Goal: Task Accomplishment & Management: Manage account settings

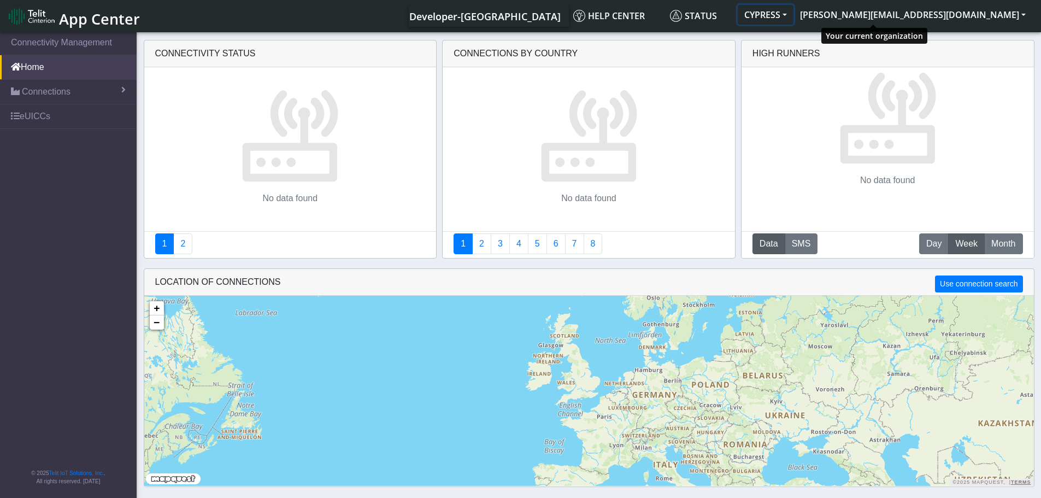
click at [793, 15] on button "CYPRESS" at bounding box center [766, 15] width 56 height 20
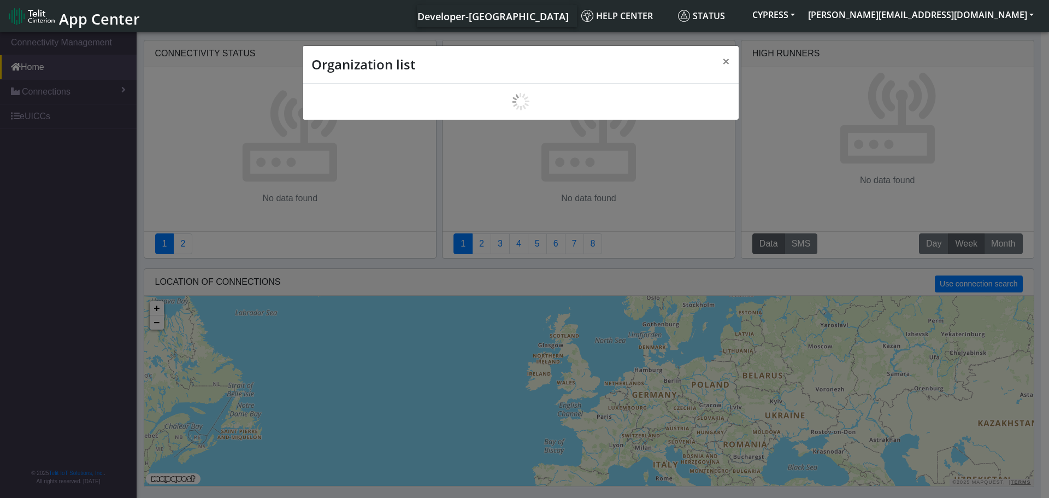
scroll to position [4, 0]
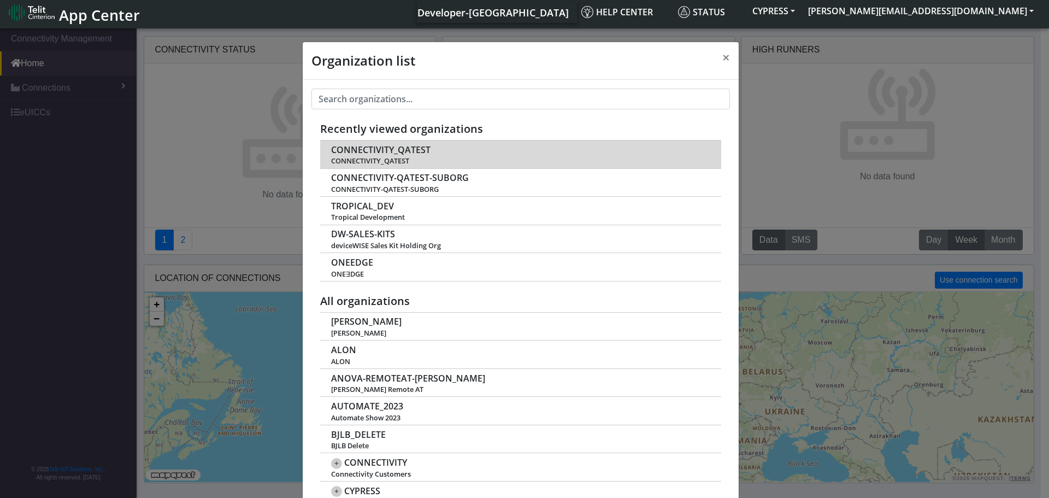
click at [382, 150] on span "CONNECTIVITY_QATEST" at bounding box center [380, 150] width 99 height 10
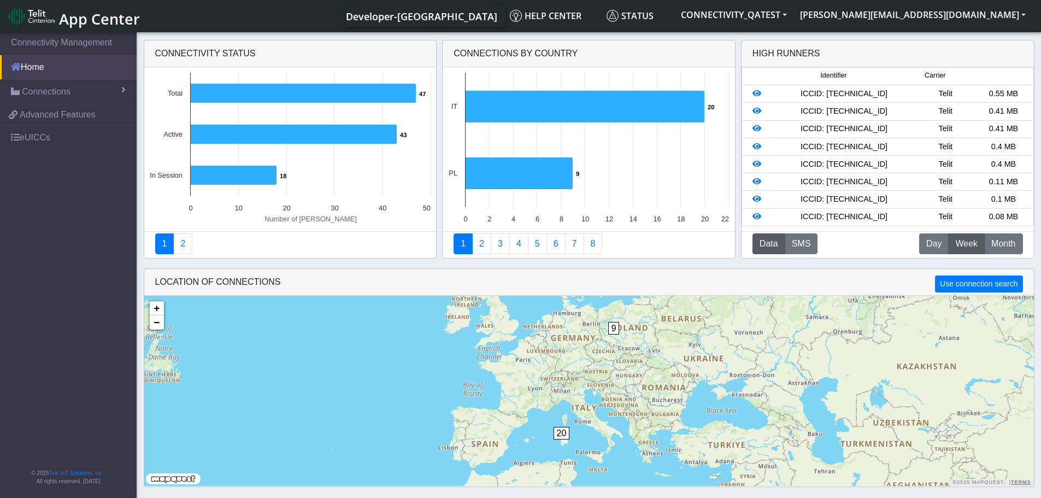
click at [30, 73] on link "Home" at bounding box center [68, 67] width 137 height 24
click at [23, 95] on span "Connections" at bounding box center [46, 91] width 49 height 13
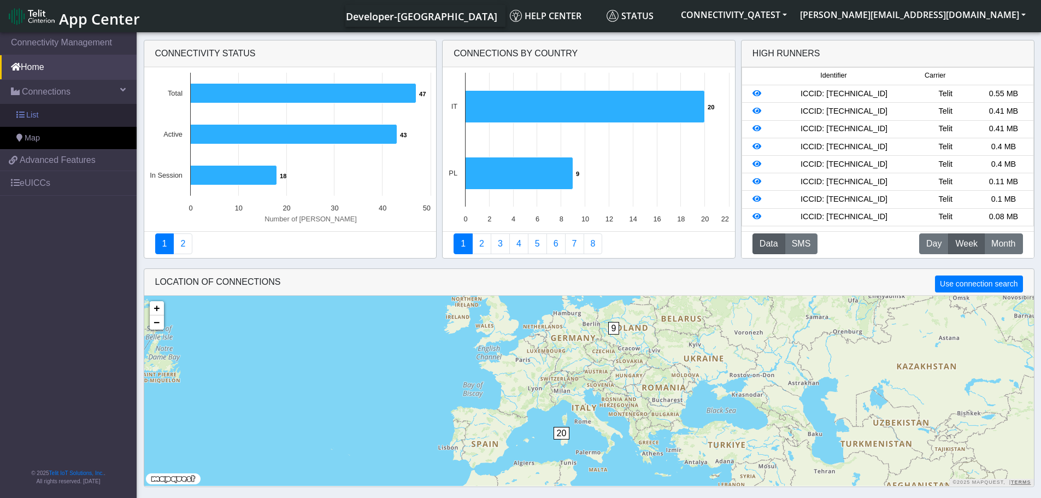
click at [25, 116] on link "List" at bounding box center [68, 115] width 137 height 23
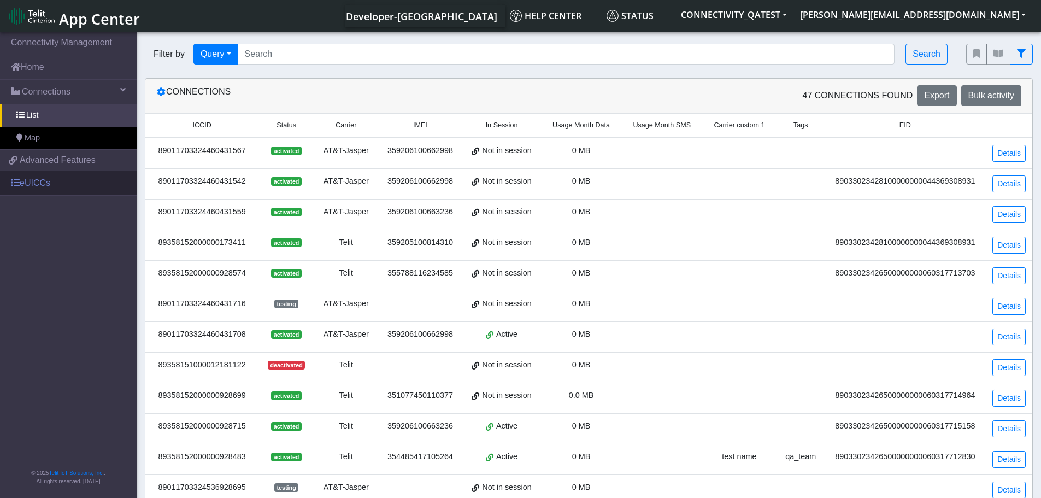
click at [47, 180] on link "eUICCs" at bounding box center [68, 183] width 137 height 24
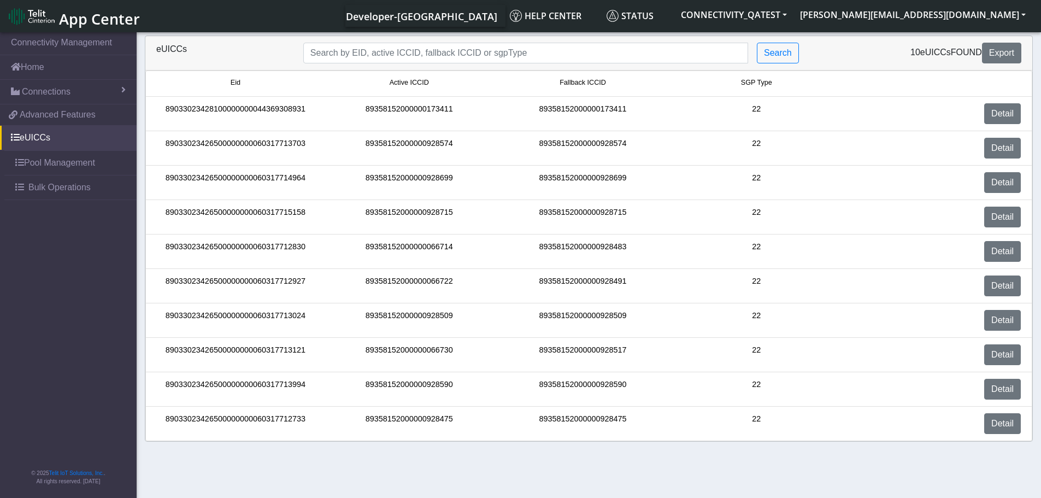
click at [75, 16] on span "App Center" at bounding box center [99, 19] width 81 height 20
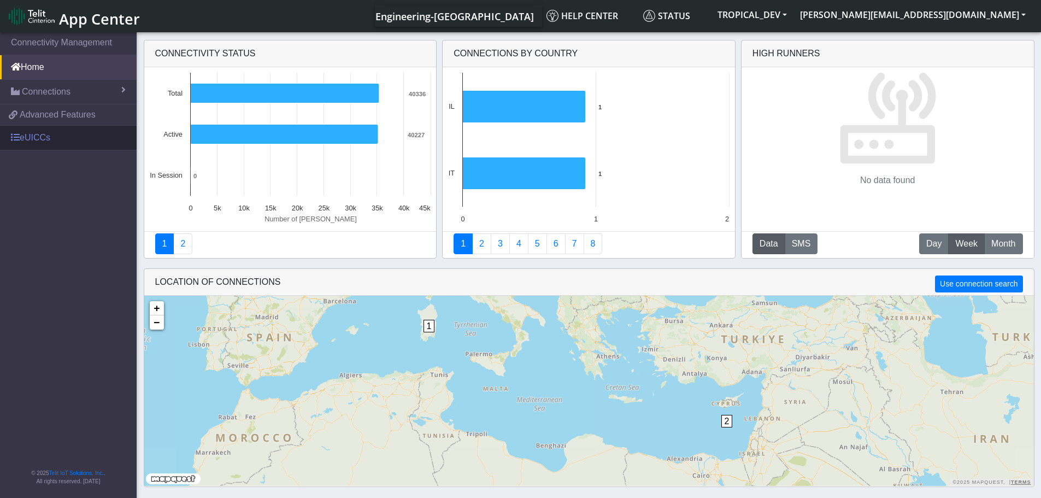
click at [51, 140] on link "eUICCs" at bounding box center [68, 138] width 137 height 24
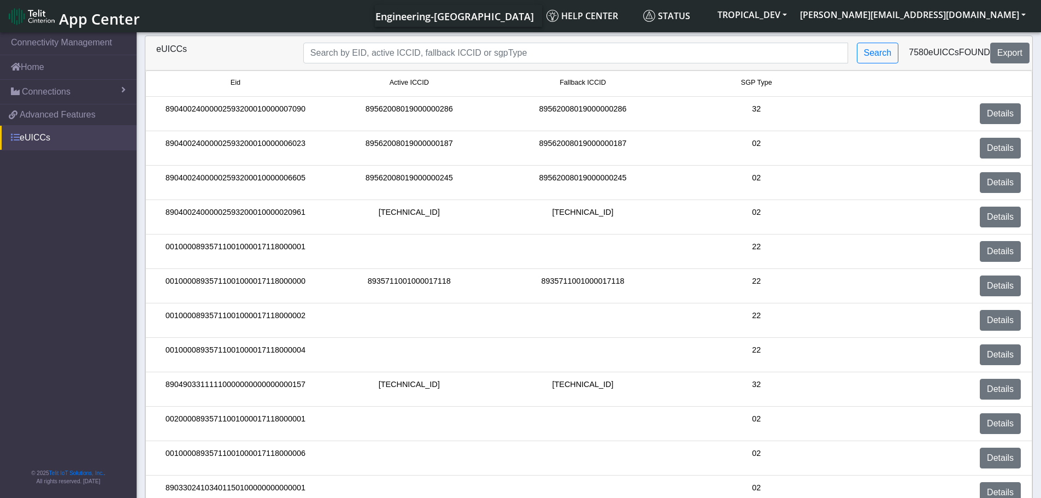
click at [25, 139] on link "eUICCs" at bounding box center [68, 138] width 137 height 24
click at [39, 137] on link "eUICCs" at bounding box center [68, 138] width 137 height 24
click at [49, 95] on span "Connections" at bounding box center [46, 91] width 49 height 13
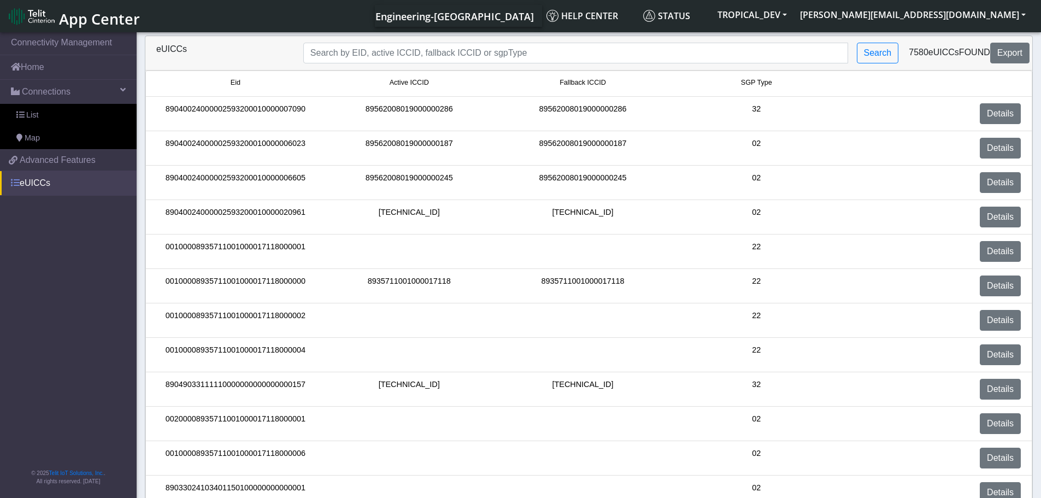
click at [40, 186] on link "eUICCs" at bounding box center [68, 183] width 137 height 24
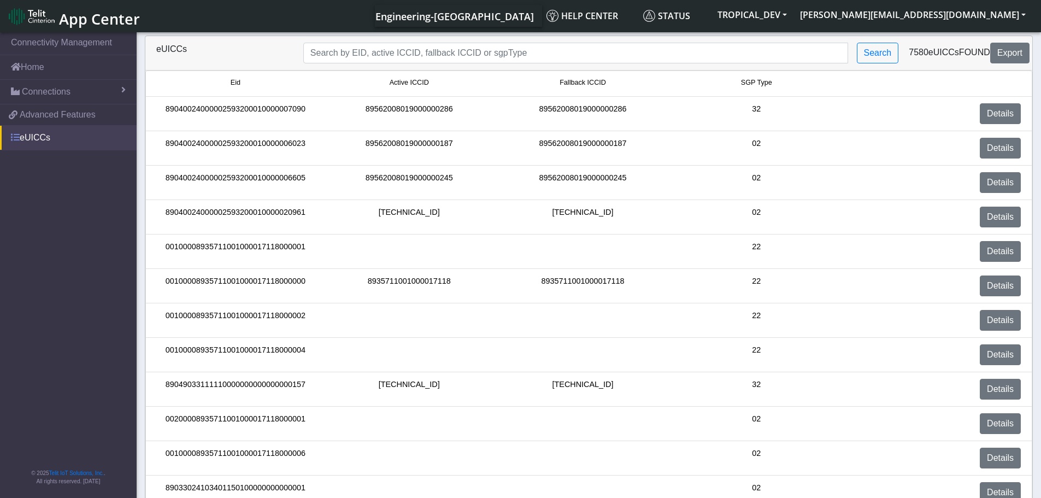
click at [27, 144] on link "eUICCs" at bounding box center [68, 138] width 137 height 24
click at [1027, 13] on button "[PERSON_NAME][EMAIL_ADDRESS][DOMAIN_NAME]" at bounding box center [912, 15] width 239 height 20
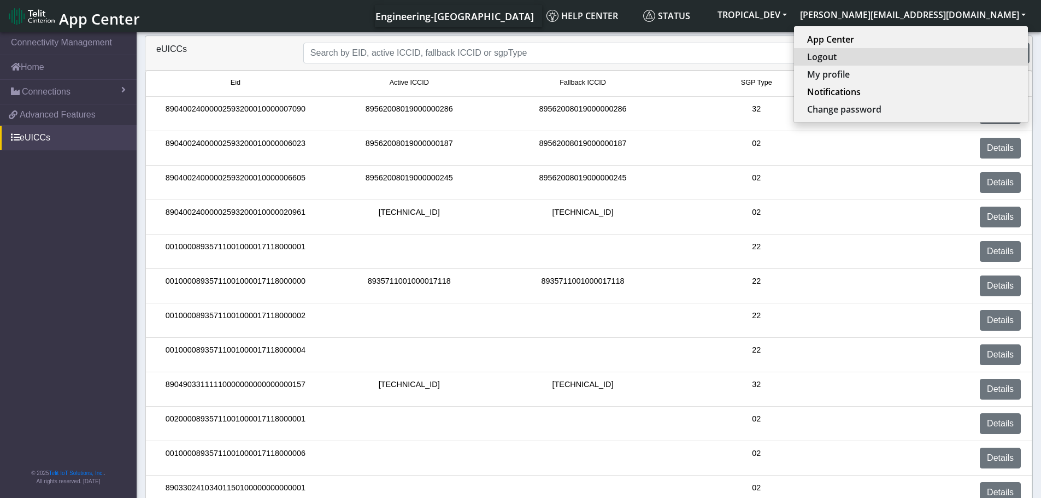
click at [952, 60] on button "Logout" at bounding box center [911, 56] width 234 height 17
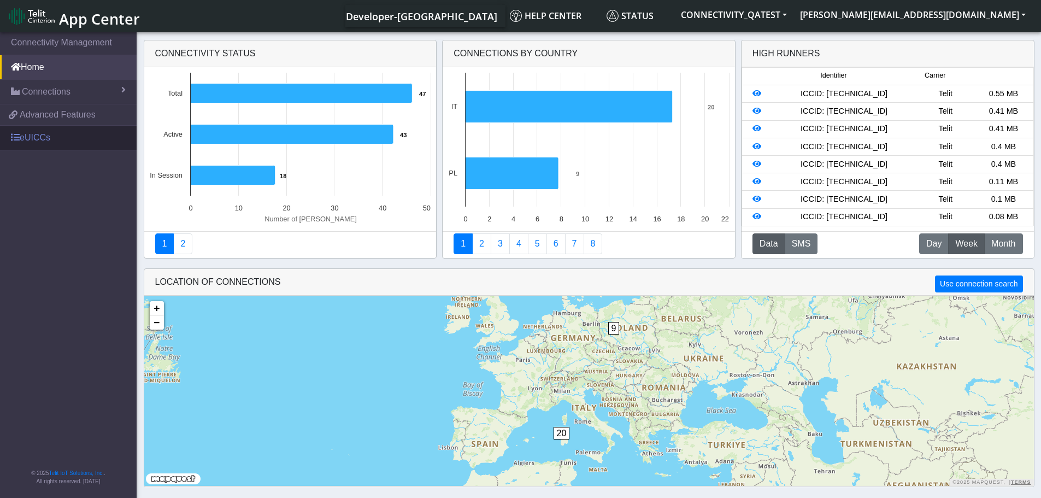
click at [62, 134] on link "eUICCs" at bounding box center [68, 138] width 137 height 24
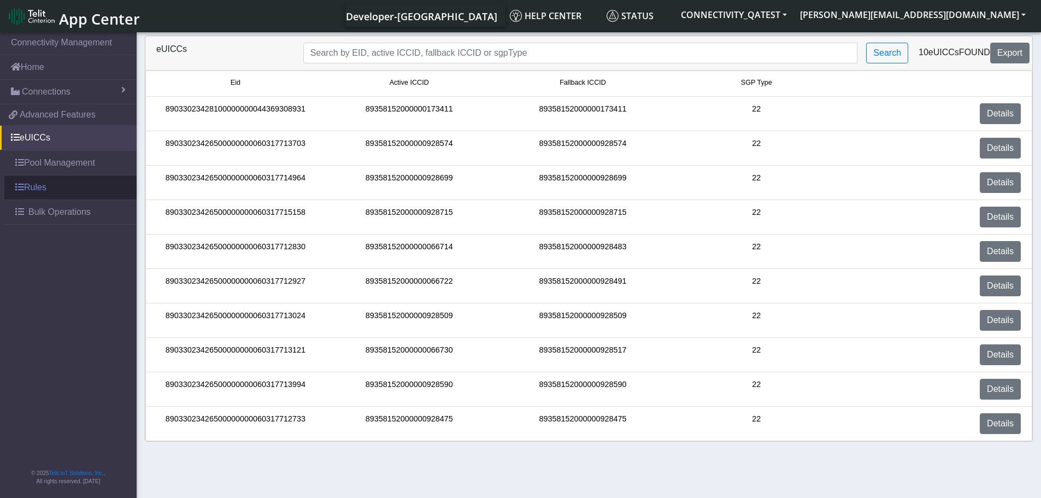
click at [36, 187] on link "Rules" at bounding box center [70, 187] width 132 height 24
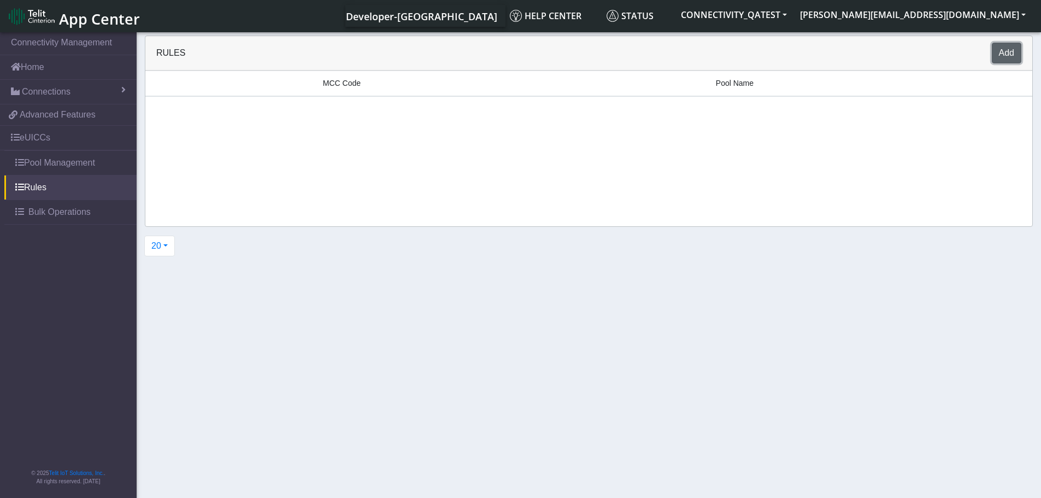
click at [1005, 53] on button "Add" at bounding box center [1007, 53] width 30 height 21
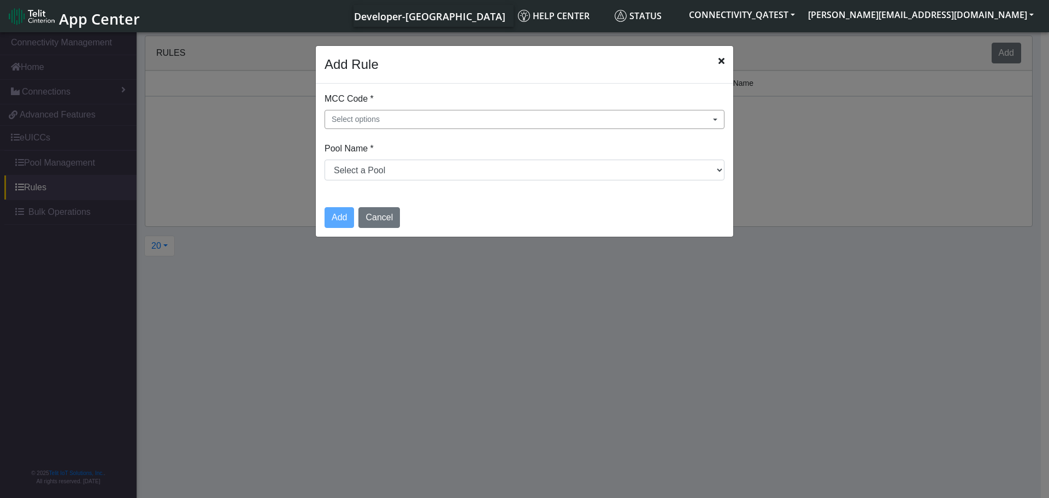
click at [720, 117] on button "Select options" at bounding box center [525, 119] width 400 height 19
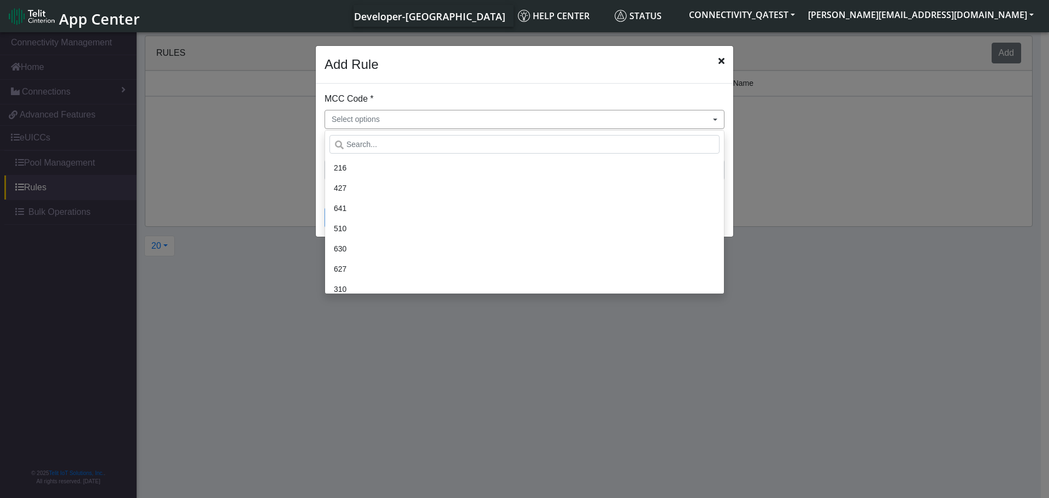
click at [390, 119] on button "Select options" at bounding box center [525, 119] width 400 height 19
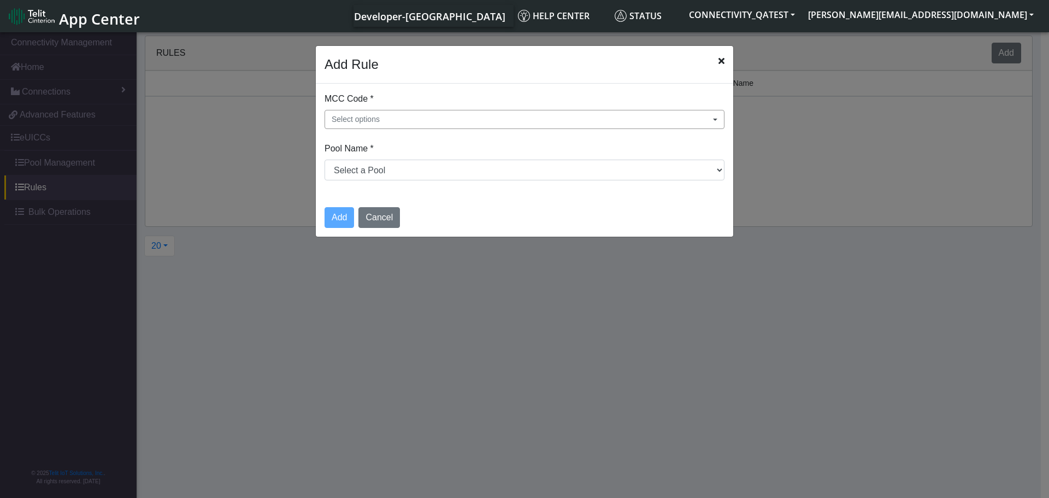
click at [390, 119] on button "Select options" at bounding box center [525, 119] width 400 height 19
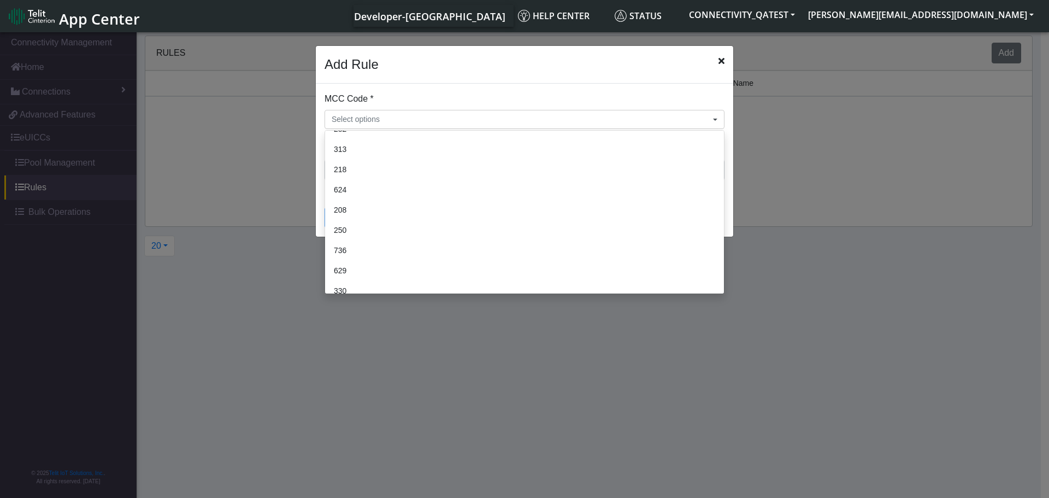
scroll to position [4098, 0]
click at [414, 121] on button "Select options" at bounding box center [525, 119] width 400 height 19
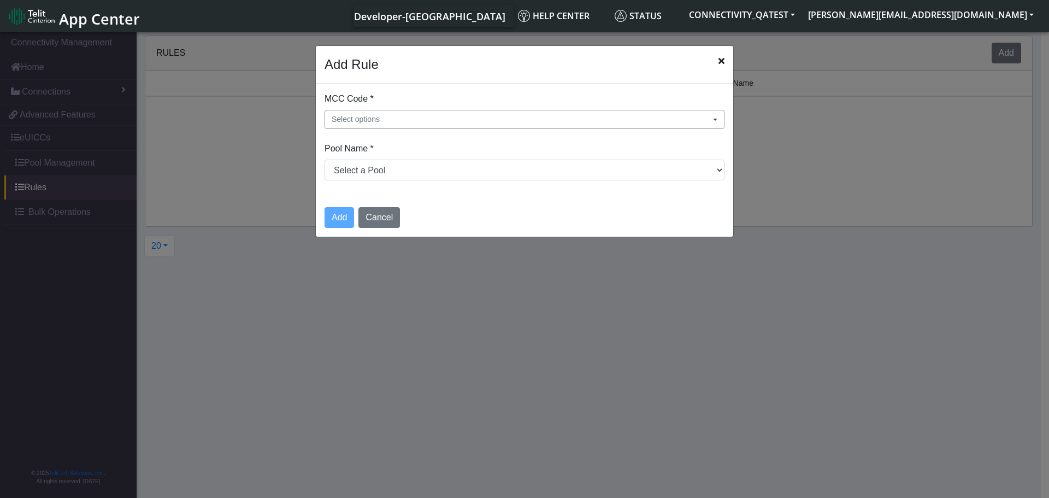
click at [414, 121] on button "Select options" at bounding box center [525, 119] width 400 height 19
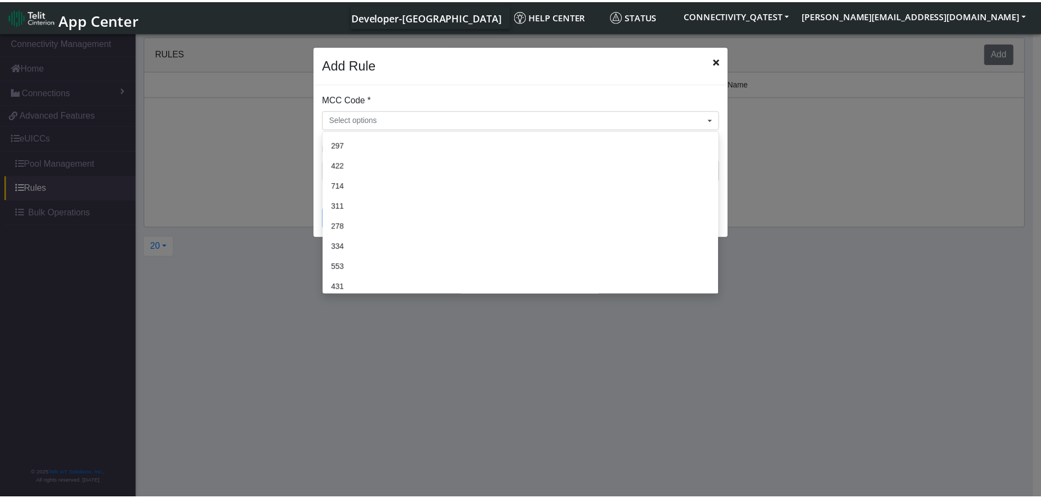
scroll to position [874, 0]
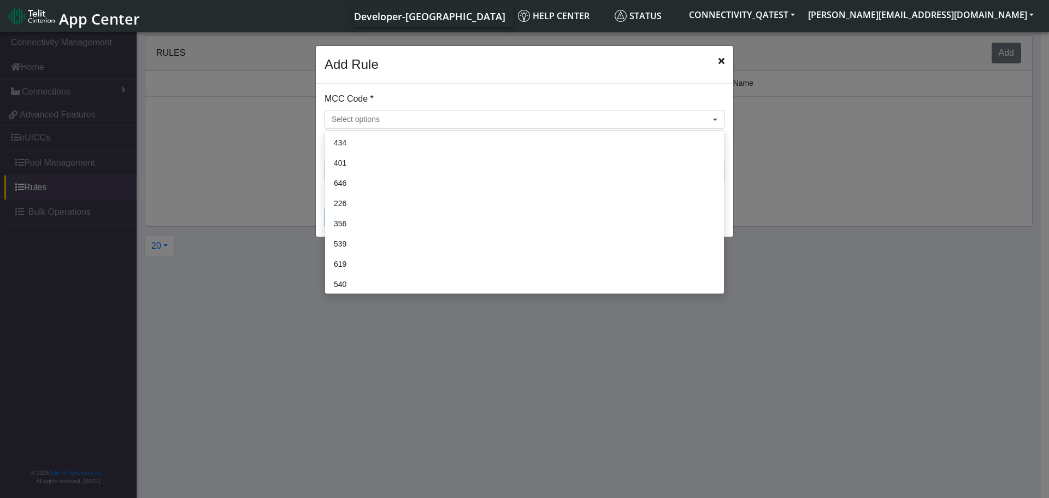
click at [841, 144] on ngb-modal-window "Add Rule MCC Code * Select options 216 427 641 510 630 627 310 255 274 294 429 …" at bounding box center [524, 266] width 1049 height 472
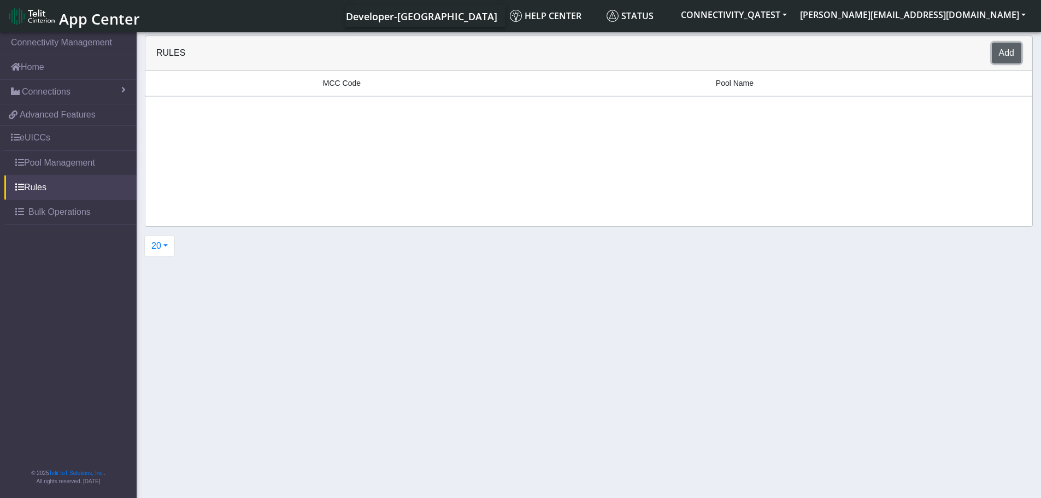
click at [1004, 47] on button "Add" at bounding box center [1007, 53] width 30 height 21
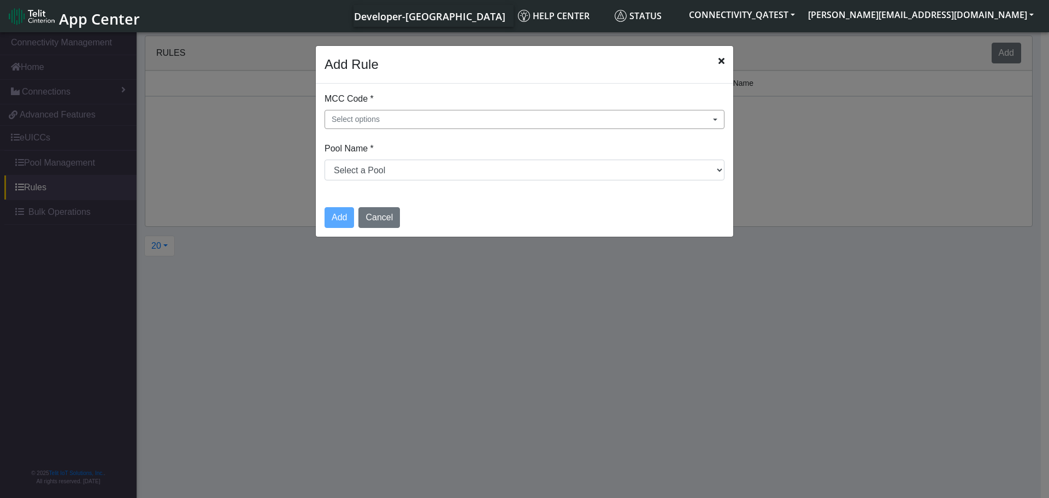
click at [430, 123] on button "Select options" at bounding box center [525, 119] width 400 height 19
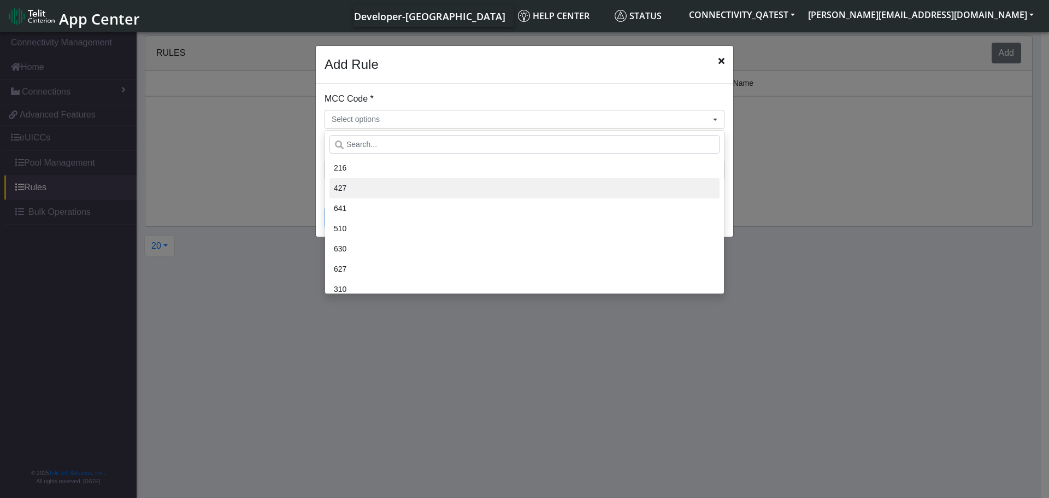
click at [413, 185] on li "427" at bounding box center [524, 188] width 390 height 20
click at [608, 68] on div "Add Rule" at bounding box center [524, 65] width 417 height 38
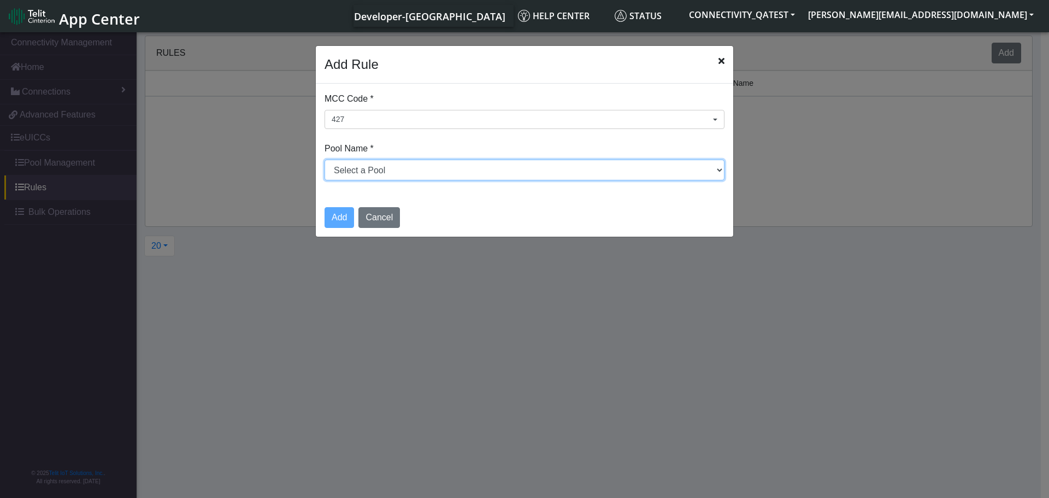
click at [516, 172] on select "Select a Pool Local MNO" at bounding box center [525, 170] width 400 height 21
select select "1: Object"
click at [325, 160] on select "Select a Pool Local MNO" at bounding box center [525, 170] width 400 height 21
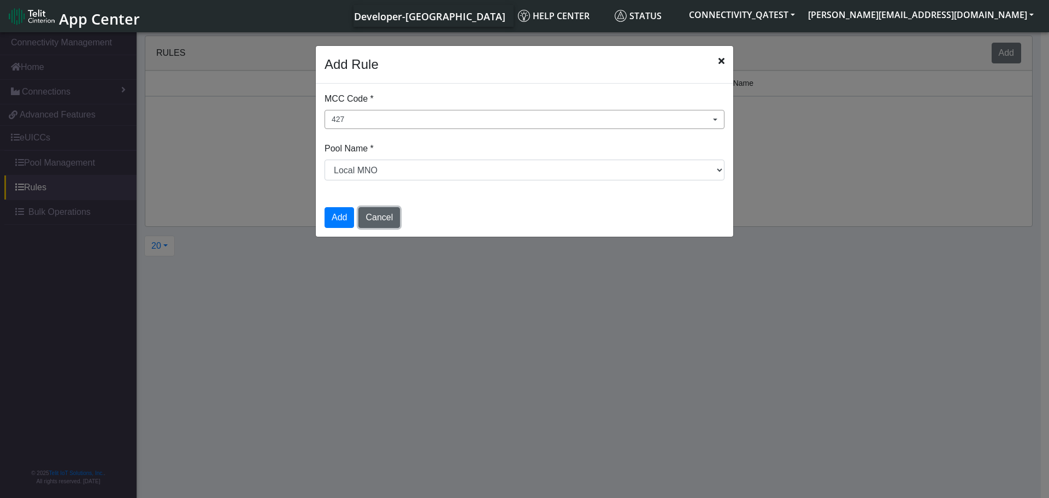
drag, startPoint x: 387, startPoint y: 222, endPoint x: 382, endPoint y: 107, distance: 115.4
click at [386, 222] on button "Cancel" at bounding box center [379, 217] width 42 height 21
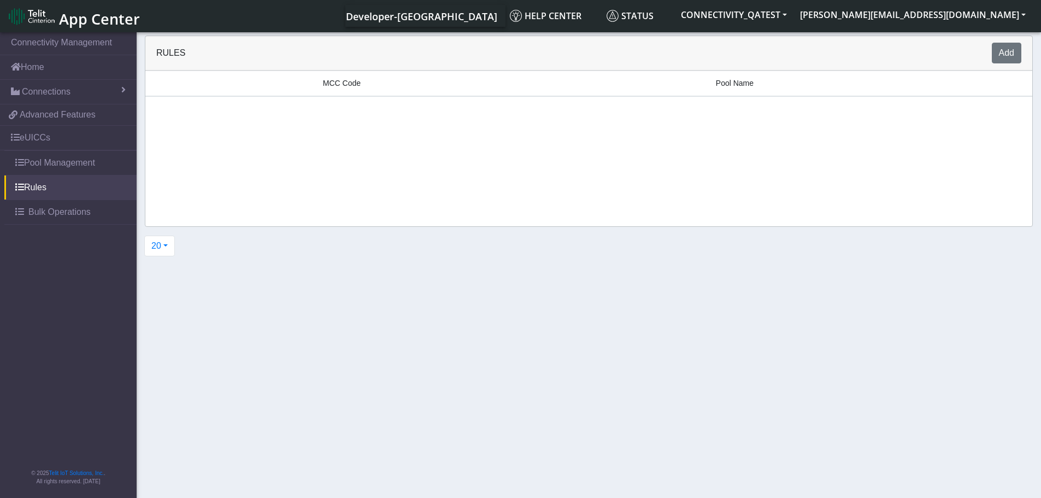
click at [91, 15] on span "App Center" at bounding box center [99, 19] width 81 height 20
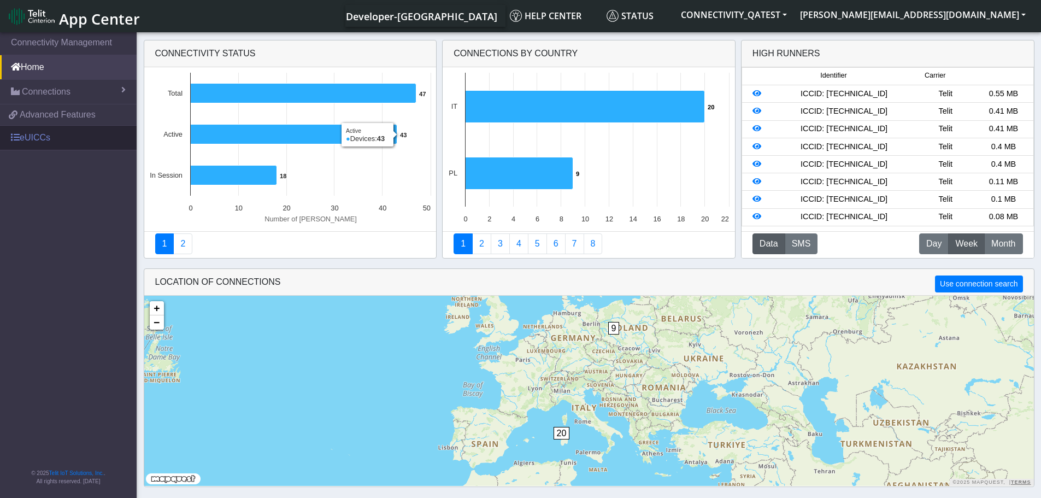
click at [63, 135] on link "eUICCs" at bounding box center [68, 138] width 137 height 24
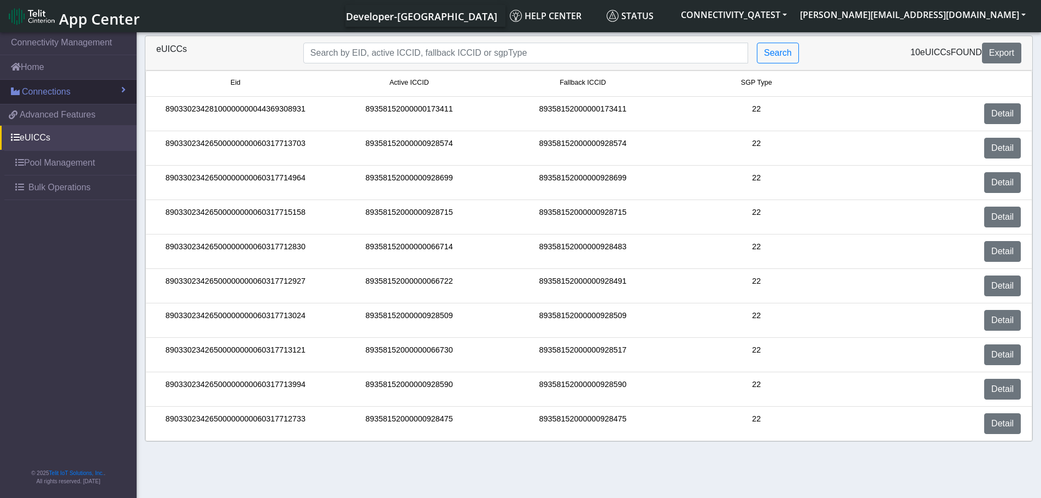
click at [60, 90] on span "Connections" at bounding box center [46, 91] width 49 height 13
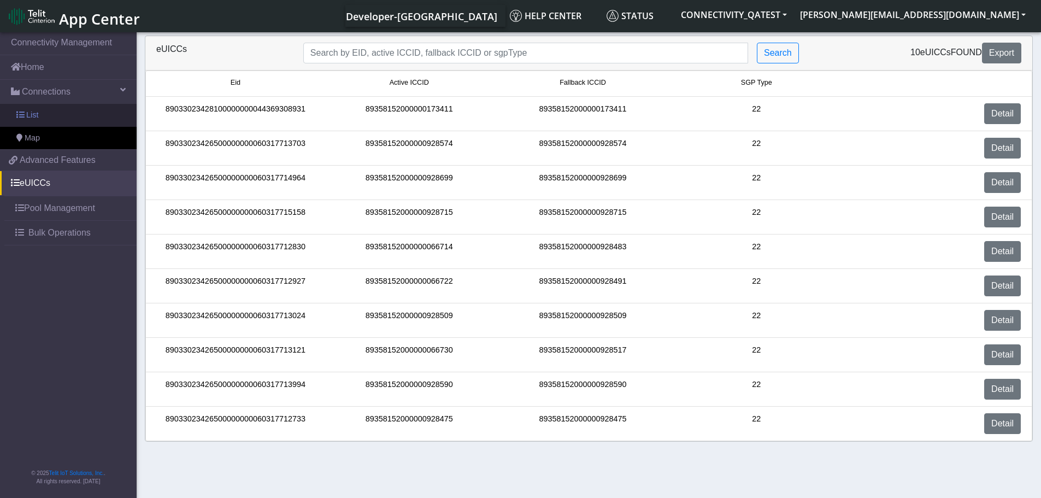
click at [56, 111] on link "List" at bounding box center [68, 115] width 137 height 23
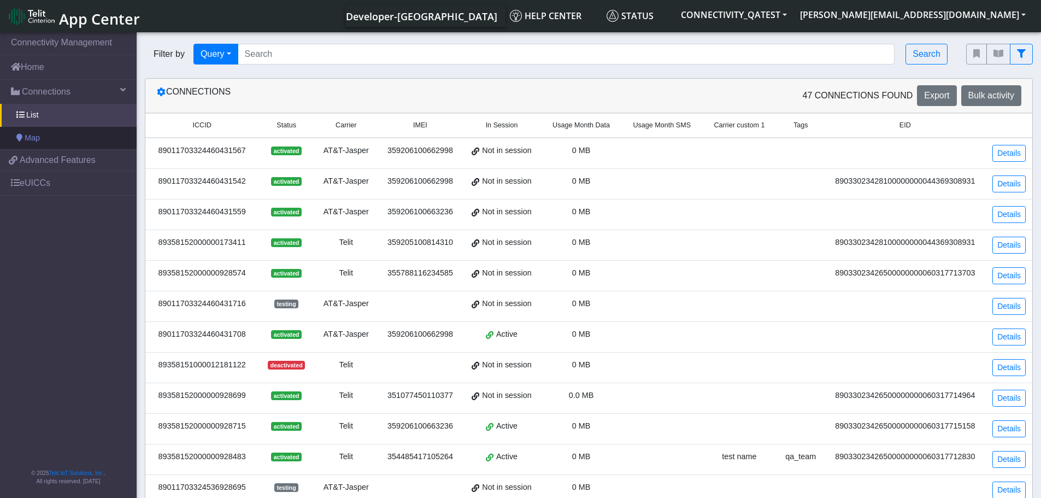
click at [34, 142] on span "Map" at bounding box center [32, 138] width 15 height 12
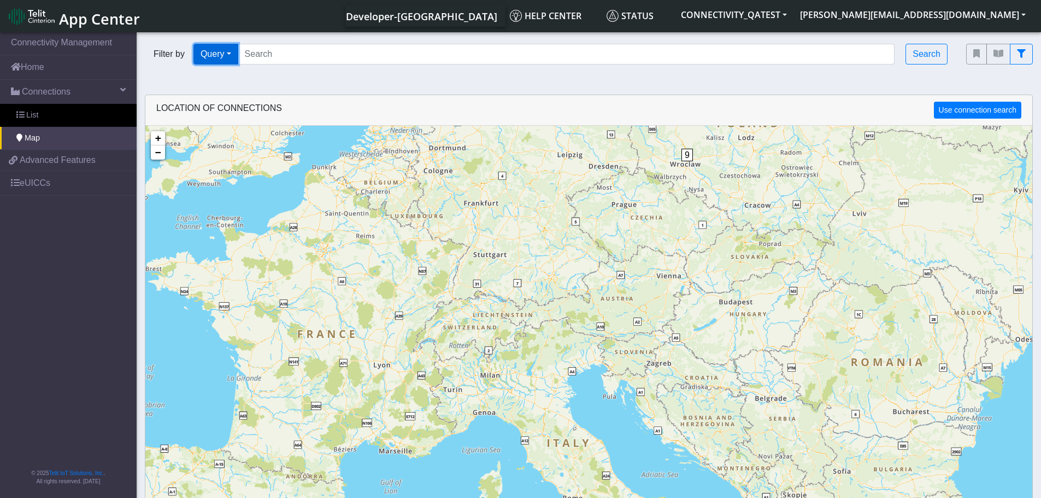
click at [227, 55] on button "Query" at bounding box center [215, 54] width 45 height 21
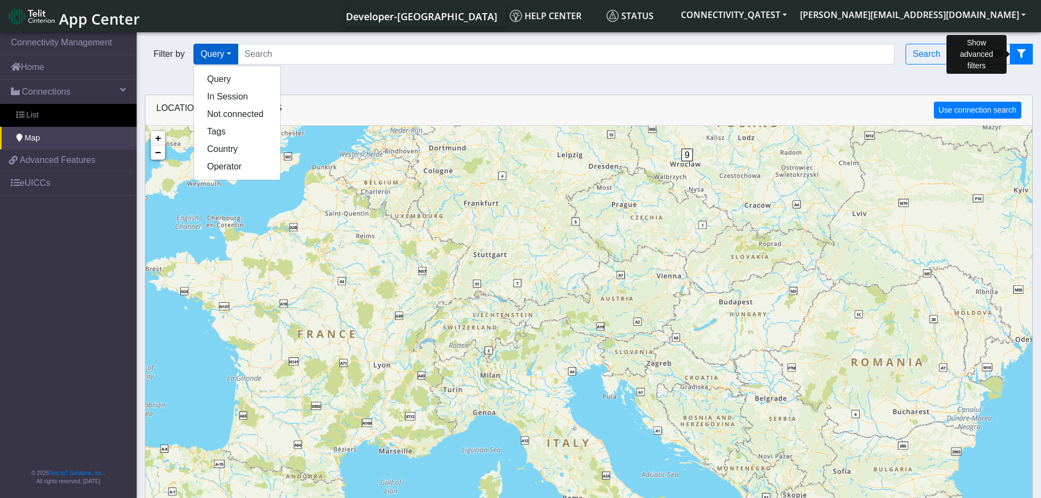
click at [1024, 50] on icon "fitlers menu" at bounding box center [1021, 53] width 9 height 9
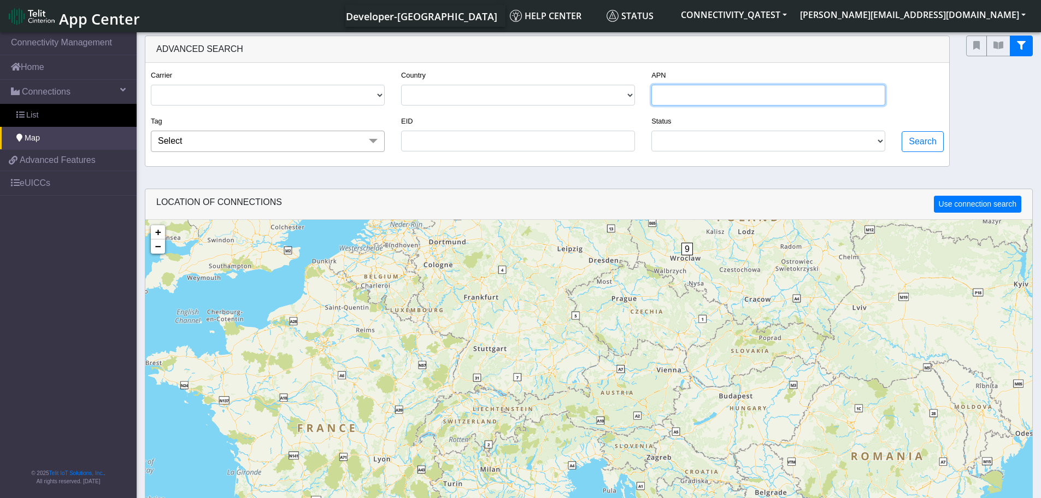
click at [770, 96] on input "APN" at bounding box center [768, 95] width 234 height 21
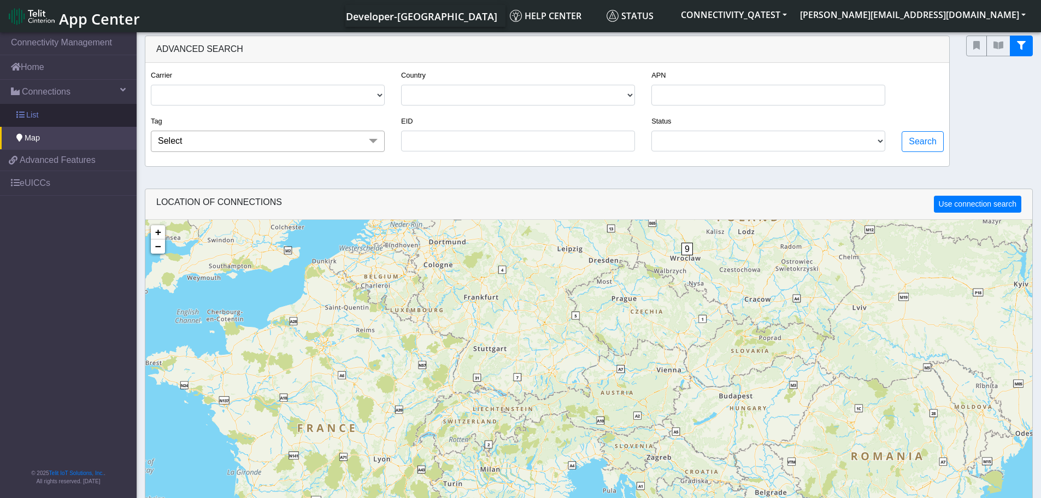
click at [59, 110] on link "List" at bounding box center [68, 115] width 137 height 23
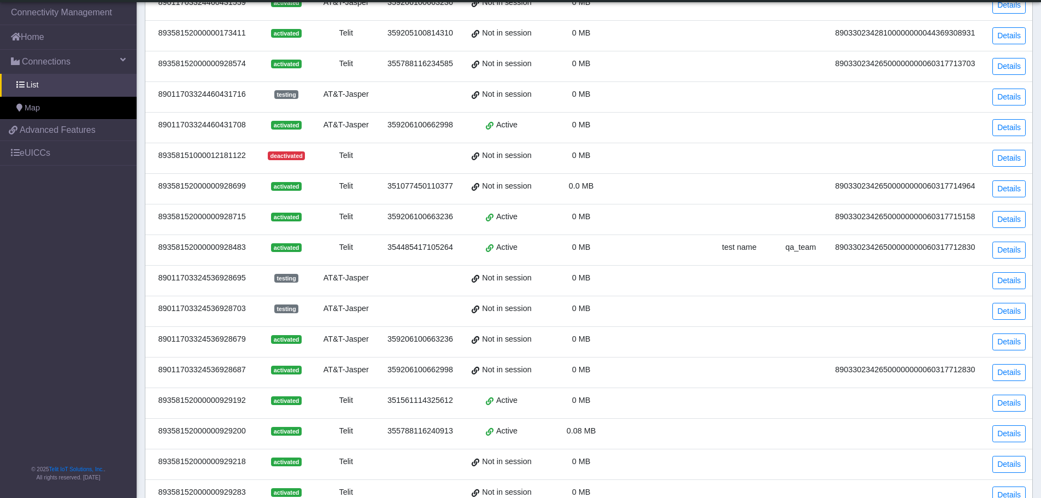
scroll to position [372, 0]
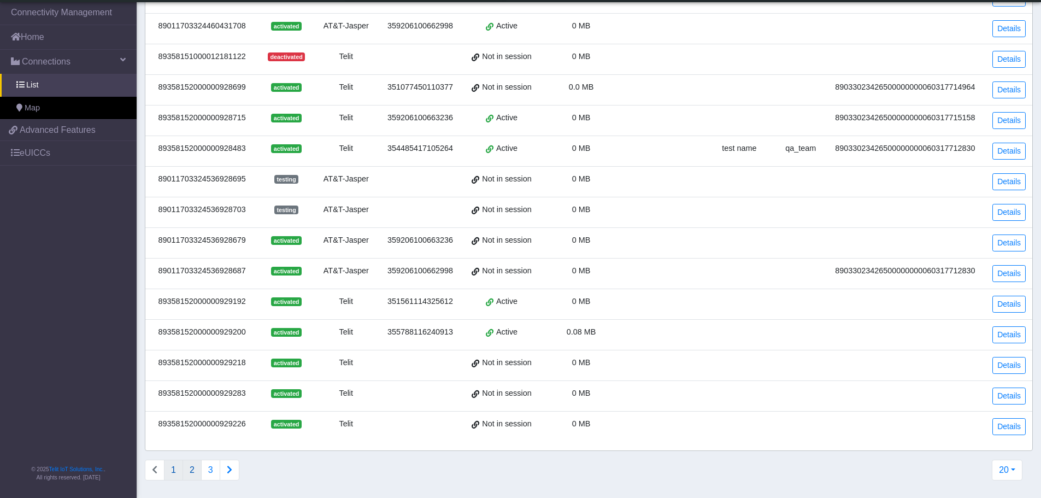
click at [191, 475] on button "2" at bounding box center [192, 470] width 19 height 21
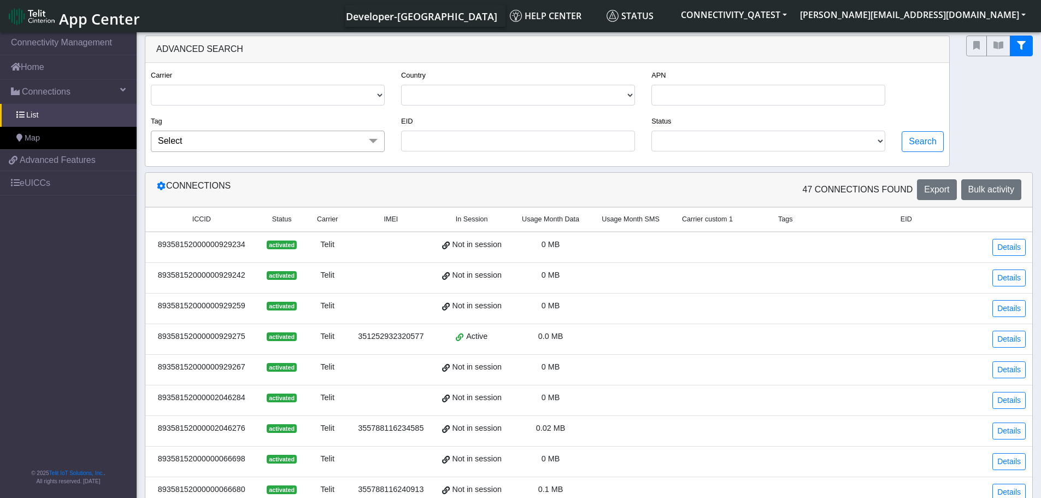
click at [223, 337] on div "89358152000000929275" at bounding box center [201, 337] width 99 height 12
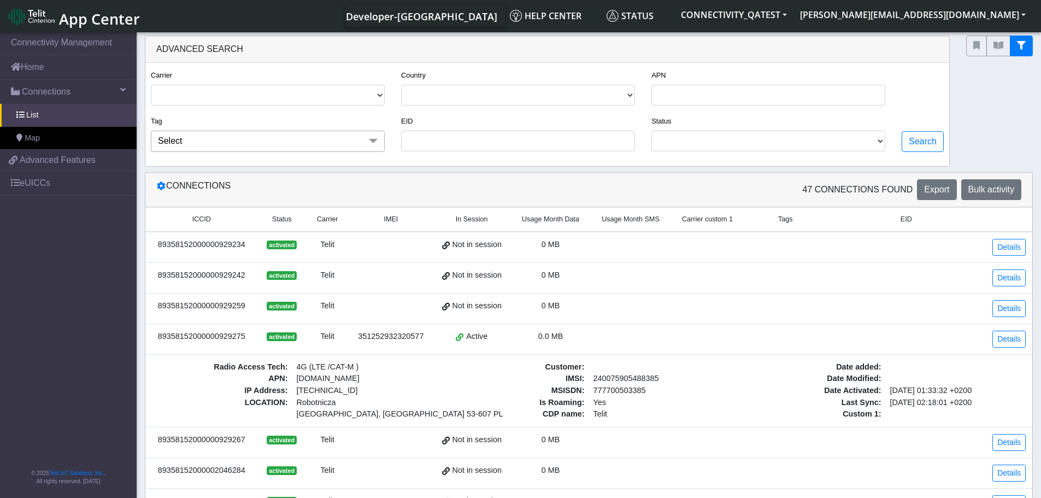
drag, startPoint x: 330, startPoint y: 378, endPoint x: 298, endPoint y: 379, distance: 32.3
drag, startPoint x: 314, startPoint y: 379, endPoint x: 325, endPoint y: 378, distance: 10.4
drag, startPoint x: 329, startPoint y: 379, endPoint x: 303, endPoint y: 380, distance: 26.2
click at [1010, 344] on link "Details" at bounding box center [1008, 339] width 33 height 17
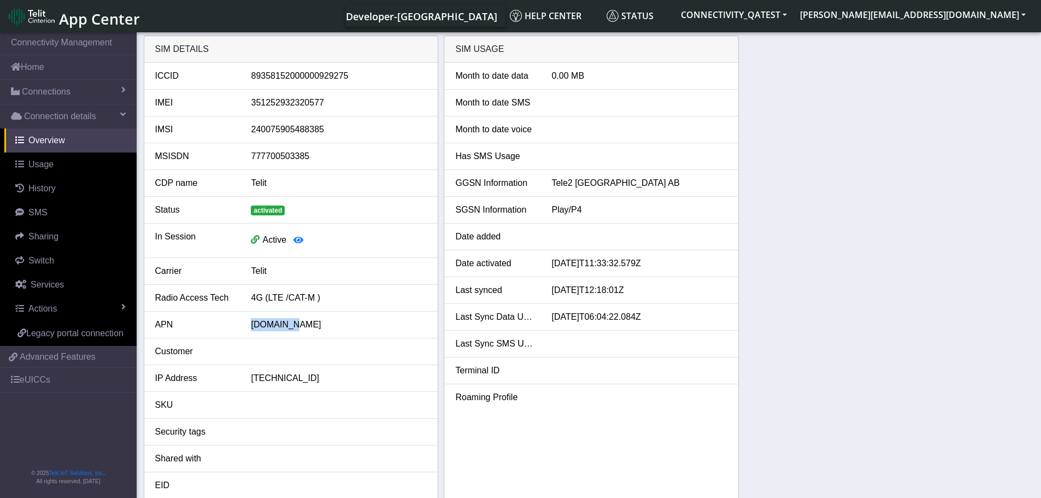
drag, startPoint x: 290, startPoint y: 327, endPoint x: 249, endPoint y: 325, distance: 40.5
click at [249, 325] on div "nxt23.net" at bounding box center [339, 324] width 192 height 13
copy div "nxt23.net"
click at [47, 92] on span "Connections" at bounding box center [46, 91] width 49 height 13
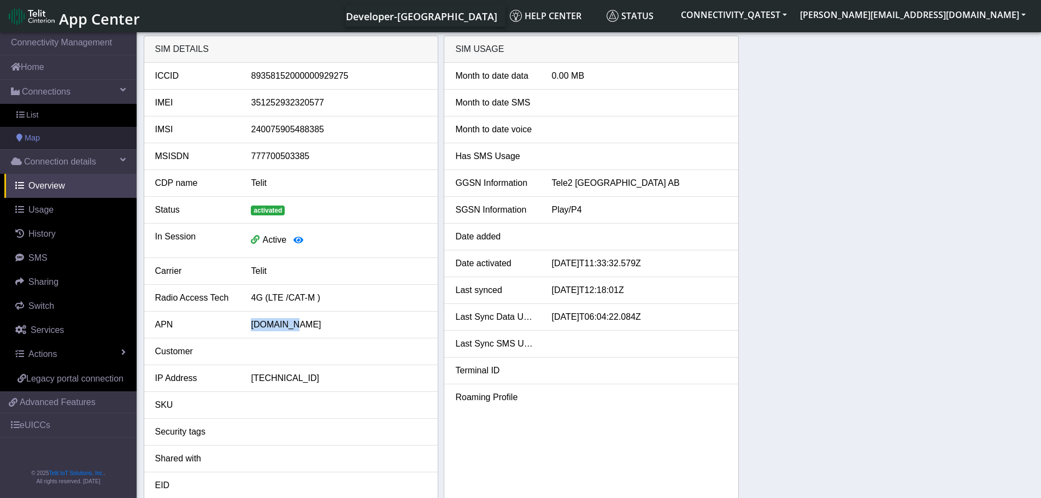
click at [51, 138] on link "Map" at bounding box center [68, 138] width 137 height 23
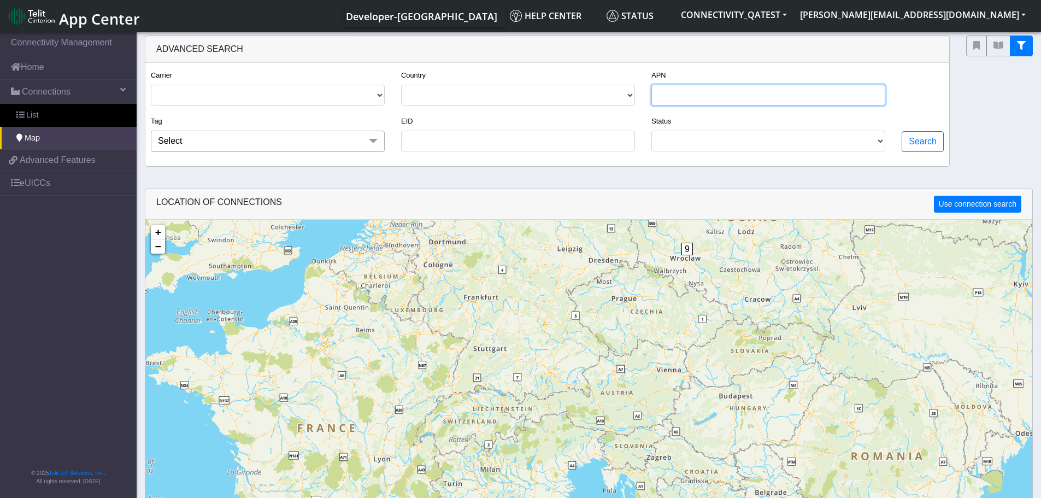
click at [796, 99] on input "APN" at bounding box center [768, 95] width 234 height 21
paste input "nxt23.net"
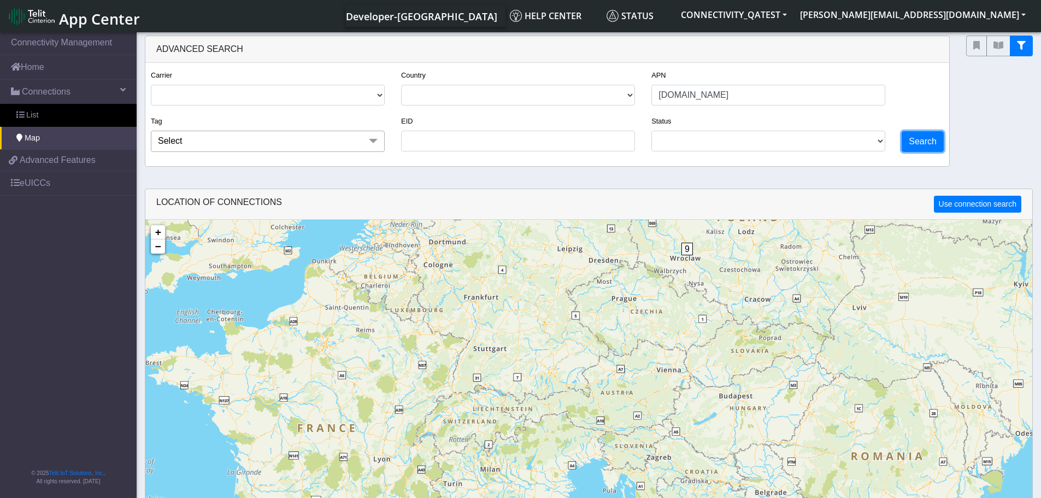
click at [917, 142] on button "Search" at bounding box center [923, 141] width 42 height 21
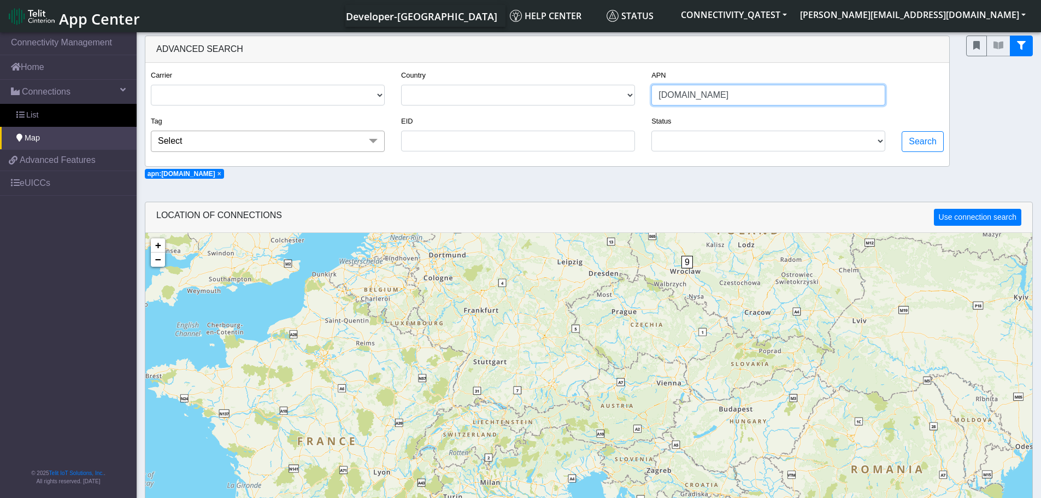
click at [726, 99] on input "nxt23.net" at bounding box center [768, 95] width 234 height 21
click at [934, 145] on button "Search" at bounding box center [923, 141] width 42 height 21
click at [732, 95] on input "nxt23.ne" at bounding box center [768, 95] width 234 height 21
type input "nxt23.net"
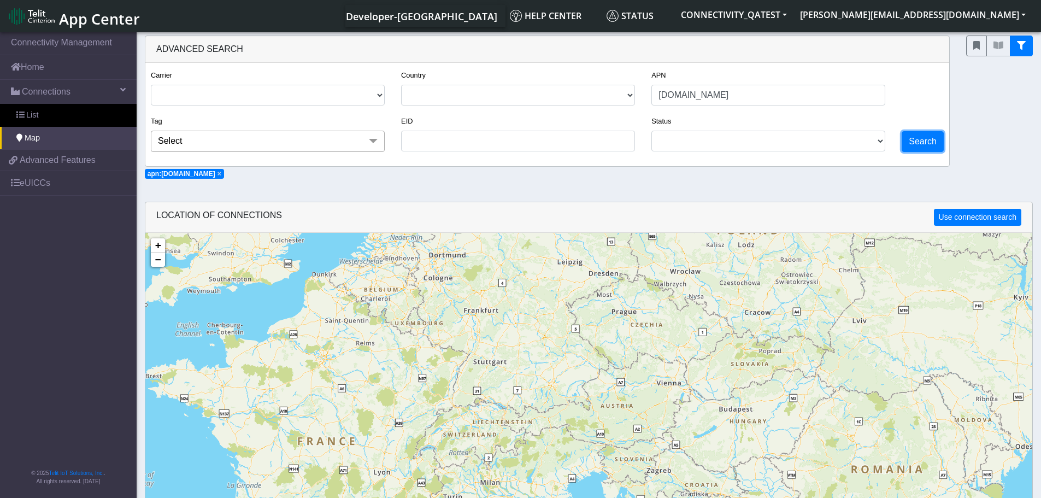
click at [929, 142] on button "Search" at bounding box center [923, 141] width 42 height 21
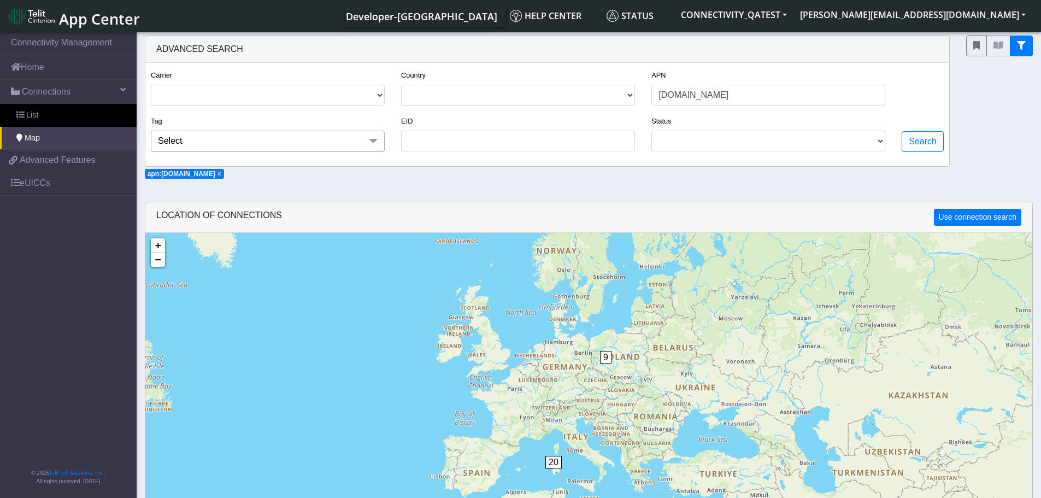
click at [556, 458] on span "20" at bounding box center [553, 462] width 16 height 13
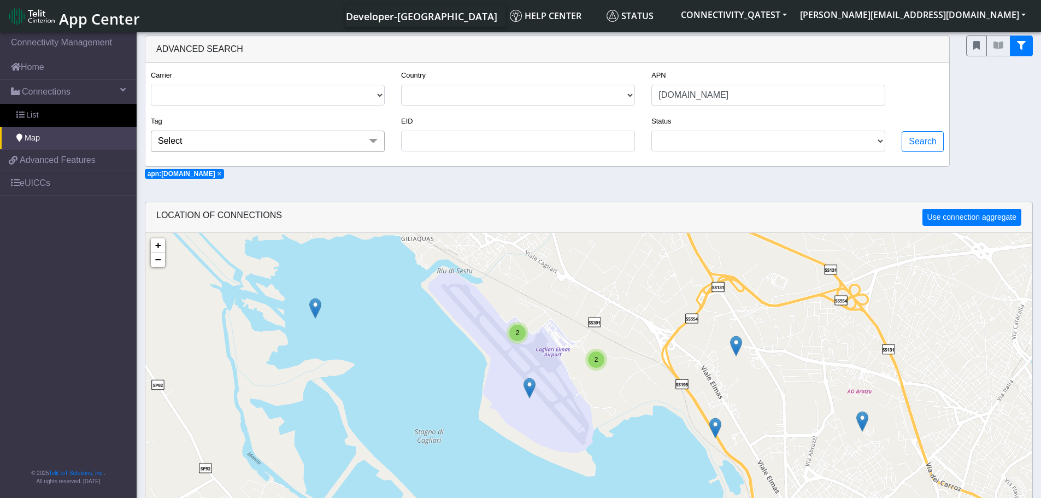
click at [529, 388] on img at bounding box center [529, 388] width 12 height 21
click at [518, 375] on link "Click here" at bounding box center [511, 377] width 29 height 8
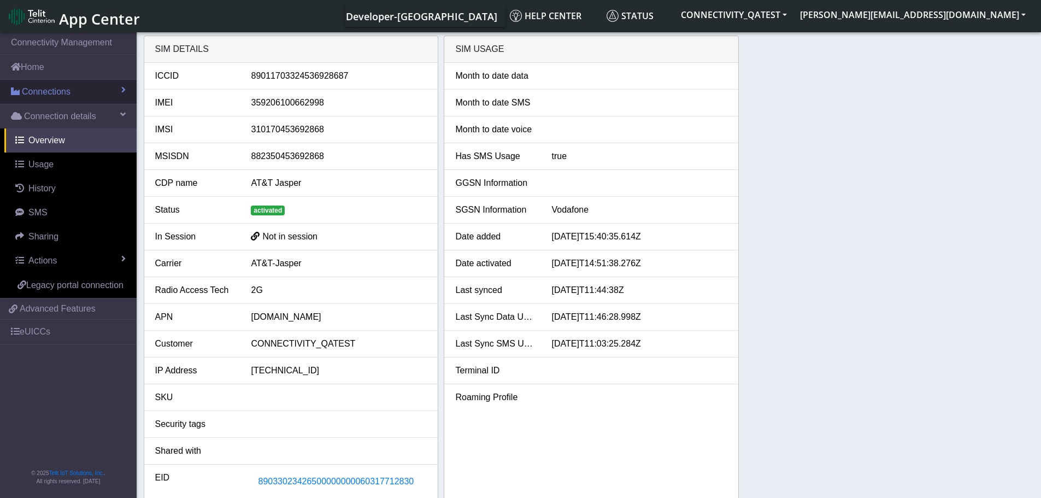
click at [54, 90] on span "Connections" at bounding box center [46, 91] width 49 height 13
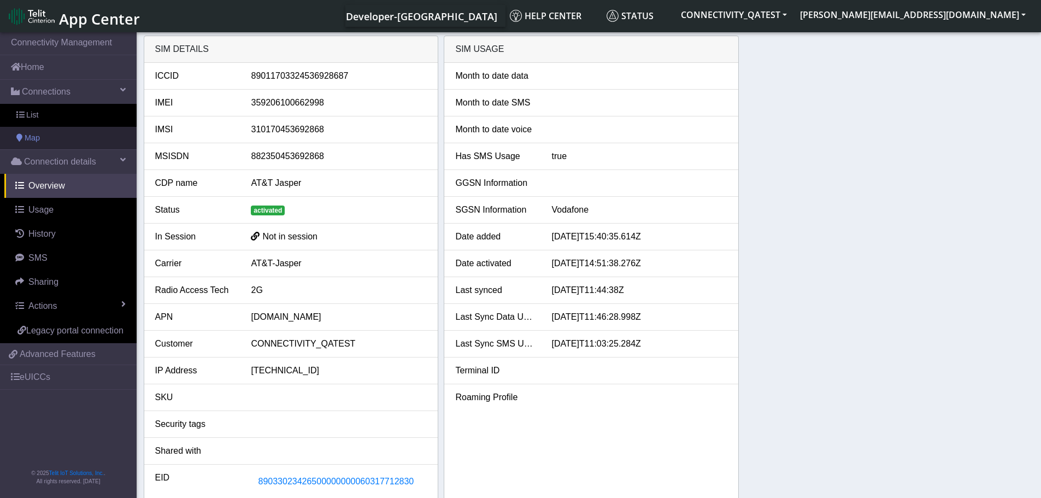
click at [44, 140] on link "Map" at bounding box center [68, 138] width 137 height 23
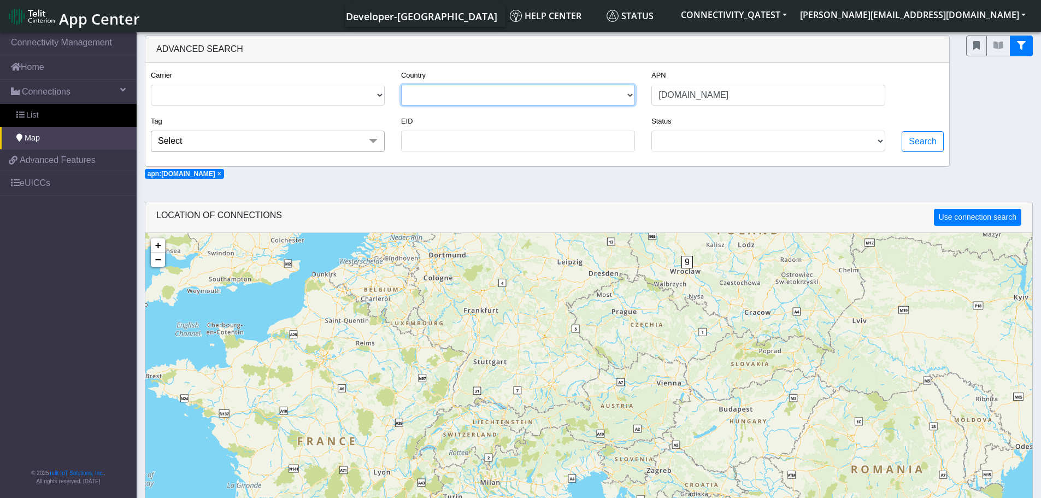
click at [628, 93] on select "ITALY POLAND" at bounding box center [518, 95] width 234 height 21
click at [477, 49] on div "Advanced Search" at bounding box center [547, 49] width 804 height 27
click at [573, 143] on input "EID" at bounding box center [518, 141] width 234 height 21
click at [217, 173] on span "×" at bounding box center [219, 174] width 4 height 8
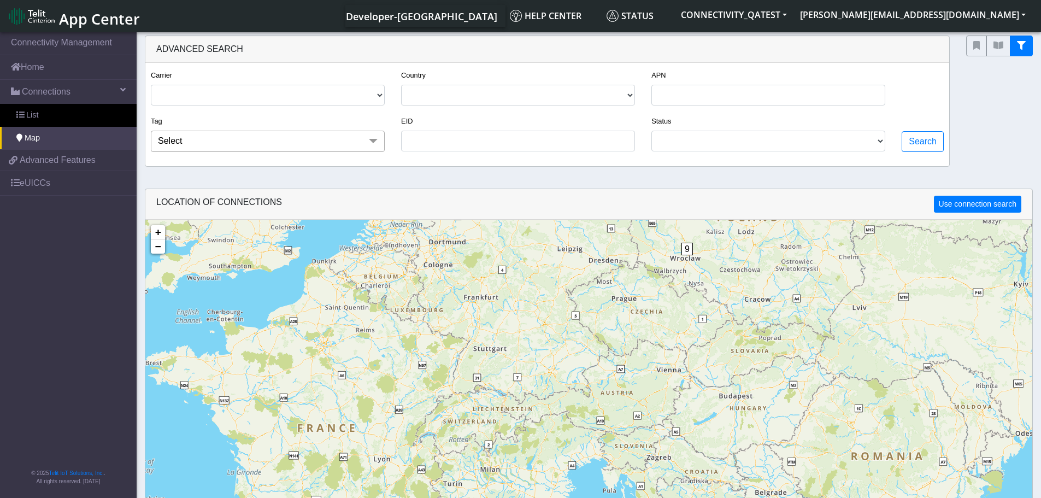
click at [373, 139] on span at bounding box center [373, 141] width 22 height 21
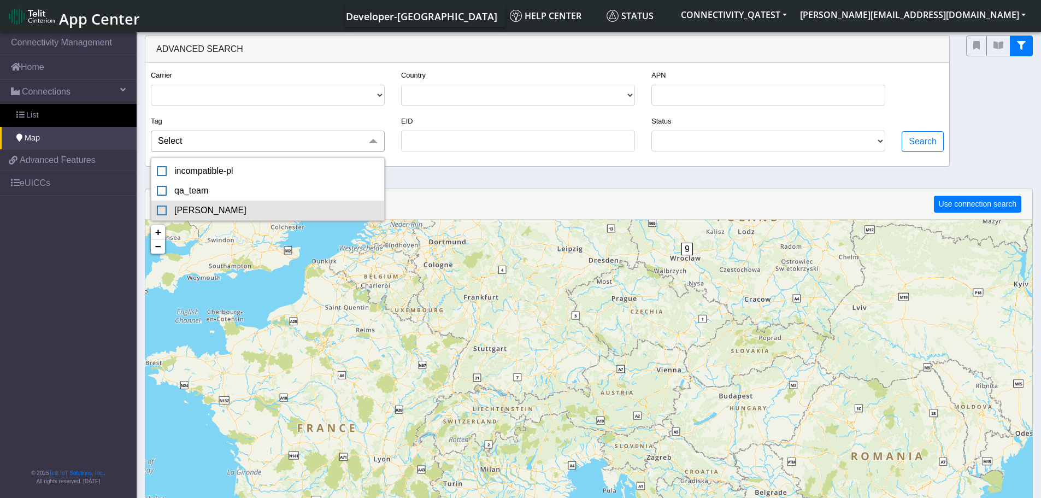
click at [319, 216] on div "[PERSON_NAME]" at bounding box center [268, 210] width 222 height 13
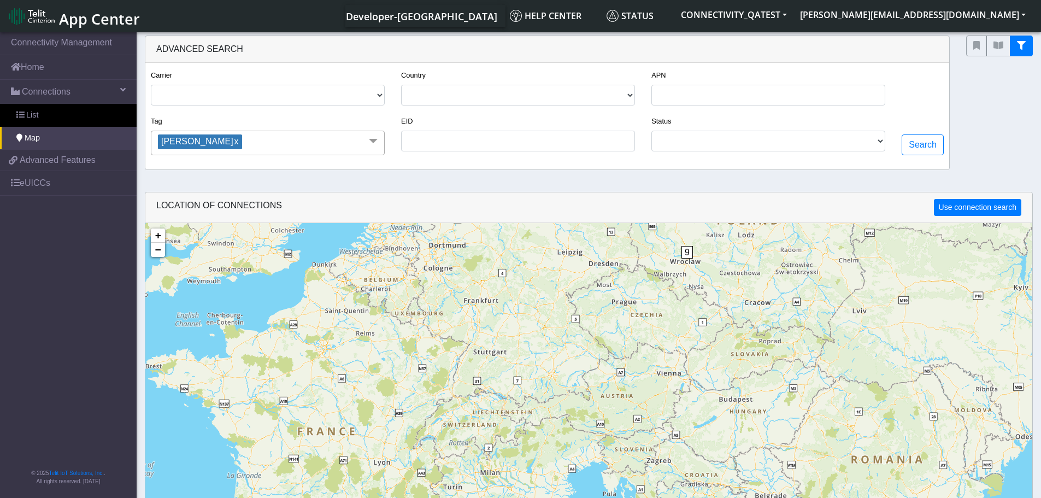
click at [373, 140] on span at bounding box center [373, 141] width 22 height 21
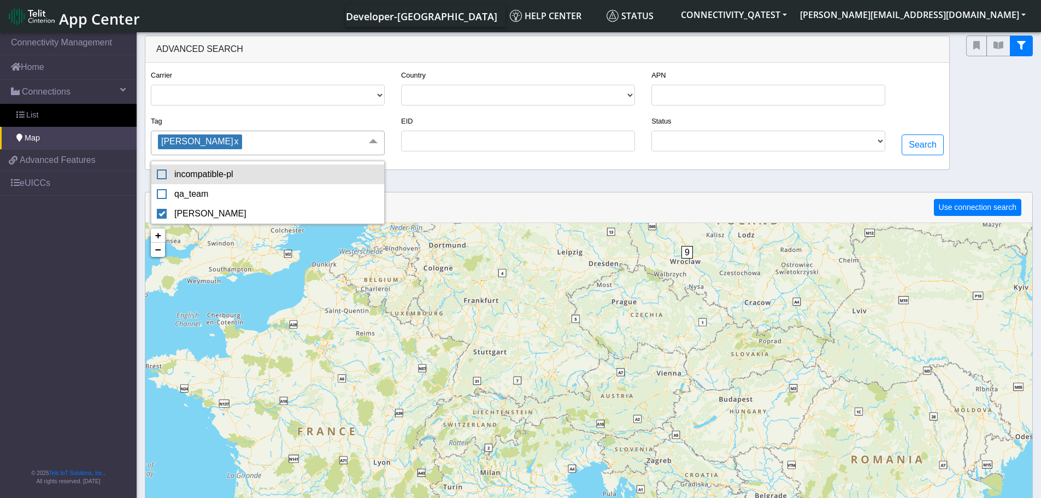
click at [321, 172] on div "incompatible-pl" at bounding box center [268, 174] width 222 height 13
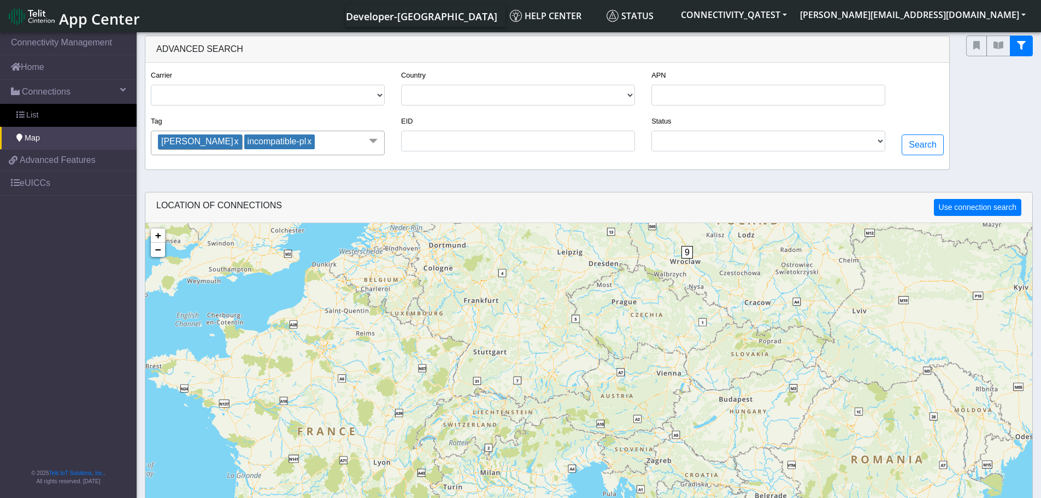
click at [233, 144] on link "x" at bounding box center [235, 141] width 5 height 9
click at [927, 145] on button "Search" at bounding box center [923, 144] width 42 height 21
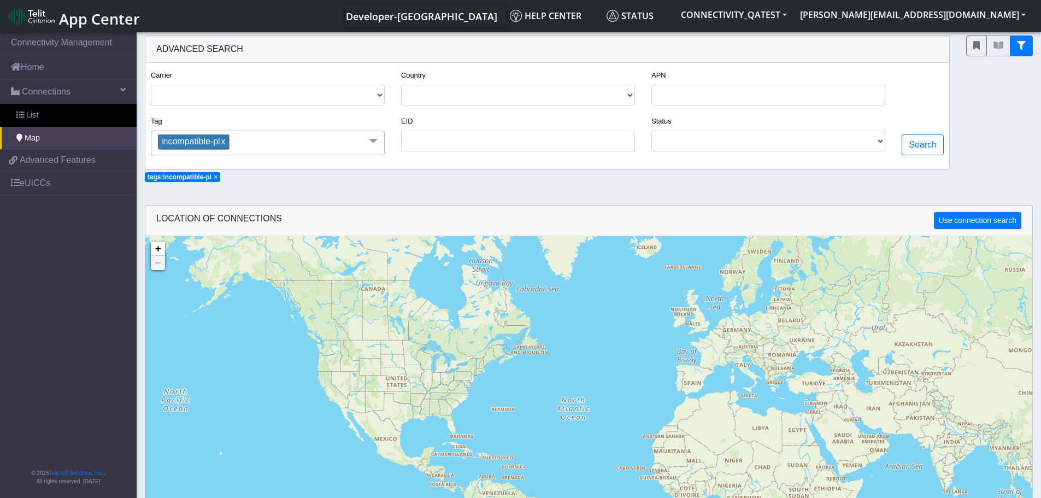
click at [226, 143] on link "x" at bounding box center [222, 141] width 5 height 9
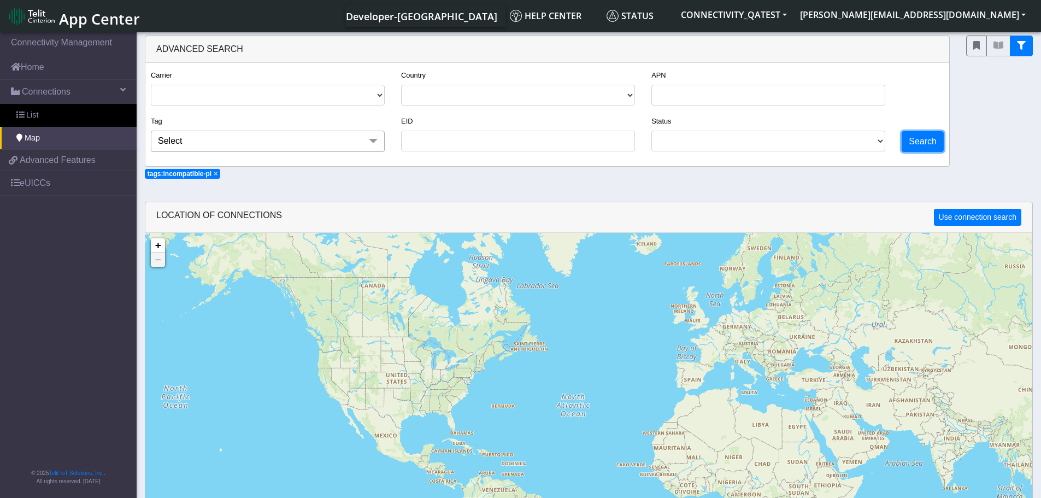
click at [918, 139] on button "Search" at bounding box center [923, 141] width 42 height 21
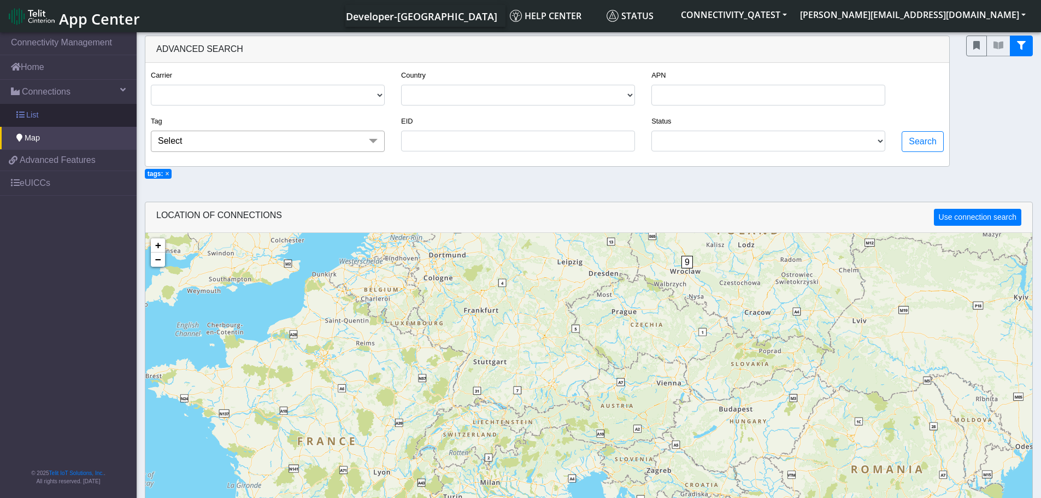
click at [62, 114] on link "List" at bounding box center [68, 115] width 137 height 23
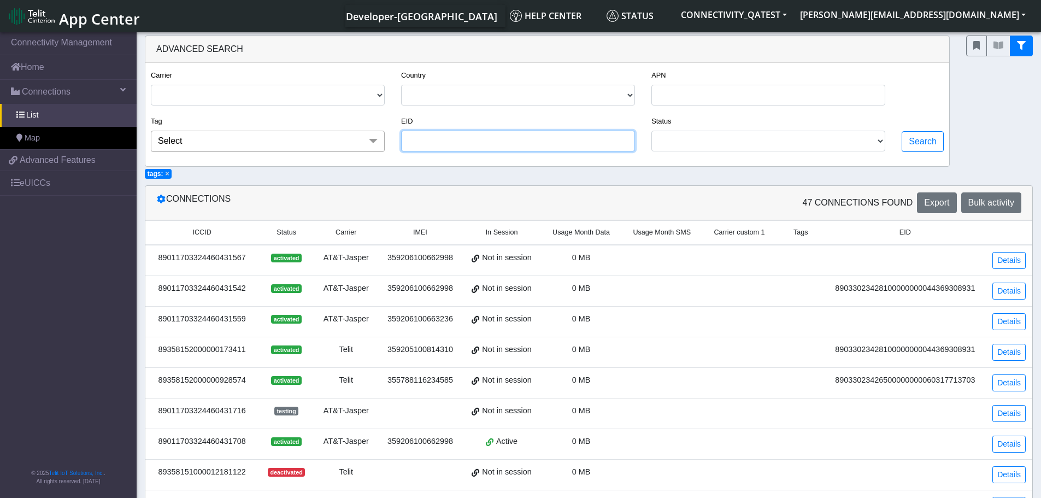
click at [482, 145] on input "EID" at bounding box center [518, 141] width 234 height 21
click at [166, 172] on span "×" at bounding box center [167, 174] width 4 height 8
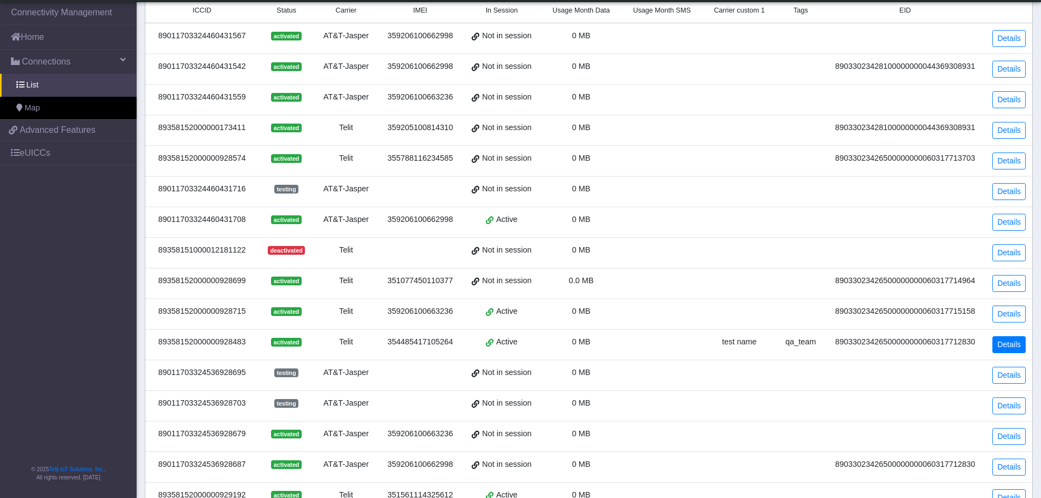
scroll to position [219, 0]
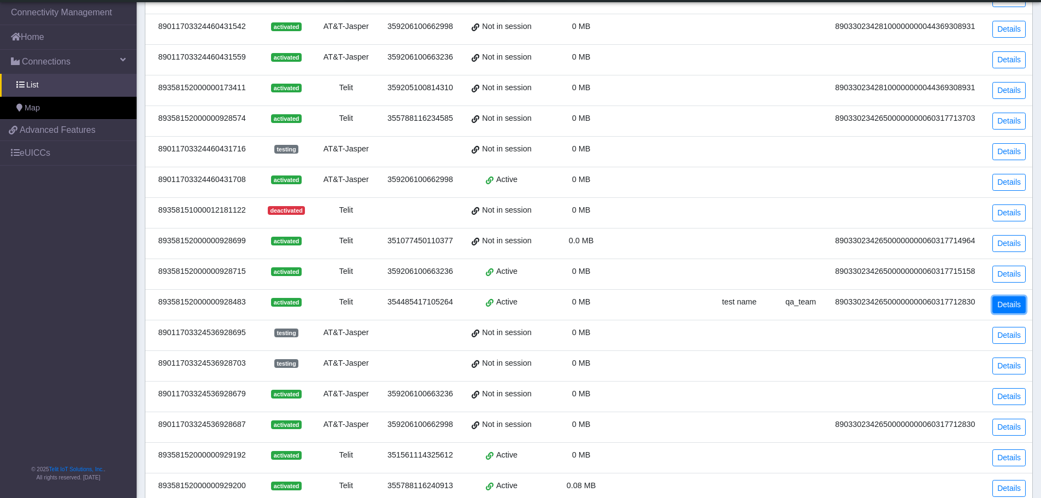
click at [1019, 308] on link "Details" at bounding box center [1008, 304] width 33 height 17
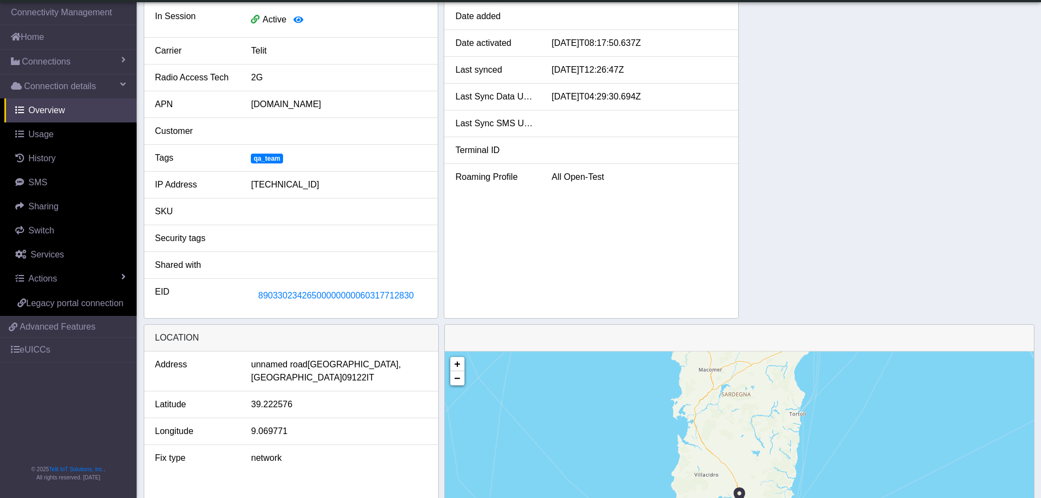
scroll to position [191, 0]
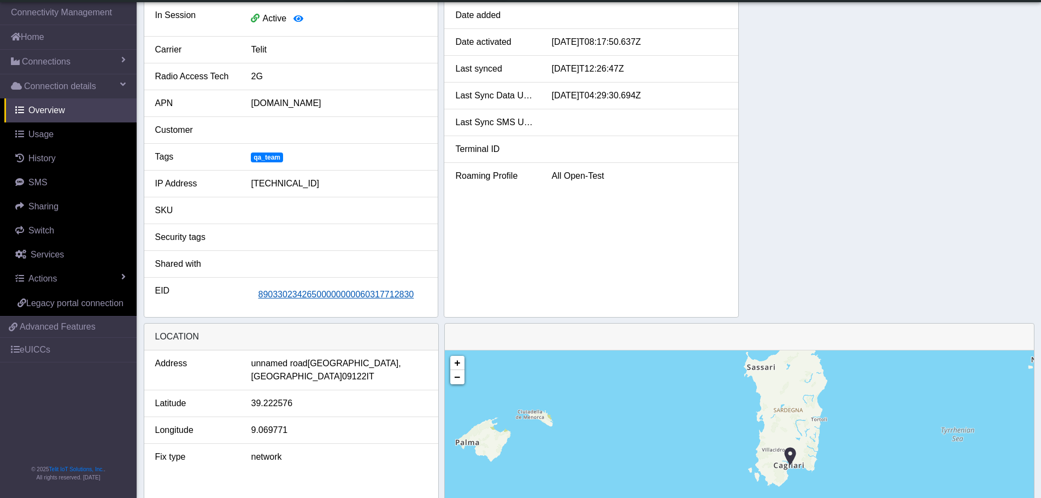
drag, startPoint x: 426, startPoint y: 300, endPoint x: 261, endPoint y: 303, distance: 165.1
click at [261, 303] on div "89033023426500000000060317712830" at bounding box center [339, 294] width 192 height 21
click at [292, 297] on span "89033023426500000000060317712830" at bounding box center [336, 294] width 156 height 9
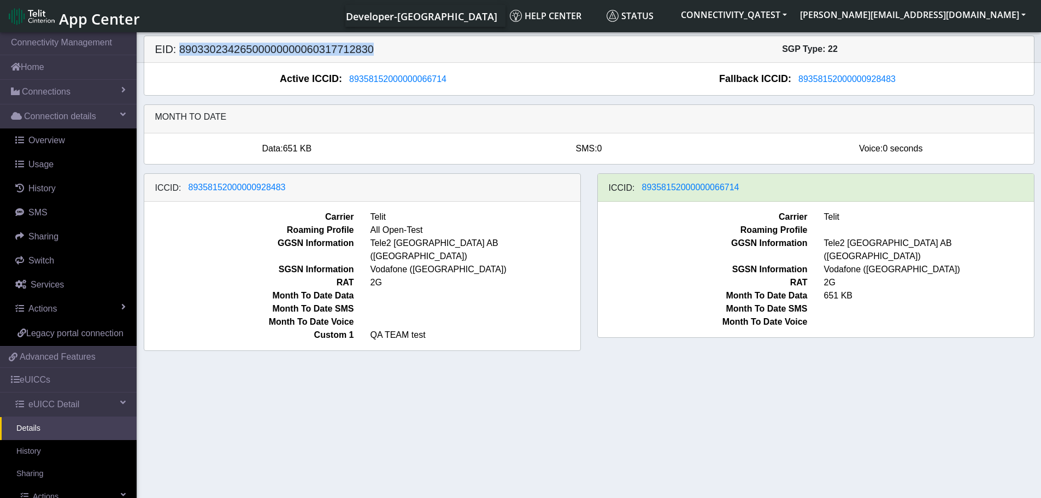
drag, startPoint x: 378, startPoint y: 46, endPoint x: 179, endPoint y: 52, distance: 199.0
click at [179, 52] on h5 "EID: 89033023426500000000060317712830" at bounding box center [368, 49] width 442 height 13
copy h5 "89033023426500000000060317712830"
click at [32, 89] on span "Connections" at bounding box center [46, 91] width 49 height 13
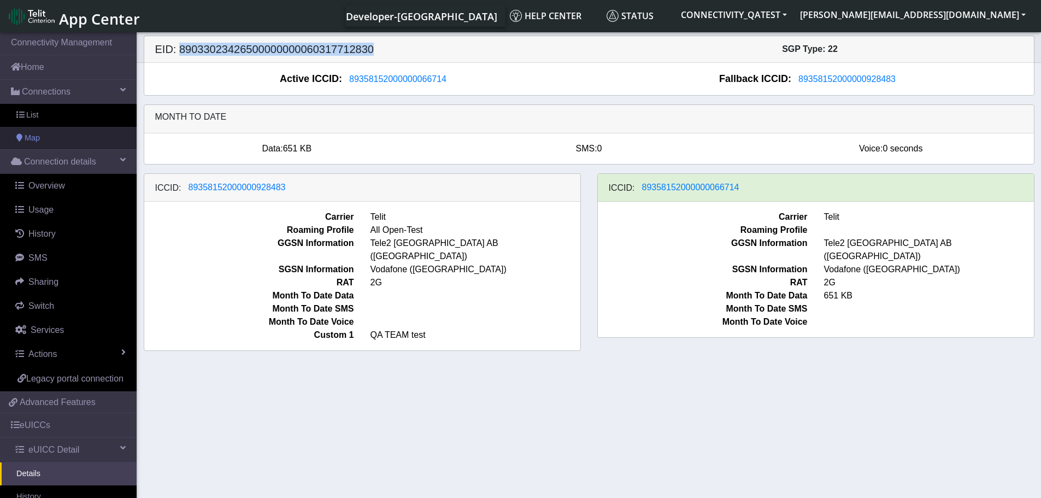
click at [46, 140] on link "Map" at bounding box center [68, 138] width 137 height 23
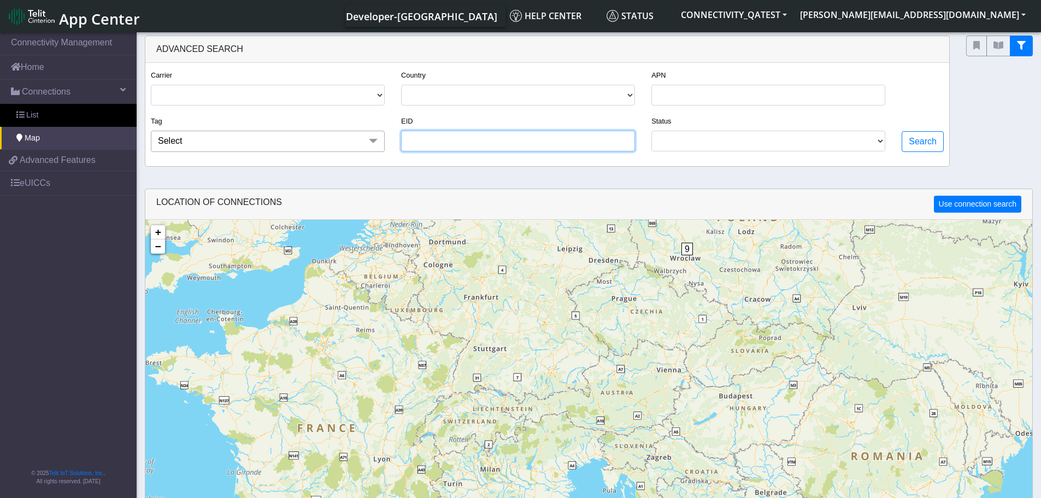
click at [475, 147] on input "EID" at bounding box center [518, 141] width 234 height 21
paste input "89033023426500000000060317712830"
type input "89033023426500000000060317712830"
click at [925, 142] on button "Search" at bounding box center [923, 141] width 42 height 21
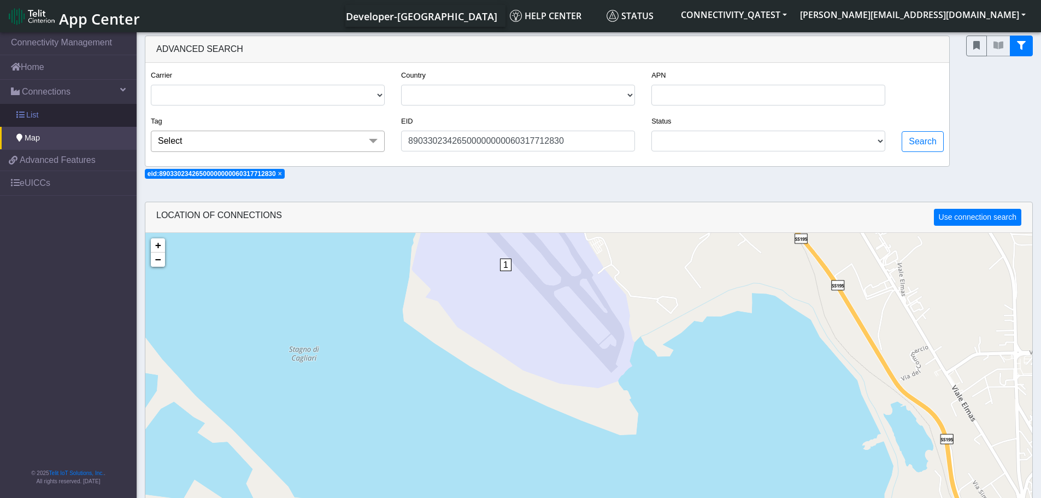
drag, startPoint x: 34, startPoint y: 94, endPoint x: 36, endPoint y: 108, distance: 14.3
click at [34, 94] on span "Connections" at bounding box center [46, 91] width 49 height 13
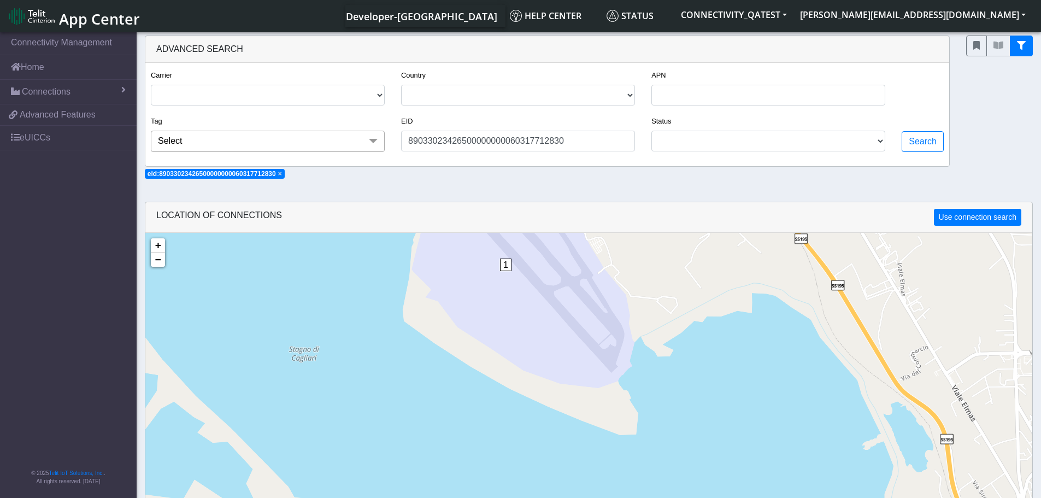
click at [36, 111] on span "Advanced Features" at bounding box center [58, 114] width 76 height 13
click at [61, 98] on link "Connections" at bounding box center [68, 92] width 137 height 24
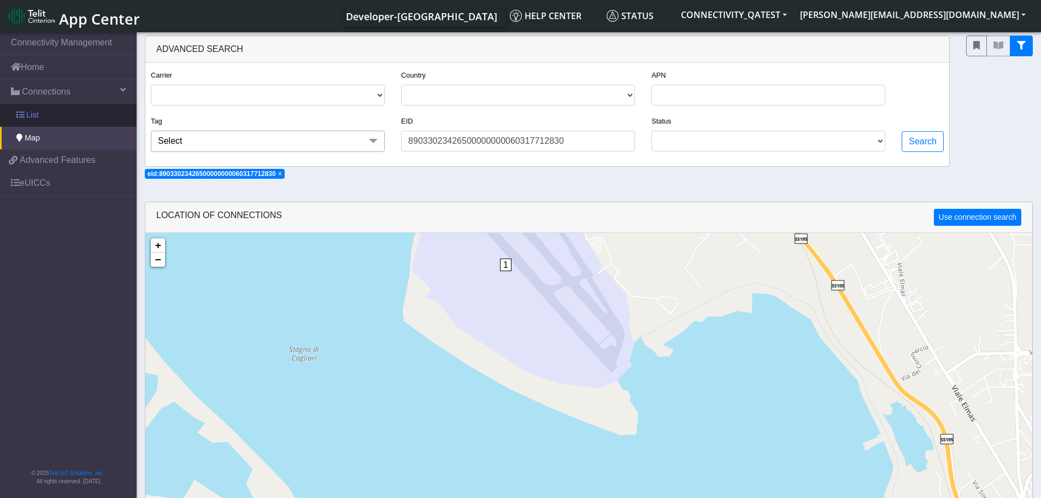
click at [48, 118] on link "List" at bounding box center [68, 115] width 137 height 23
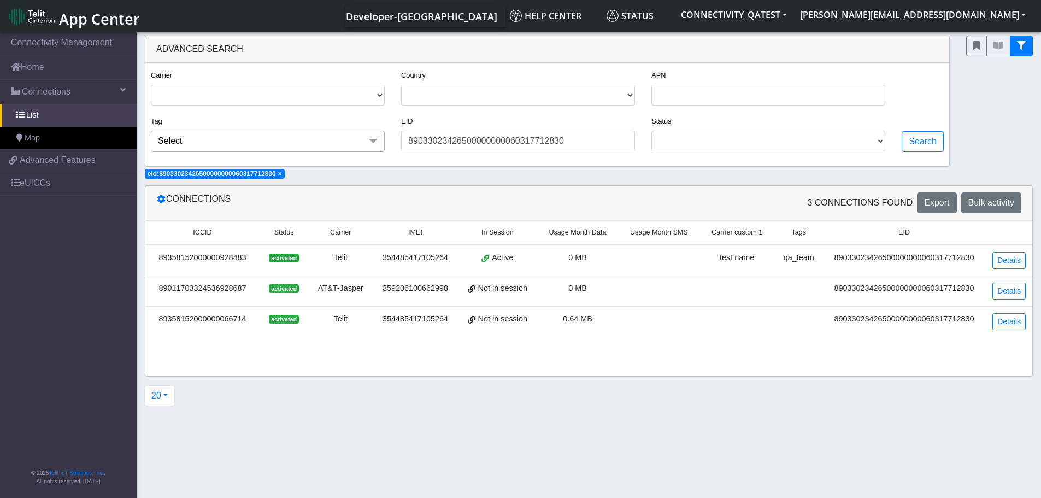
click at [282, 174] on span "×" at bounding box center [280, 174] width 4 height 8
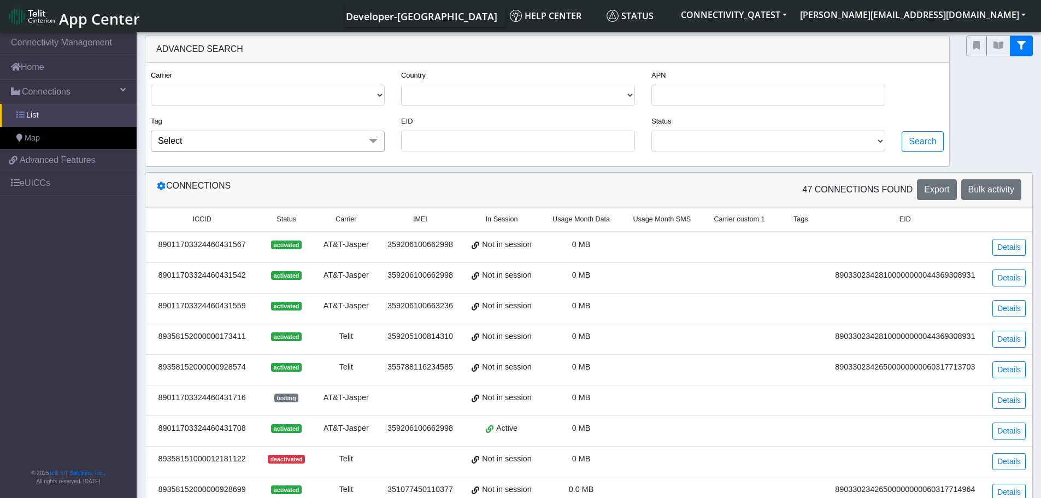
click at [62, 125] on link "List" at bounding box center [68, 115] width 137 height 23
click at [1021, 46] on icon "fitlers menu" at bounding box center [1021, 45] width 9 height 9
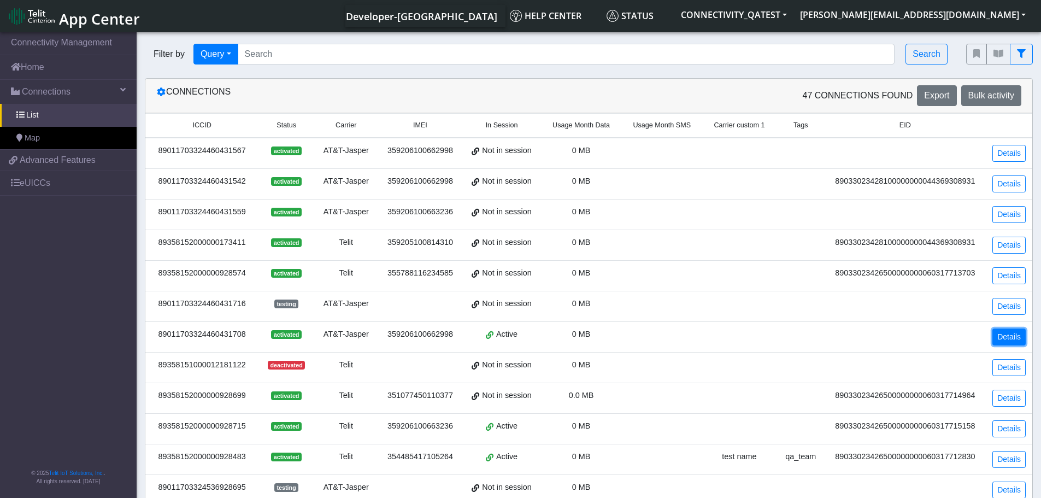
click at [1004, 334] on link "Details" at bounding box center [1008, 336] width 33 height 17
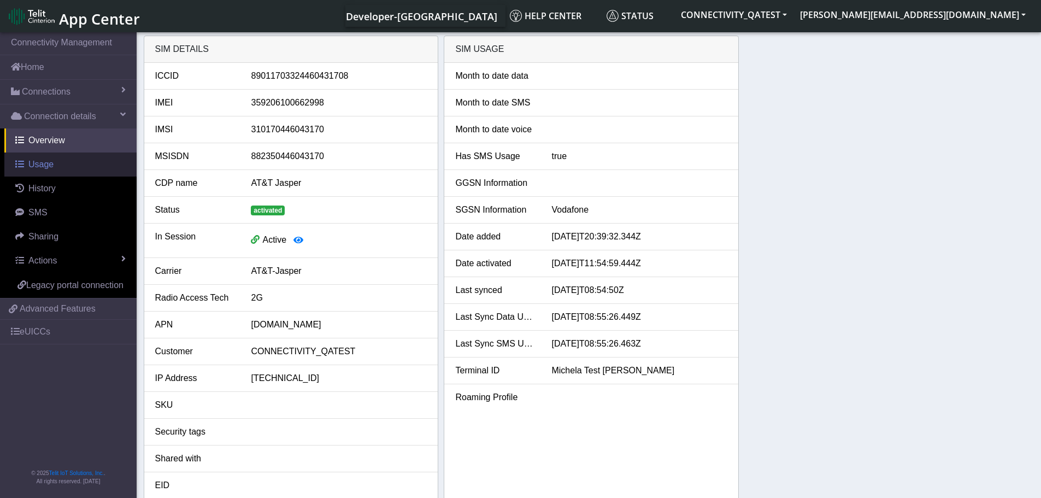
click at [64, 170] on link "Usage" at bounding box center [70, 164] width 132 height 24
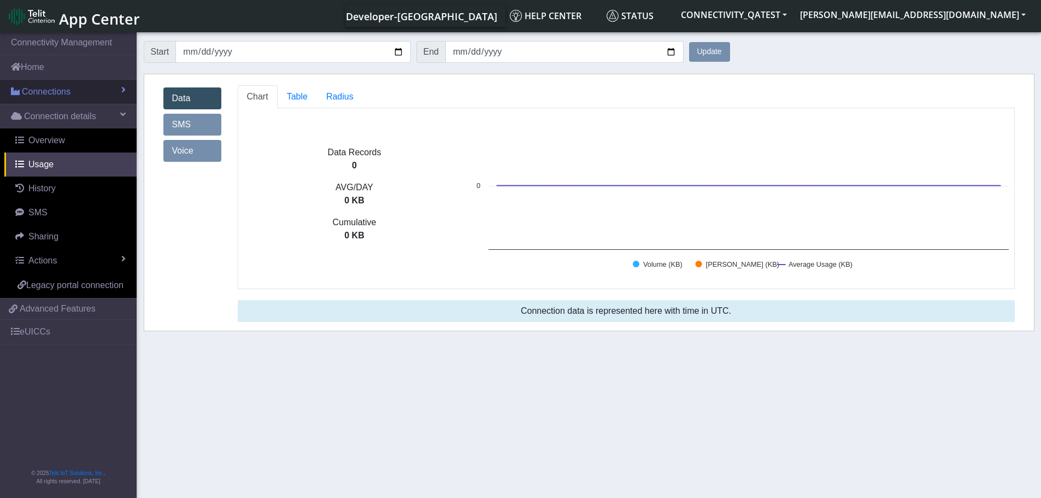
click at [42, 90] on span "Connections" at bounding box center [46, 91] width 49 height 13
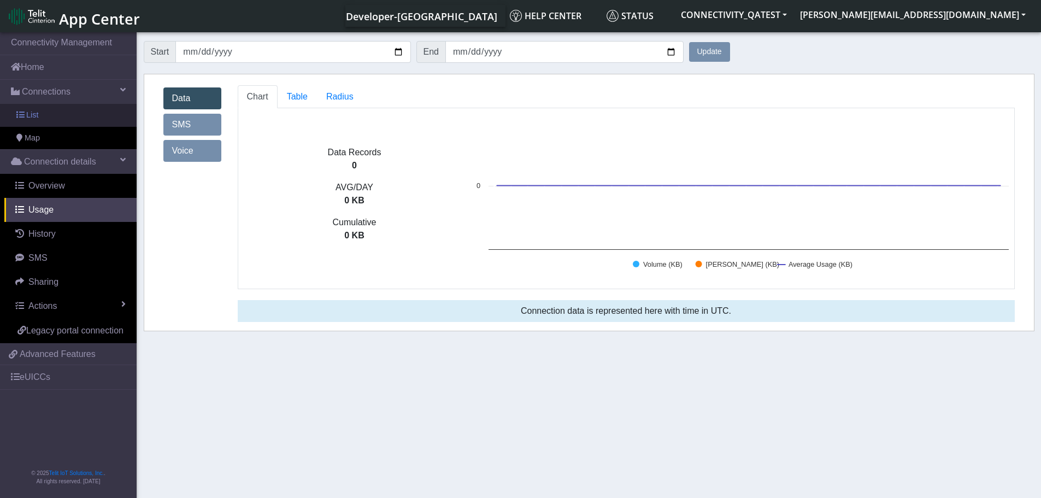
click at [42, 116] on link "List" at bounding box center [68, 115] width 137 height 23
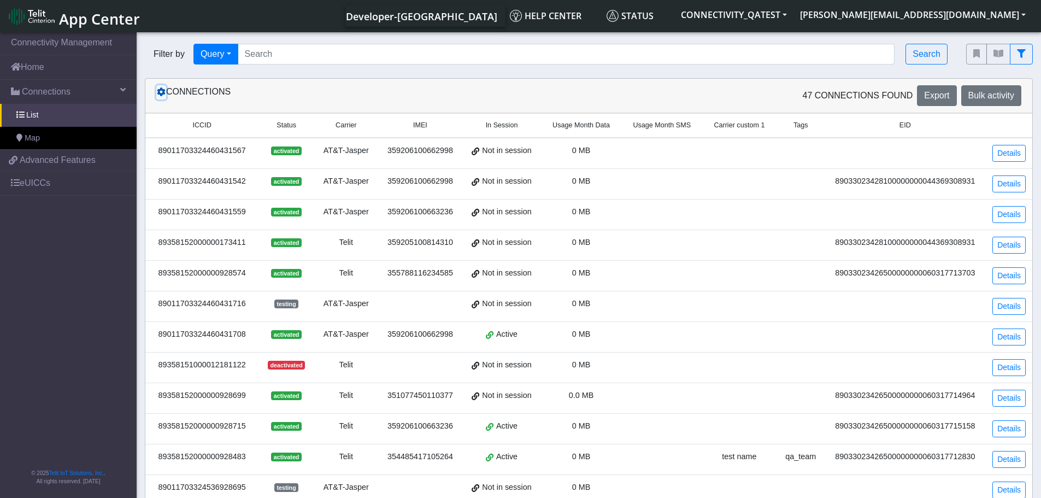
click at [160, 93] on icon at bounding box center [161, 91] width 9 height 9
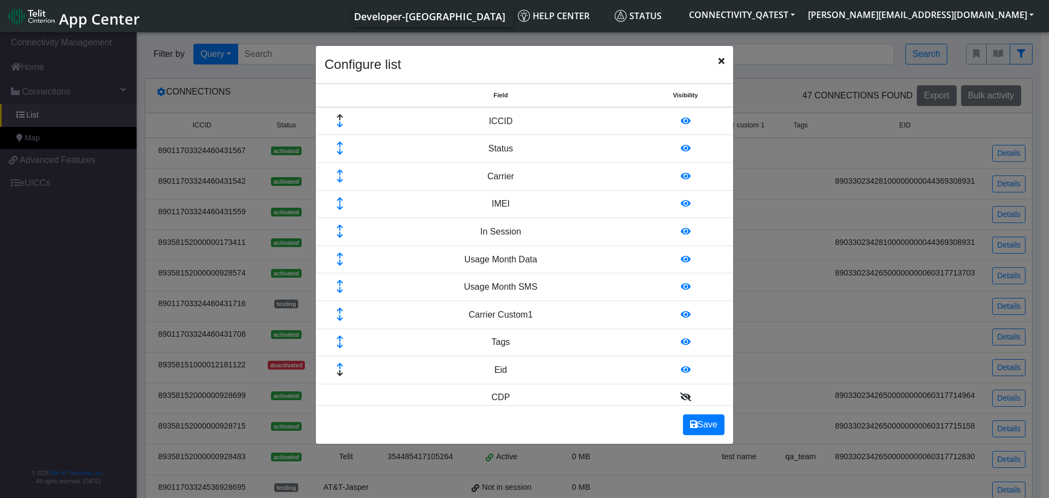
click at [721, 56] on span "Close" at bounding box center [722, 61] width 6 height 13
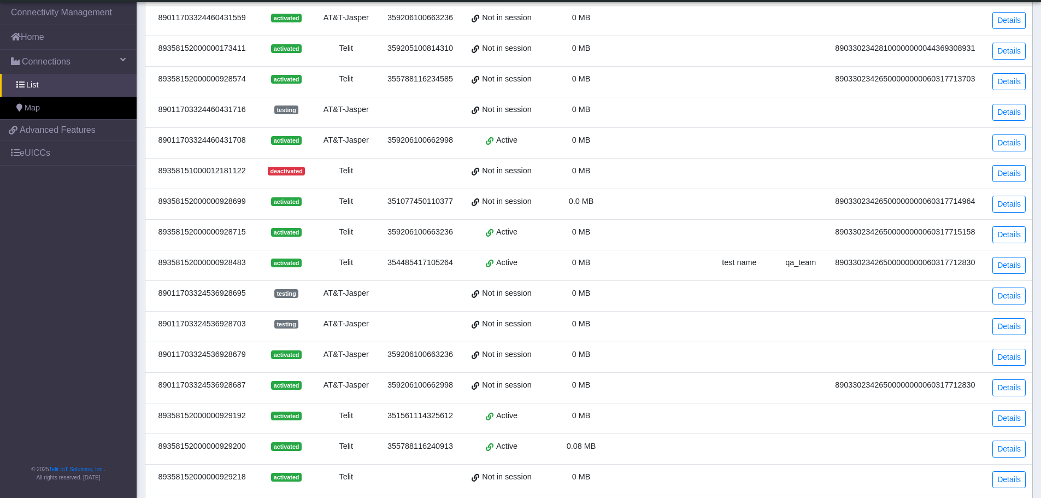
scroll to position [273, 0]
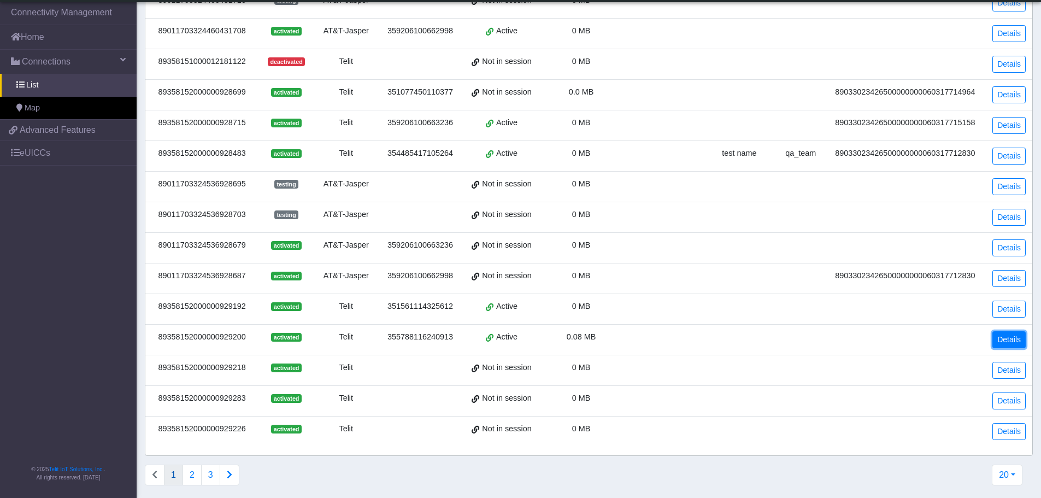
click at [1008, 341] on link "Details" at bounding box center [1008, 339] width 33 height 17
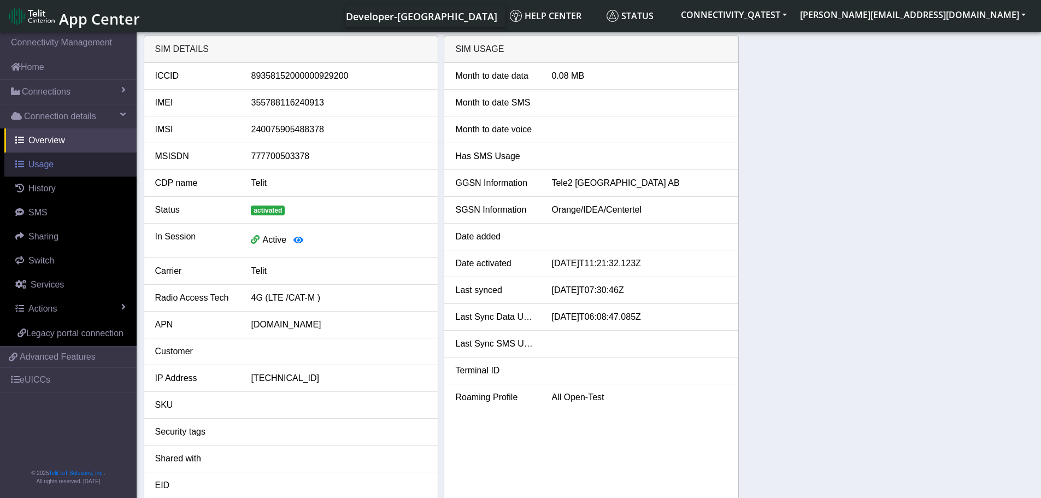
click at [48, 166] on span "Usage" at bounding box center [40, 164] width 25 height 9
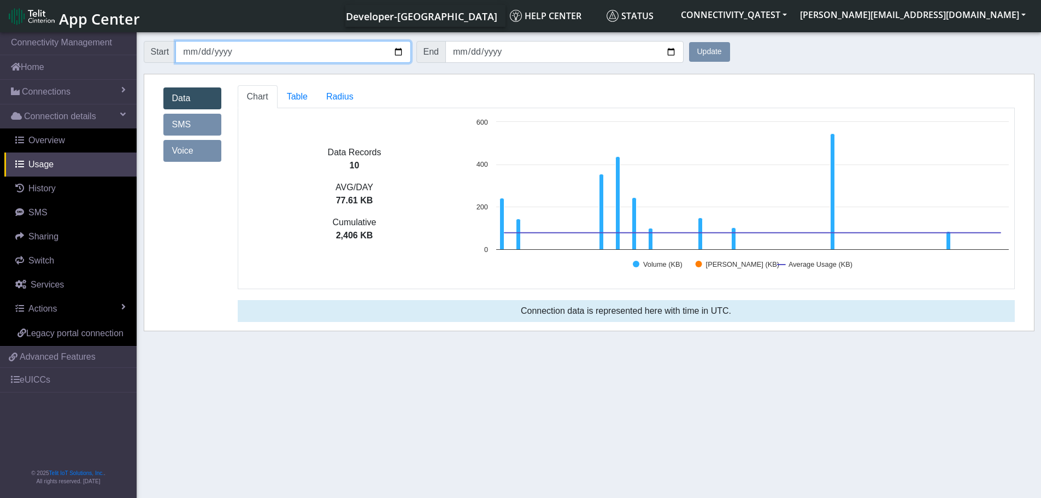
click at [401, 54] on input "2025-09-10" at bounding box center [292, 52] width 235 height 22
click at [397, 53] on input "2025-09-10" at bounding box center [292, 52] width 235 height 22
type input "2025-09-30"
click at [713, 56] on button "Update" at bounding box center [709, 52] width 41 height 20
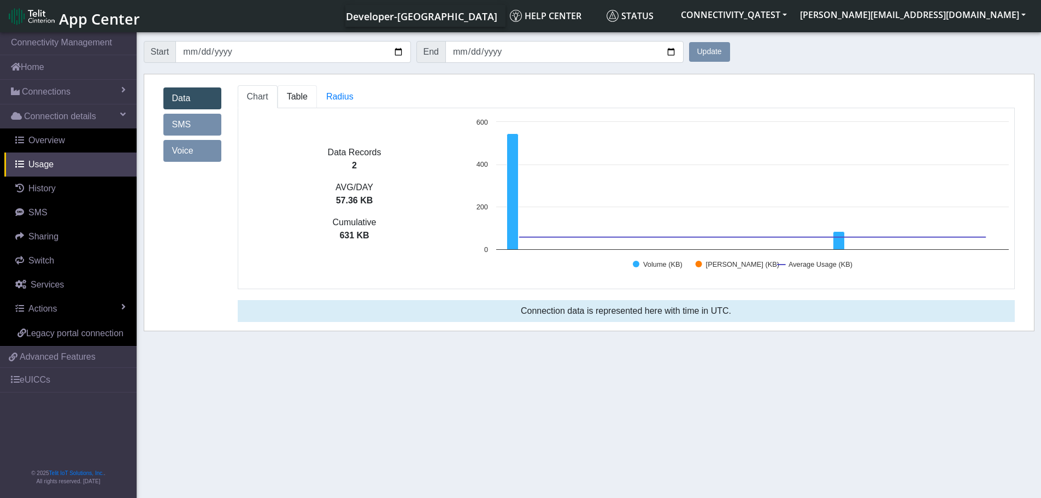
click at [289, 98] on span "Table" at bounding box center [297, 96] width 21 height 9
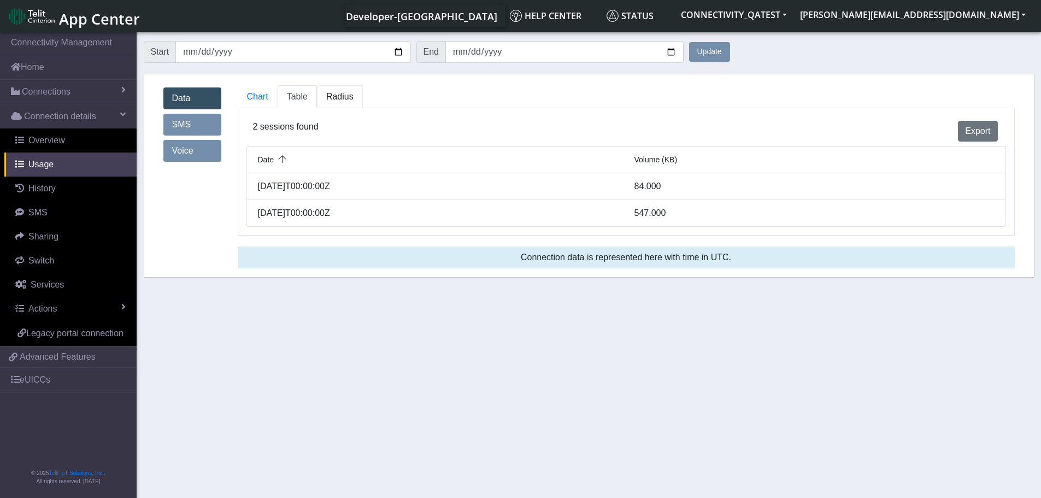
click at [346, 102] on link "Radius" at bounding box center [340, 96] width 46 height 23
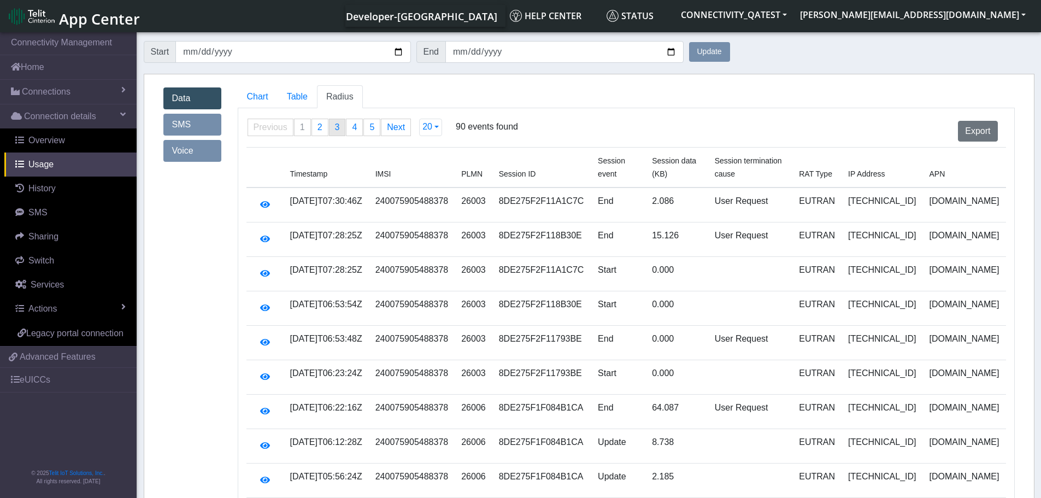
click at [329, 131] on link "page 3" at bounding box center [337, 127] width 16 height 16
click at [429, 131] on span "20" at bounding box center [427, 126] width 10 height 9
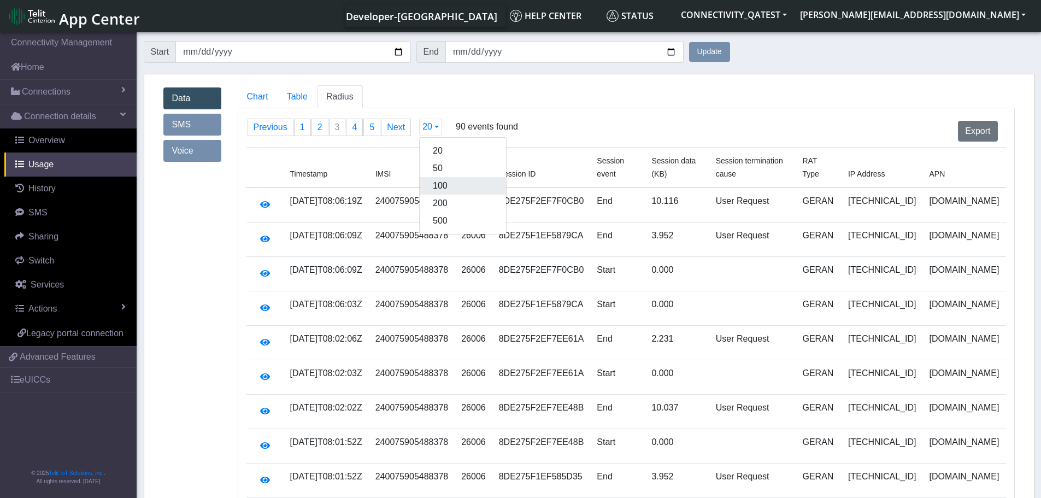
click at [434, 187] on button "100" at bounding box center [463, 185] width 86 height 17
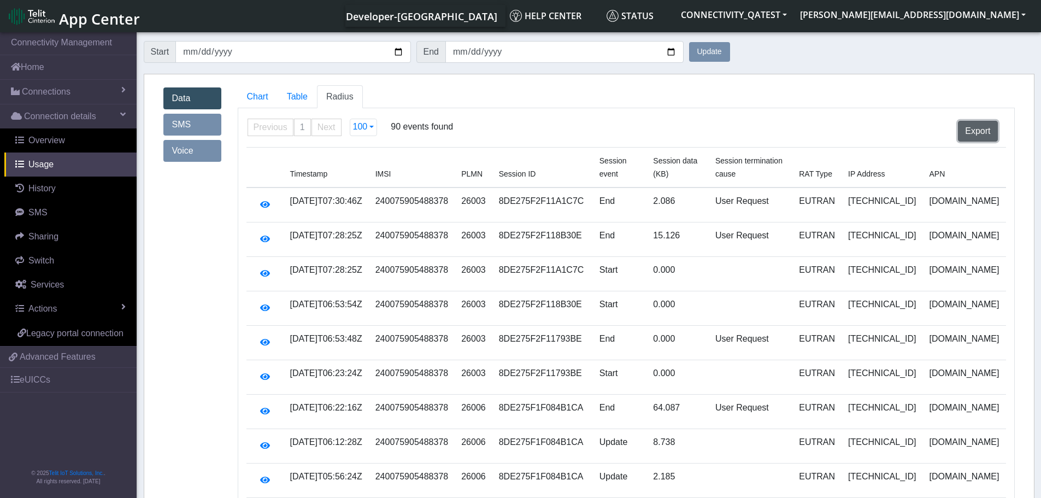
click at [972, 139] on button "Export" at bounding box center [977, 131] width 39 height 21
click at [256, 99] on span "Chart" at bounding box center [257, 96] width 21 height 9
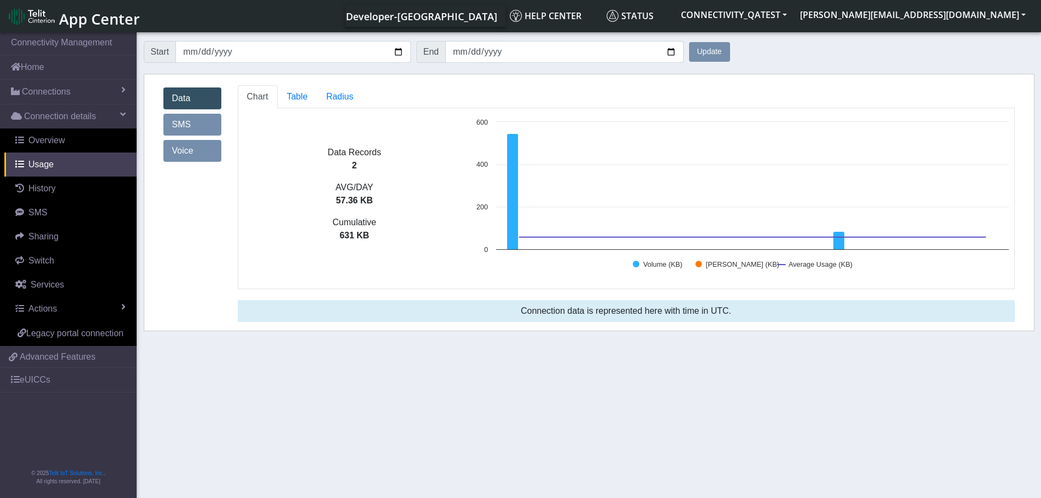
click at [197, 127] on link "SMS" at bounding box center [192, 125] width 58 height 22
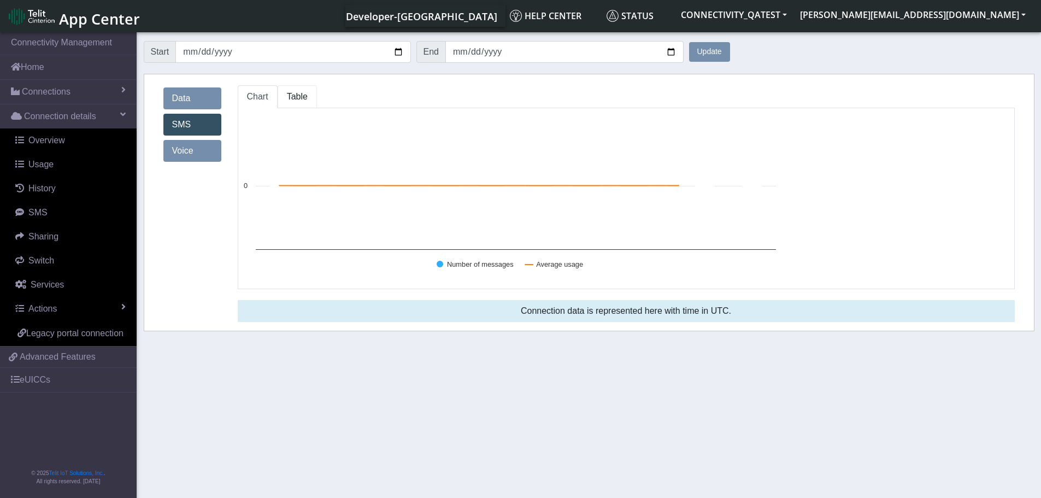
click at [301, 100] on span "Table" at bounding box center [297, 96] width 21 height 9
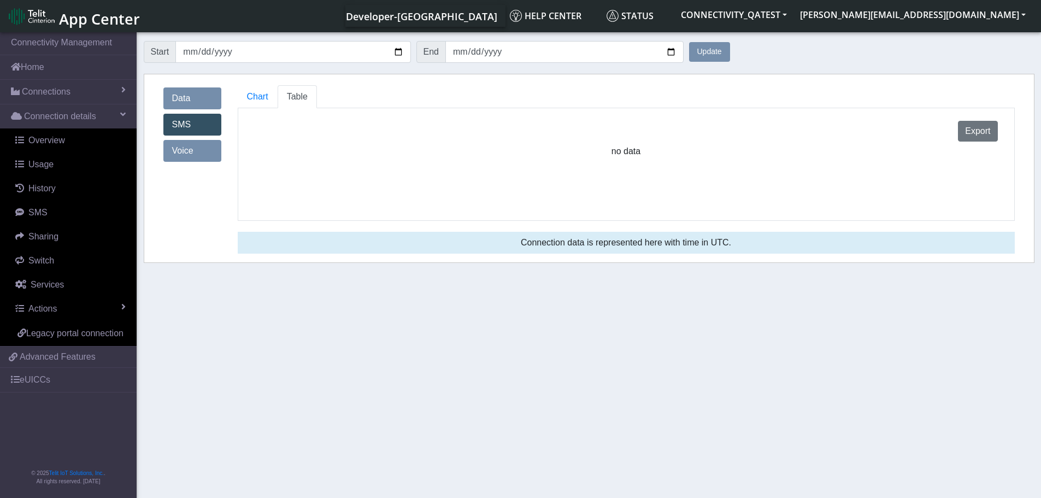
click at [195, 146] on link "Voice" at bounding box center [192, 151] width 58 height 22
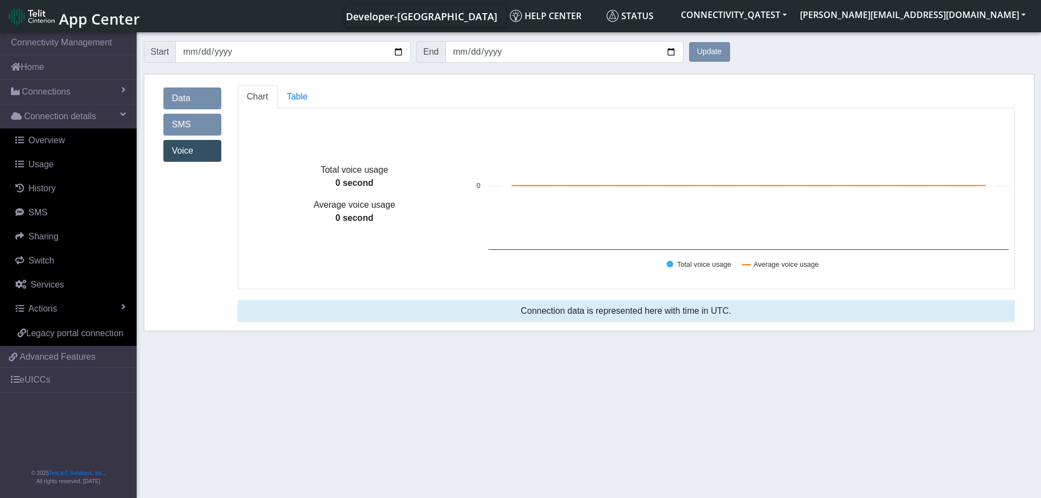
click at [200, 94] on link "Data" at bounding box center [192, 98] width 58 height 22
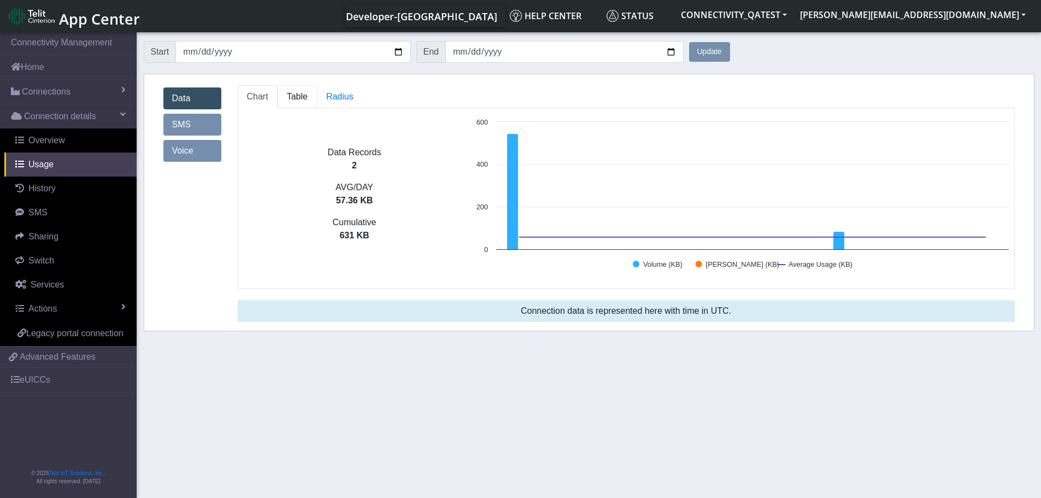
click at [307, 102] on link "Table" at bounding box center [297, 96] width 39 height 23
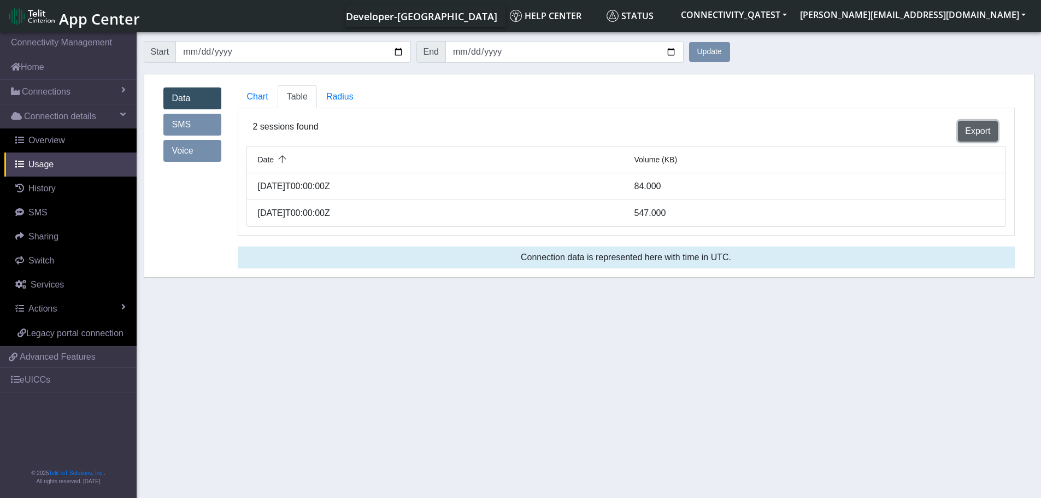
click at [985, 134] on button "Export" at bounding box center [977, 131] width 39 height 21
click at [346, 98] on span "Radius" at bounding box center [339, 96] width 27 height 9
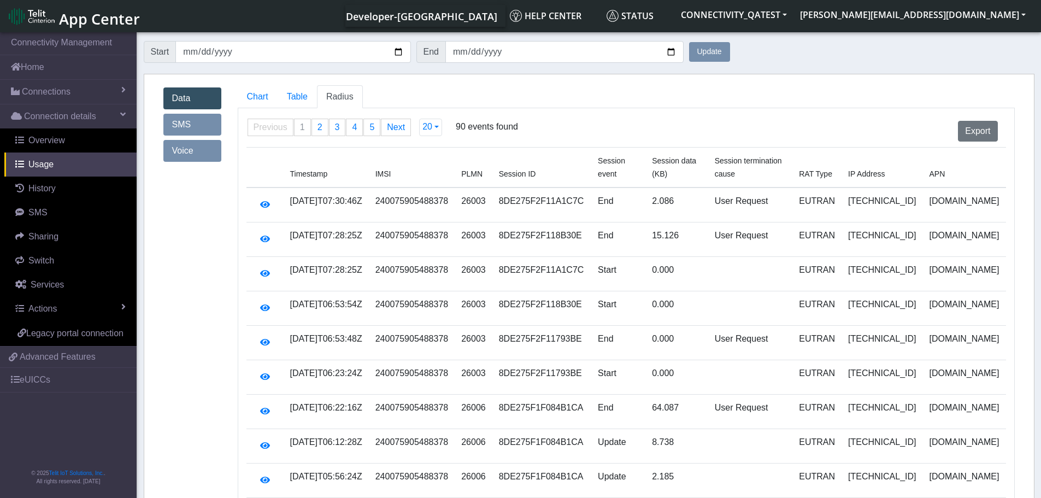
click at [197, 119] on link "SMS" at bounding box center [192, 125] width 58 height 22
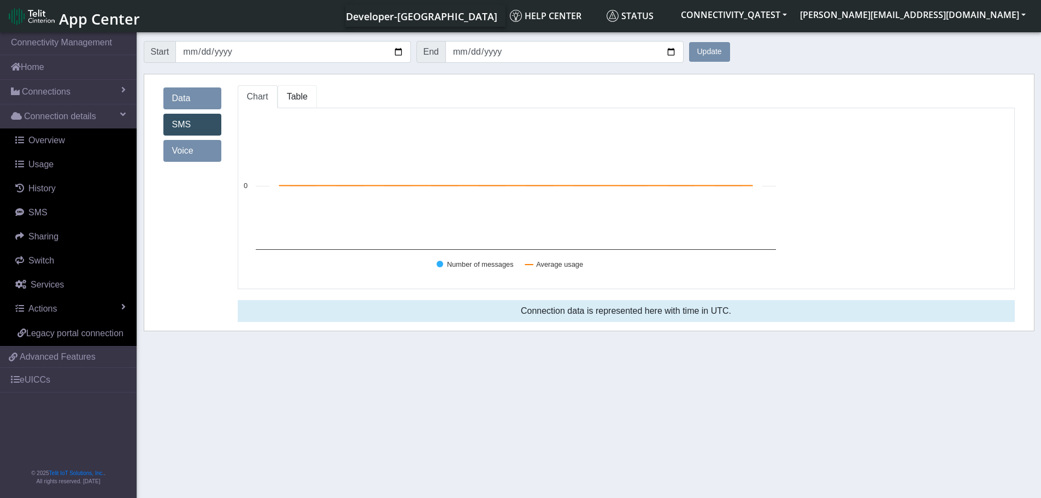
click at [302, 98] on span "Table" at bounding box center [297, 96] width 21 height 9
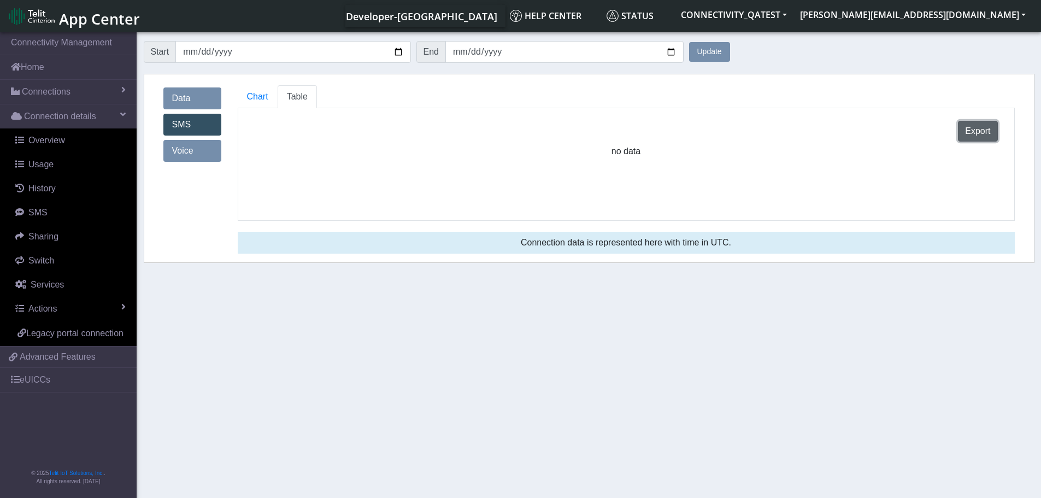
click at [969, 131] on button "Export" at bounding box center [977, 131] width 39 height 21
click at [185, 149] on link "Voice" at bounding box center [192, 151] width 58 height 22
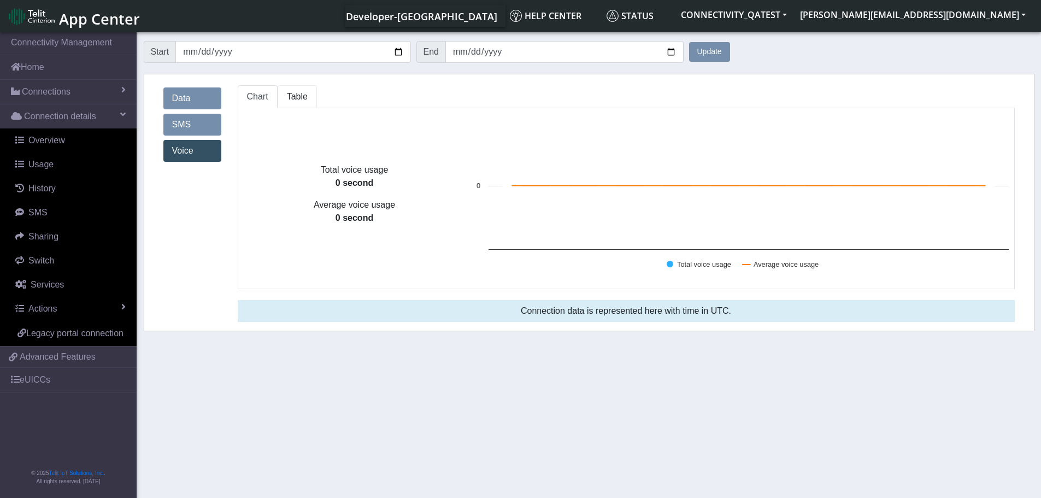
click at [295, 93] on span "Table" at bounding box center [297, 96] width 21 height 9
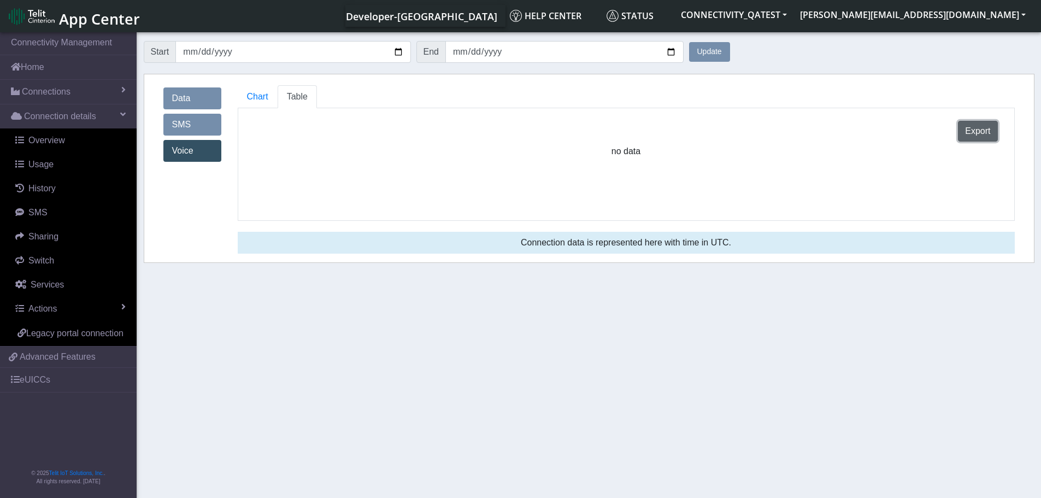
click at [978, 133] on button "Export" at bounding box center [977, 131] width 39 height 21
click at [58, 191] on link "History" at bounding box center [70, 188] width 132 height 24
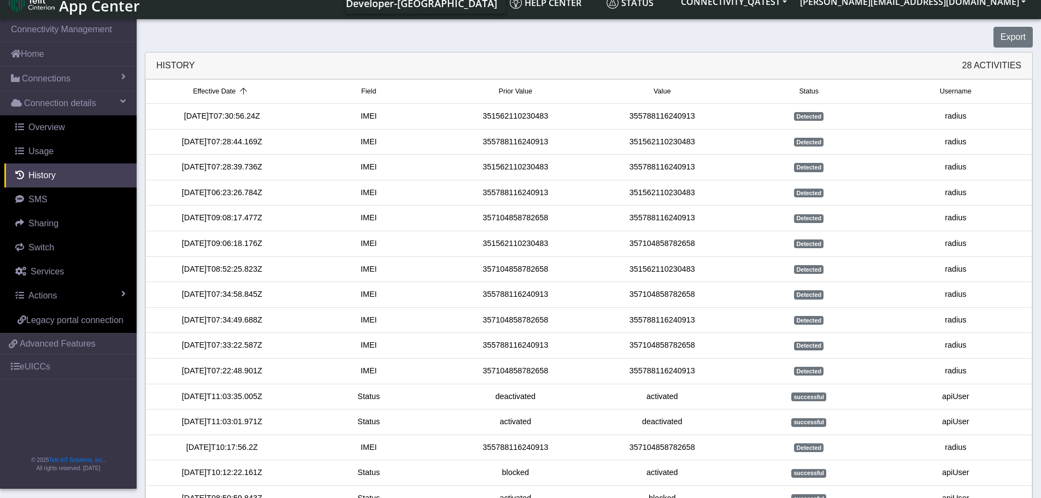
scroll to position [146, 0]
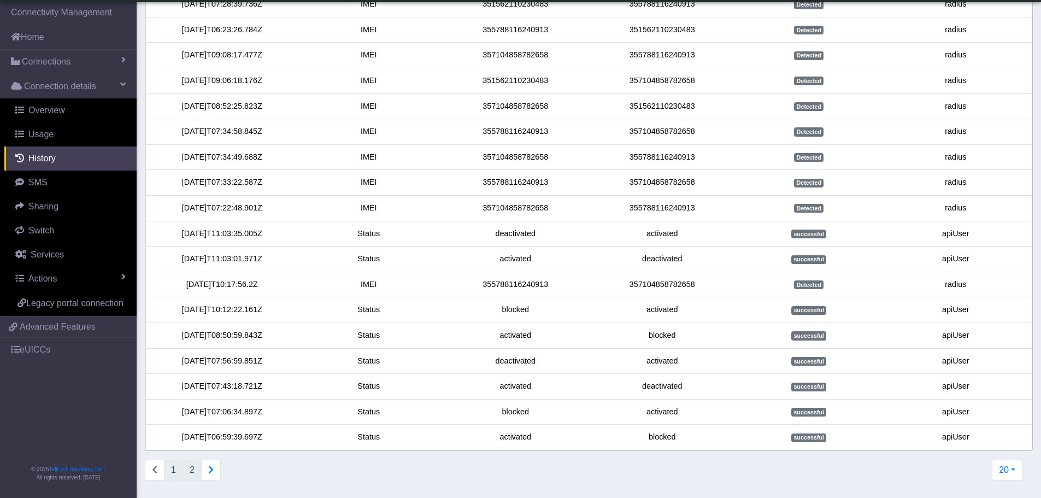
click at [195, 470] on button "2" at bounding box center [192, 470] width 19 height 21
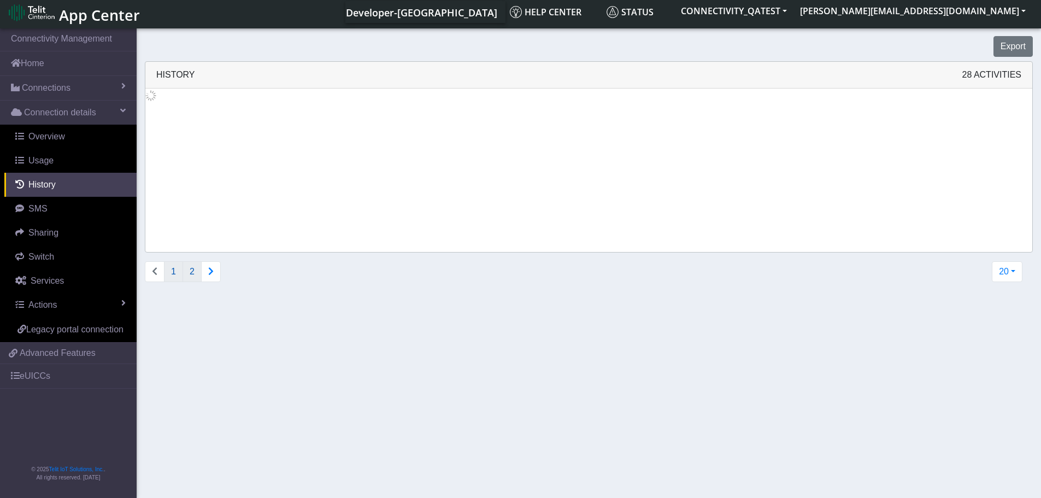
scroll to position [0, 0]
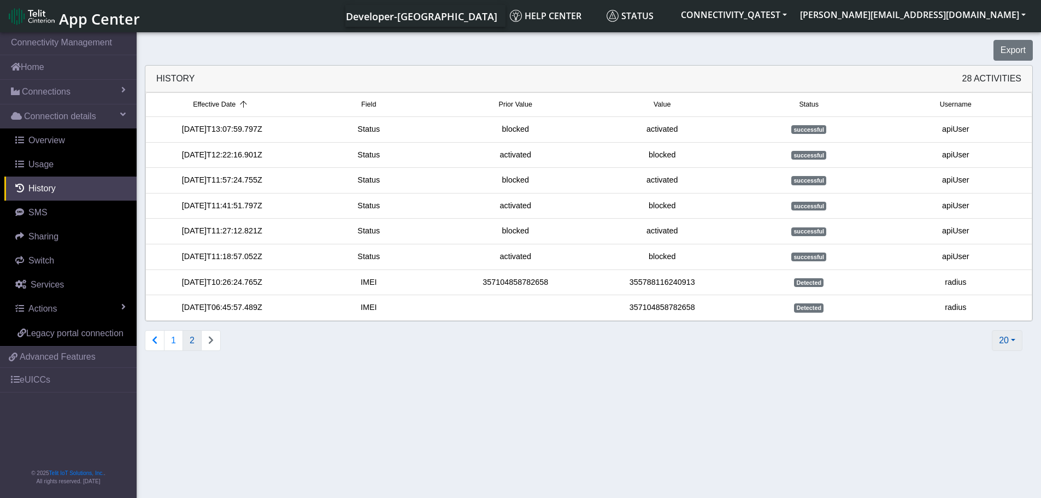
click at [1005, 338] on button "20" at bounding box center [1007, 340] width 31 height 21
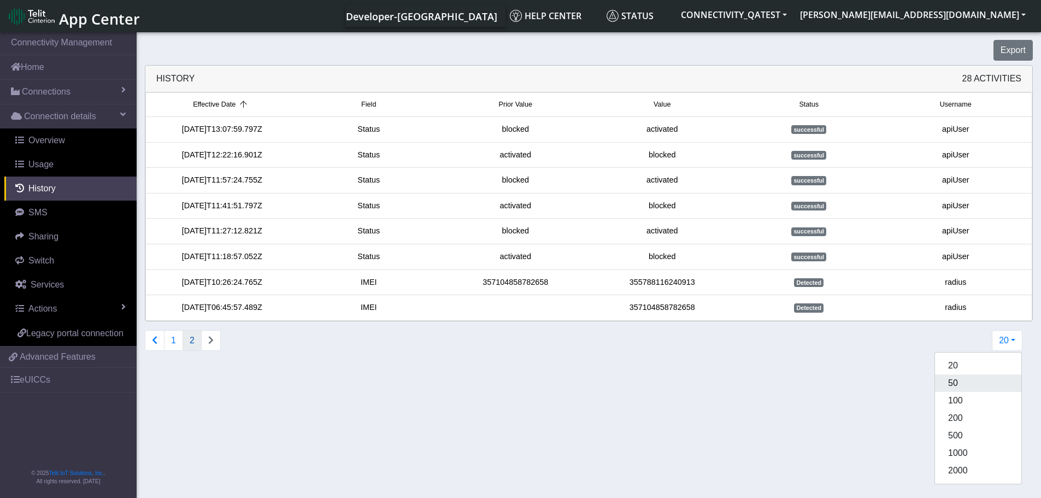
click at [978, 381] on button "50" at bounding box center [978, 382] width 86 height 17
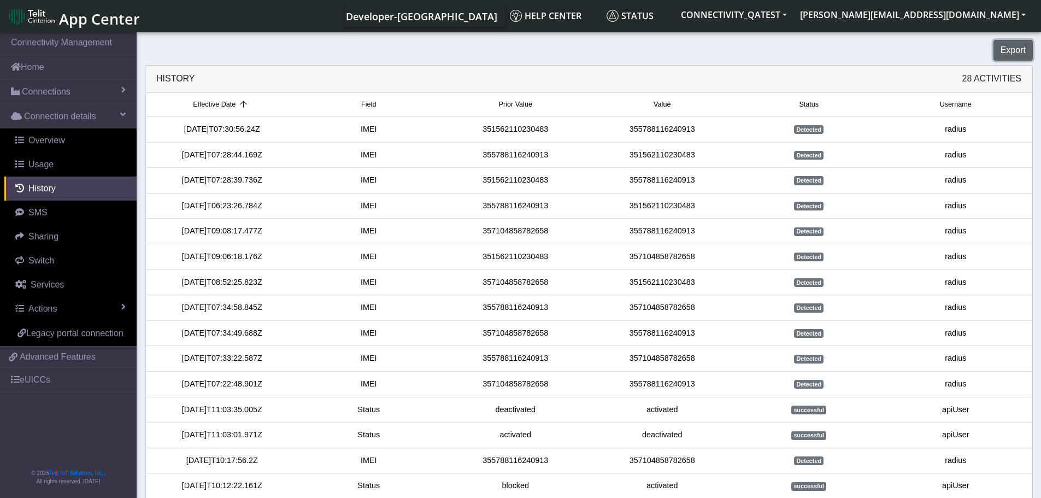
drag, startPoint x: 1026, startPoint y: 49, endPoint x: 719, endPoint y: 178, distance: 333.1
click at [1026, 49] on button "Export" at bounding box center [1012, 50] width 39 height 21
click at [209, 106] on span "Effective Date" at bounding box center [214, 104] width 43 height 10
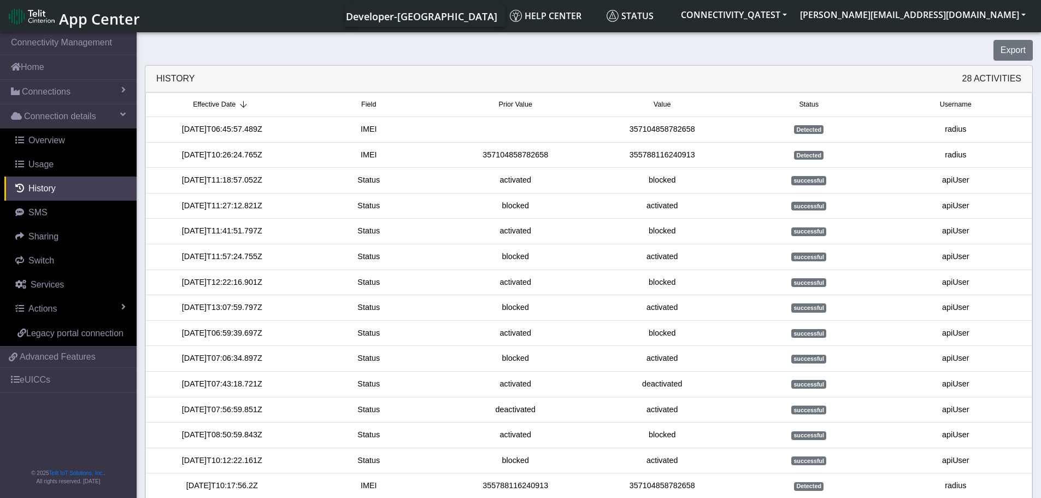
click at [209, 106] on span "Effective Date" at bounding box center [214, 104] width 43 height 10
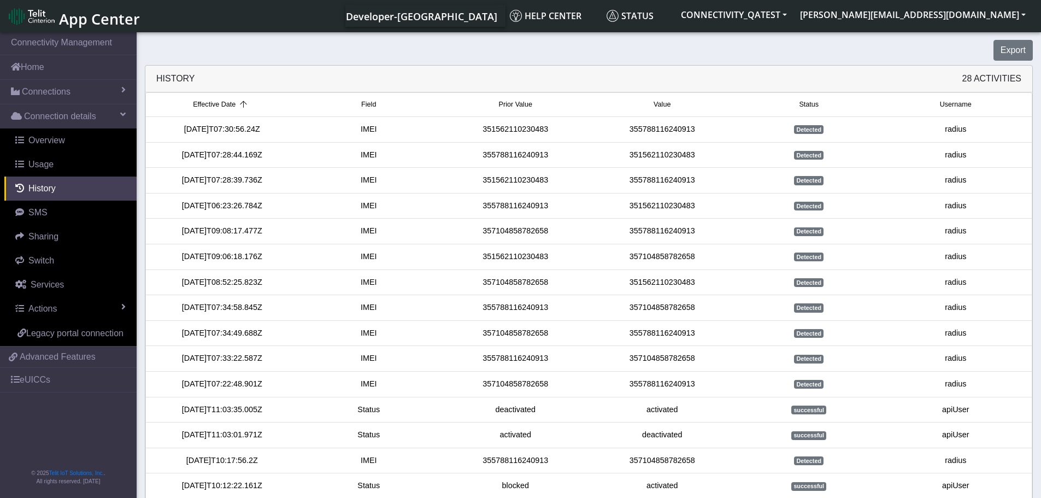
click at [371, 102] on span "Field" at bounding box center [368, 104] width 15 height 10
click at [371, 102] on icon at bounding box center [375, 105] width 15 height 8
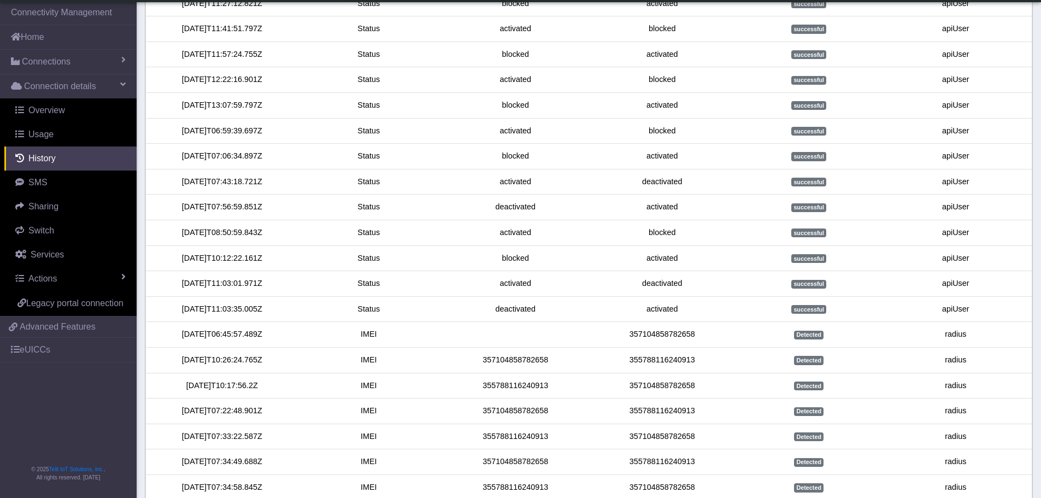
scroll to position [13, 0]
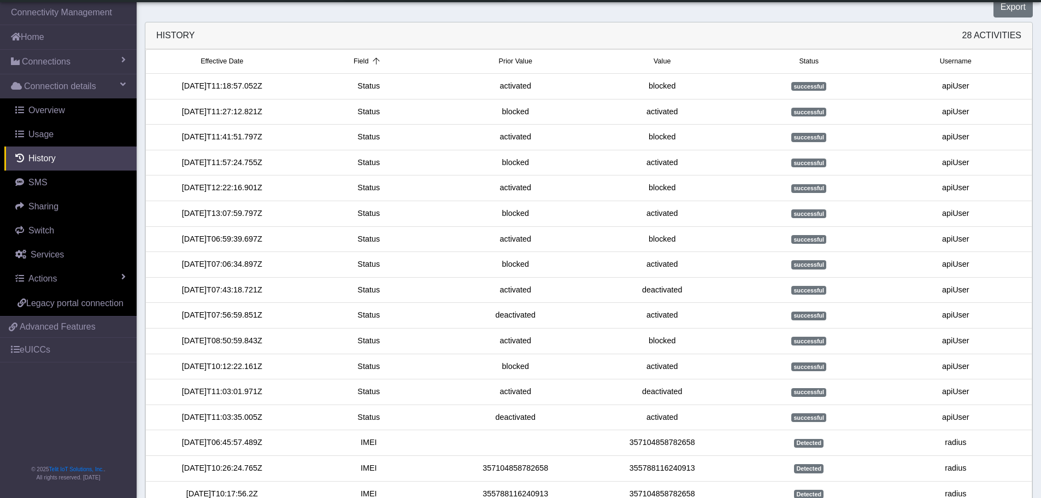
click at [504, 64] on span "Prior Value" at bounding box center [515, 61] width 33 height 10
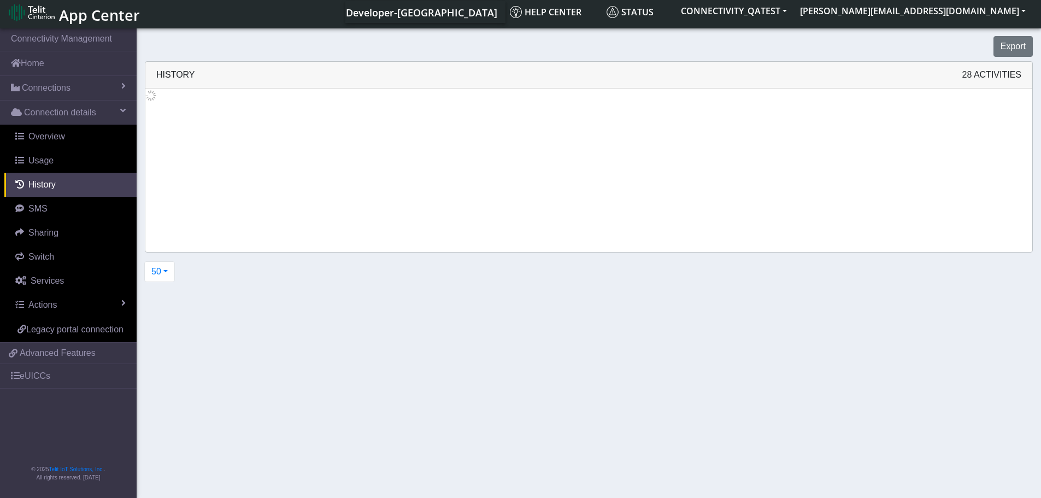
scroll to position [0, 0]
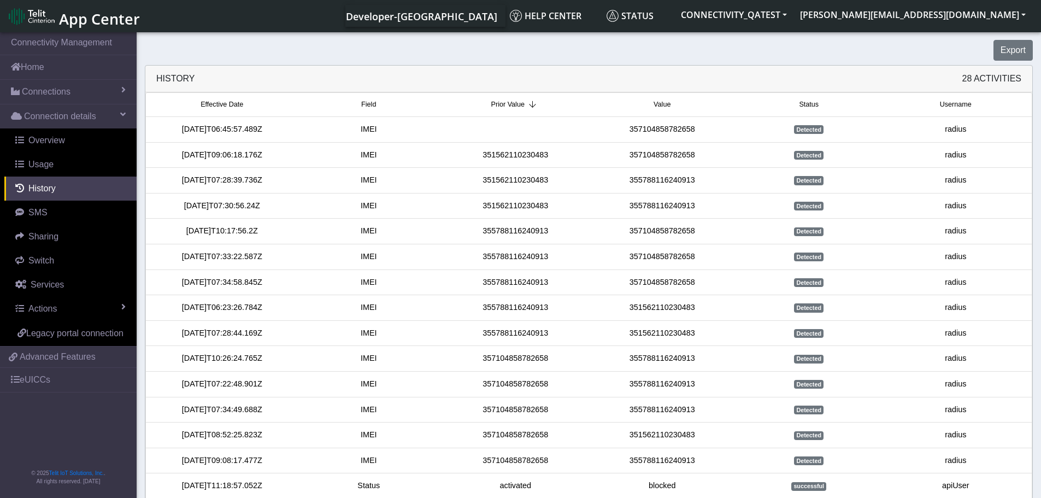
click at [511, 105] on span "Prior Value" at bounding box center [507, 104] width 33 height 10
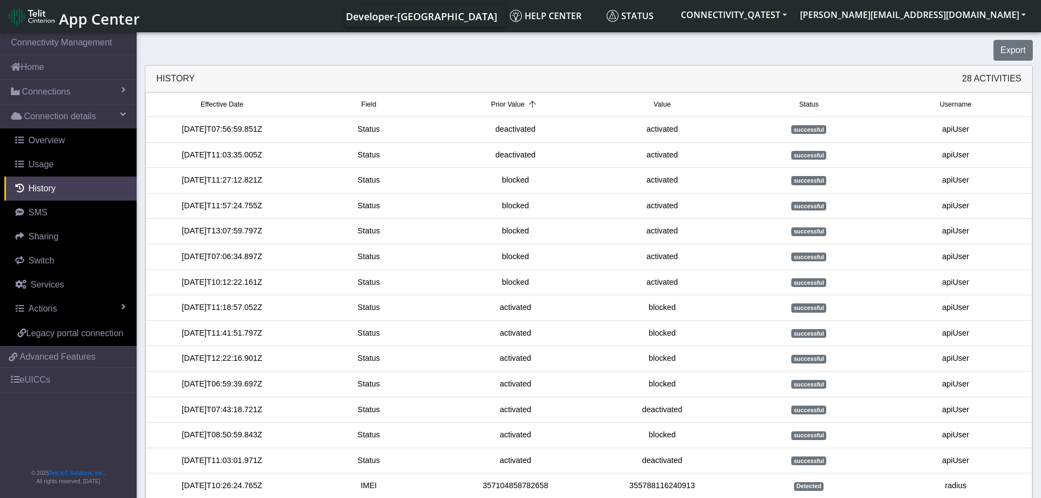
click at [658, 103] on span "Value" at bounding box center [662, 104] width 17 height 10
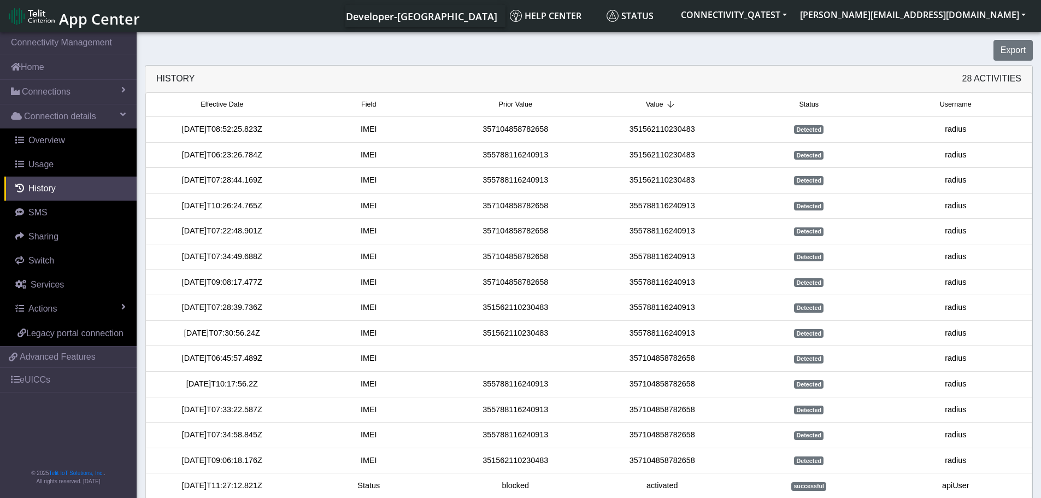
click at [658, 103] on span "Value" at bounding box center [654, 104] width 17 height 10
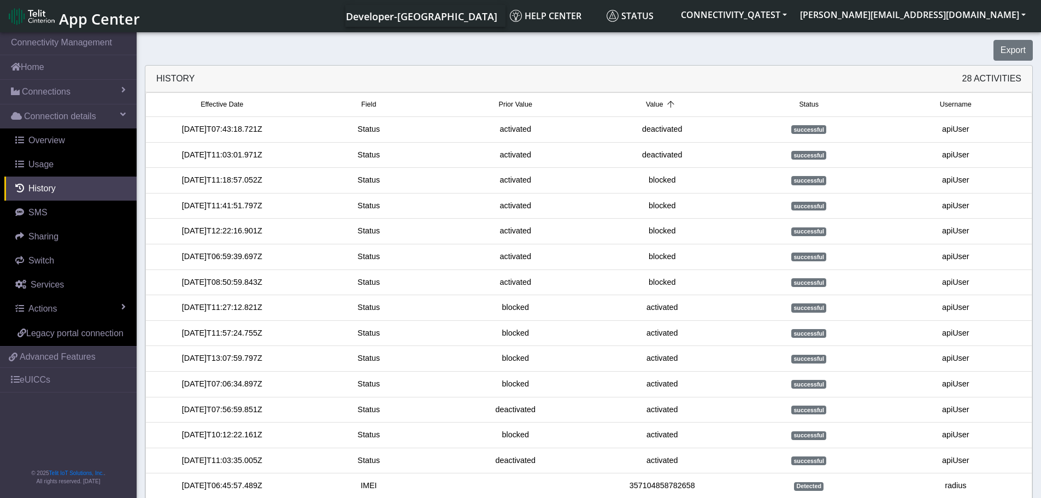
click at [805, 102] on span "Status" at bounding box center [809, 104] width 20 height 10
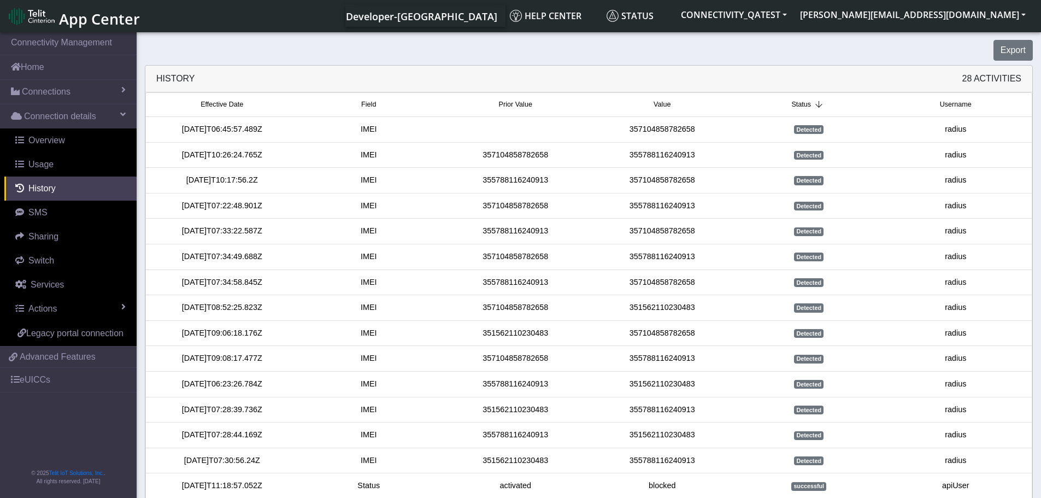
click at [805, 102] on span "Status" at bounding box center [801, 104] width 20 height 10
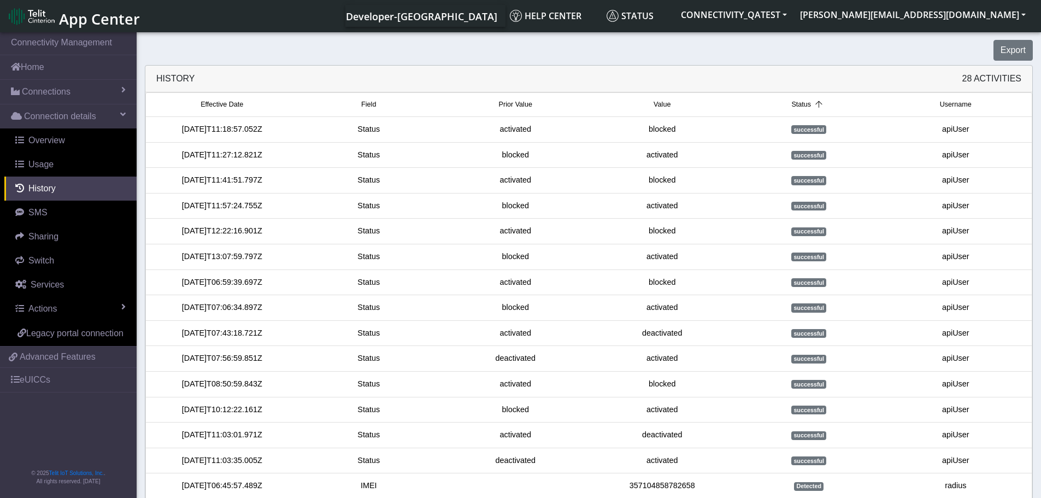
click at [949, 105] on span "Username" at bounding box center [956, 104] width 32 height 10
click at [949, 105] on span "Username" at bounding box center [948, 104] width 32 height 10
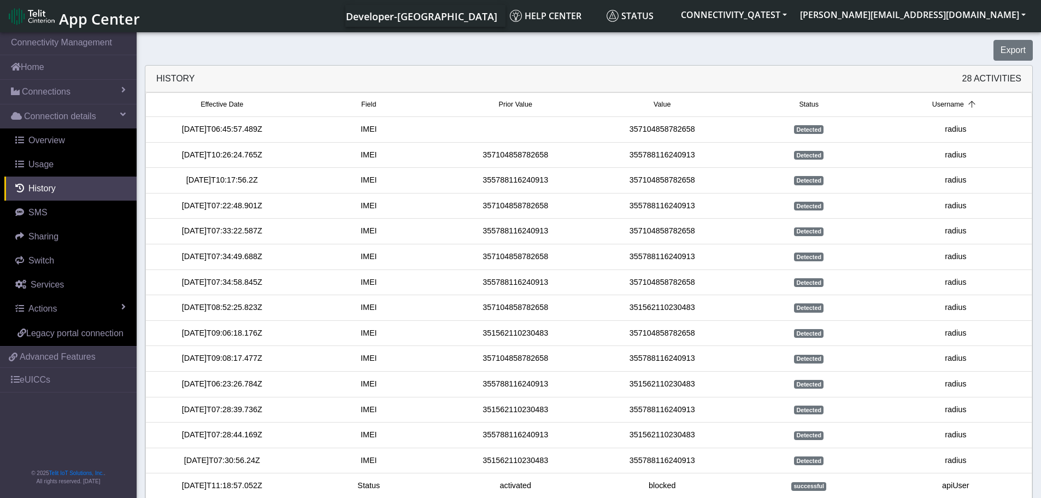
click at [949, 105] on span "Username" at bounding box center [948, 104] width 32 height 10
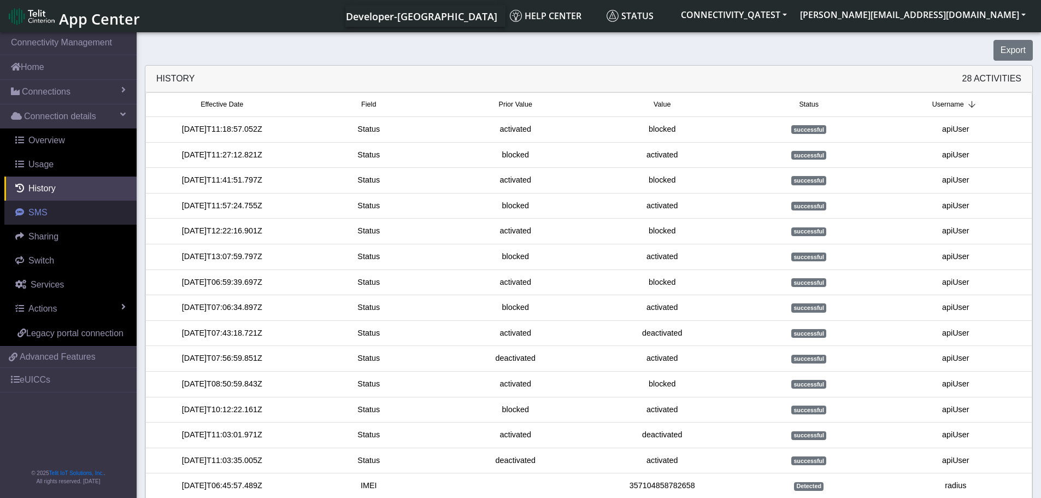
click at [36, 209] on span "SMS" at bounding box center [37, 212] width 19 height 9
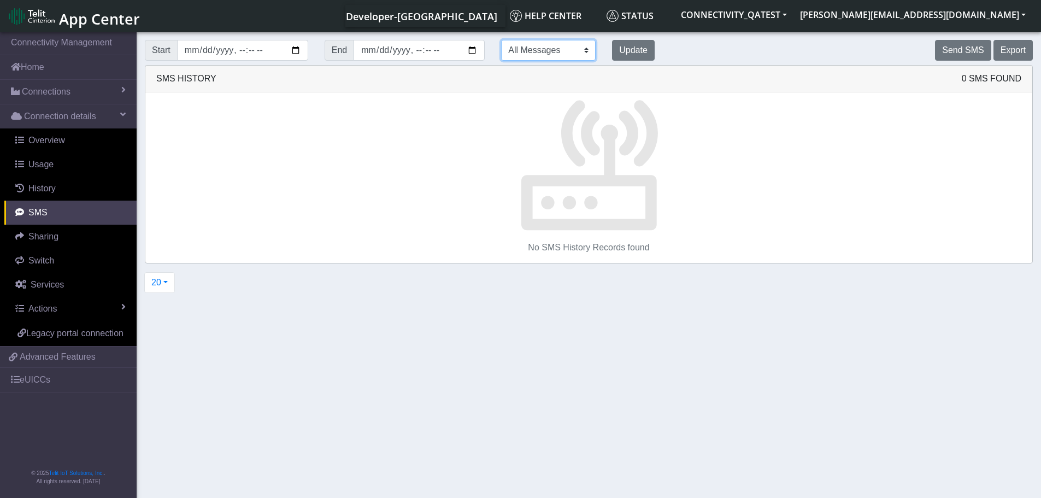
click at [592, 50] on select "All Messages Mobile Originated Mobile Terminated" at bounding box center [548, 50] width 95 height 21
click at [501, 40] on select "All Messages Mobile Originated Mobile Terminated" at bounding box center [548, 50] width 95 height 21
click at [624, 52] on button "Update" at bounding box center [633, 50] width 43 height 21
click at [584, 52] on select "All Messages Mobile Originated Mobile Terminated" at bounding box center [548, 50] width 95 height 21
select select "mt"
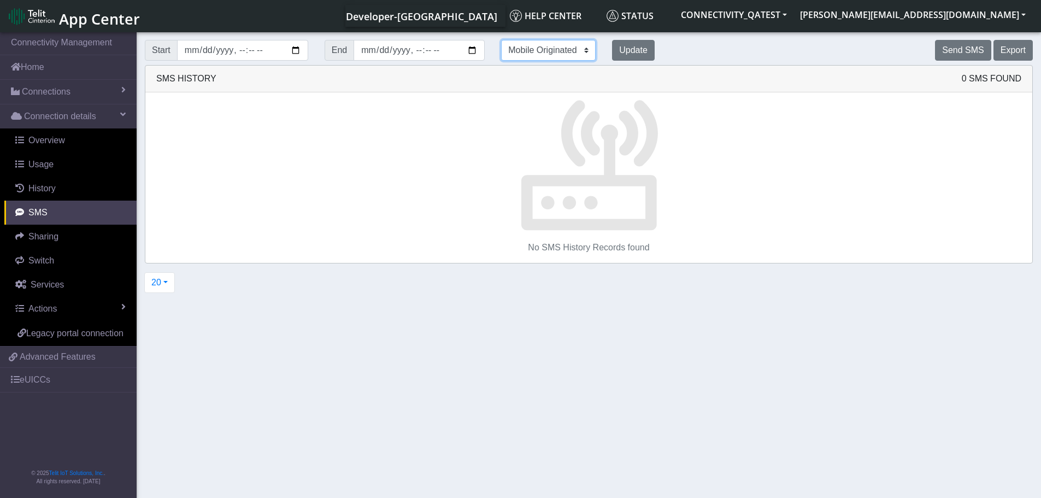
click at [501, 40] on select "All Messages Mobile Originated Mobile Terminated" at bounding box center [548, 50] width 95 height 21
click at [622, 54] on button "Update" at bounding box center [633, 50] width 43 height 21
click at [793, 15] on button "CONNECTIVITY_QATEST" at bounding box center [733, 15] width 119 height 20
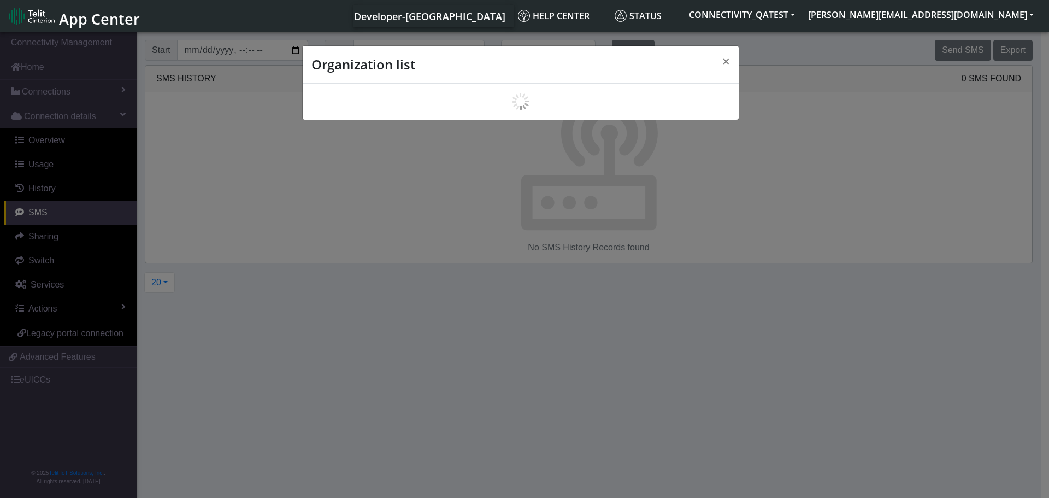
scroll to position [4, 0]
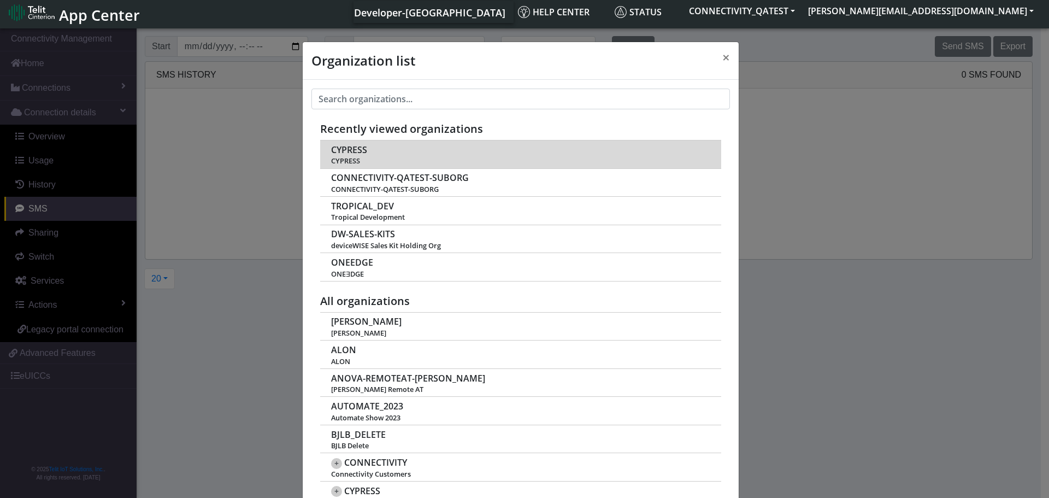
click at [348, 147] on span "CYPRESS" at bounding box center [349, 150] width 36 height 10
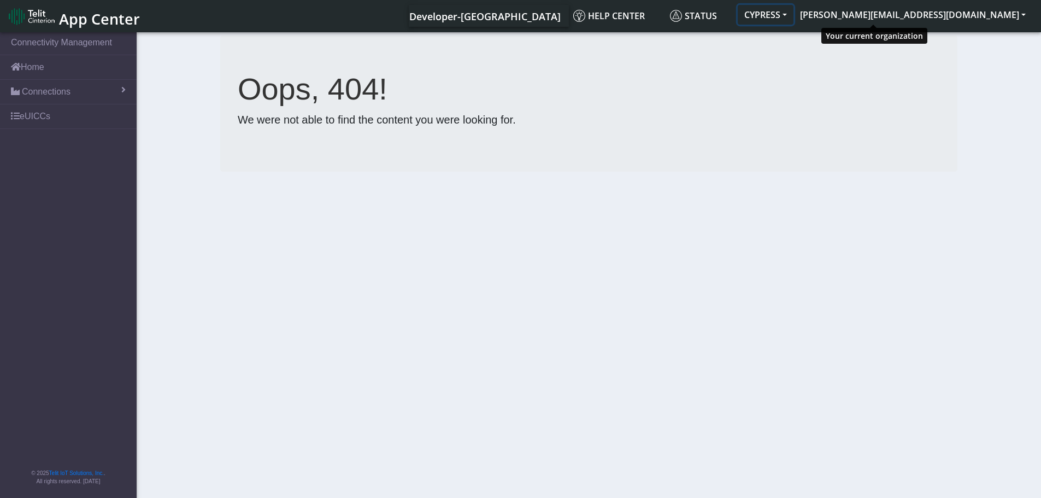
click at [793, 16] on button "CYPRESS" at bounding box center [766, 15] width 56 height 20
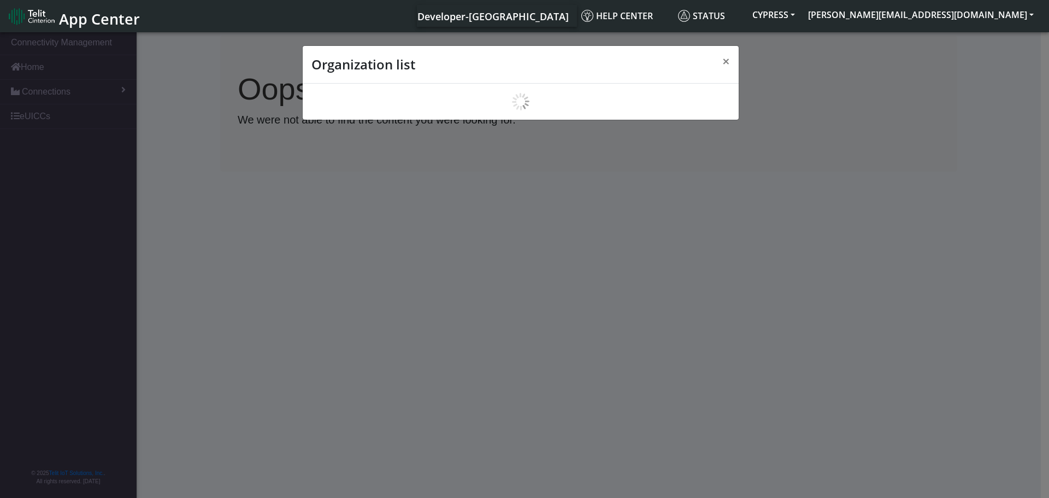
scroll to position [4, 0]
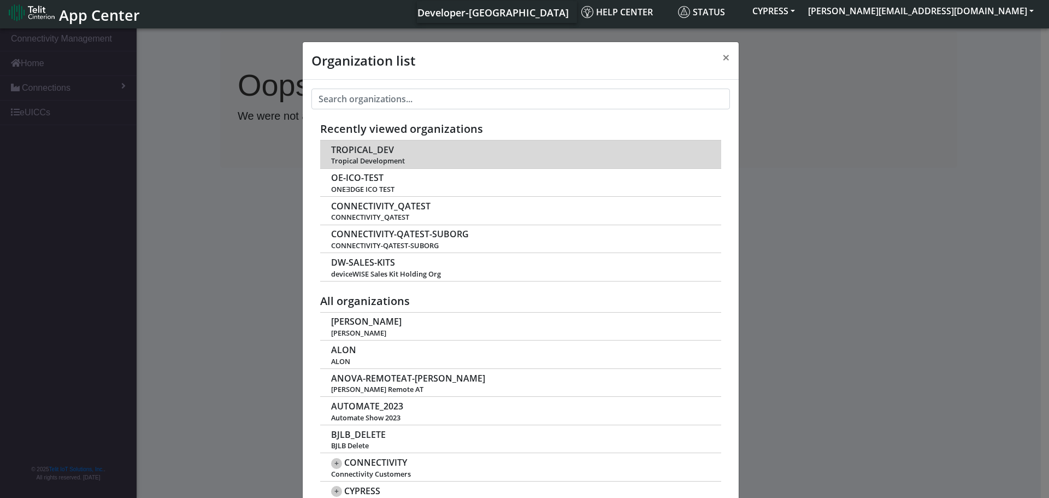
click at [366, 151] on span "TROPICAL_DEV" at bounding box center [362, 150] width 63 height 10
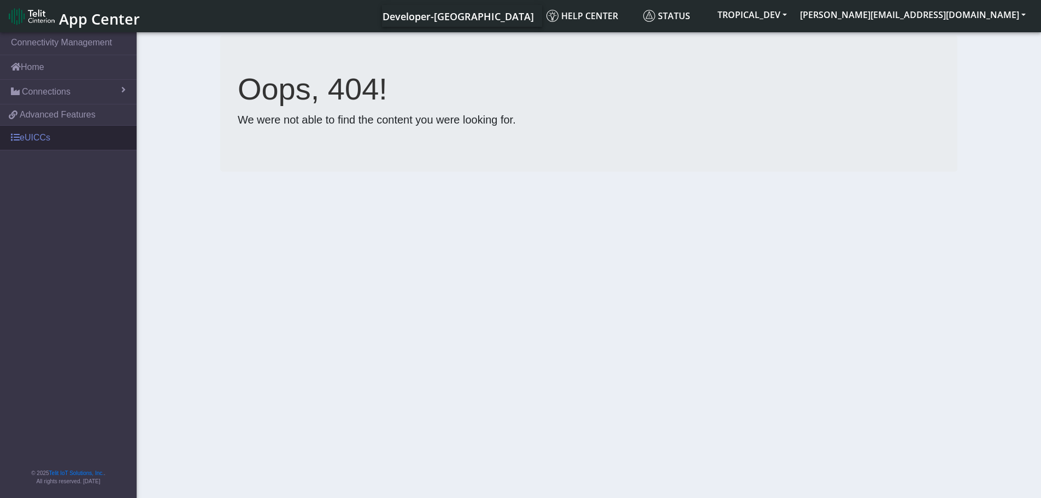
click at [53, 140] on link "eUICCs" at bounding box center [68, 138] width 137 height 24
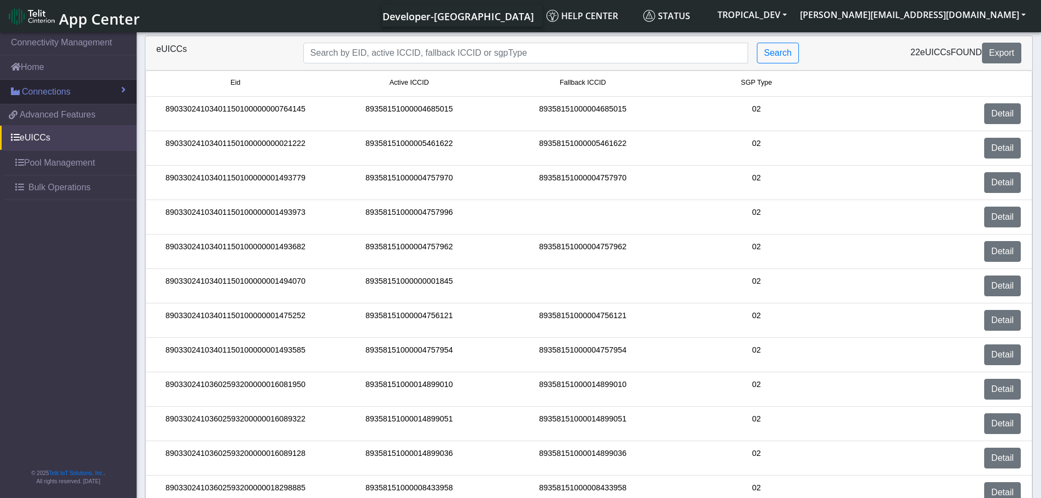
click at [44, 95] on span "Connections" at bounding box center [46, 91] width 49 height 13
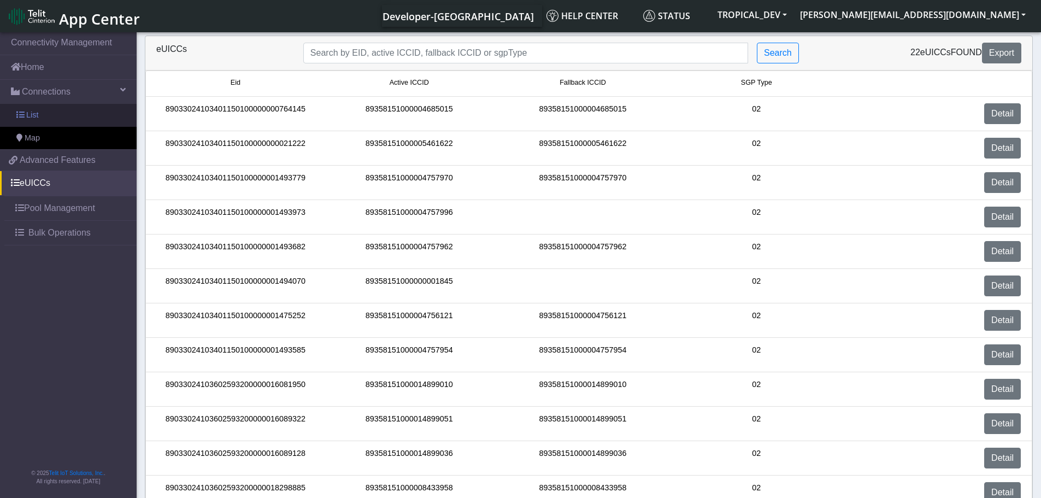
click at [42, 114] on link "List" at bounding box center [68, 115] width 137 height 23
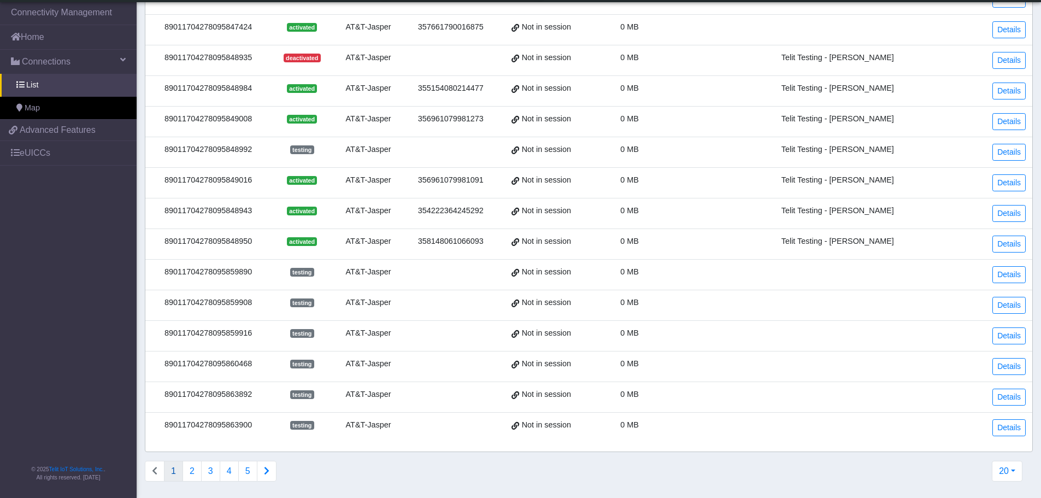
scroll to position [278, 0]
click at [1009, 472] on button "20" at bounding box center [1007, 470] width 31 height 21
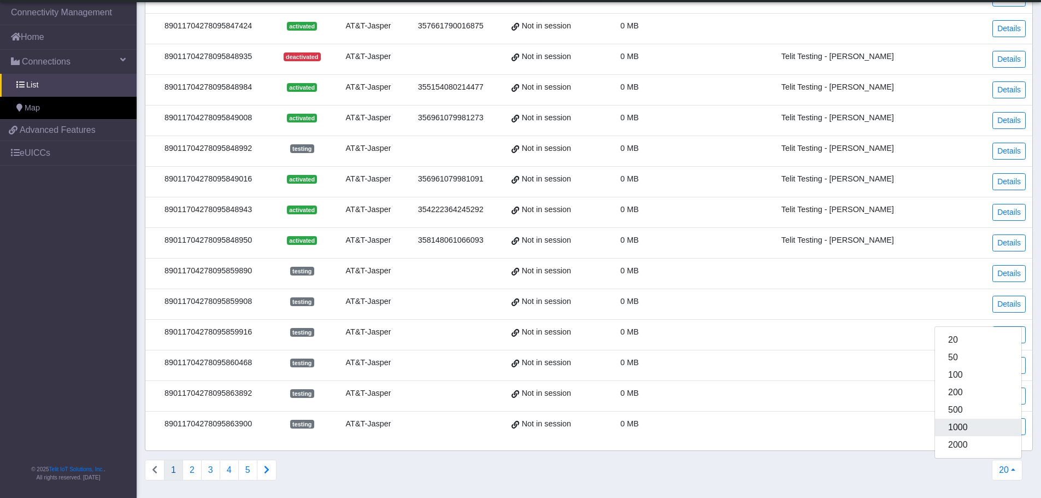
click at [991, 427] on button "1000" at bounding box center [978, 427] width 86 height 17
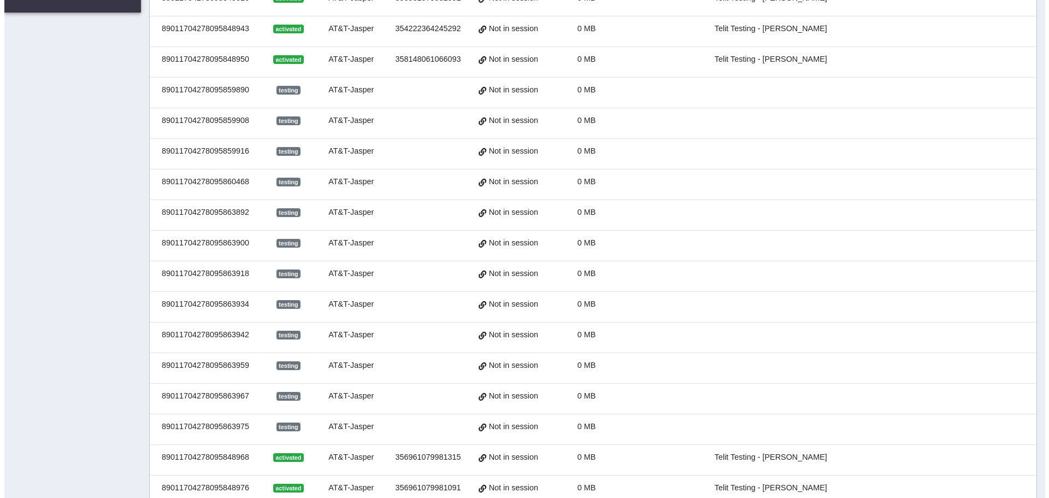
scroll to position [0, 0]
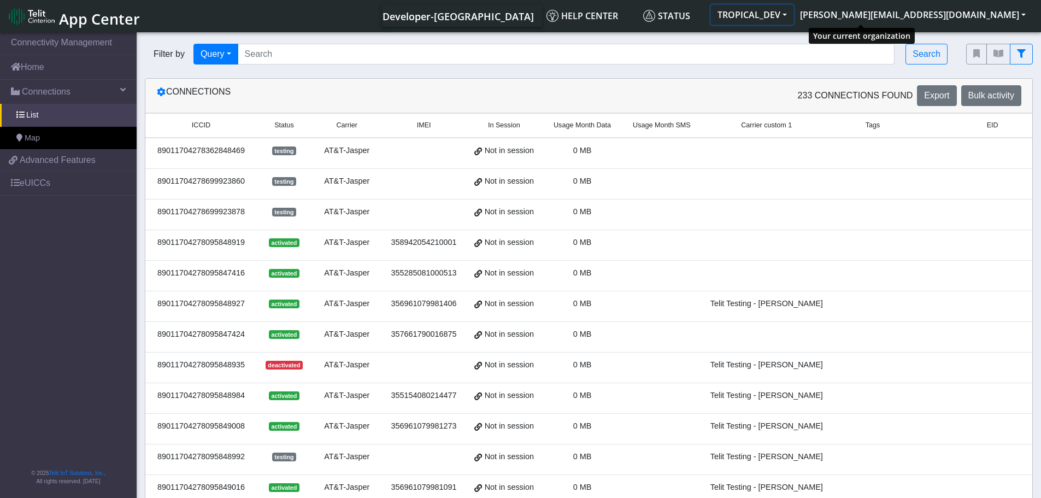
click at [793, 14] on button "TROPICAL_DEV" at bounding box center [752, 15] width 83 height 20
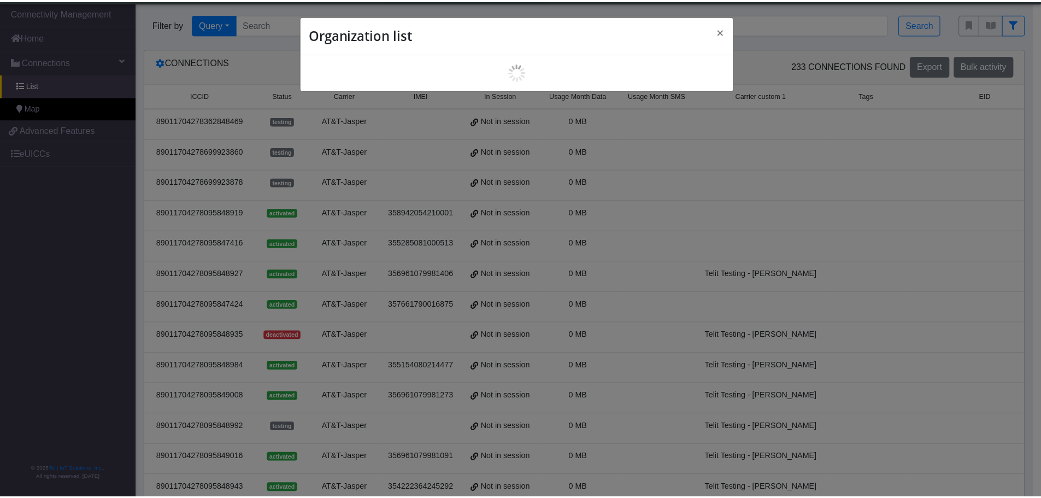
scroll to position [4, 0]
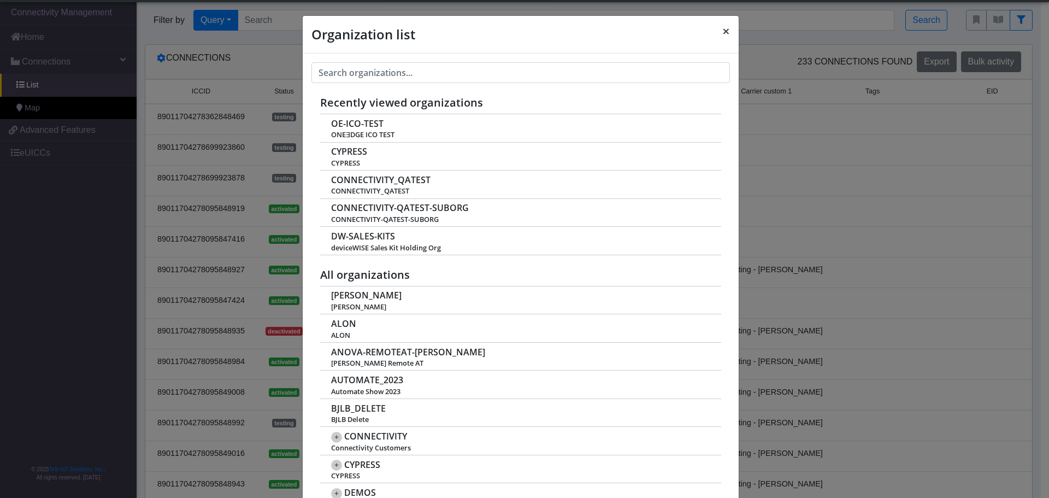
click at [722, 32] on span "×" at bounding box center [726, 31] width 8 height 18
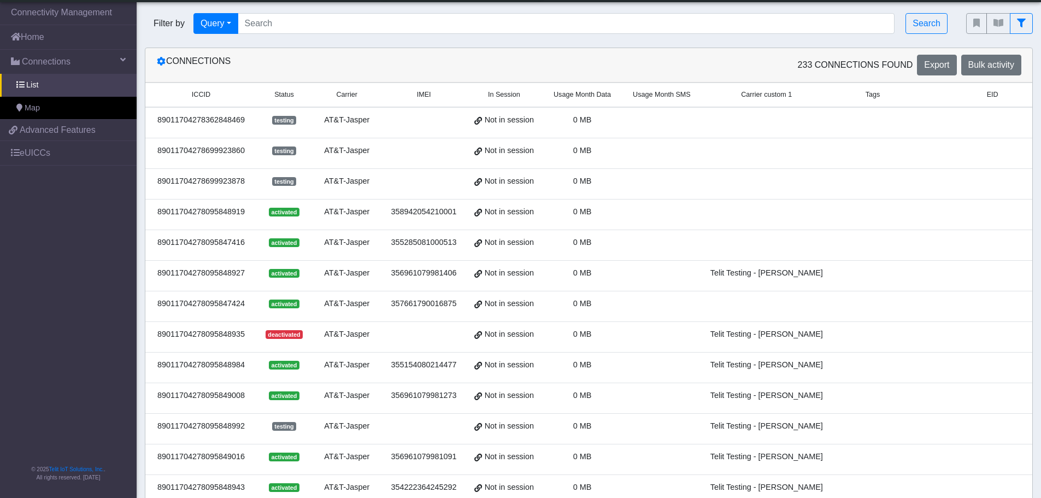
scroll to position [0, 0]
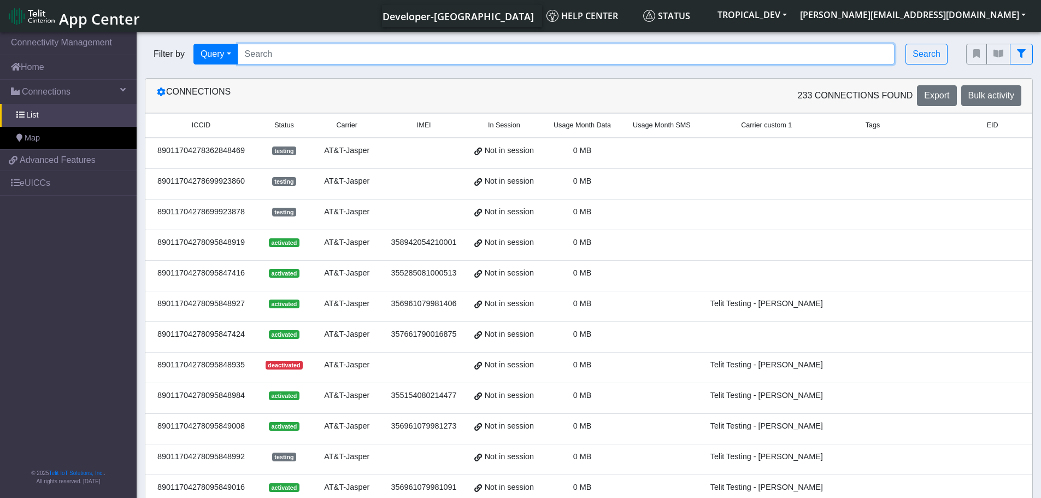
click at [278, 56] on input "Search..." at bounding box center [566, 54] width 657 height 21
paste input "89358151000012181064"
type input "89358151000012181064"
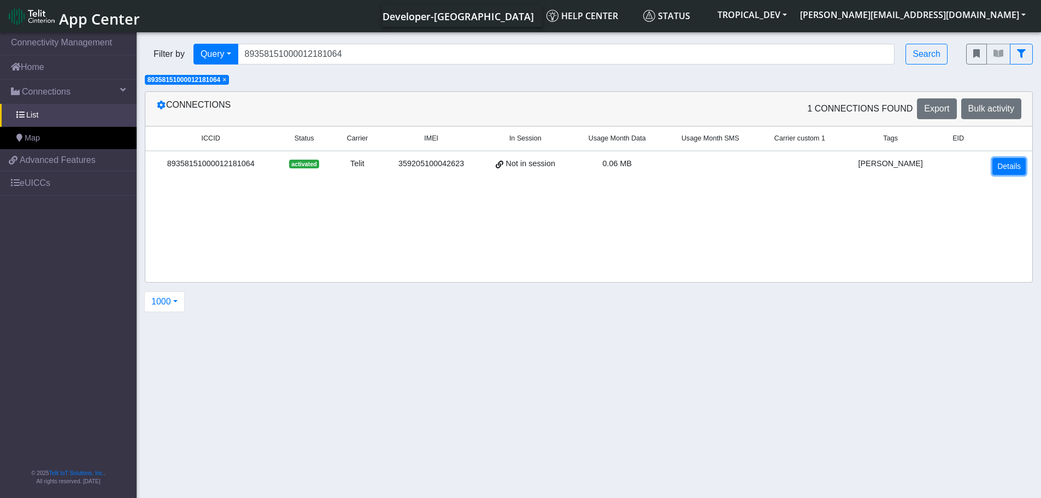
click at [1016, 169] on link "Details" at bounding box center [1008, 166] width 33 height 17
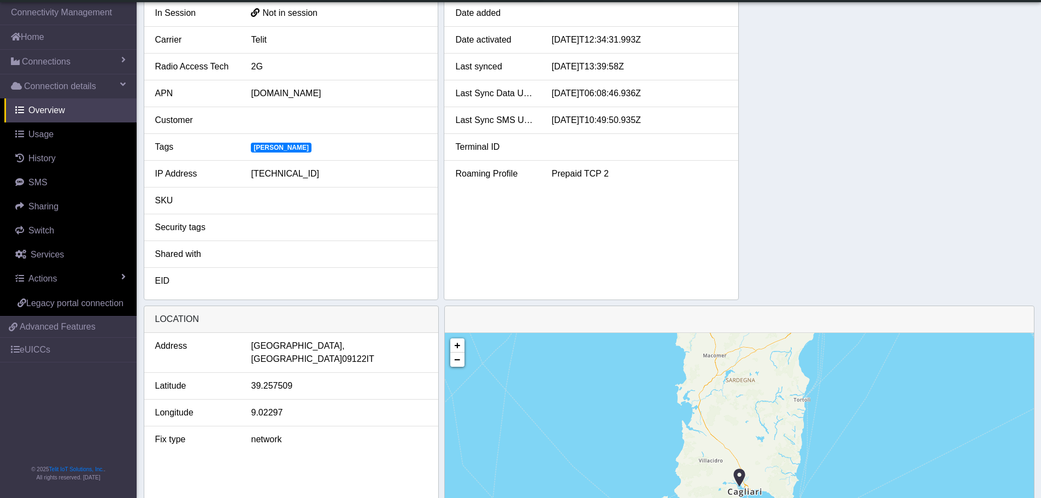
scroll to position [28, 0]
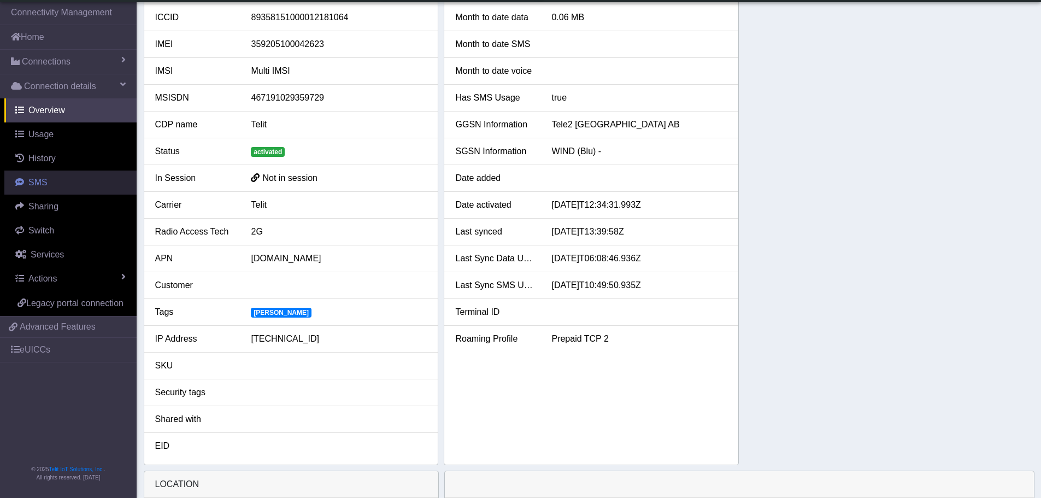
click at [40, 188] on link "SMS" at bounding box center [70, 182] width 132 height 24
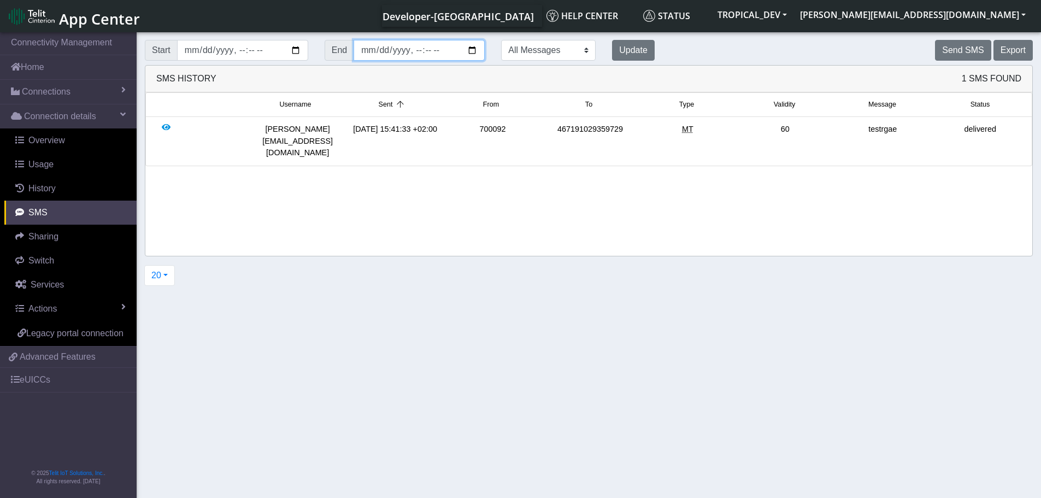
click at [470, 49] on input "datetime-local" at bounding box center [419, 50] width 131 height 21
type input "2025-10-11T11:59"
click at [564, 57] on select "All Messages Mobile Originated Mobile Terminated" at bounding box center [548, 50] width 95 height 21
click at [501, 40] on select "All Messages Mobile Originated Mobile Terminated" at bounding box center [548, 50] width 95 height 21
click at [628, 50] on button "Update" at bounding box center [633, 50] width 43 height 21
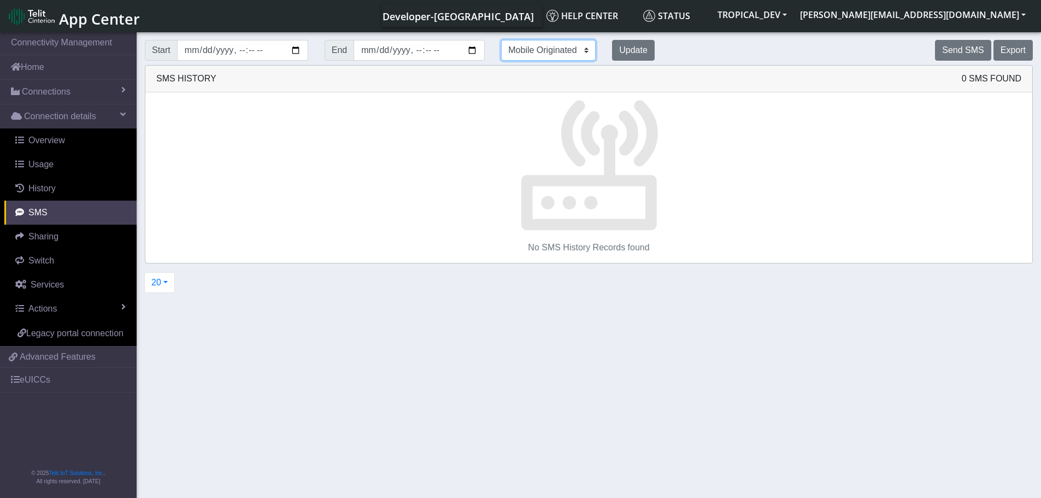
click at [583, 50] on select "All Messages Mobile Originated Mobile Terminated" at bounding box center [548, 50] width 95 height 21
select select "mt"
click at [501, 40] on select "All Messages Mobile Originated Mobile Terminated" at bounding box center [548, 50] width 95 height 21
click at [638, 55] on button "Update" at bounding box center [633, 50] width 43 height 21
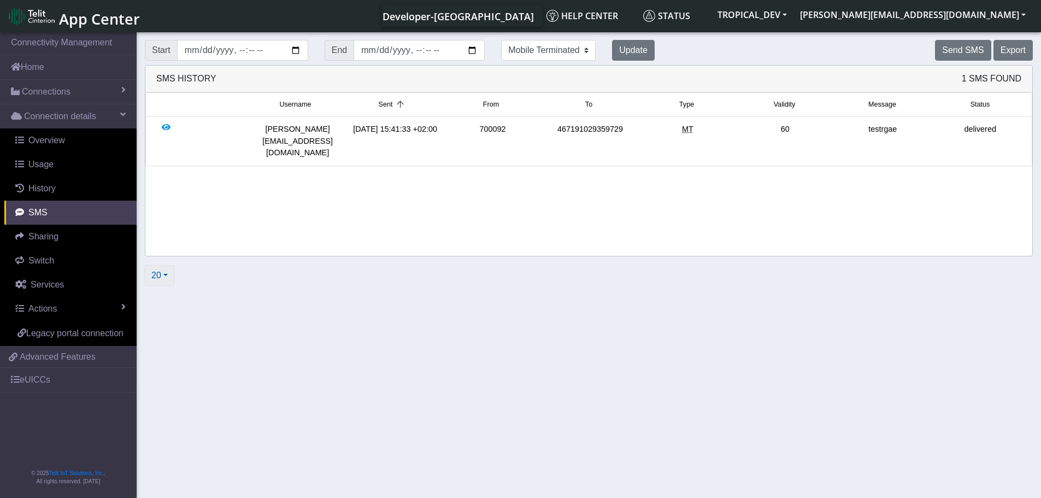
click at [156, 280] on button "20" at bounding box center [159, 275] width 31 height 21
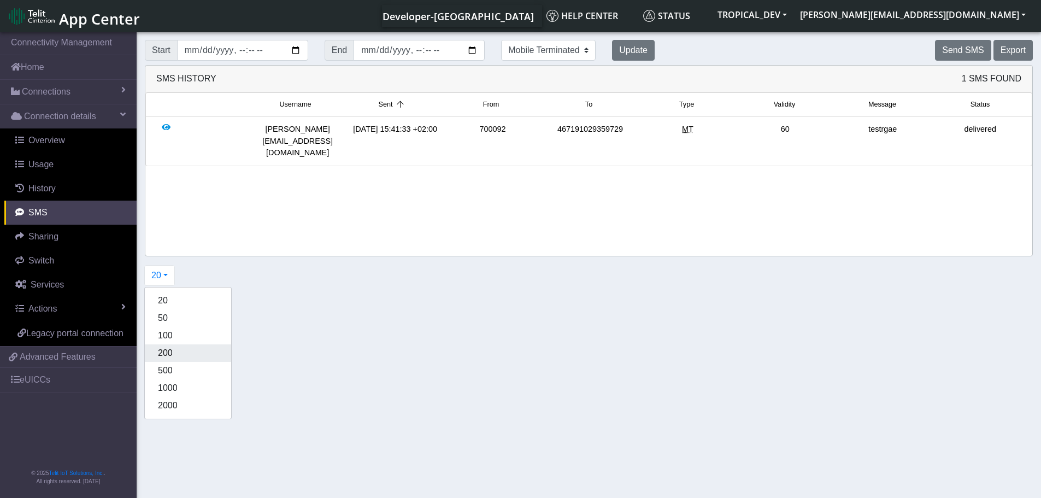
click at [185, 345] on button "200" at bounding box center [188, 352] width 86 height 17
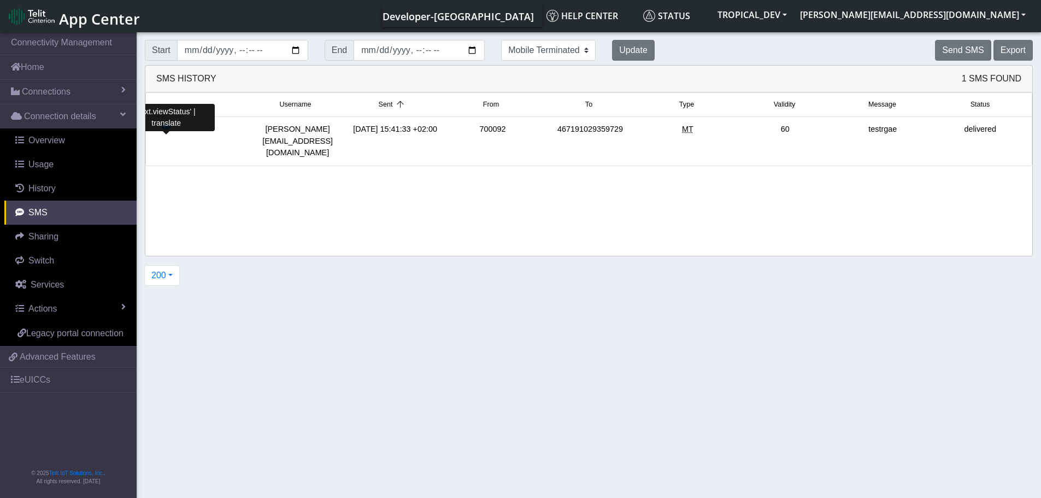
click at [167, 127] on div at bounding box center [166, 141] width 9 height 36
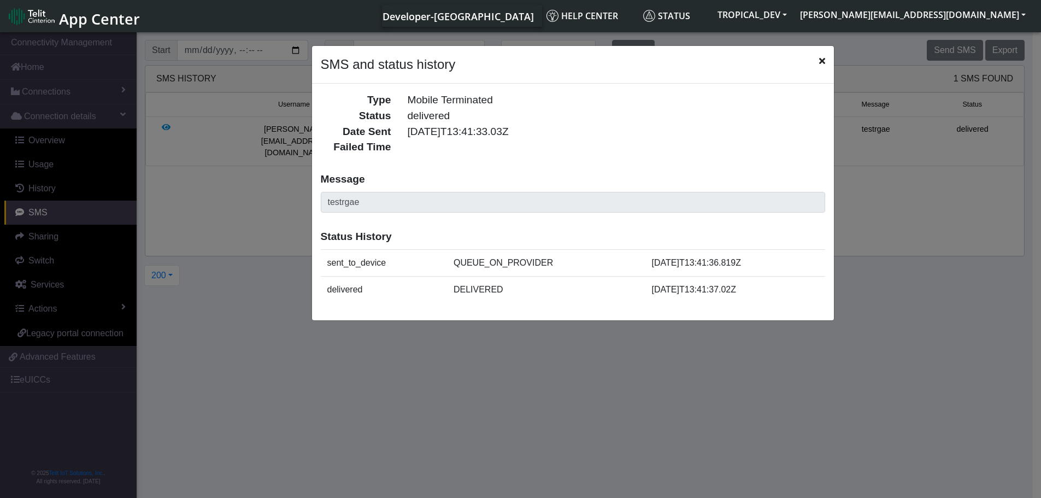
scroll to position [4, 0]
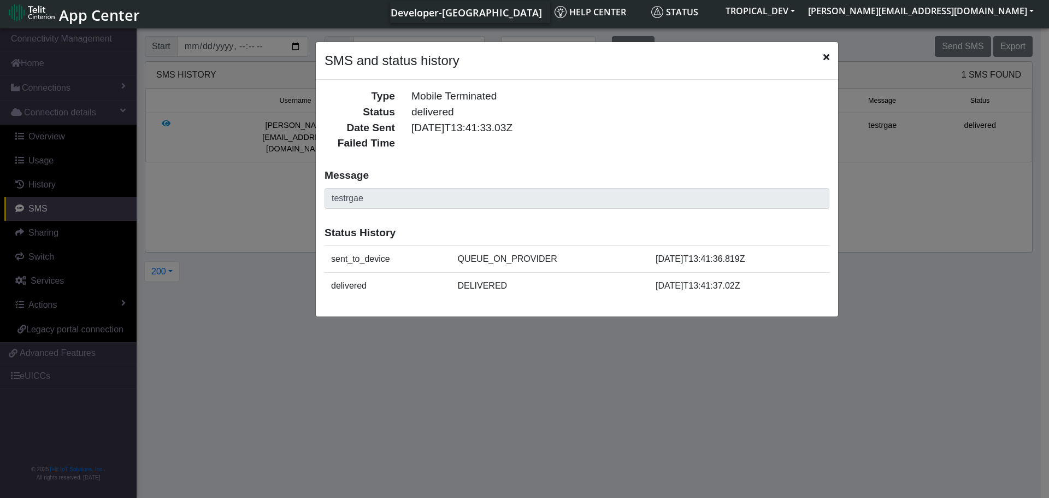
click at [824, 53] on icon "Close" at bounding box center [826, 56] width 6 height 9
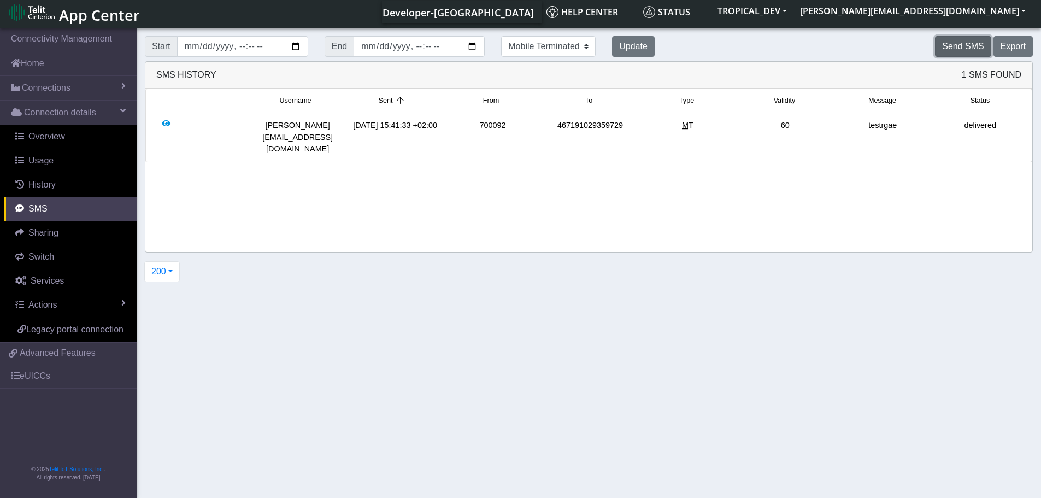
click at [974, 45] on button "Send SMS" at bounding box center [963, 46] width 56 height 21
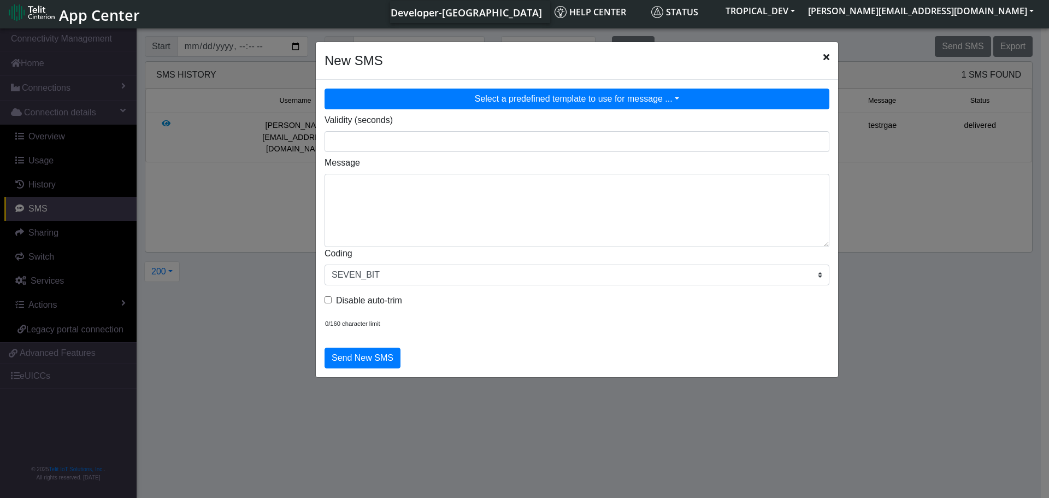
click at [585, 97] on button "Select a predefined template to use for message ..." at bounding box center [577, 99] width 505 height 21
click at [487, 64] on div "New SMS" at bounding box center [577, 61] width 522 height 38
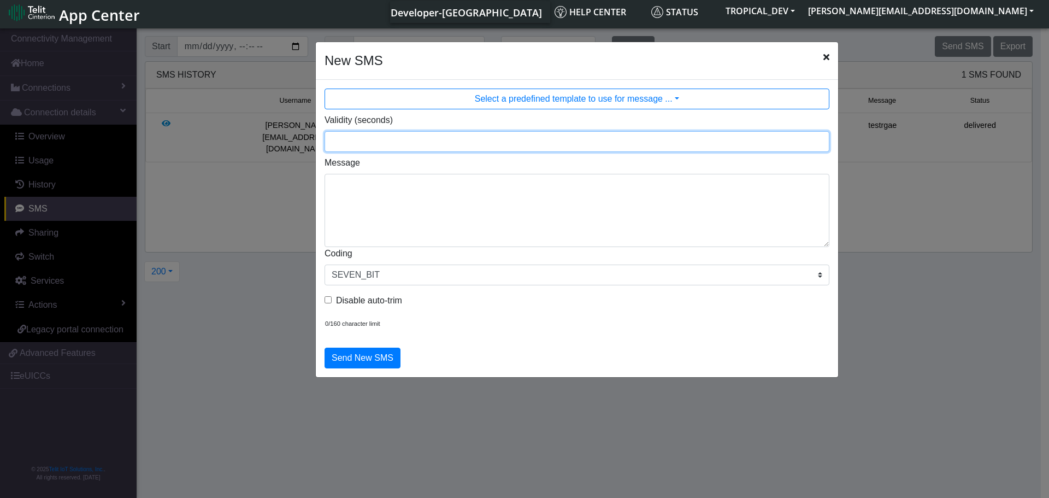
click at [382, 137] on input "Validity (seconds)" at bounding box center [577, 141] width 505 height 21
type input "60"
click at [820, 137] on input "60" at bounding box center [577, 141] width 505 height 21
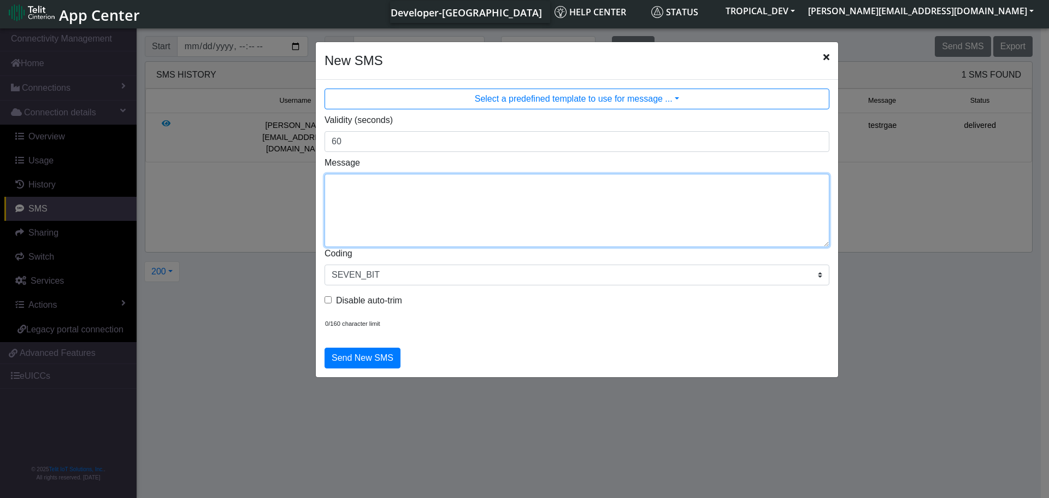
drag, startPoint x: 421, startPoint y: 204, endPoint x: 424, endPoint y: 199, distance: 5.6
click at [421, 203] on textarea "Message" at bounding box center [577, 210] width 505 height 73
type textarea "second test"
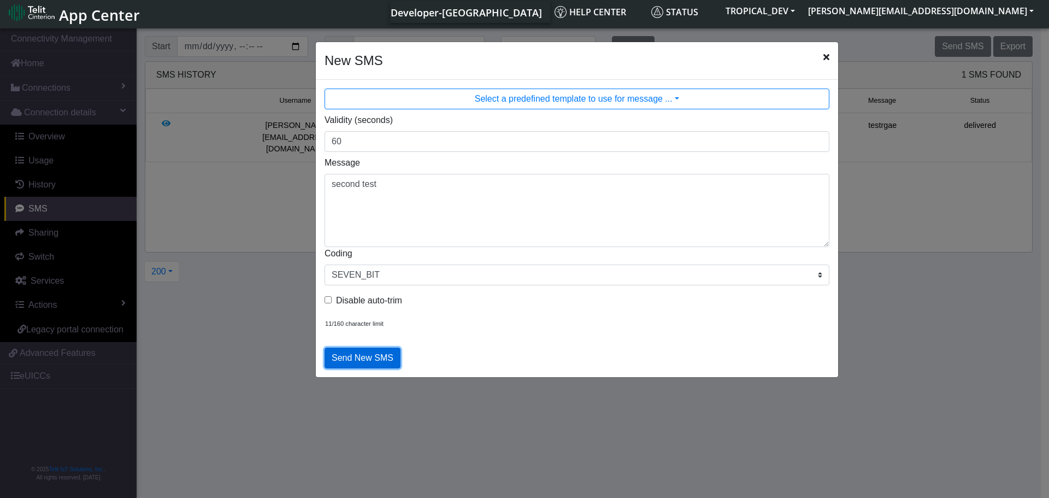
click at [351, 357] on button "Send New SMS" at bounding box center [363, 358] width 76 height 21
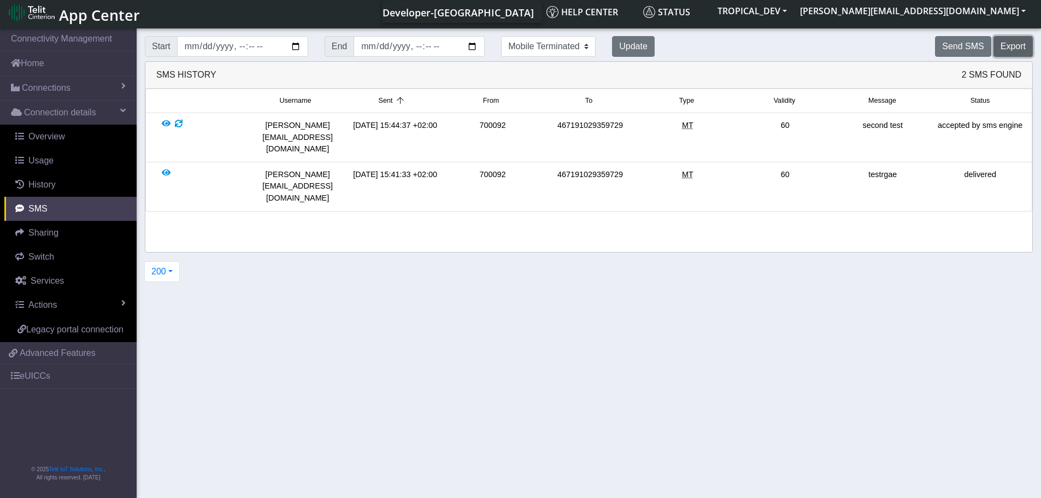
click at [1023, 48] on button "Export" at bounding box center [1012, 46] width 39 height 21
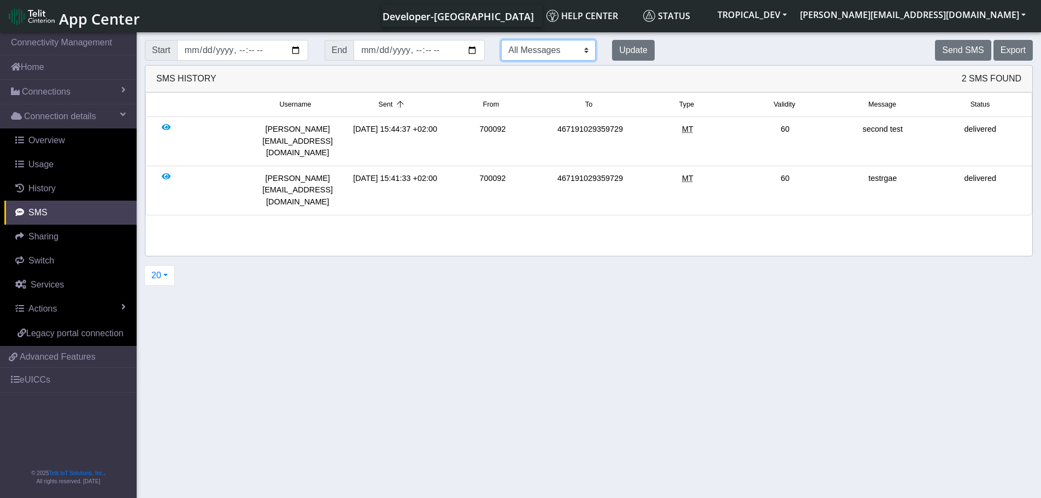
click at [580, 56] on select "All Messages Mobile Originated Mobile Terminated" at bounding box center [548, 50] width 95 height 21
click at [501, 40] on select "All Messages Mobile Originated Mobile Terminated" at bounding box center [548, 50] width 95 height 21
click at [637, 45] on button "Update" at bounding box center [633, 50] width 43 height 21
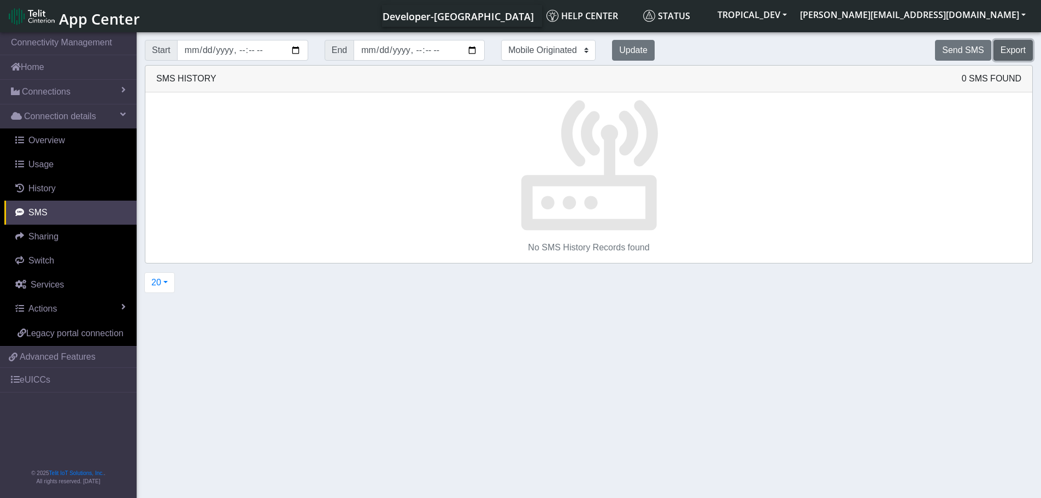
click at [1016, 53] on button "Export" at bounding box center [1012, 50] width 39 height 21
click at [574, 54] on select "All Messages Mobile Originated Mobile Terminated" at bounding box center [548, 50] width 95 height 21
select select "mt"
click at [501, 40] on select "All Messages Mobile Originated Mobile Terminated" at bounding box center [548, 50] width 95 height 21
click at [635, 55] on button "Update" at bounding box center [633, 50] width 43 height 21
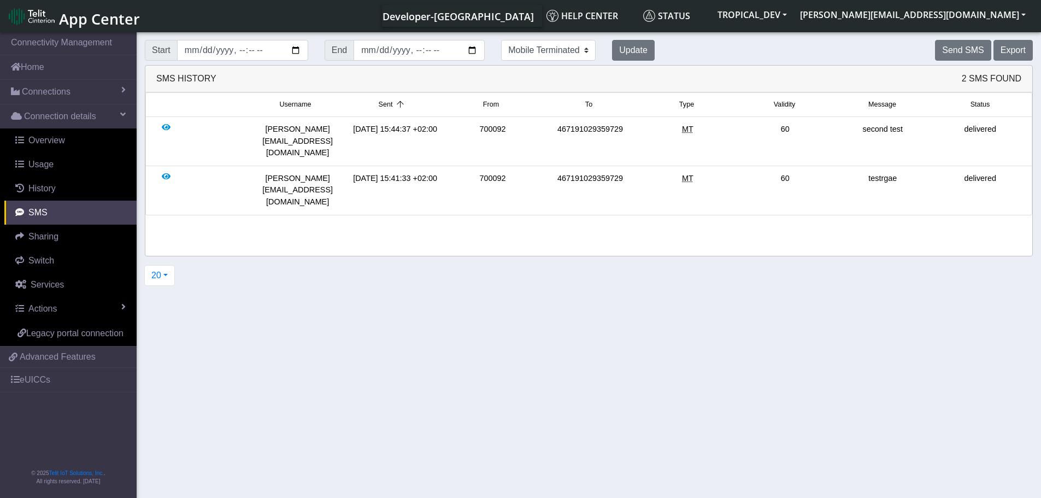
click at [389, 102] on span "Sent" at bounding box center [386, 104] width 14 height 10
click at [388, 102] on span "Sent" at bounding box center [386, 104] width 14 height 10
click at [495, 104] on span "From" at bounding box center [491, 104] width 16 height 10
click at [495, 104] on icon at bounding box center [498, 105] width 15 height 8
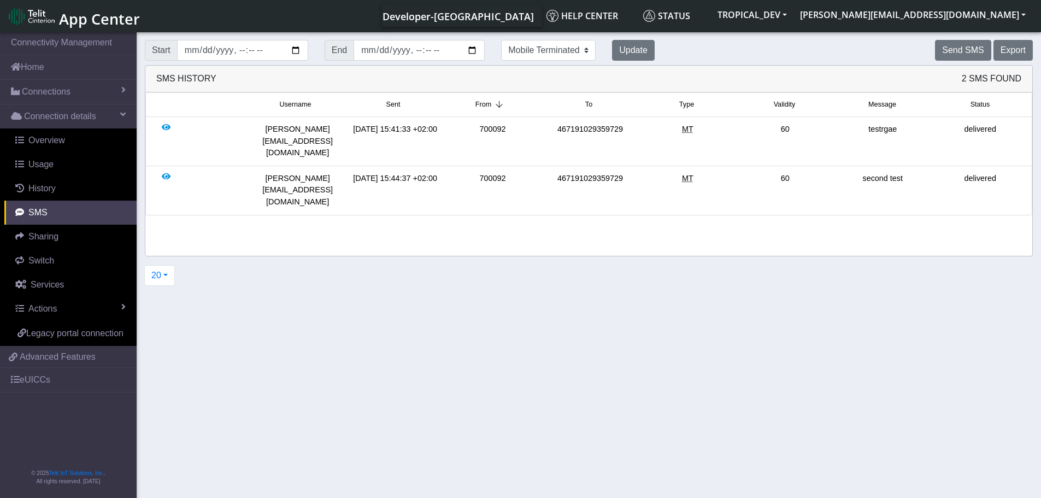
click at [495, 104] on icon at bounding box center [498, 105] width 15 height 8
click at [589, 108] on span "To" at bounding box center [588, 104] width 7 height 10
click at [589, 108] on icon at bounding box center [592, 105] width 15 height 8
click at [686, 105] on span "Type" at bounding box center [686, 104] width 15 height 10
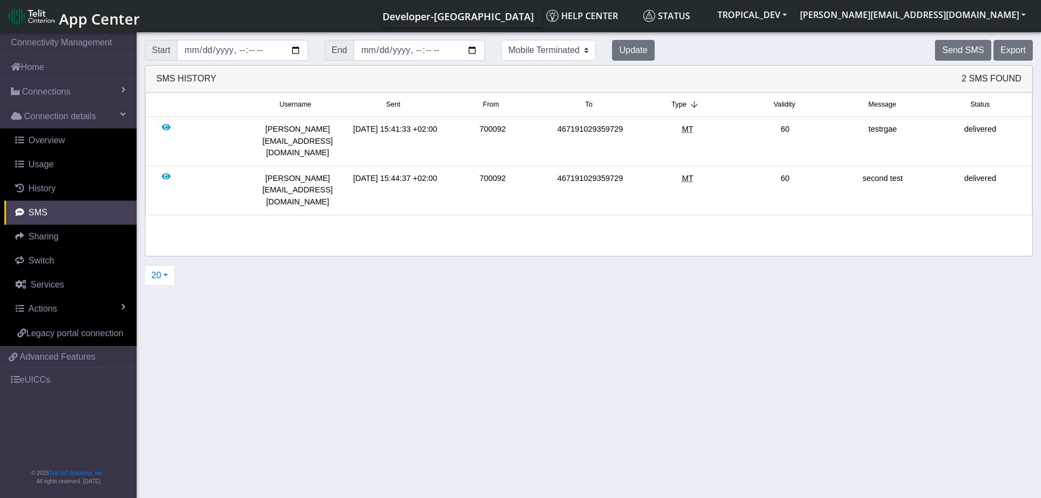
click at [686, 105] on icon at bounding box center [693, 105] width 15 height 8
click at [678, 102] on span "Type" at bounding box center [679, 104] width 15 height 10
click at [891, 107] on span "Message" at bounding box center [882, 104] width 28 height 10
click at [891, 107] on icon at bounding box center [895, 105] width 15 height 8
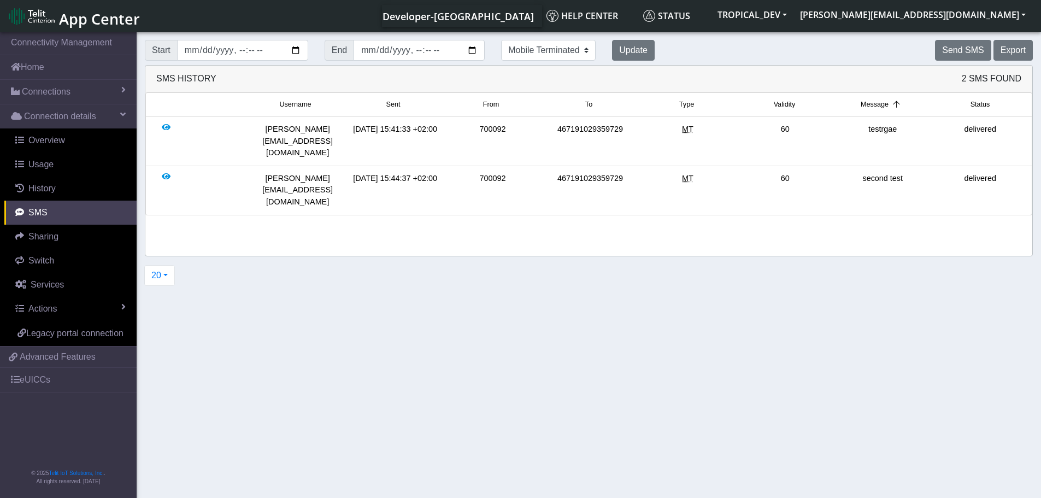
click at [891, 107] on icon at bounding box center [895, 105] width 15 height 8
click at [978, 104] on span "Status" at bounding box center [980, 104] width 20 height 10
click at [978, 104] on span "Status" at bounding box center [973, 104] width 20 height 10
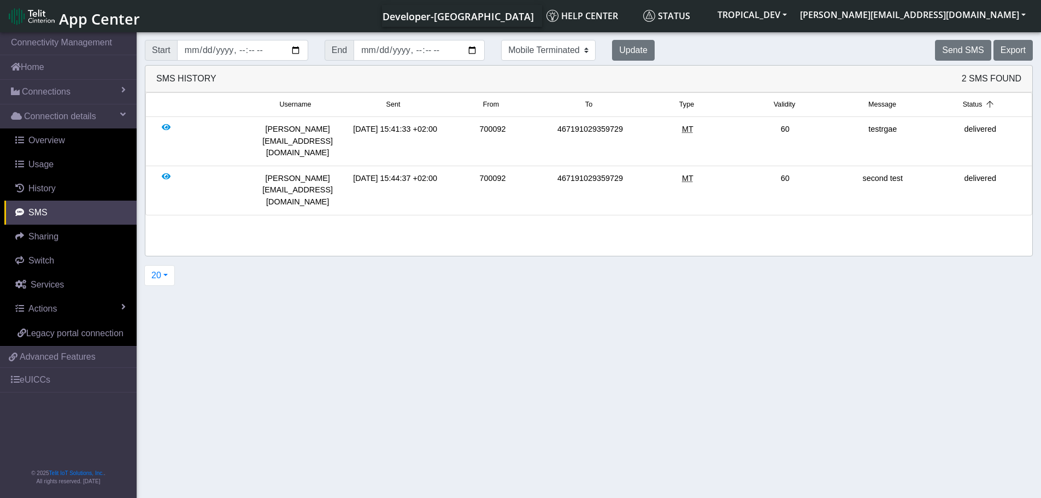
click at [978, 104] on span "Status" at bounding box center [973, 104] width 20 height 10
click at [969, 103] on span "Status" at bounding box center [973, 104] width 20 height 10
click at [168, 173] on div at bounding box center [166, 191] width 9 height 36
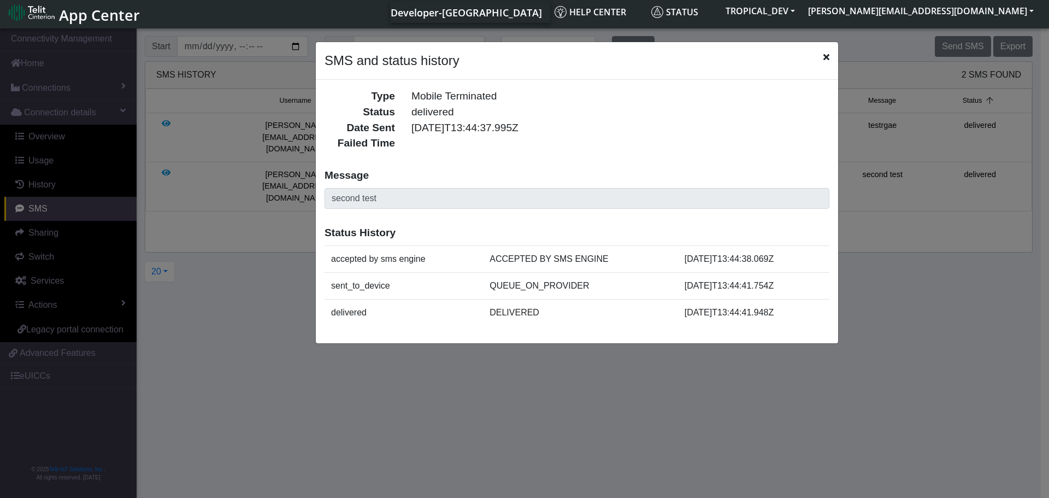
drag, startPoint x: 823, startPoint y: 57, endPoint x: 817, endPoint y: 58, distance: 5.5
click at [823, 57] on icon "Close" at bounding box center [826, 56] width 6 height 9
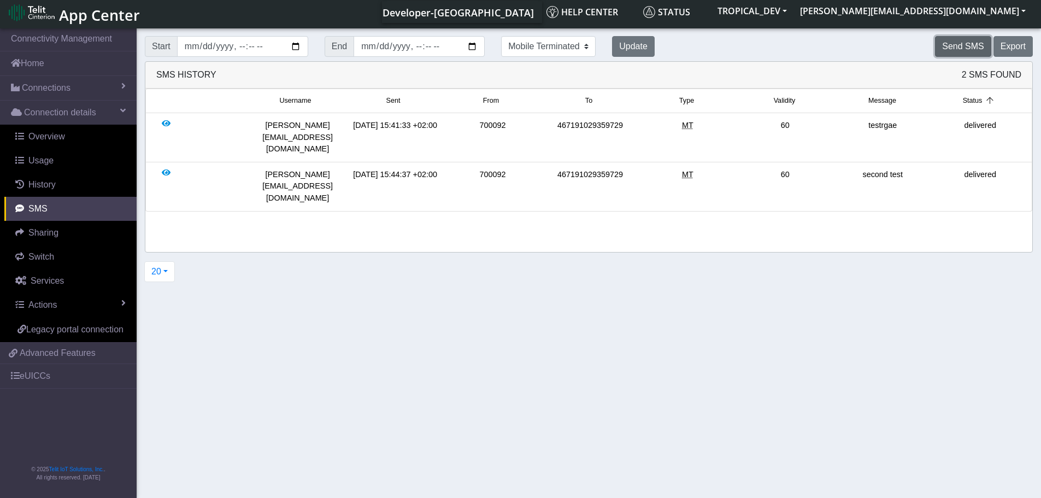
click at [976, 46] on button "Send SMS" at bounding box center [963, 46] width 56 height 21
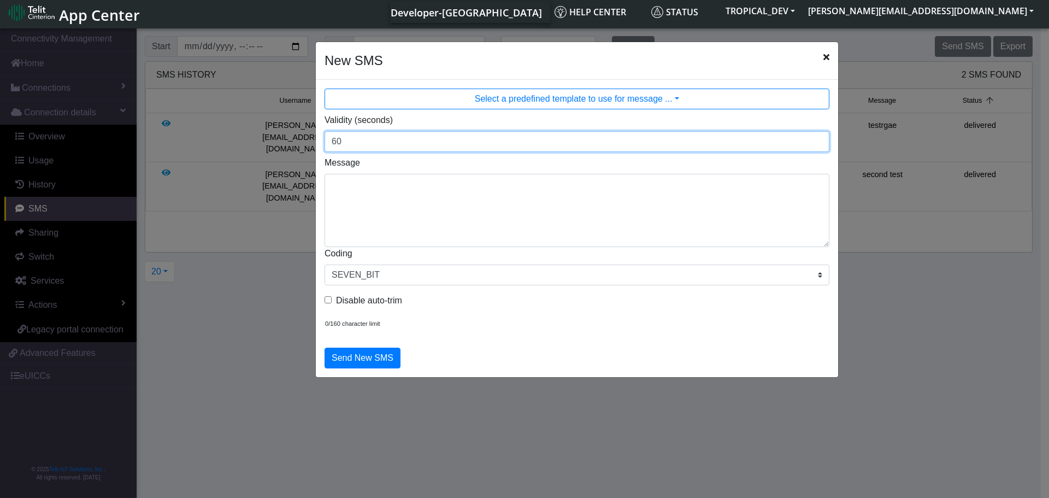
type input "60"
click at [819, 142] on input "60" at bounding box center [577, 141] width 505 height 21
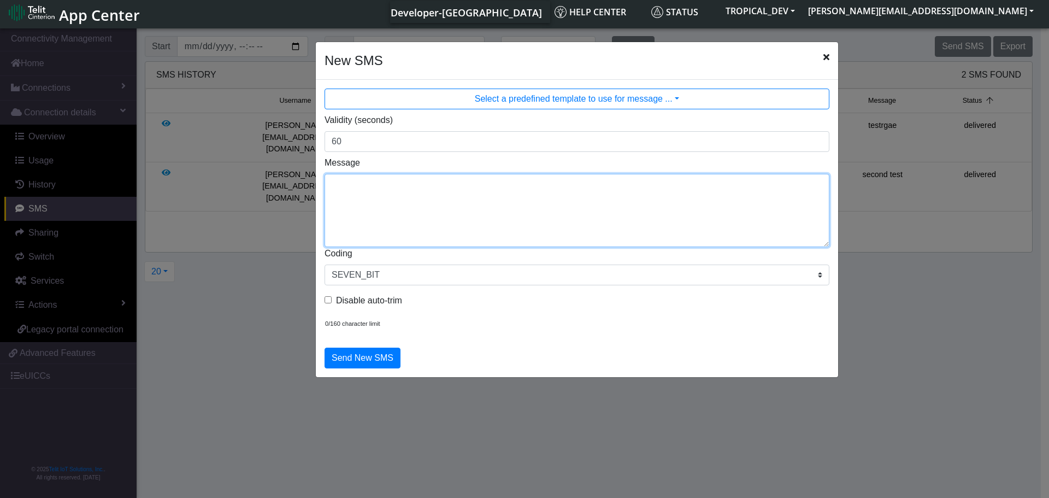
click at [514, 190] on textarea "Message" at bounding box center [577, 210] width 505 height 73
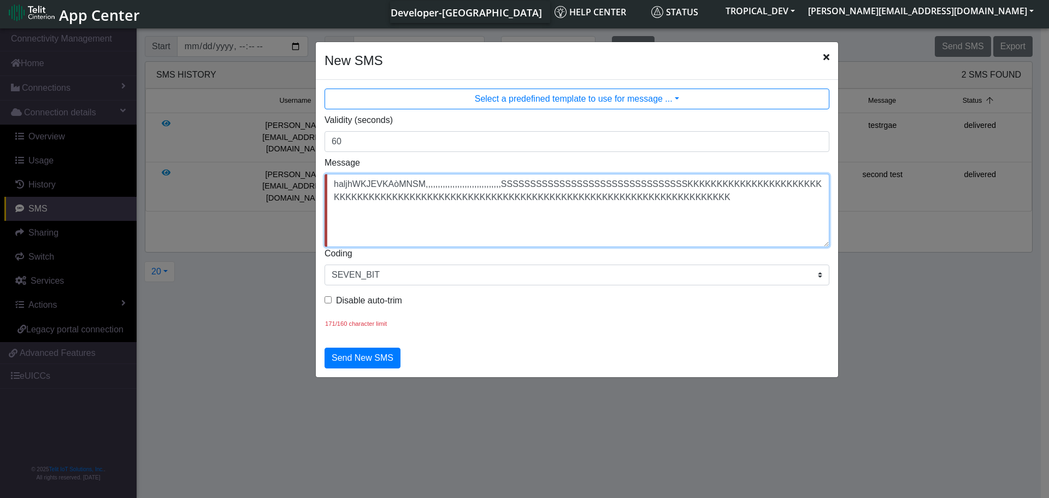
type textarea "haljhWKJEVKAòMNSM,,,,,,,,,,,,,,,,,,,,,,,,,,,,,,,SSSSSSSSSSSSSSSSSSSSSSSSSSSSSSS…"
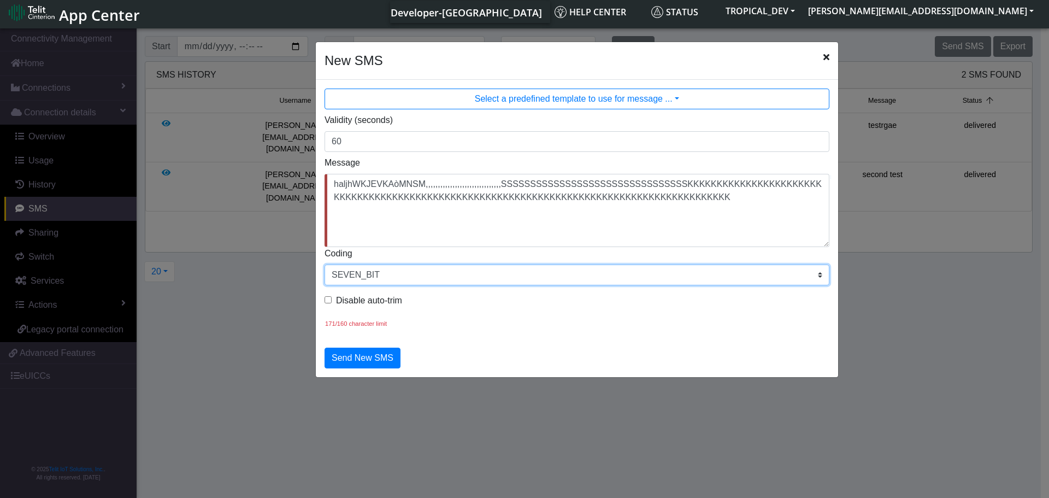
click at [355, 275] on select "SEVEN_BIT EIGHT_BIT UCS2" at bounding box center [577, 274] width 505 height 21
click at [732, 270] on select "SEVEN_BIT EIGHT_BIT UCS2" at bounding box center [577, 274] width 505 height 21
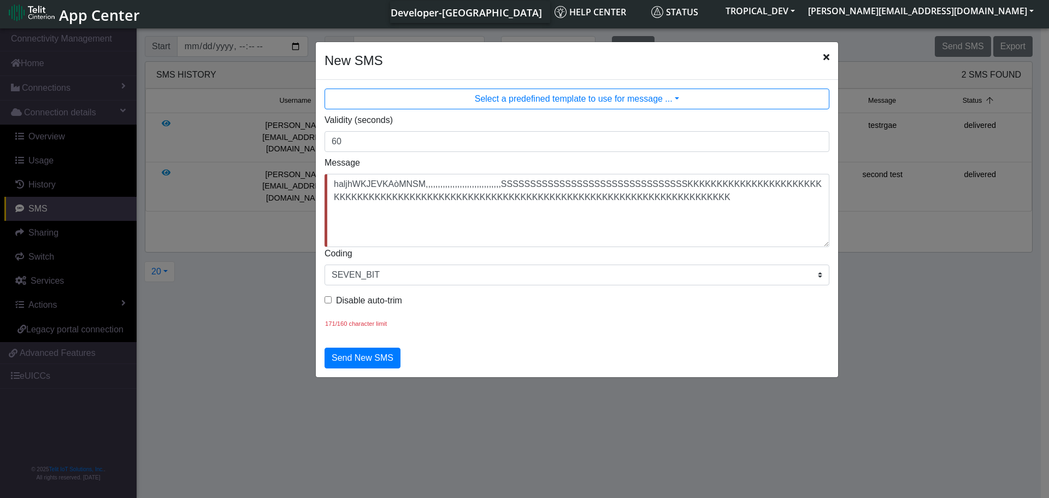
click at [326, 301] on input "Disable auto-trim" at bounding box center [328, 299] width 7 height 7
checkbox input "true"
click at [353, 359] on button "Send New SMS" at bounding box center [363, 358] width 76 height 21
click at [351, 360] on button "Send New SMS" at bounding box center [363, 358] width 76 height 21
drag, startPoint x: 615, startPoint y: 203, endPoint x: 475, endPoint y: 203, distance: 139.9
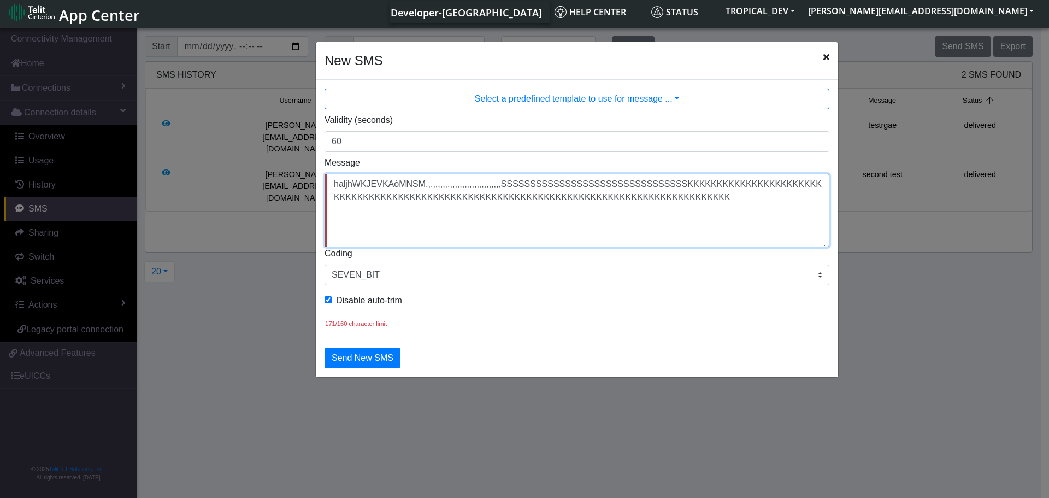
click at [475, 203] on textarea "haljhWKJEVKAòMNSM,,,,,,,,,,,,,,,,,,,,,,,,,,,,,,,SSSSSSSSSSSSSSSSSSSSSSSSSSSSSSS…" at bounding box center [577, 210] width 505 height 73
type textarea "haljhWKJEVKAòMNSM,,,,,,,,,,,,,,,,,,,,,,,,,,,,,,,SSSSSSSSSSSSSSSSSSSSSSSSSSSSSSS…"
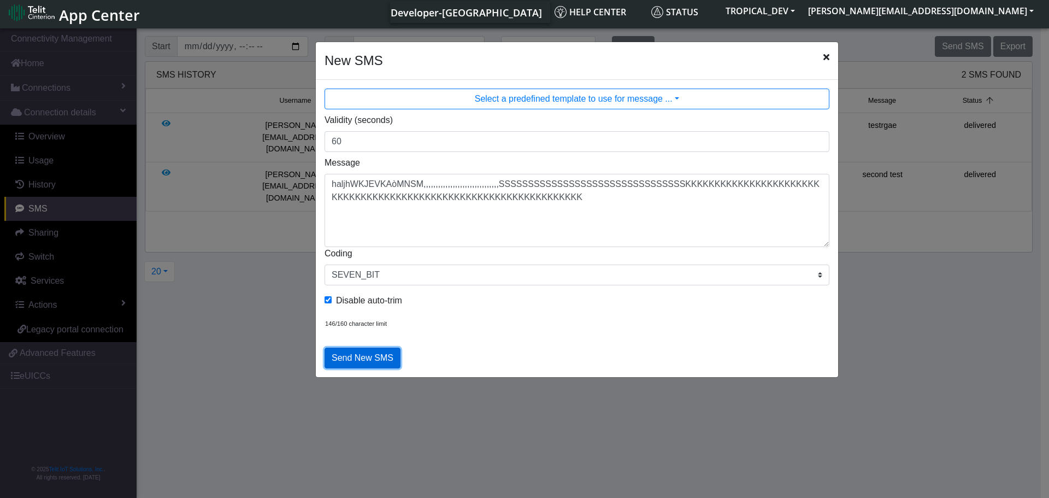
click at [365, 355] on button "Send New SMS" at bounding box center [363, 358] width 76 height 21
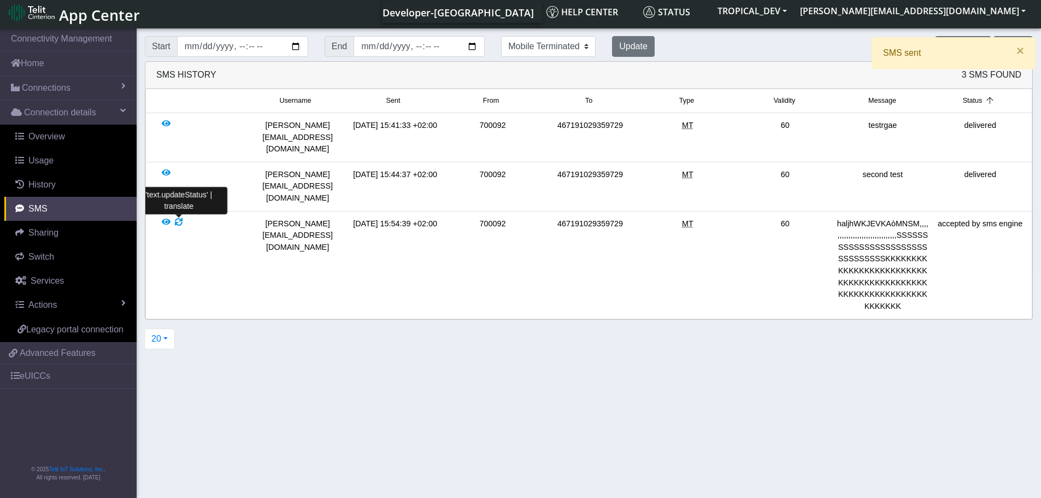
click at [178, 218] on div at bounding box center [179, 265] width 8 height 95
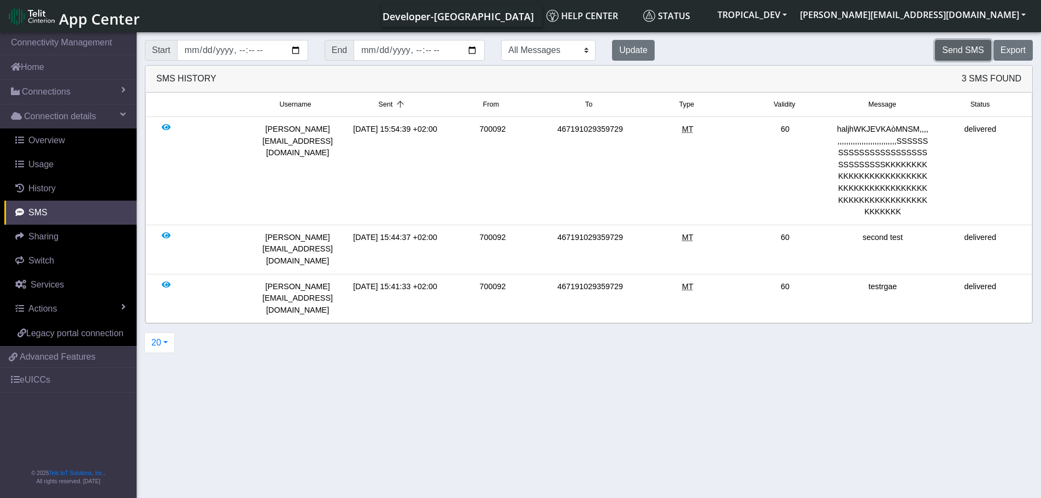
click at [972, 44] on button "Send SMS" at bounding box center [963, 50] width 56 height 21
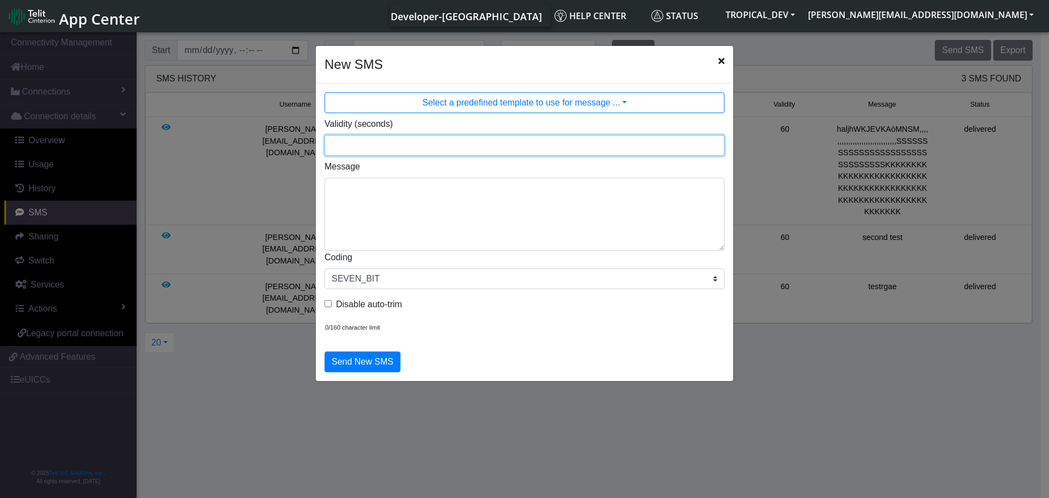
click at [436, 146] on input "Validity (seconds)" at bounding box center [525, 145] width 400 height 21
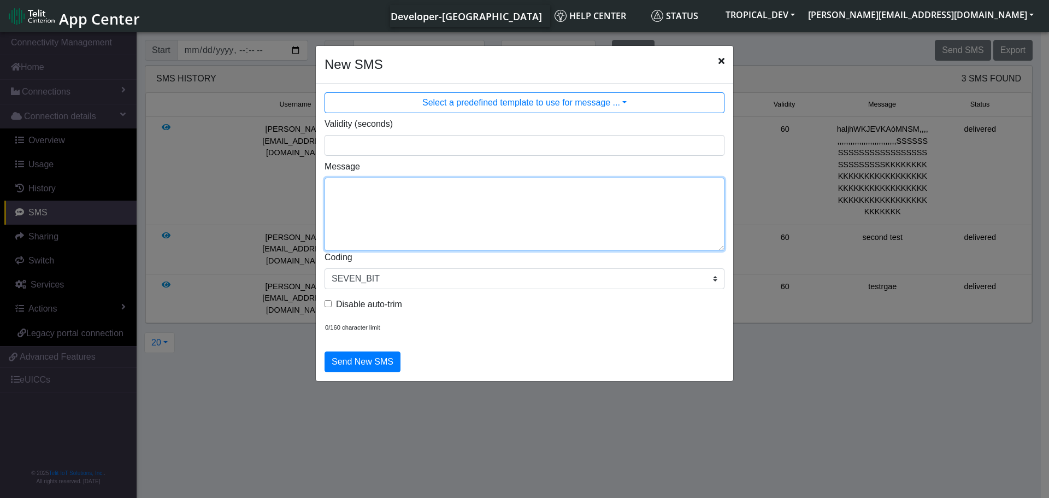
click at [392, 208] on textarea "Message" at bounding box center [525, 214] width 400 height 73
type textarea "TTT"
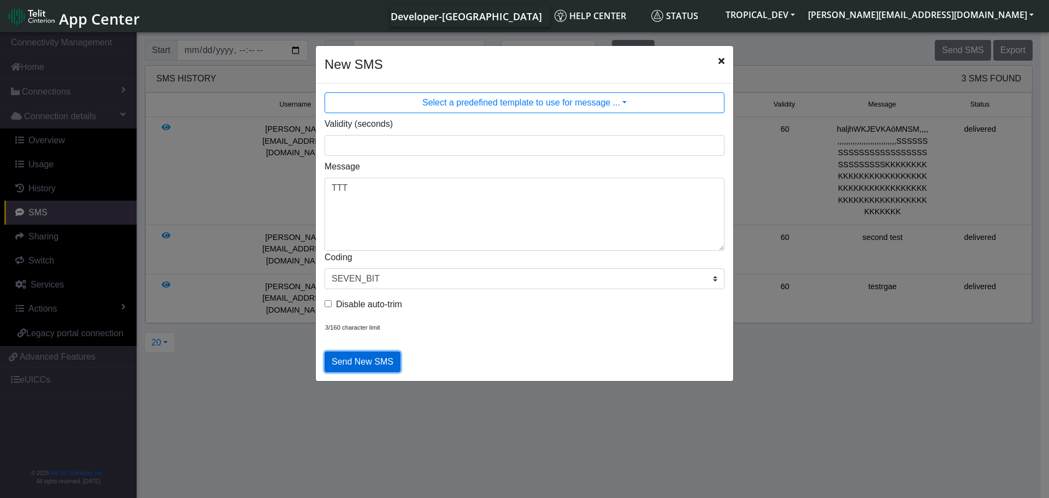
click at [346, 363] on button "Send New SMS" at bounding box center [363, 361] width 76 height 21
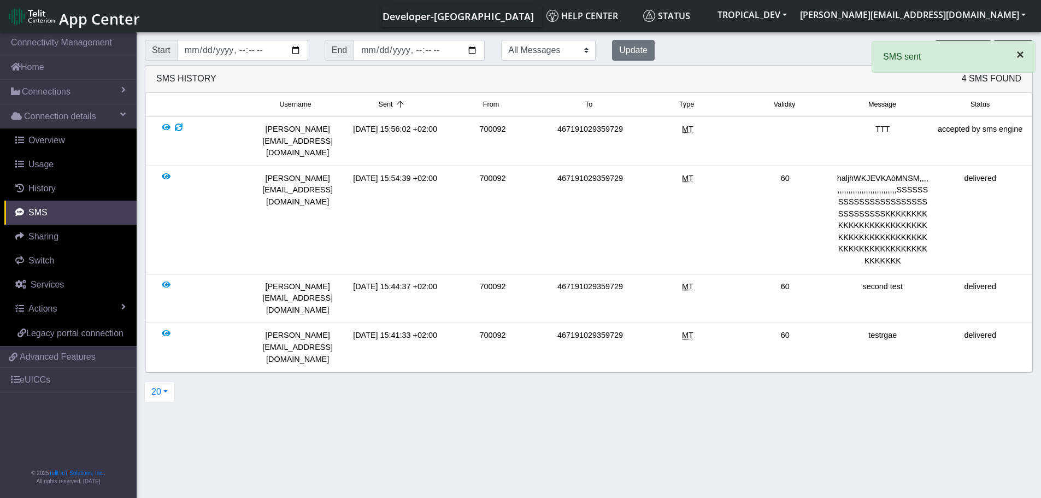
click at [1022, 53] on span "×" at bounding box center [1020, 54] width 8 height 15
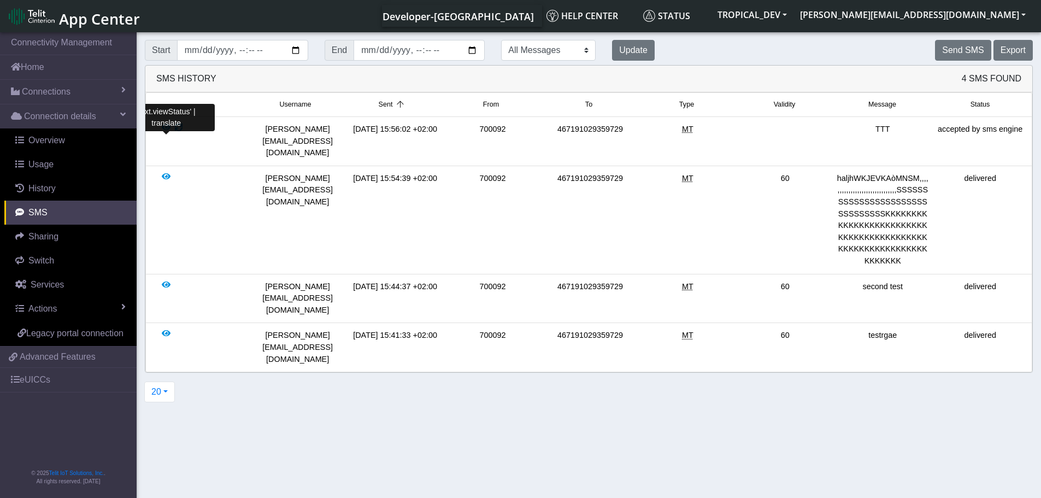
click at [165, 130] on div at bounding box center [166, 141] width 9 height 36
click at [167, 128] on div at bounding box center [166, 141] width 9 height 36
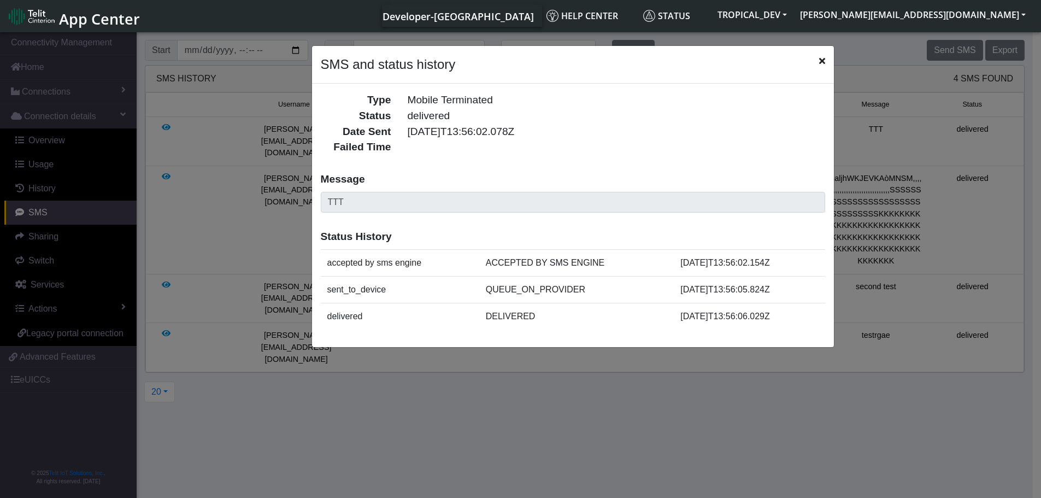
scroll to position [4, 0]
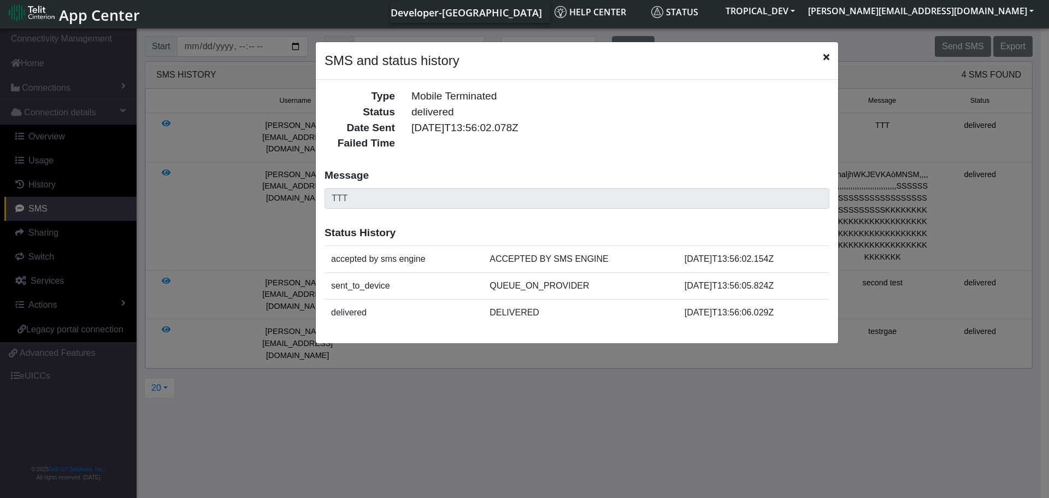
click at [823, 56] on icon "Close" at bounding box center [826, 56] width 6 height 9
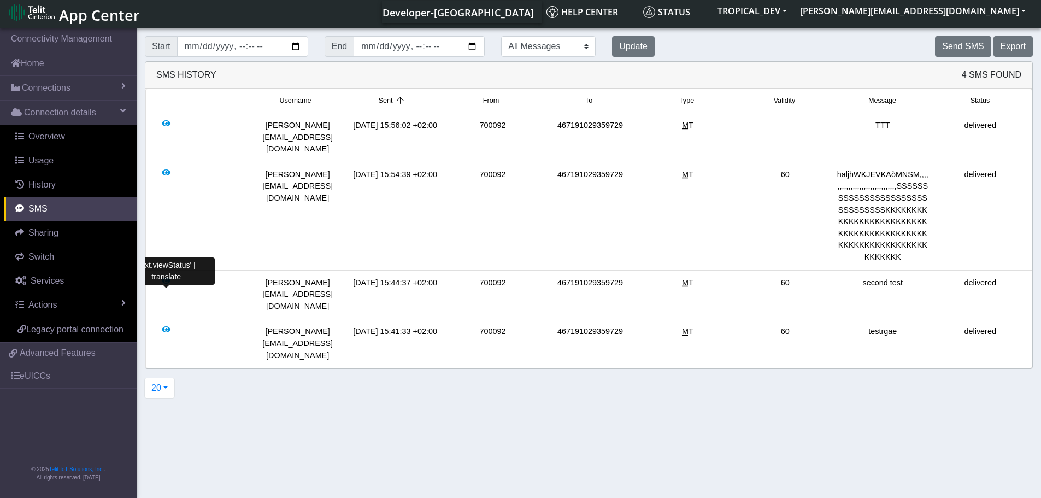
click at [165, 277] on div at bounding box center [166, 295] width 9 height 36
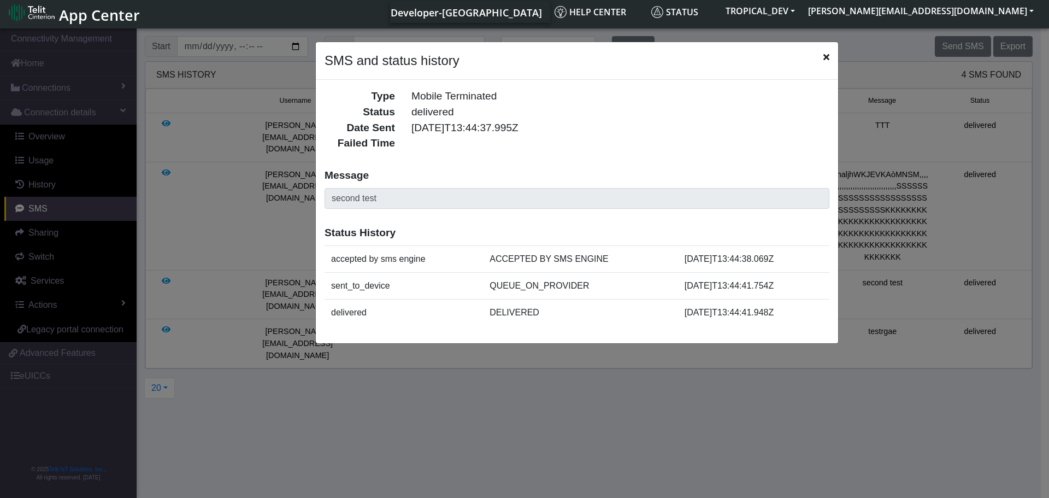
click at [824, 56] on icon "Close" at bounding box center [826, 56] width 6 height 9
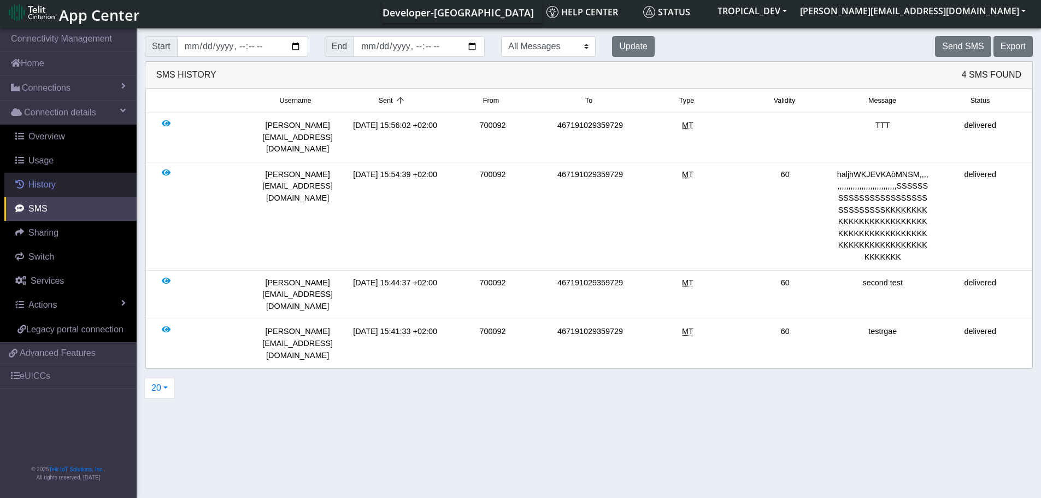
click at [32, 187] on span "History" at bounding box center [41, 184] width 27 height 9
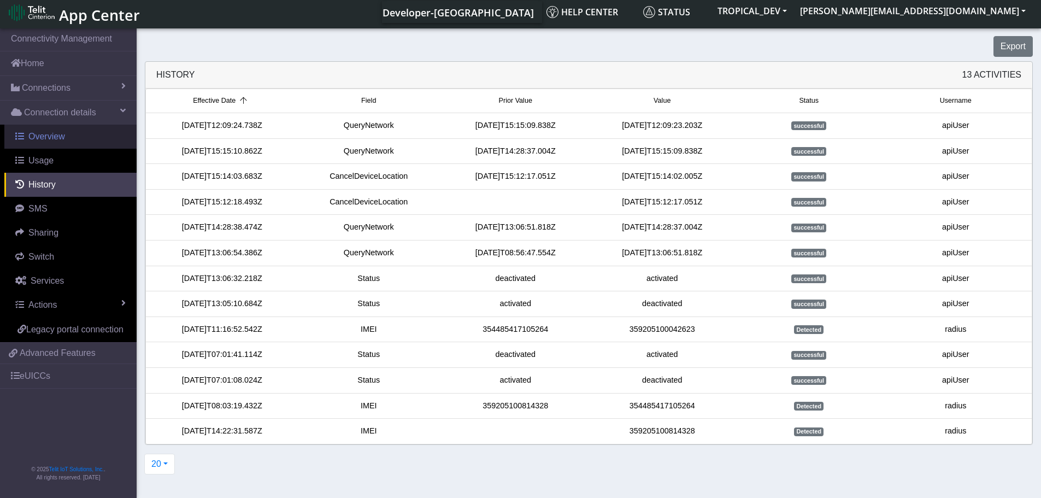
click at [35, 137] on span "Overview" at bounding box center [46, 136] width 37 height 9
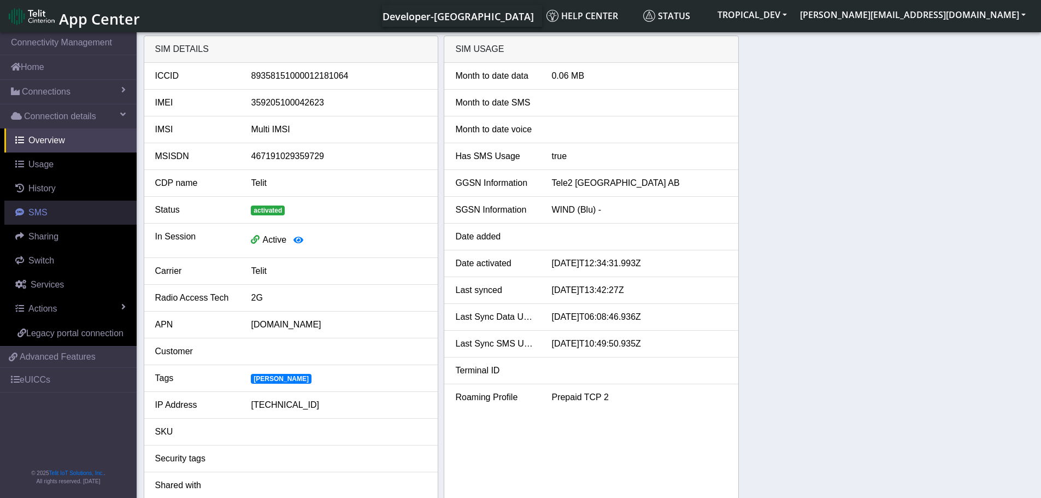
click at [44, 211] on span "SMS" at bounding box center [37, 212] width 19 height 9
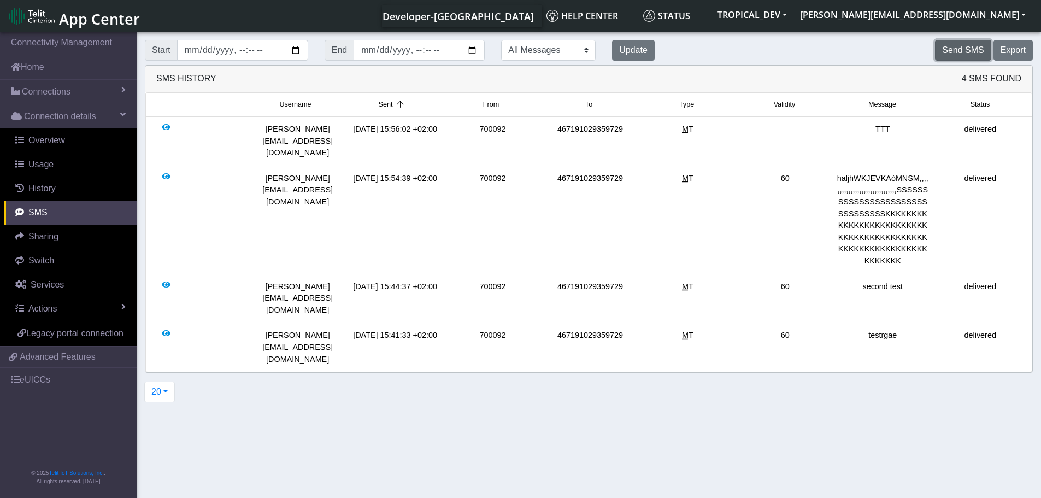
click at [982, 49] on button "Send SMS" at bounding box center [963, 50] width 56 height 21
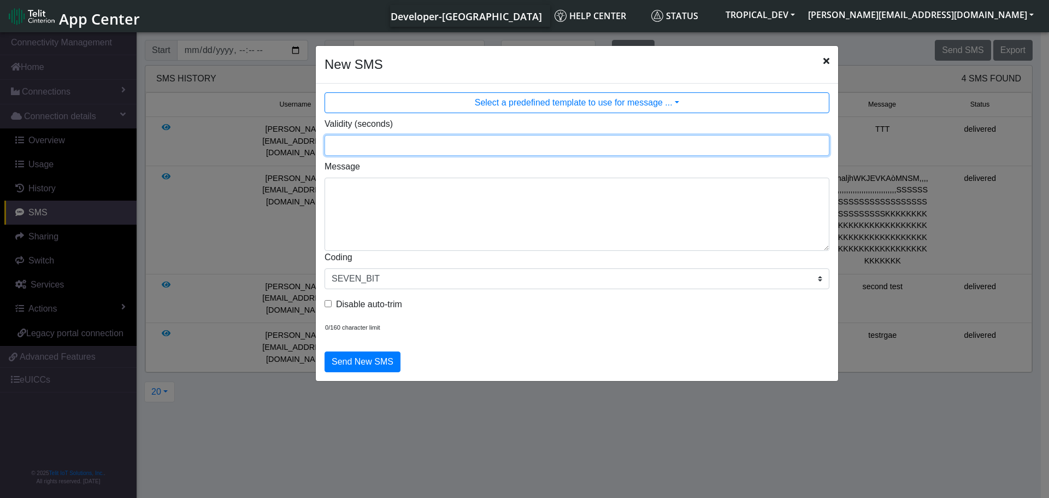
click at [389, 150] on input "Validity (seconds)" at bounding box center [577, 145] width 505 height 21
type input "2"
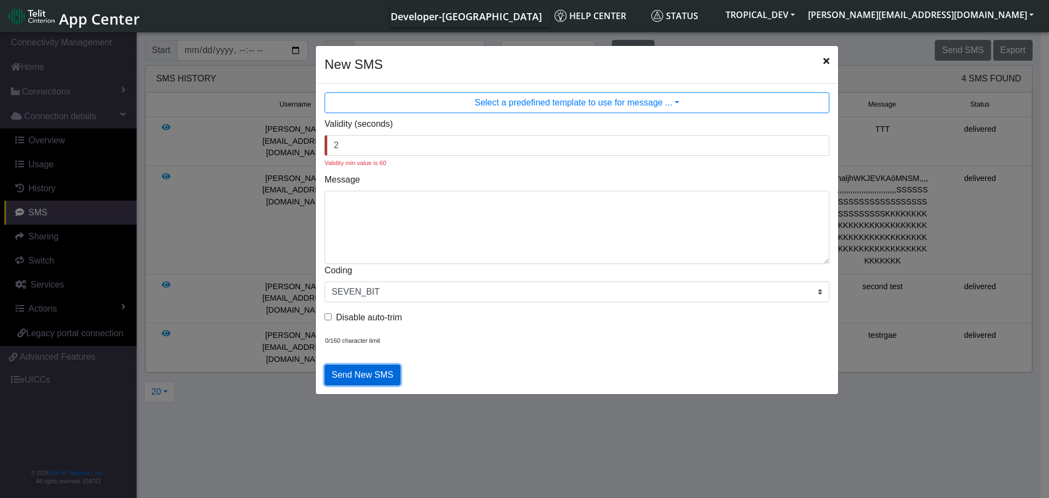
click at [372, 363] on div "Send New SMS" at bounding box center [577, 374] width 522 height 39
click at [827, 63] on icon "Close" at bounding box center [826, 60] width 6 height 9
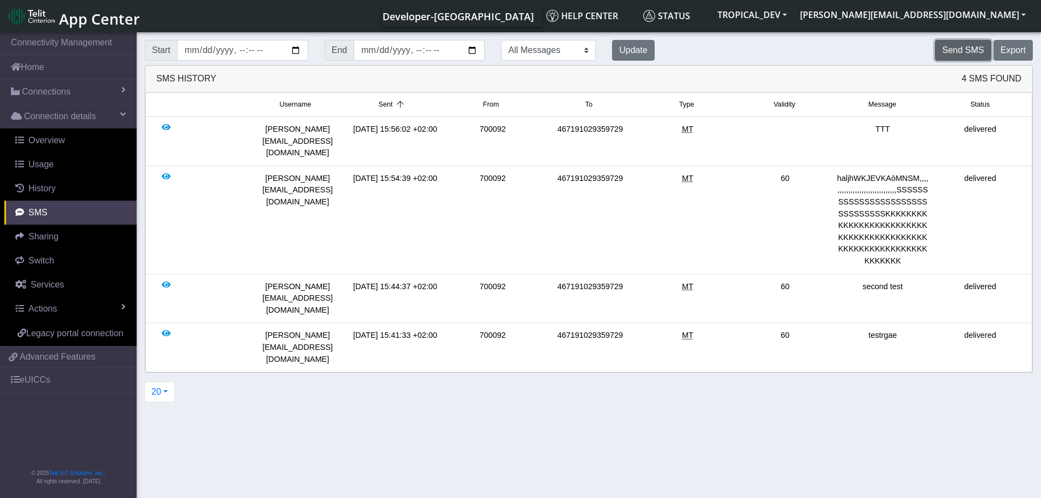
click at [964, 52] on button "Send SMS" at bounding box center [963, 50] width 56 height 21
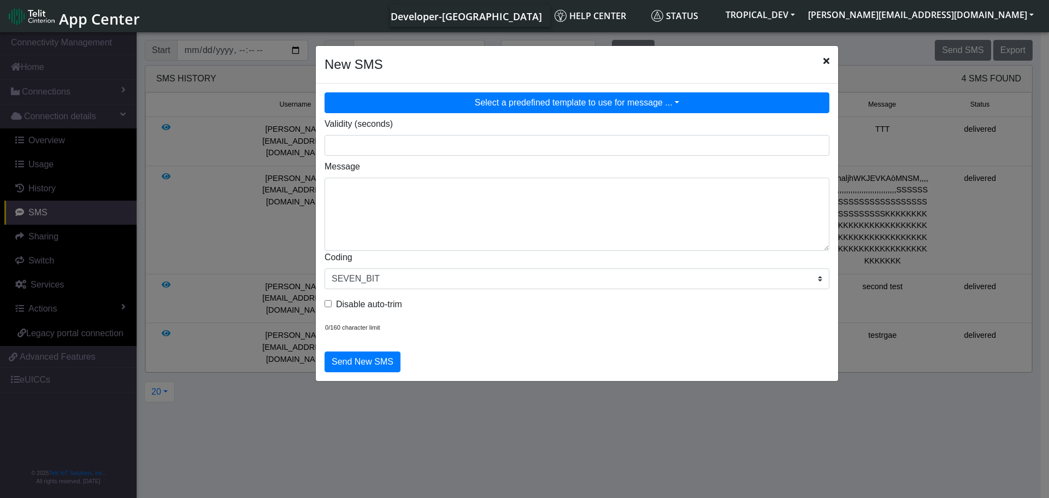
click at [576, 111] on button "Select a predefined template to use for message ..." at bounding box center [577, 102] width 505 height 21
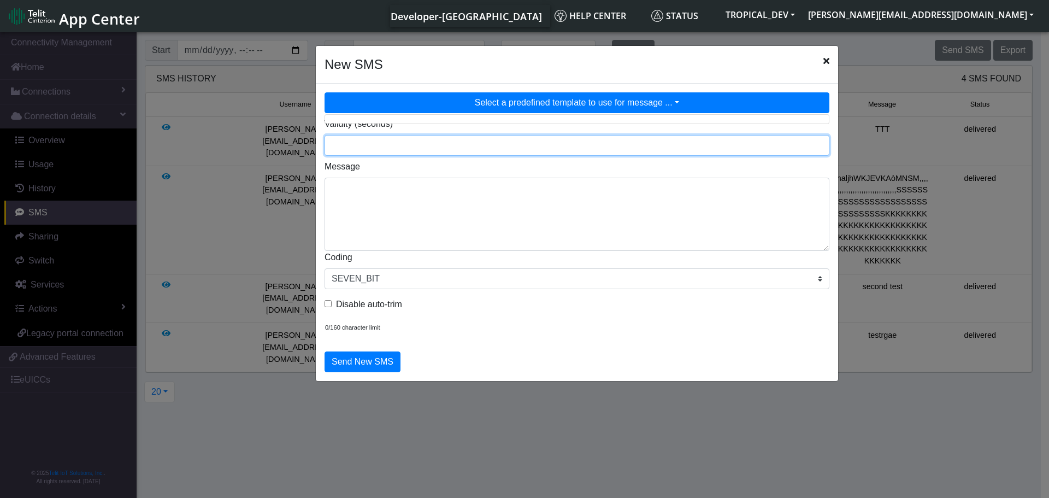
click at [431, 149] on input "Validity (seconds)" at bounding box center [577, 145] width 505 height 21
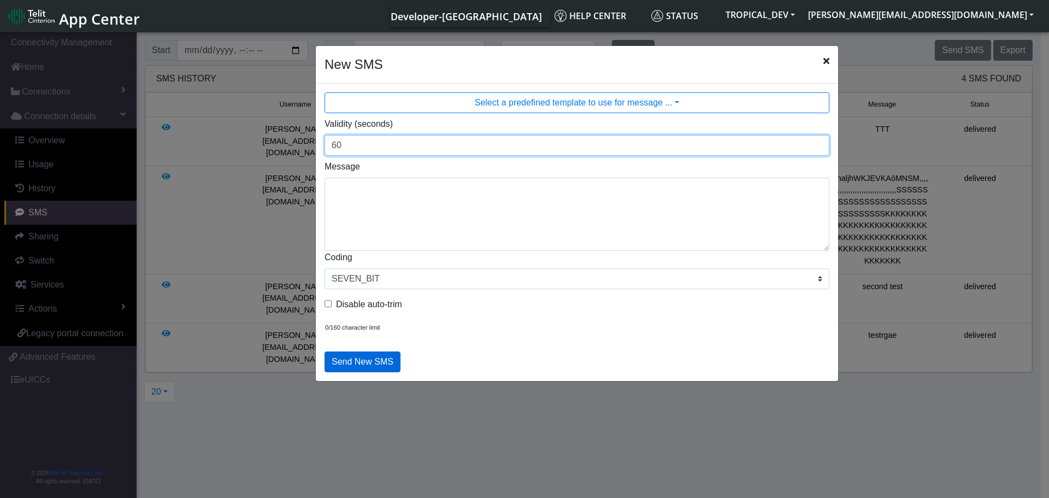
type input "60"
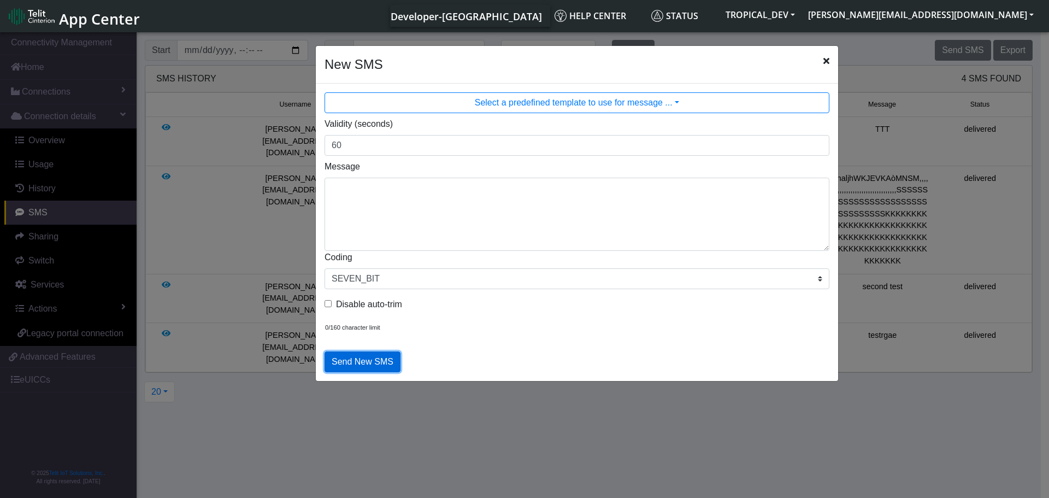
click at [343, 360] on button "Send New SMS" at bounding box center [363, 361] width 76 height 21
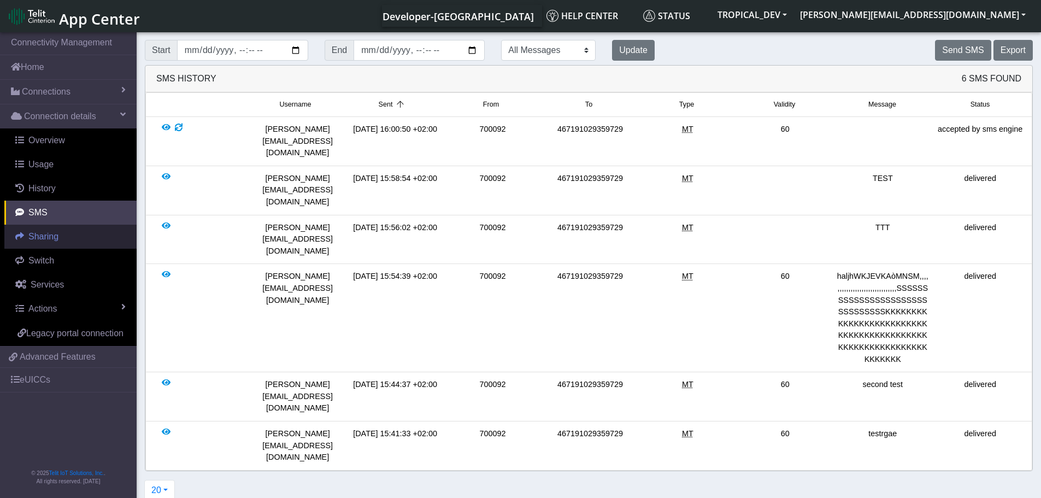
click at [45, 238] on span "Sharing" at bounding box center [43, 236] width 30 height 9
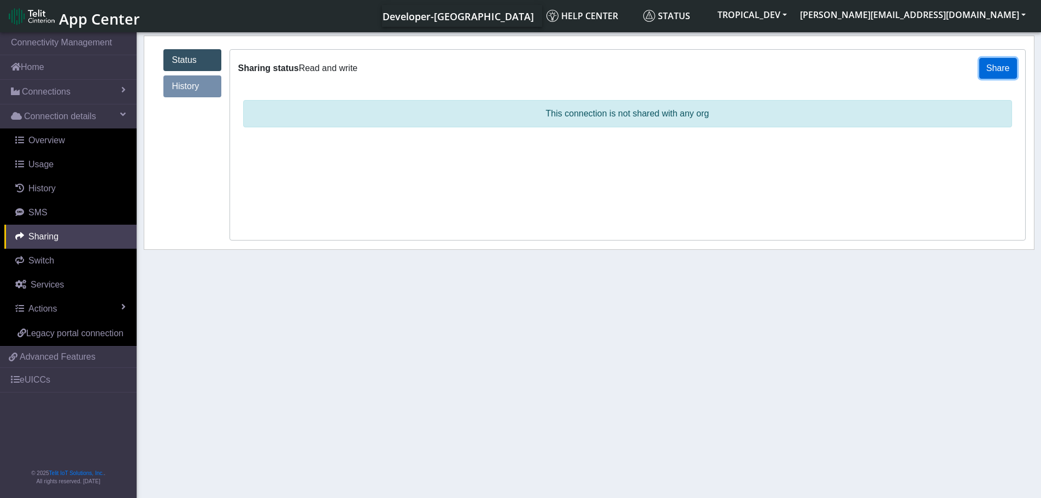
click at [996, 74] on button "Share" at bounding box center [998, 68] width 38 height 21
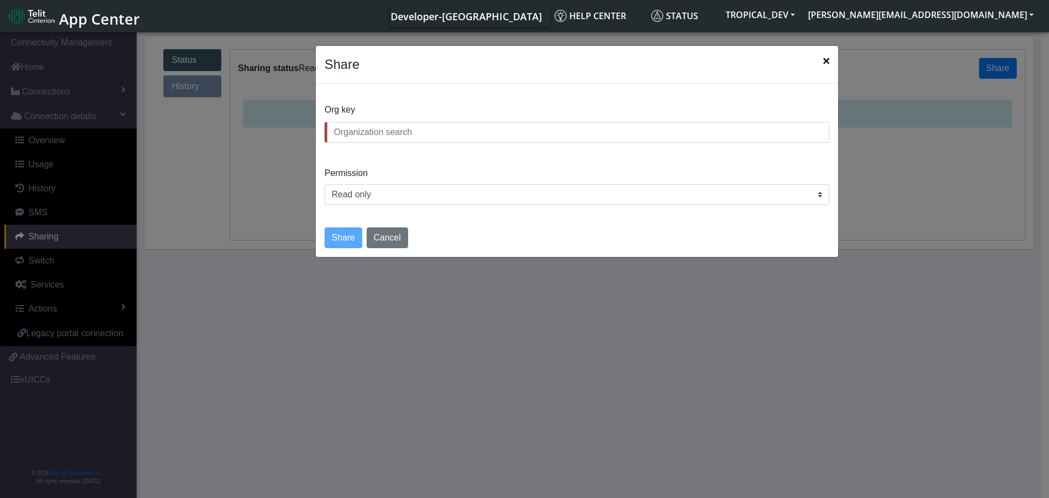
click at [463, 136] on input "text" at bounding box center [577, 132] width 505 height 21
click at [369, 136] on input "text" at bounding box center [577, 132] width 505 height 21
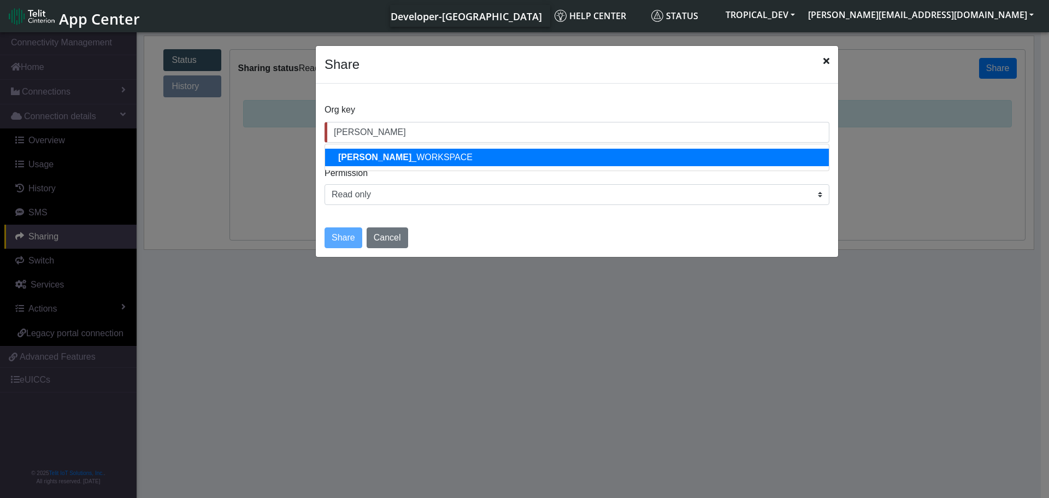
click at [365, 162] on ngb-highlight "[PERSON_NAME] _WORKSPACE" at bounding box center [405, 156] width 134 height 9
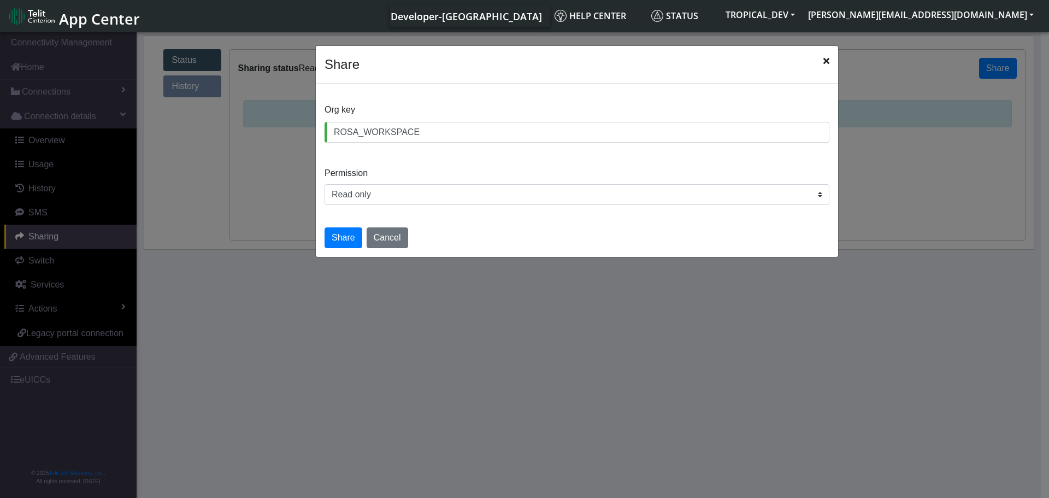
type input "ROSA_WORKSPACE"
click at [364, 196] on select "Read only Read and write" at bounding box center [577, 194] width 505 height 21
select select "rw"
click at [325, 184] on select "Read only Read and write" at bounding box center [577, 194] width 505 height 21
click at [339, 236] on button "Share" at bounding box center [344, 237] width 38 height 21
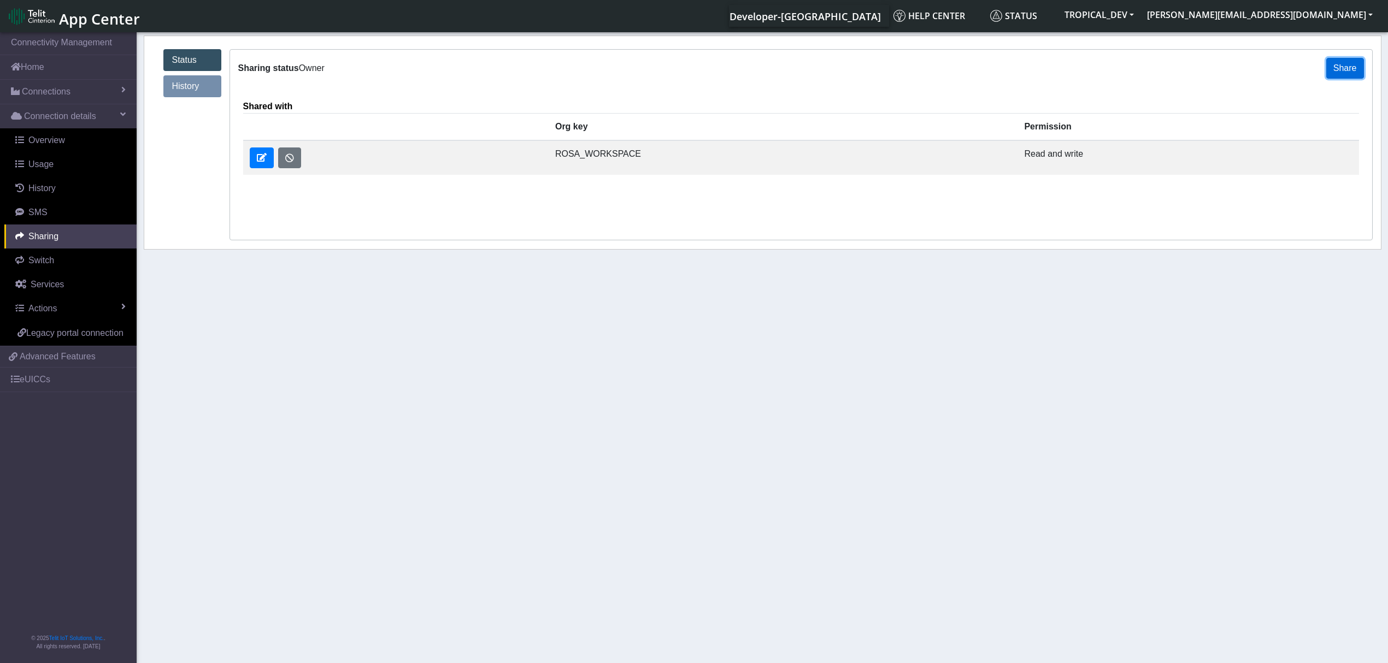
click at [1049, 70] on button "Share" at bounding box center [1345, 68] width 38 height 21
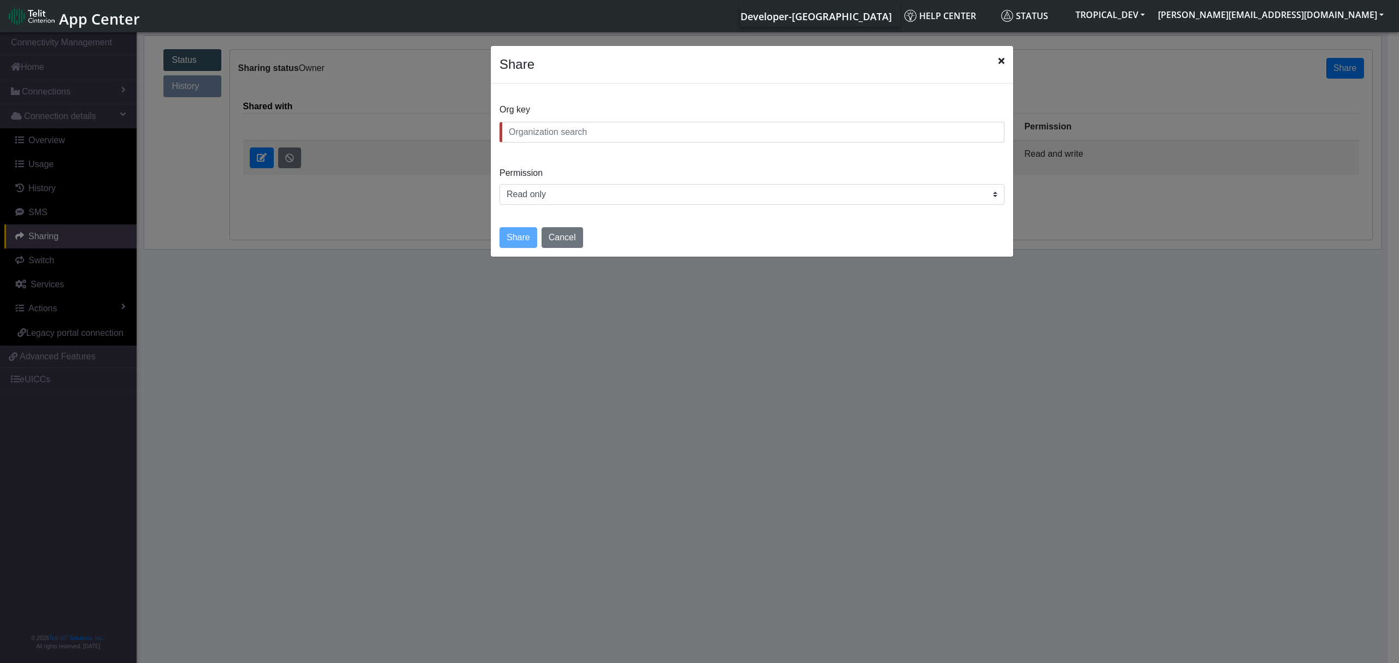
click at [553, 134] on input "text" at bounding box center [751, 132] width 505 height 21
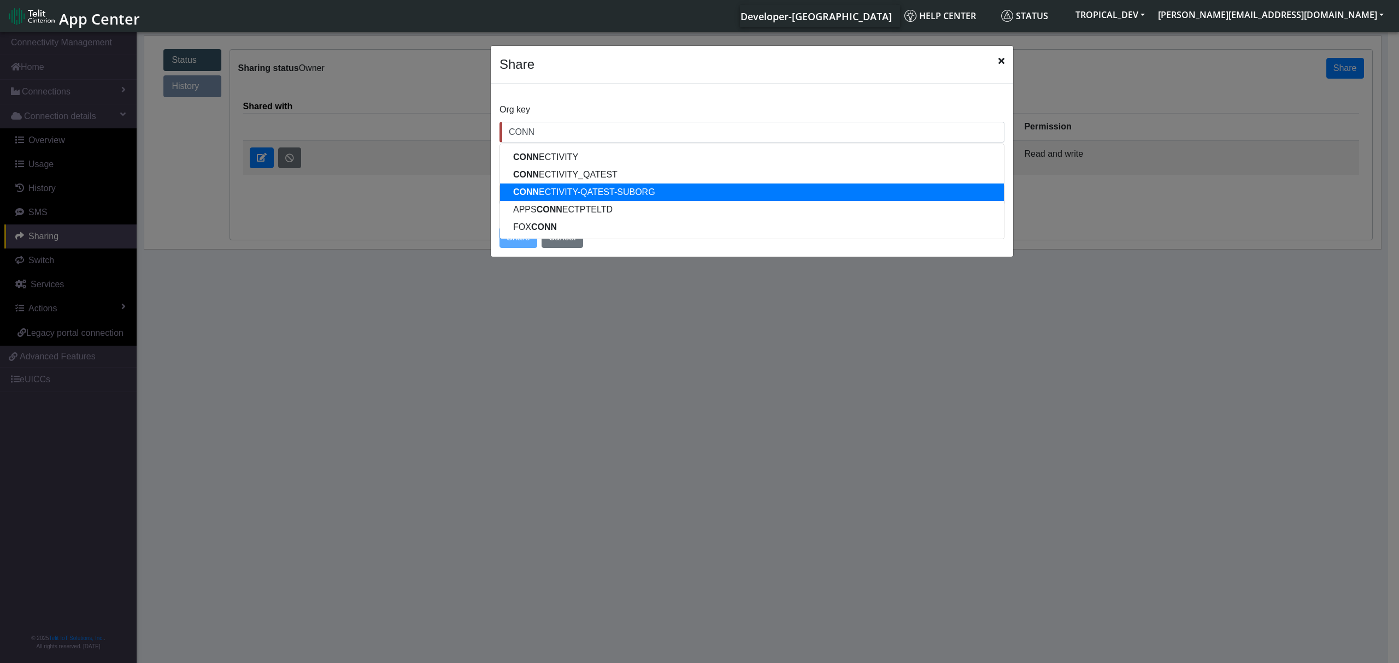
click at [569, 192] on ngb-highlight "CONN ECTIVITY-QATEST-SUBORG" at bounding box center [584, 191] width 142 height 9
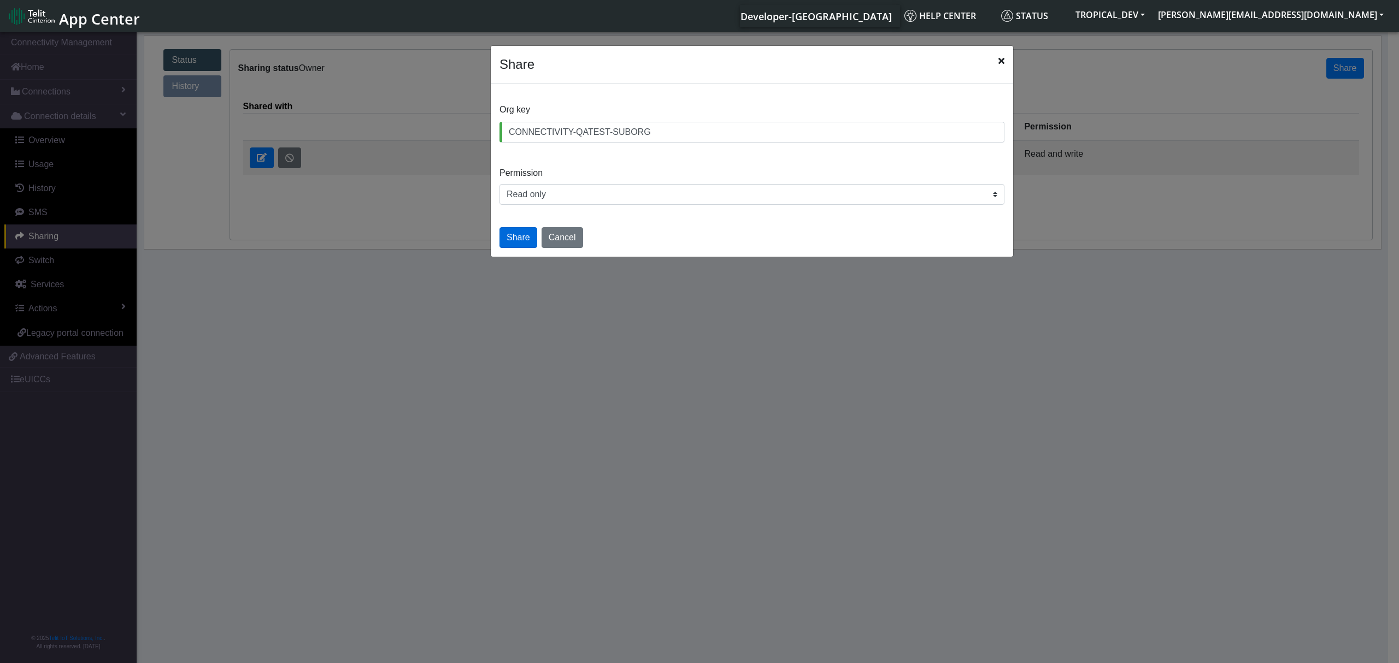
type input "CONNECTIVITY-QATEST-SUBORG"
click at [527, 245] on button "Share" at bounding box center [518, 237] width 38 height 21
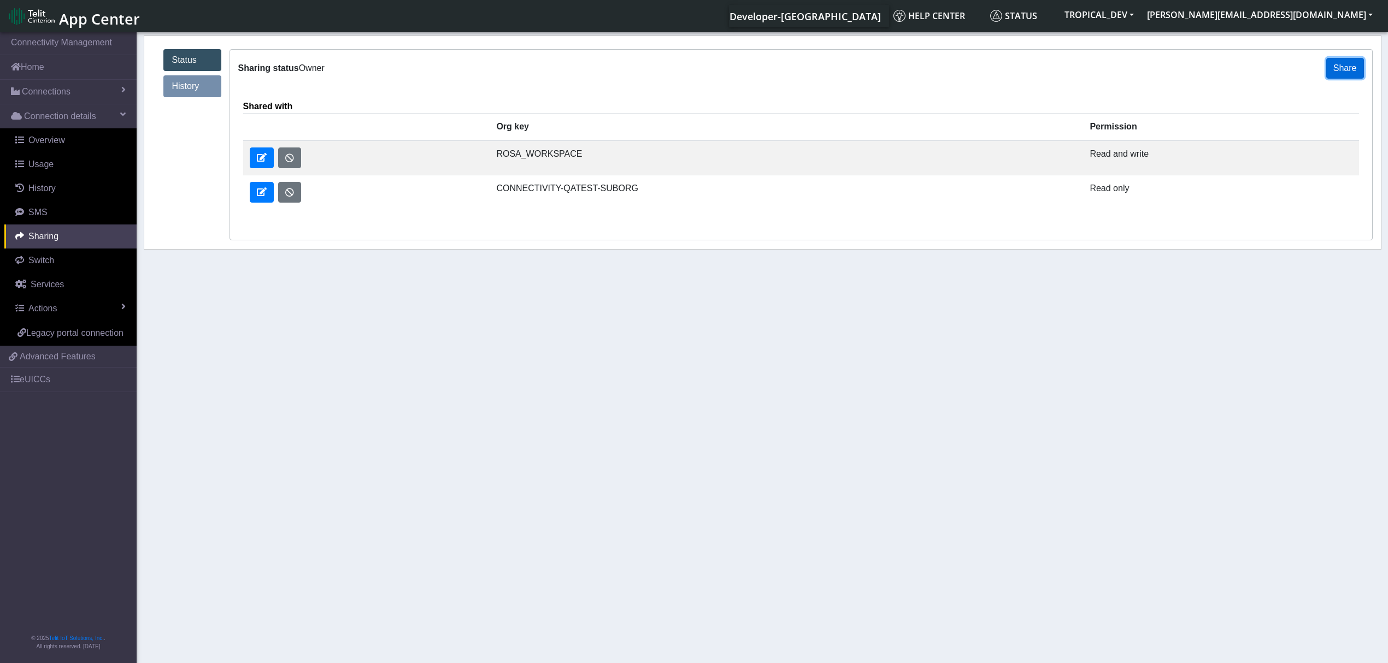
click at [1049, 70] on button "Share" at bounding box center [1345, 68] width 38 height 21
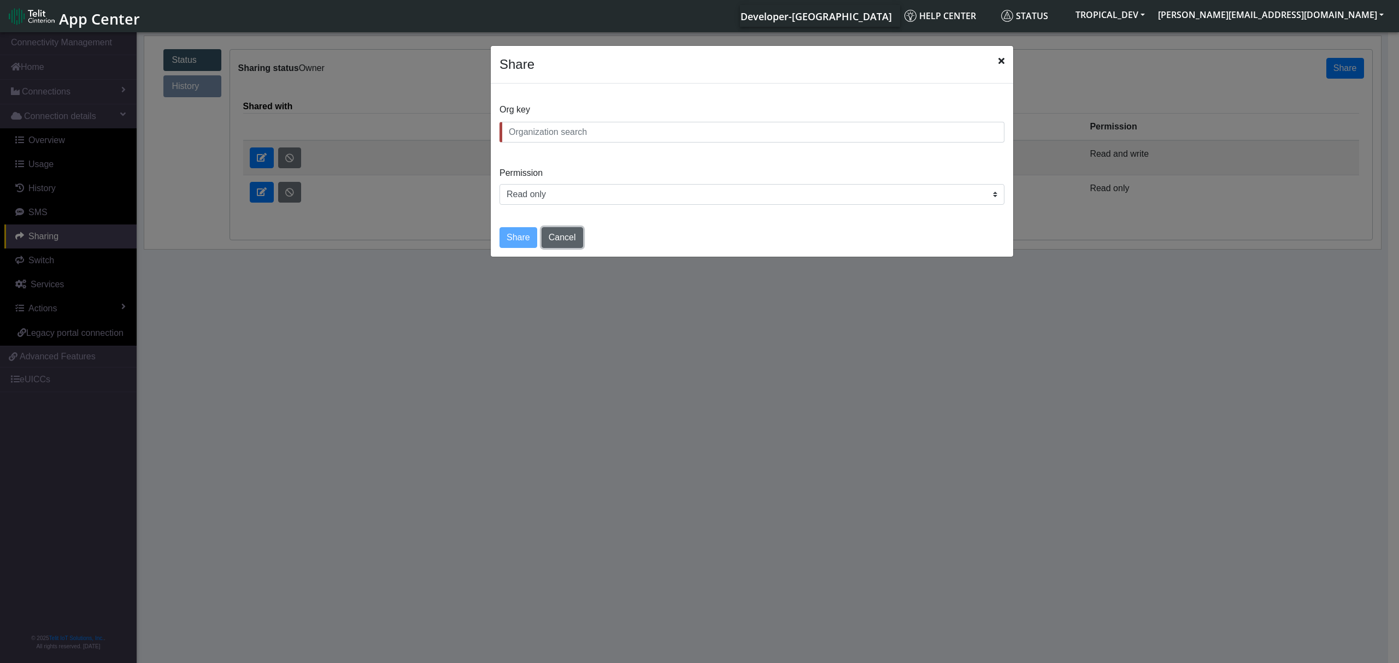
click at [567, 246] on button "Cancel" at bounding box center [563, 237] width 42 height 21
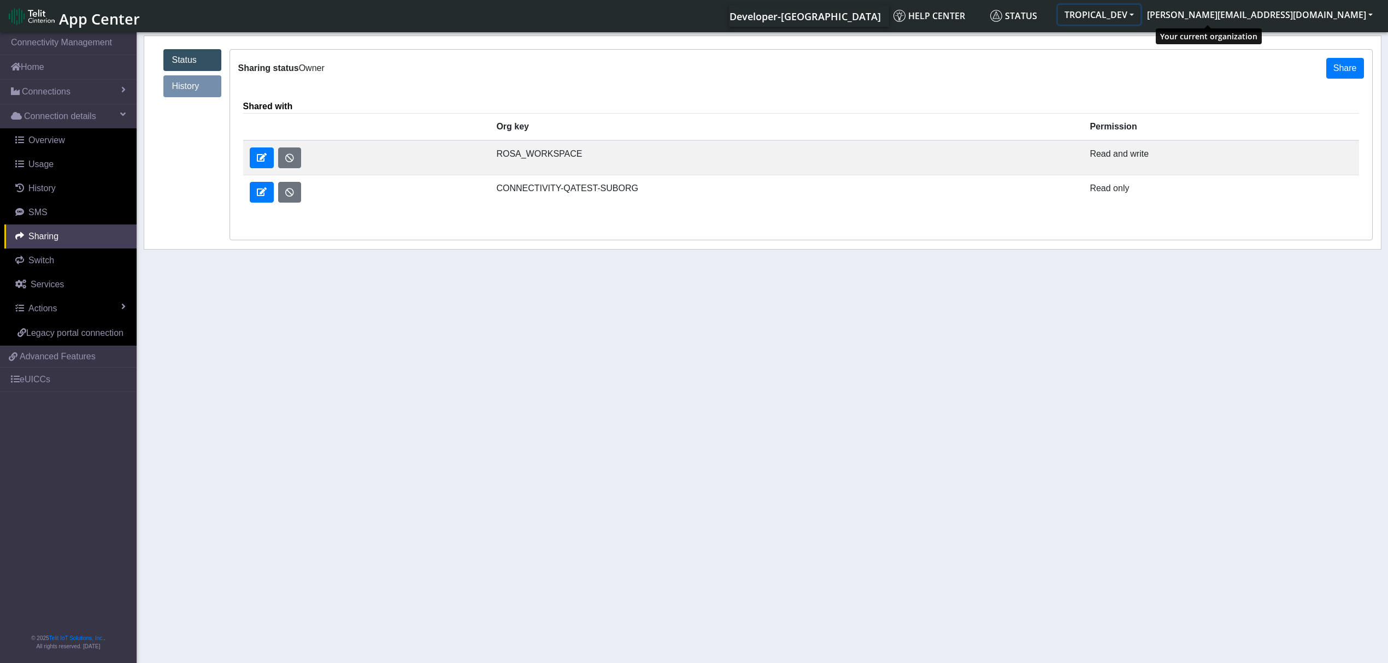
click at [1049, 13] on button "TROPICAL_DEV" at bounding box center [1099, 15] width 83 height 20
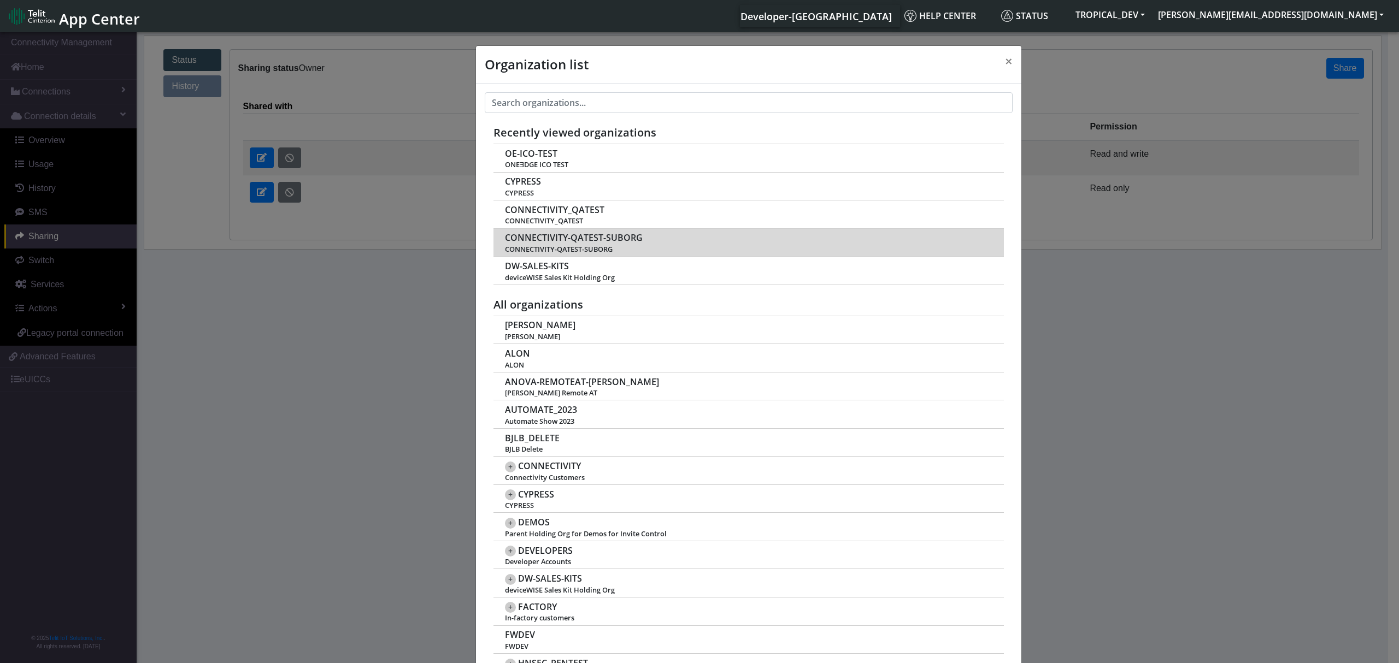
click at [555, 236] on span "CONNECTIVITY-QATEST-SUBORG" at bounding box center [574, 238] width 138 height 10
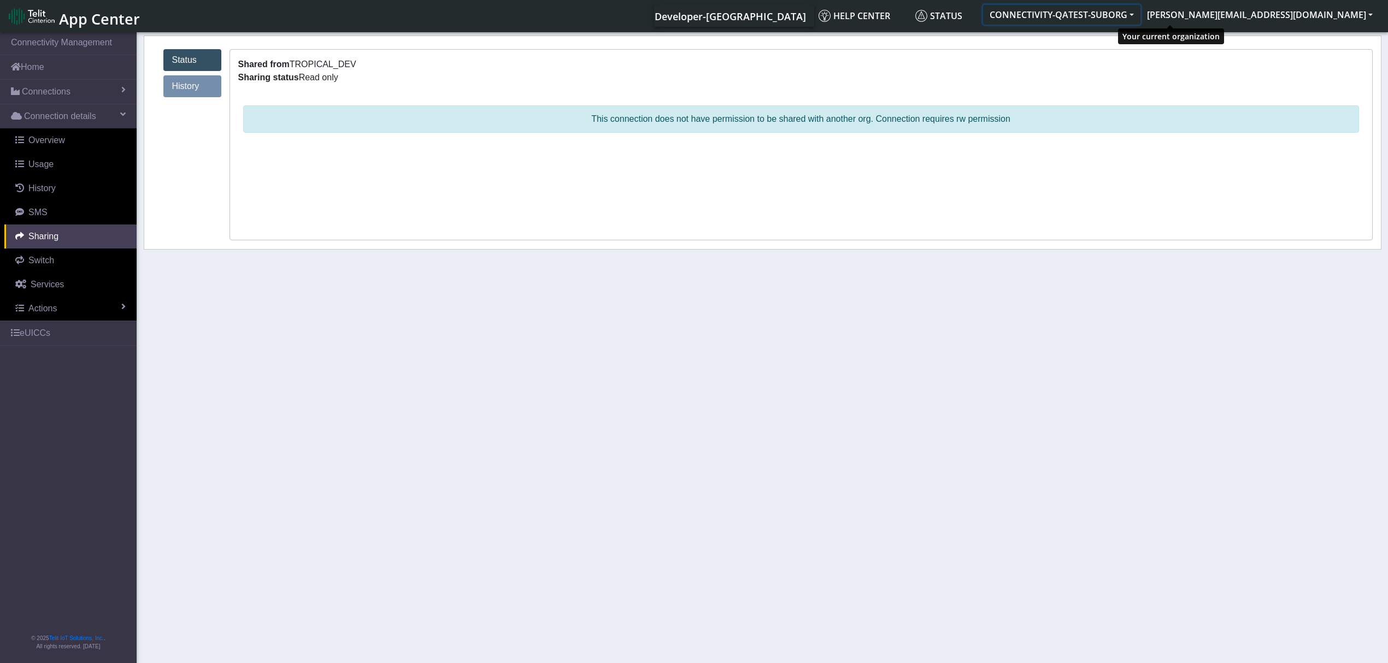
click at [1140, 15] on button "CONNECTIVITY-QATEST-SUBORG" at bounding box center [1061, 15] width 157 height 20
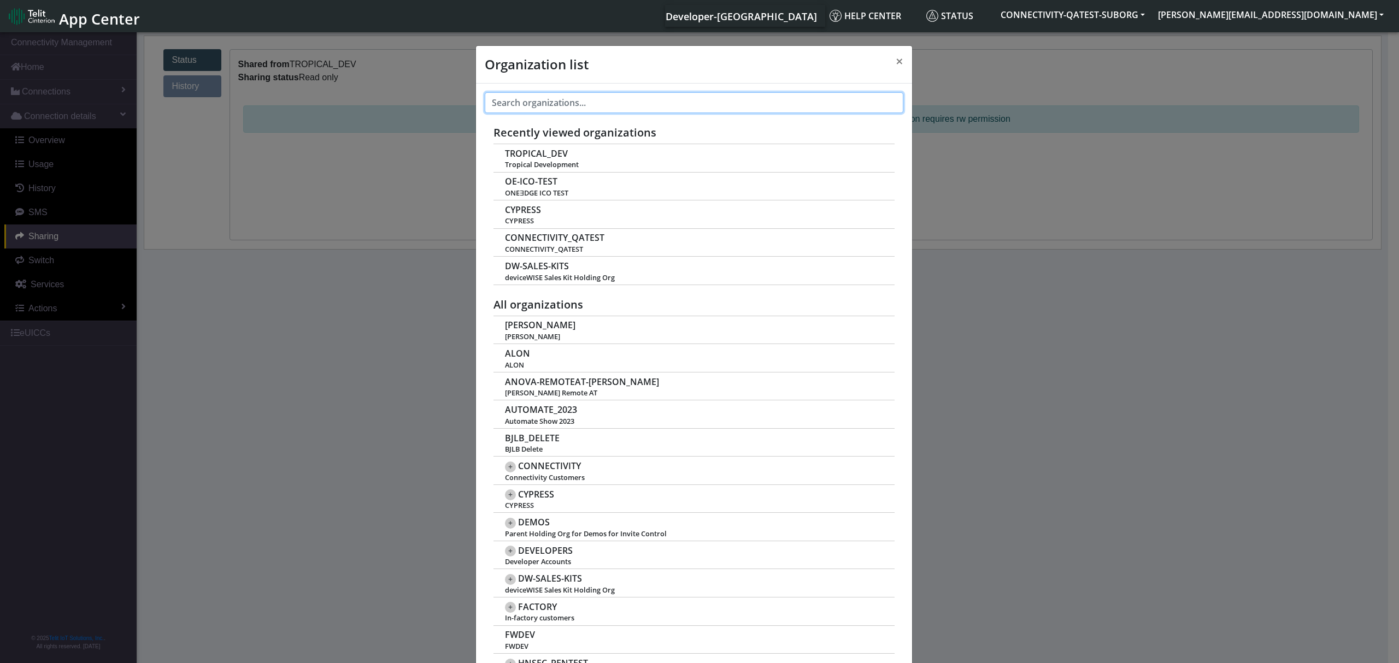
click at [555, 105] on input "text" at bounding box center [694, 102] width 419 height 21
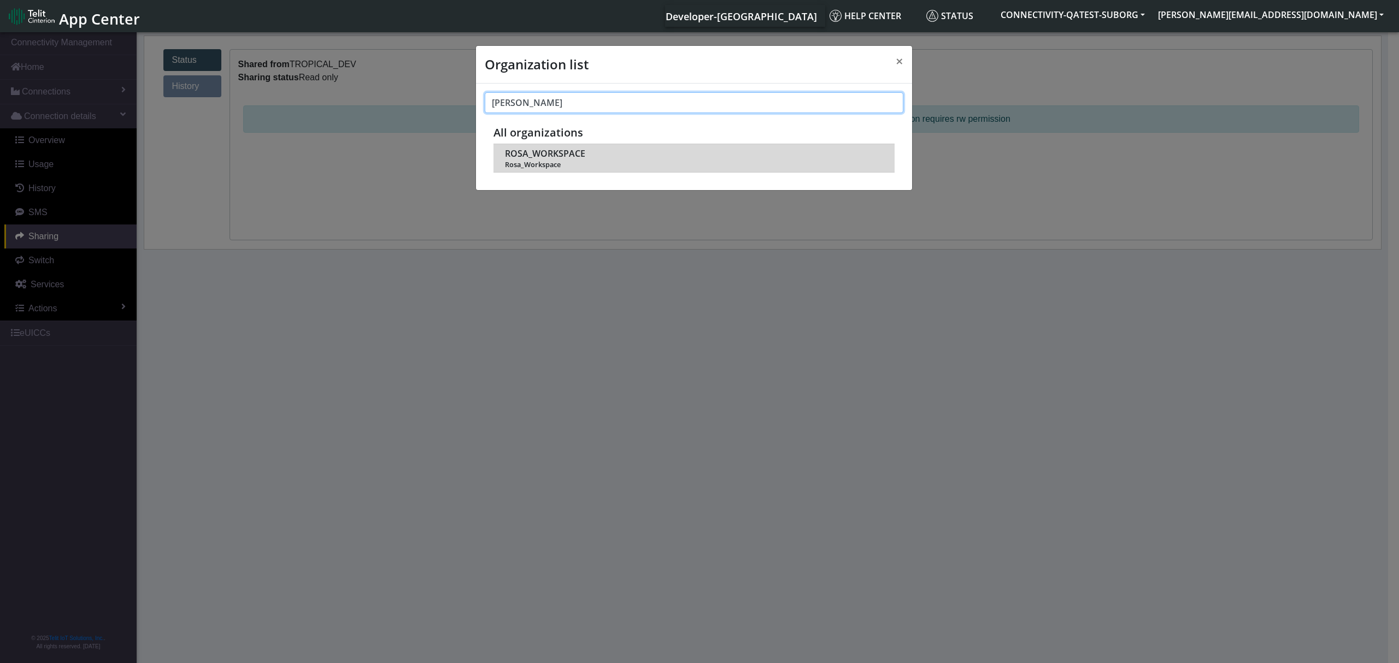
type input "[PERSON_NAME]"
click at [525, 152] on span "ROSA_WORKSPACE" at bounding box center [545, 154] width 80 height 10
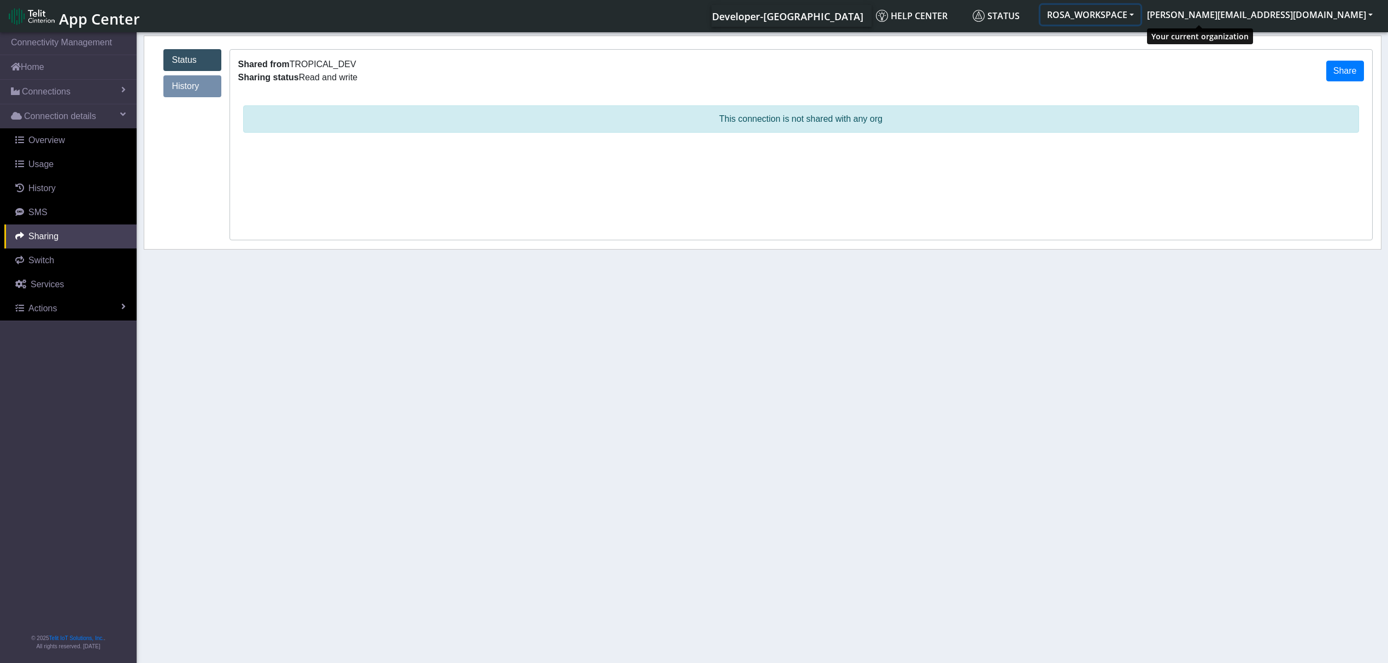
click at [1140, 8] on button "ROSA_WORKSPACE" at bounding box center [1090, 15] width 100 height 20
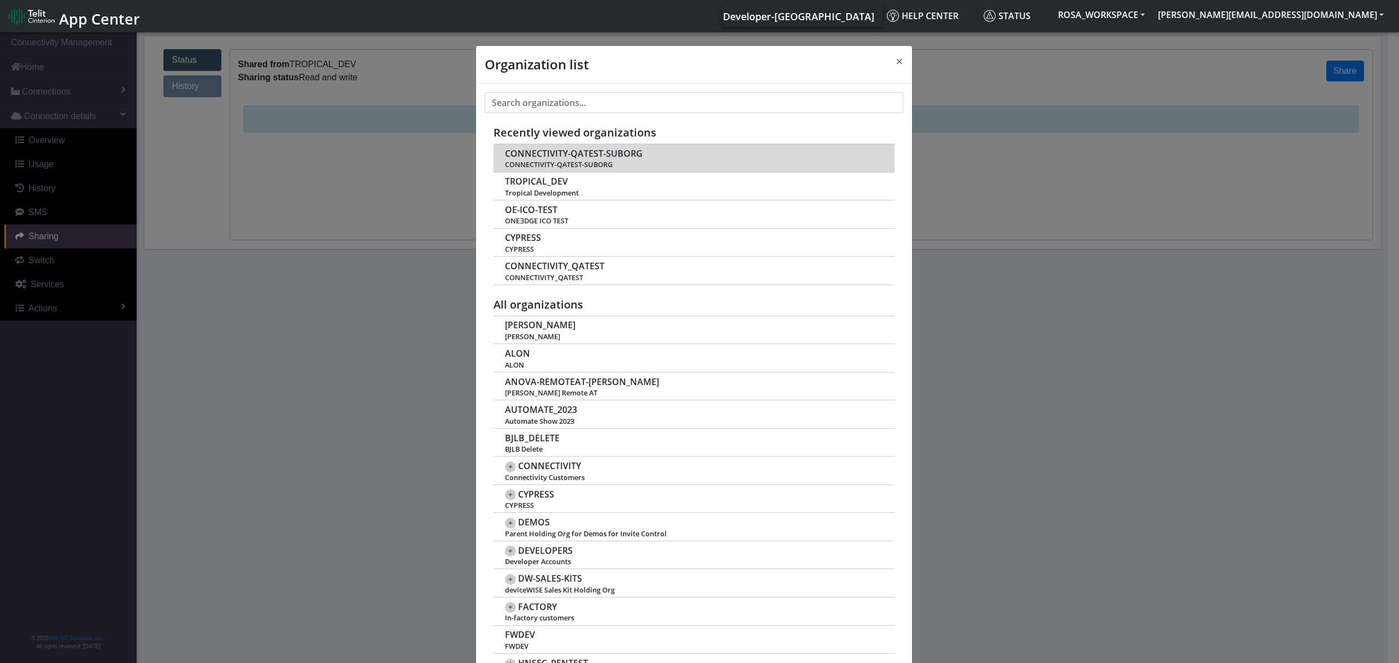
click at [580, 154] on span "CONNECTIVITY-QATEST-SUBORG" at bounding box center [574, 154] width 138 height 10
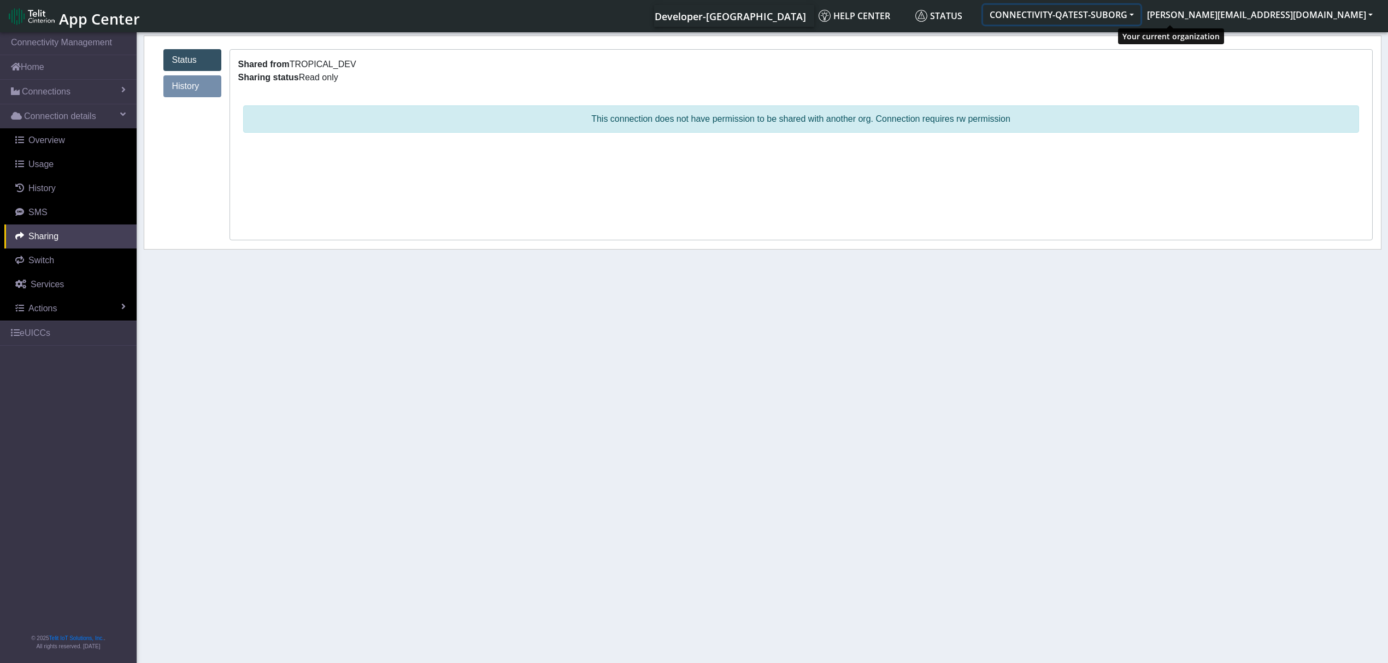
drag, startPoint x: 1183, startPoint y: 14, endPoint x: 1166, endPoint y: 37, distance: 28.5
click at [1140, 14] on button "CONNECTIVITY-QATEST-SUBORG" at bounding box center [1061, 15] width 157 height 20
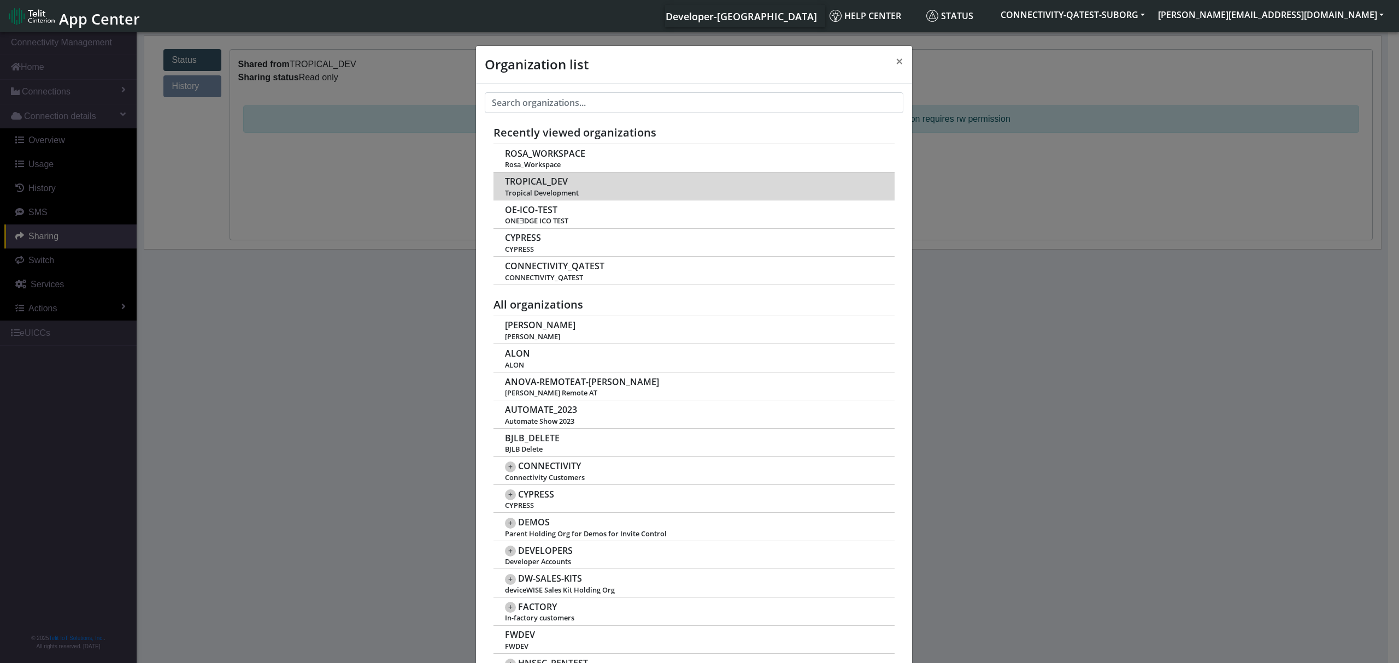
click at [543, 189] on span "Tropical Development" at bounding box center [694, 193] width 378 height 8
click at [540, 184] on span "TROPICAL_DEV" at bounding box center [536, 181] width 63 height 10
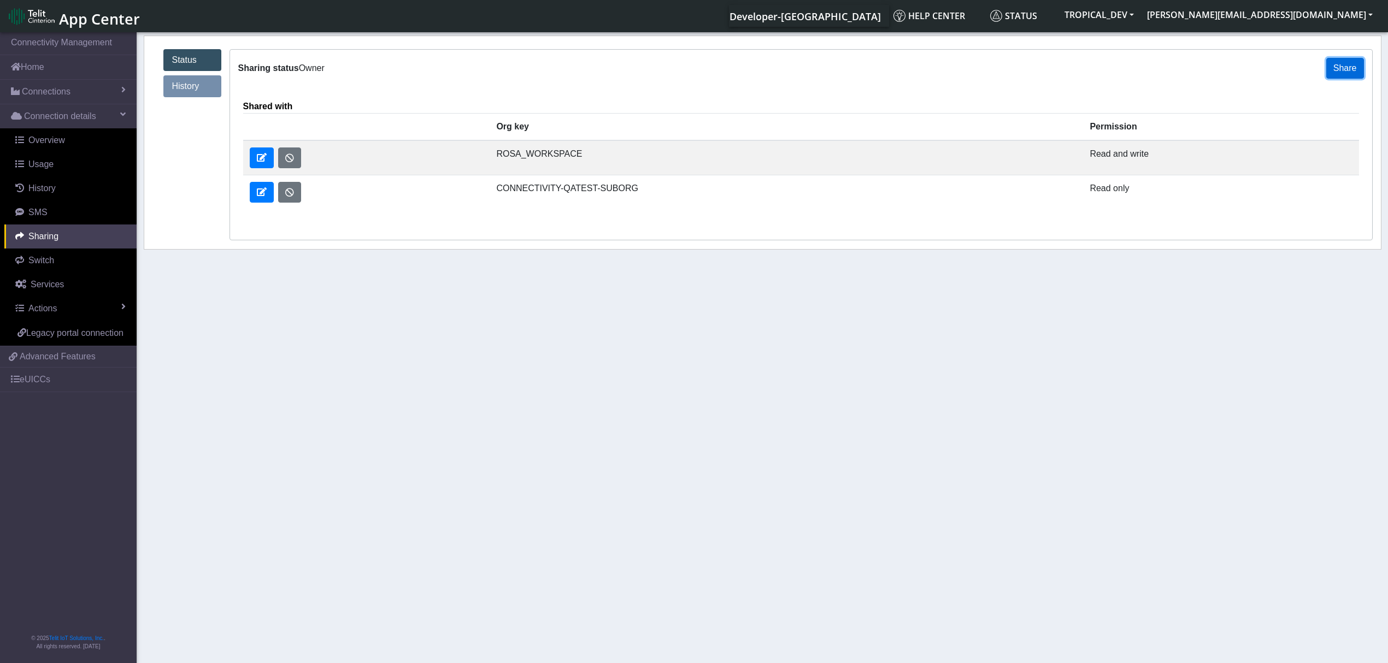
click at [1349, 69] on button "Share" at bounding box center [1345, 68] width 38 height 21
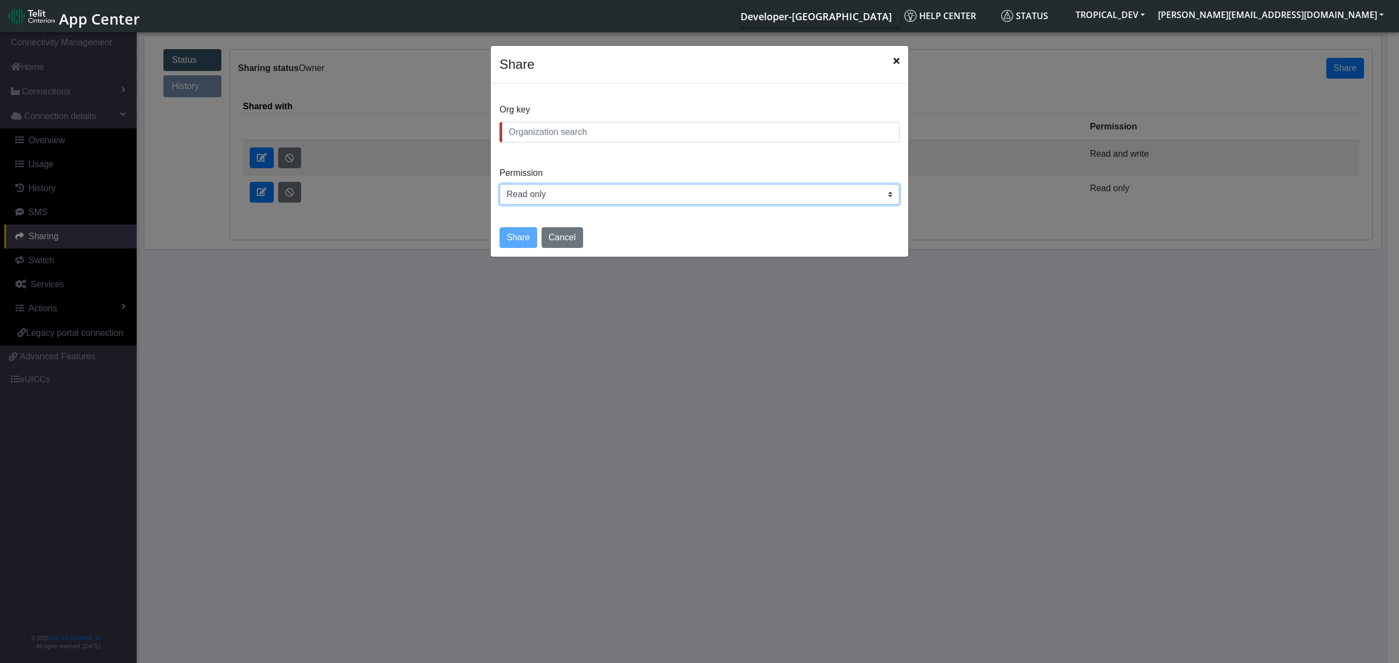
click at [572, 202] on select "Read only Read and write" at bounding box center [699, 194] width 400 height 21
drag, startPoint x: 457, startPoint y: 119, endPoint x: 448, endPoint y: 122, distance: 10.0
click at [457, 119] on ngb-modal-window "Share Org key Permission Read only Read and write Share Cancel" at bounding box center [699, 348] width 1399 height 637
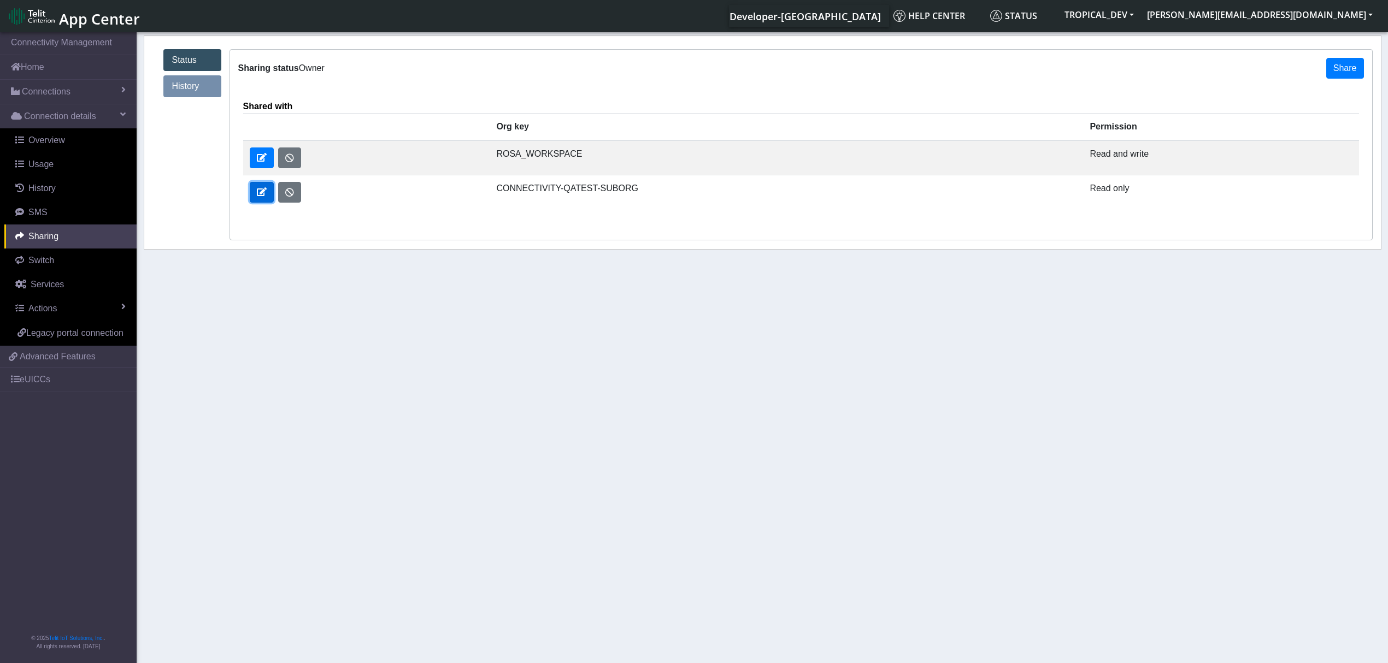
click at [261, 191] on span at bounding box center [262, 191] width 10 height 9
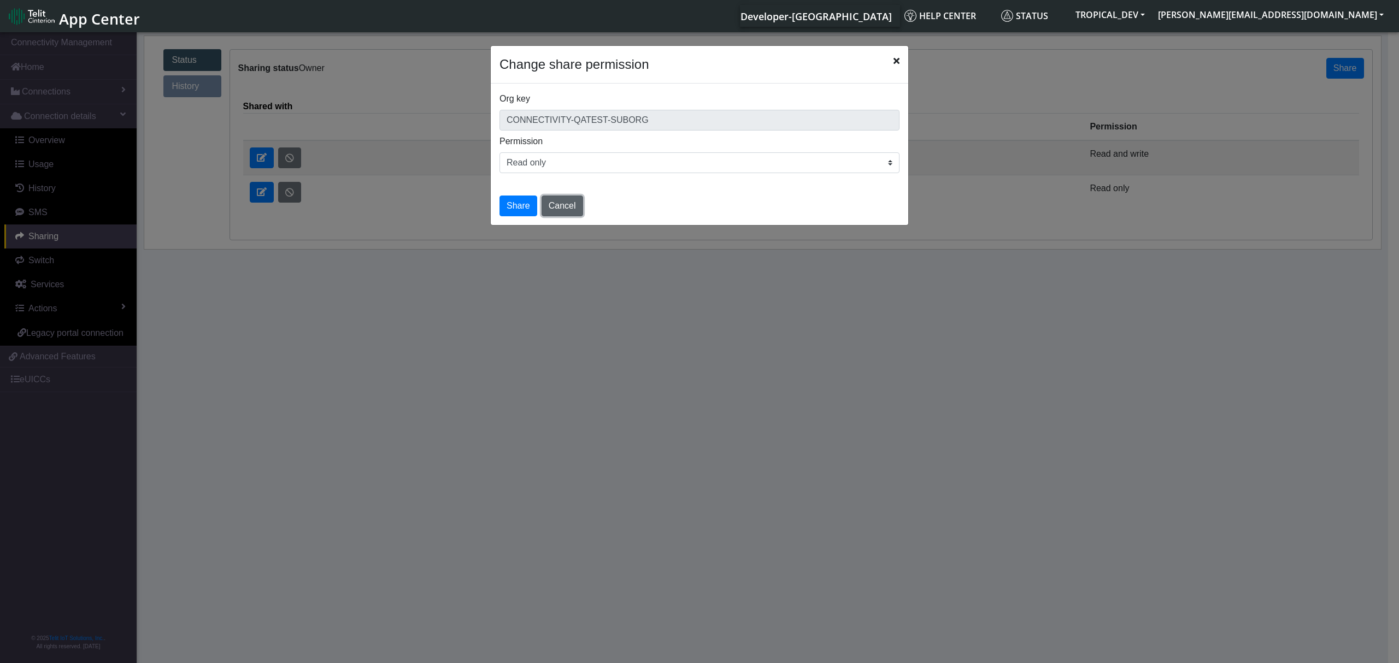
click at [550, 214] on button "Cancel" at bounding box center [563, 206] width 42 height 21
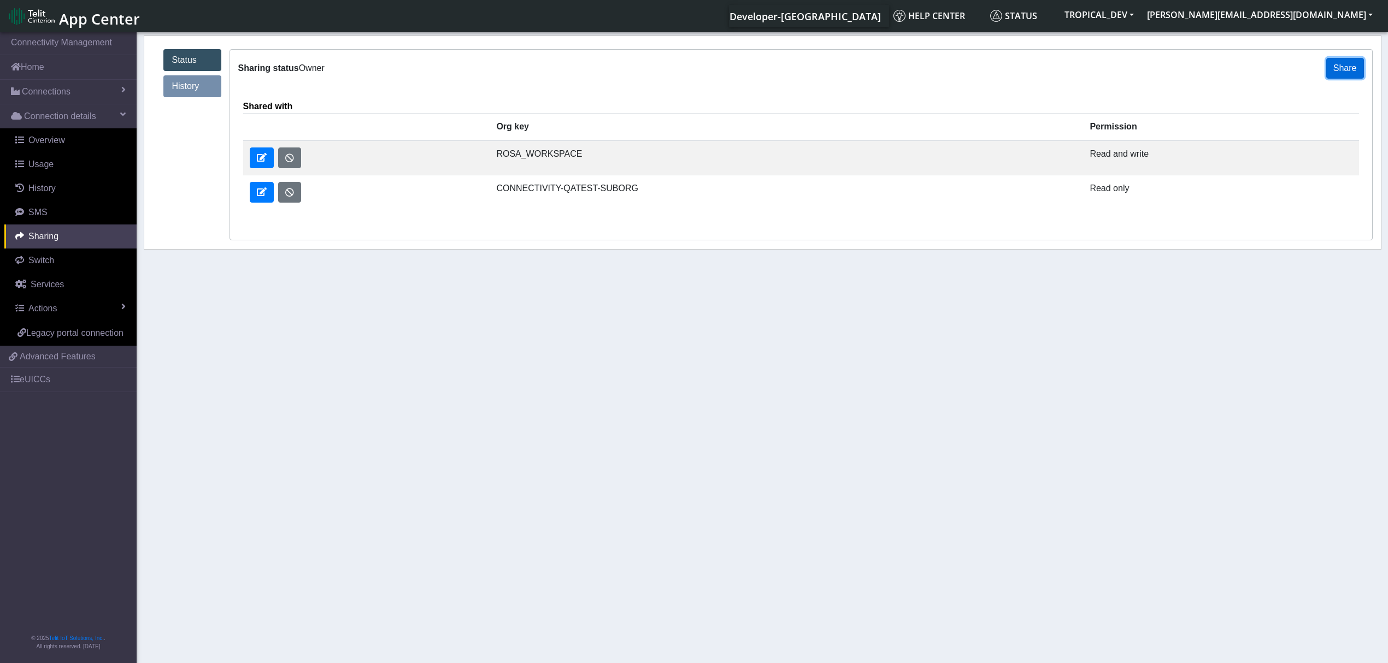
click at [1336, 71] on button "Share" at bounding box center [1345, 68] width 38 height 21
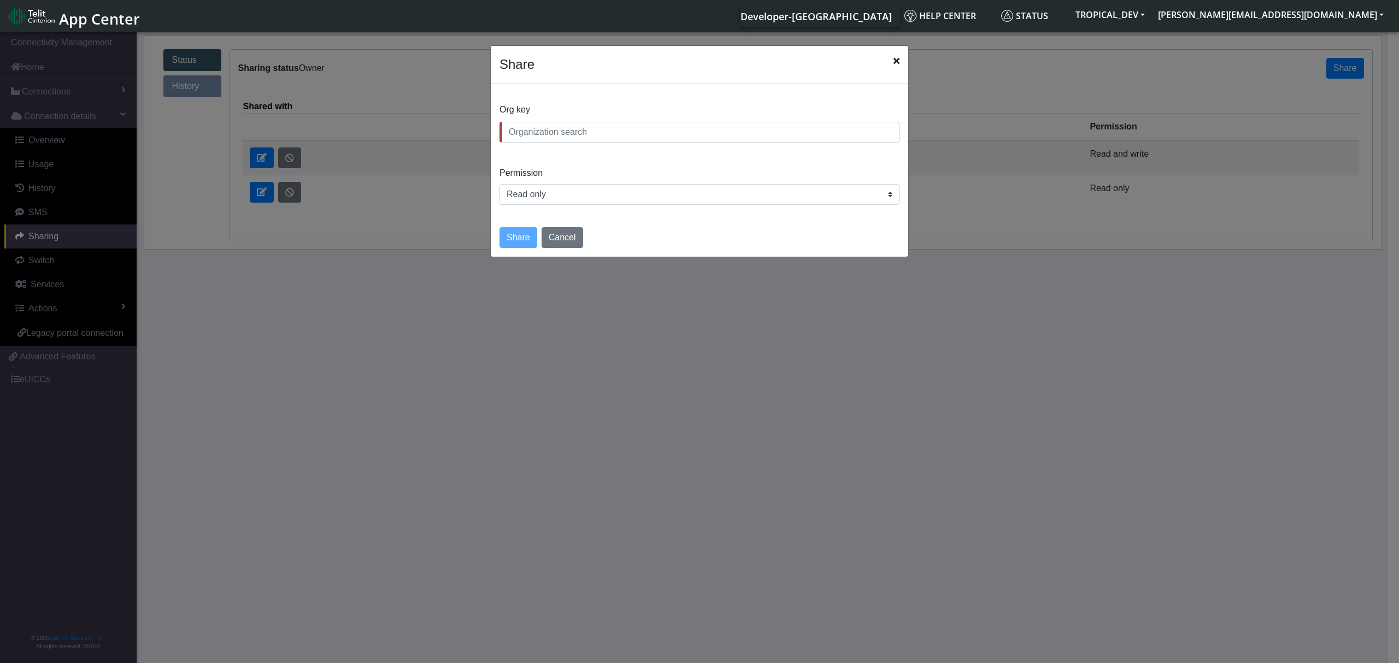
click at [586, 131] on input "text" at bounding box center [699, 132] width 400 height 21
click at [544, 127] on input "text" at bounding box center [699, 132] width 400 height 21
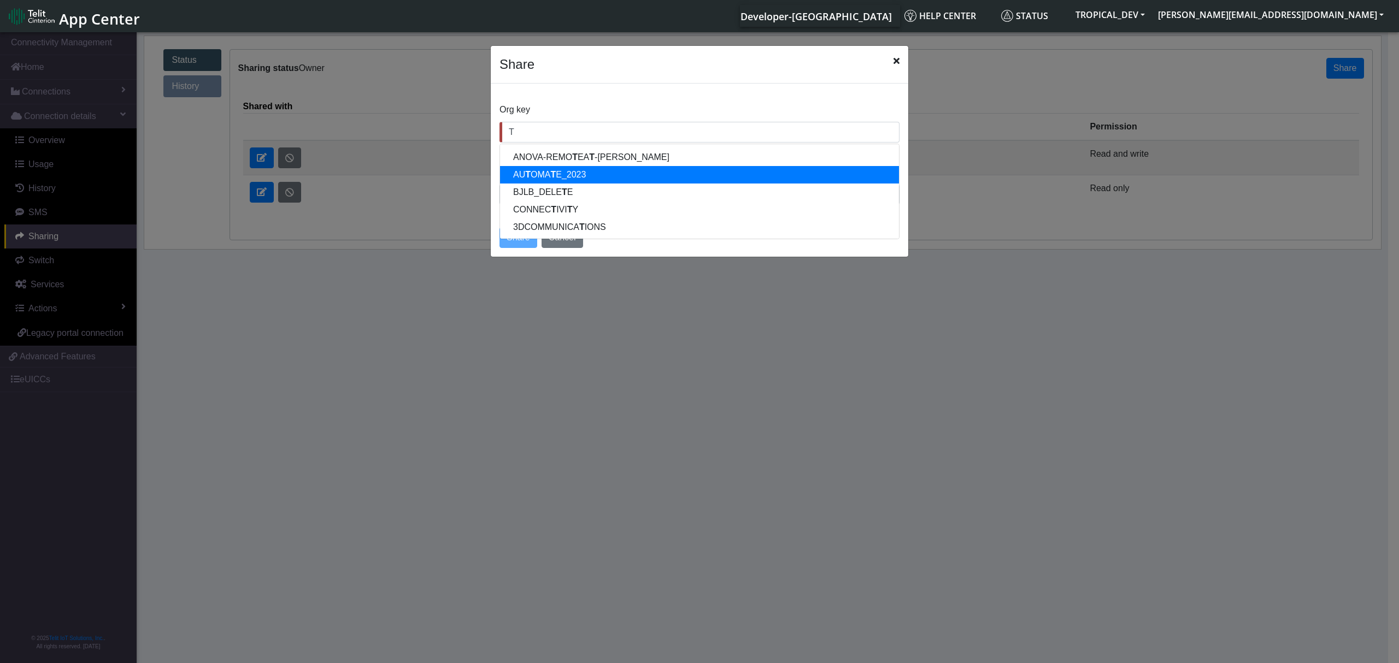
click at [534, 174] on ngb-highlight "AU T OMA T E_2023" at bounding box center [549, 174] width 73 height 9
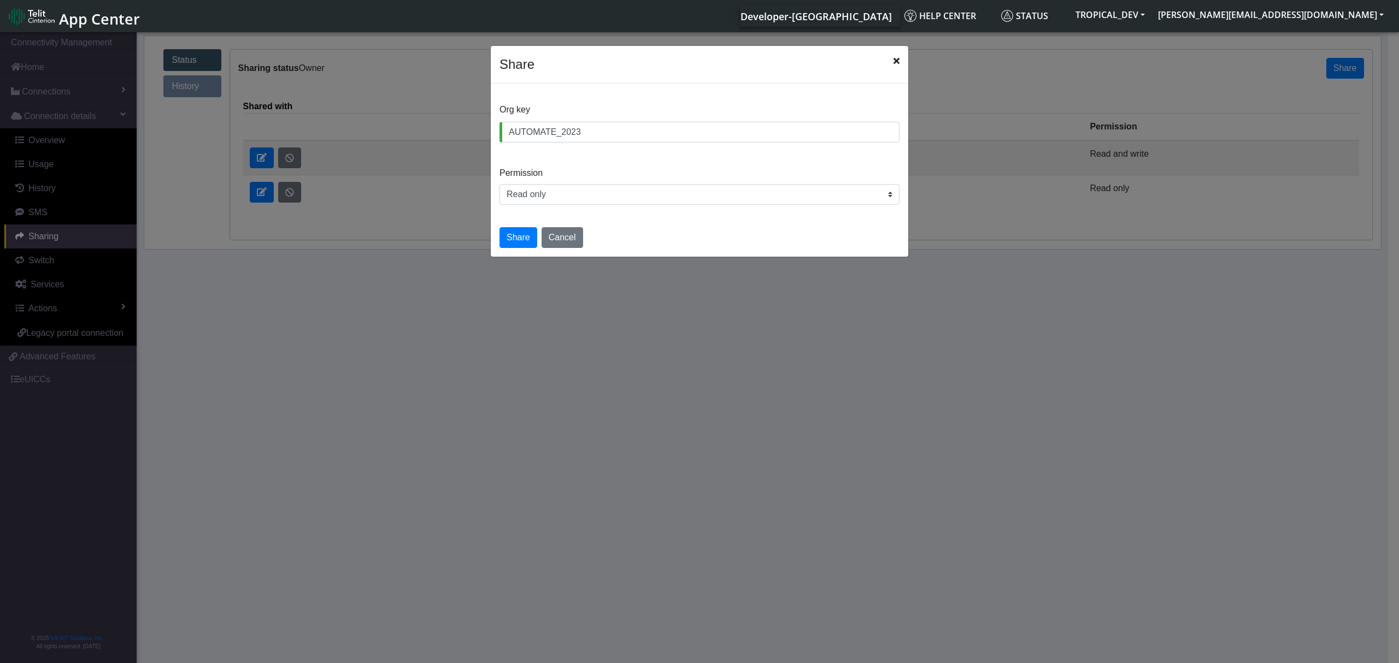
type input "AUTOMATE_2023"
click at [539, 196] on select "Read only Read and write" at bounding box center [699, 194] width 400 height 21
click at [534, 197] on select "Read only Read and write" at bounding box center [699, 194] width 400 height 21
click at [564, 239] on button "Cancel" at bounding box center [563, 237] width 42 height 21
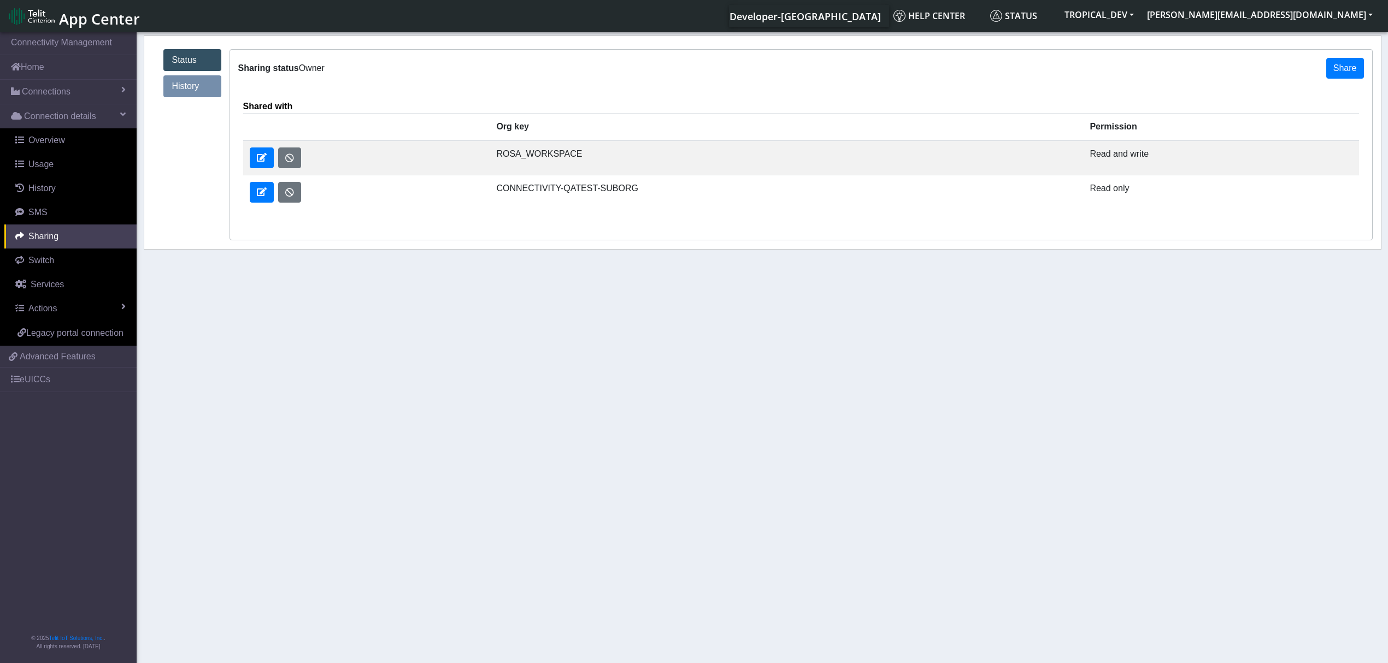
click at [188, 56] on link "Status" at bounding box center [192, 60] width 58 height 22
click at [187, 92] on link "History" at bounding box center [192, 86] width 58 height 22
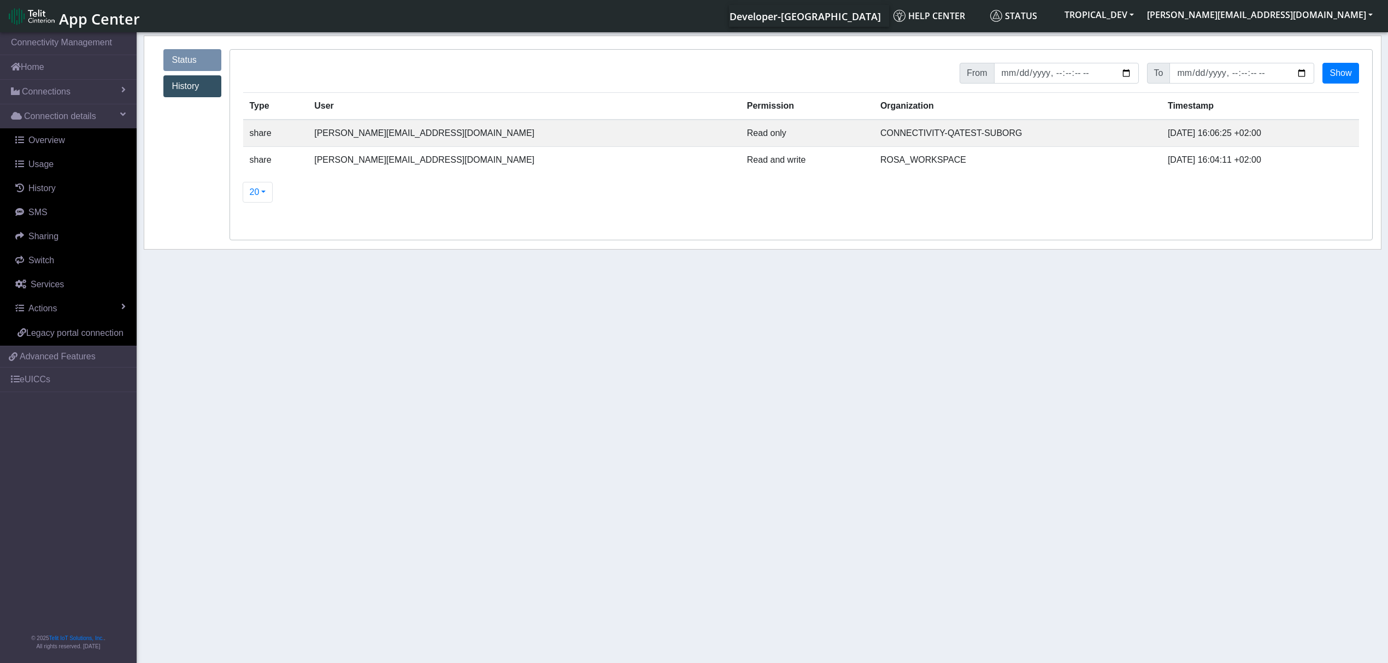
click at [189, 57] on link "Status" at bounding box center [192, 60] width 58 height 22
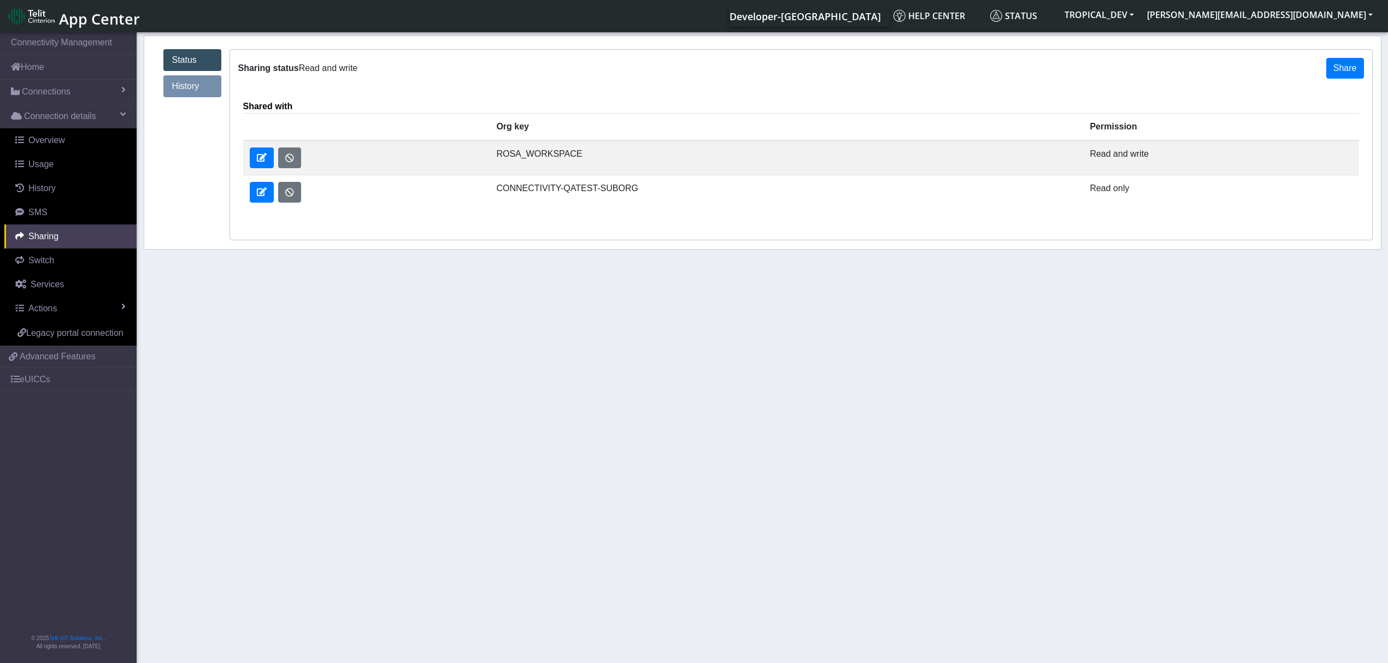
drag, startPoint x: 650, startPoint y: 196, endPoint x: 527, endPoint y: 187, distance: 123.8
click at [527, 187] on td "CONNECTIVITY-QATEST-SUBORG" at bounding box center [786, 192] width 593 height 34
click at [1140, 11] on button "TROPICAL_DEV" at bounding box center [1099, 15] width 83 height 20
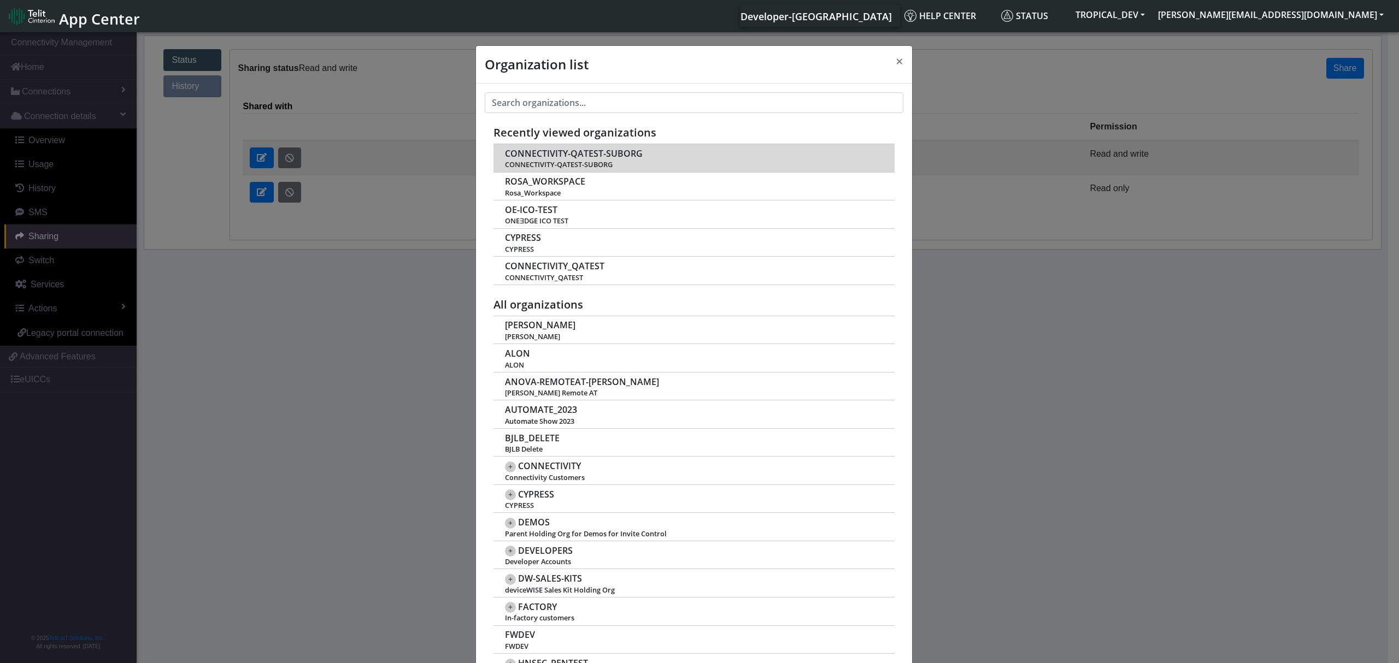
click at [575, 149] on span "CONNECTIVITY-QATEST-SUBORG" at bounding box center [574, 154] width 138 height 10
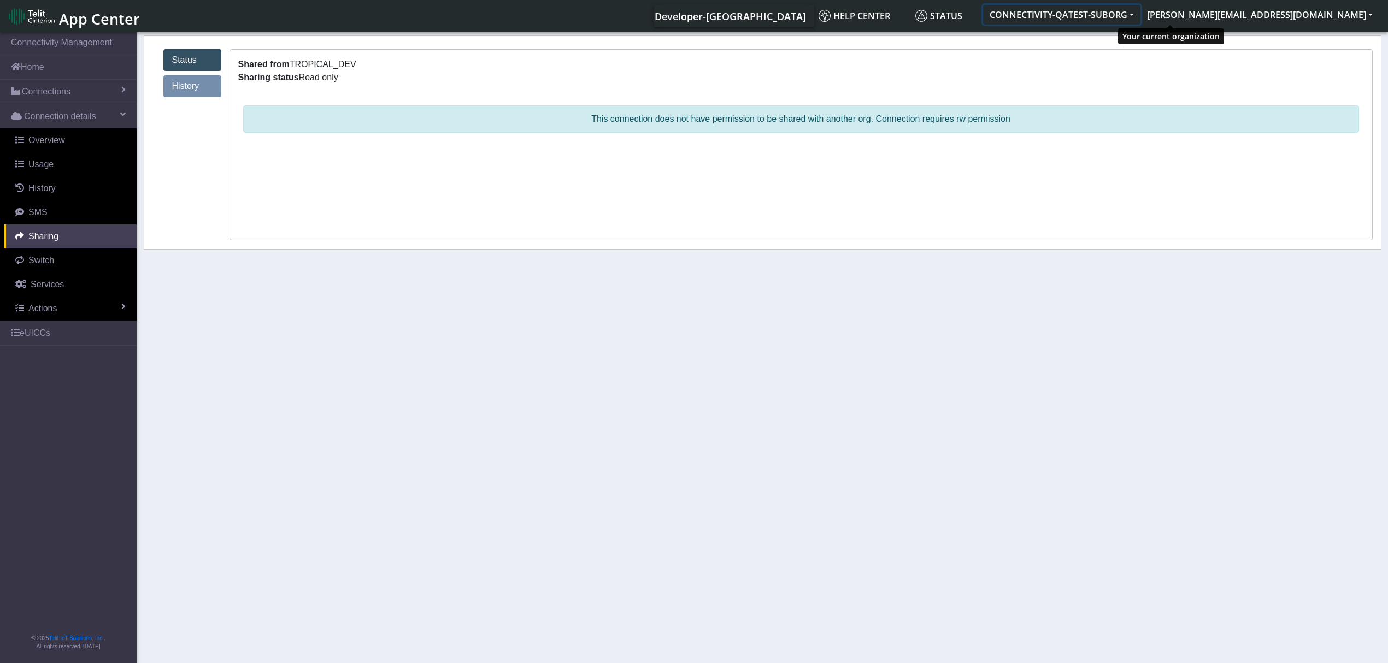
click at [1140, 9] on button "CONNECTIVITY-QATEST-SUBORG" at bounding box center [1061, 15] width 157 height 20
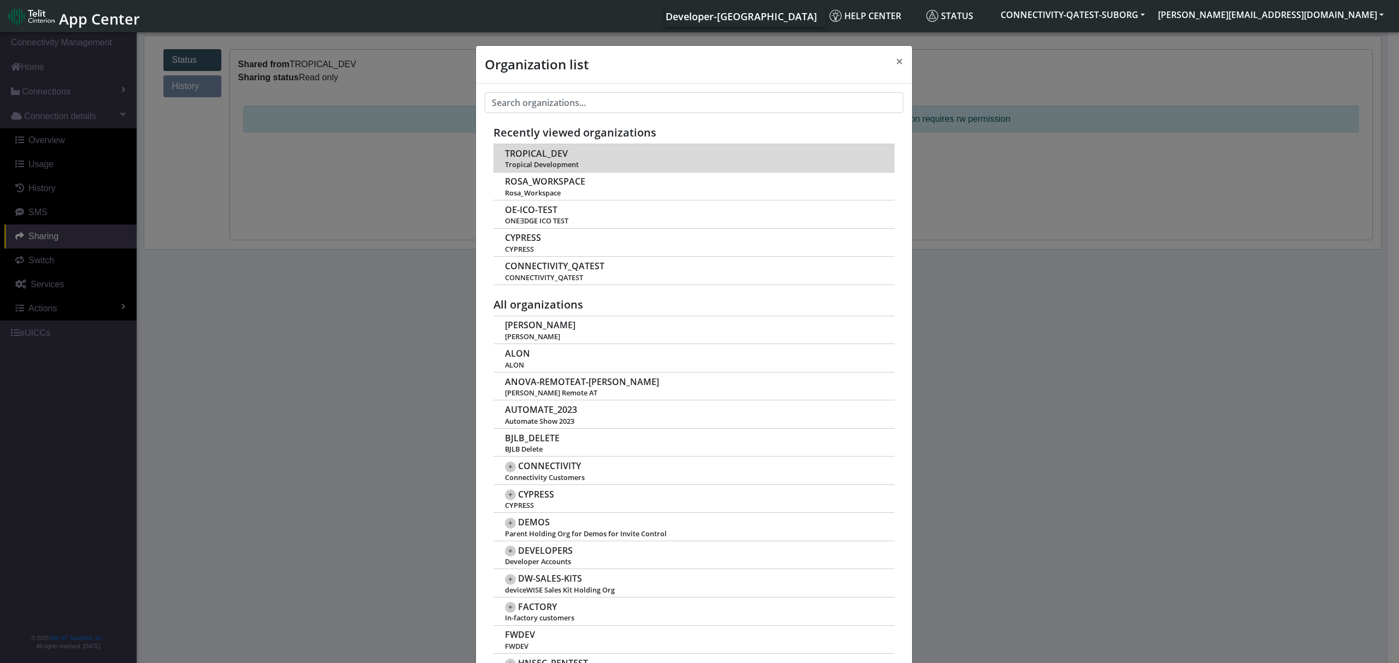
click at [529, 153] on span "TROPICAL_DEV" at bounding box center [536, 154] width 63 height 10
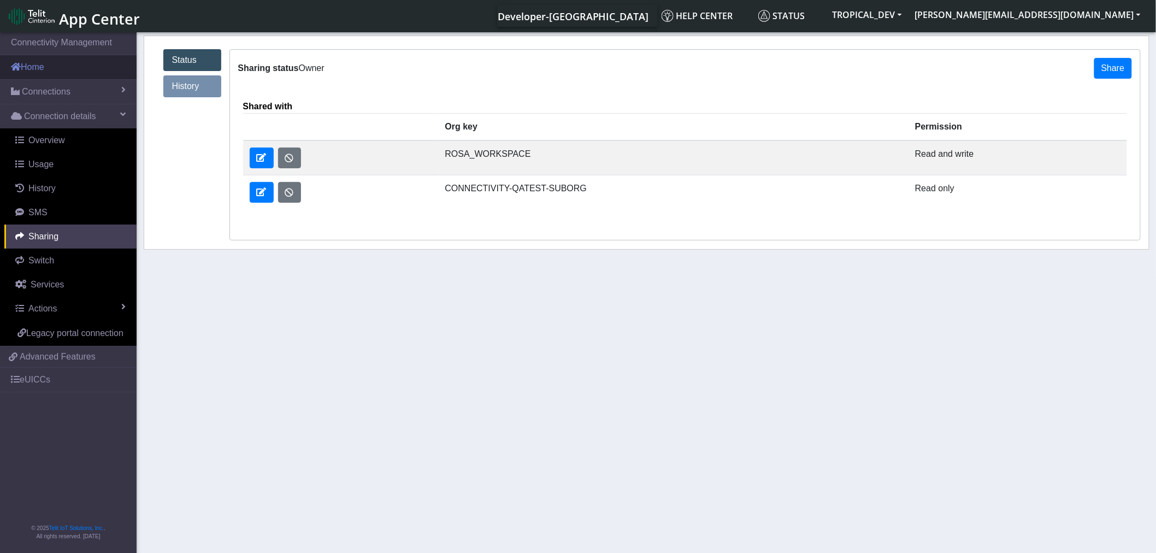
click at [48, 74] on link "Home" at bounding box center [68, 67] width 137 height 24
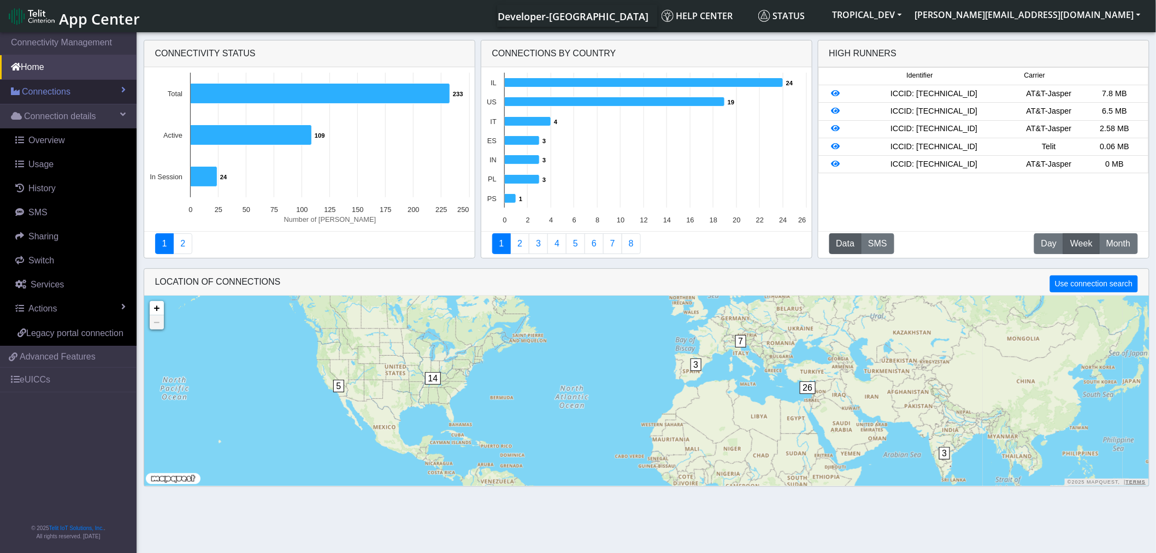
click at [57, 100] on link "Connections" at bounding box center [68, 92] width 137 height 24
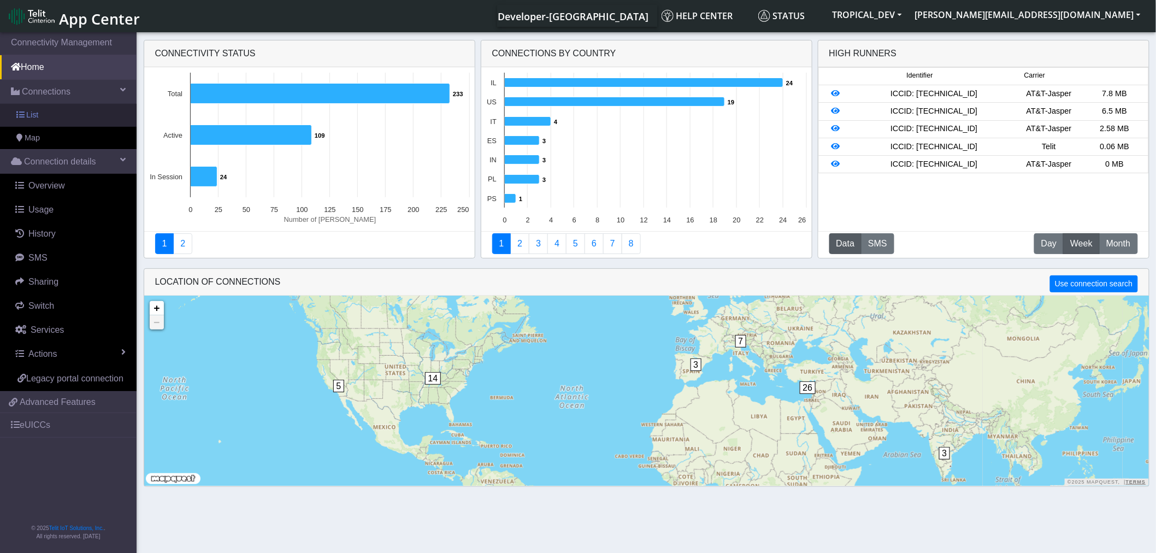
click at [52, 107] on link "List" at bounding box center [68, 115] width 137 height 23
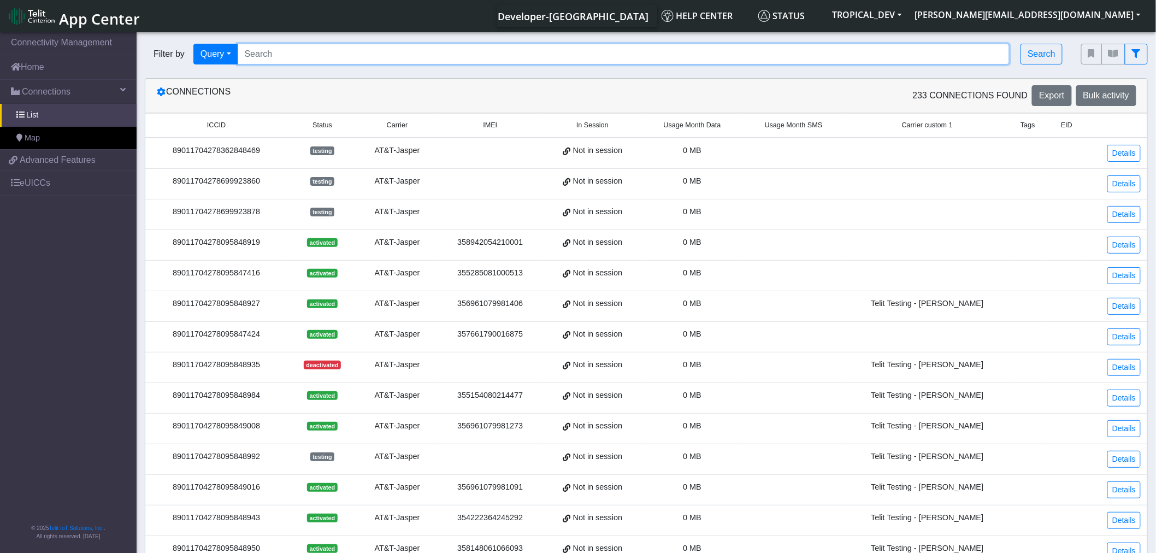
click at [384, 52] on input "Search..." at bounding box center [624, 54] width 773 height 21
type input "[PERSON_NAME]"
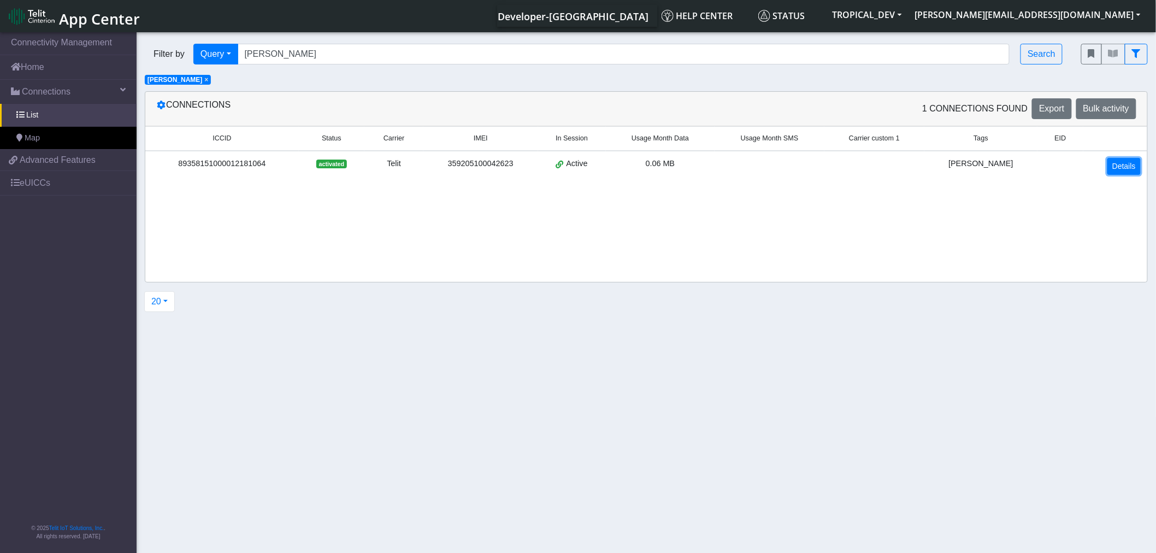
click at [1125, 165] on link "Details" at bounding box center [1124, 166] width 33 height 17
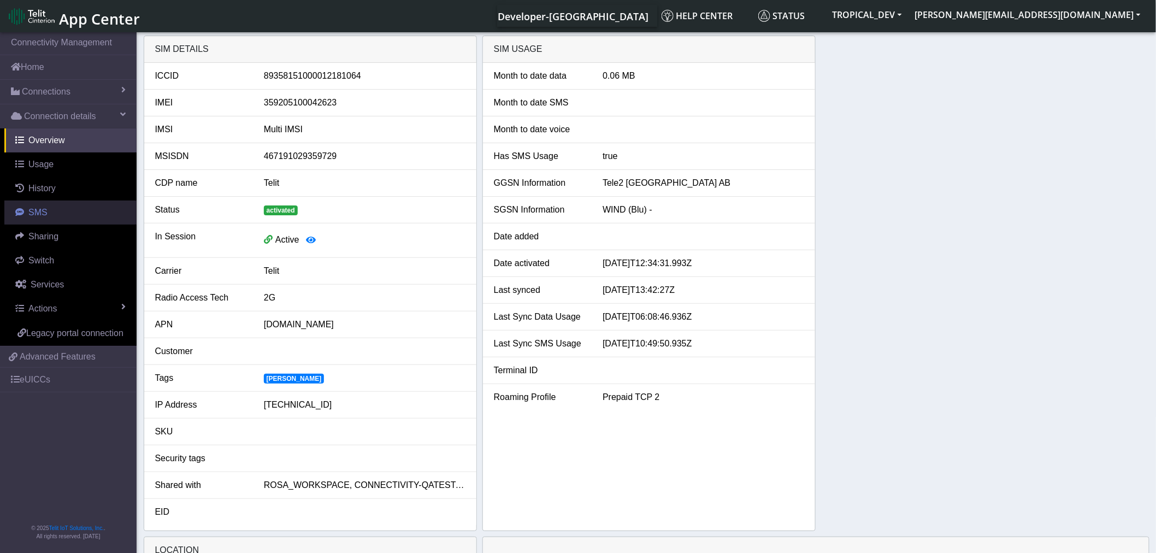
click at [52, 216] on link "SMS" at bounding box center [70, 213] width 132 height 24
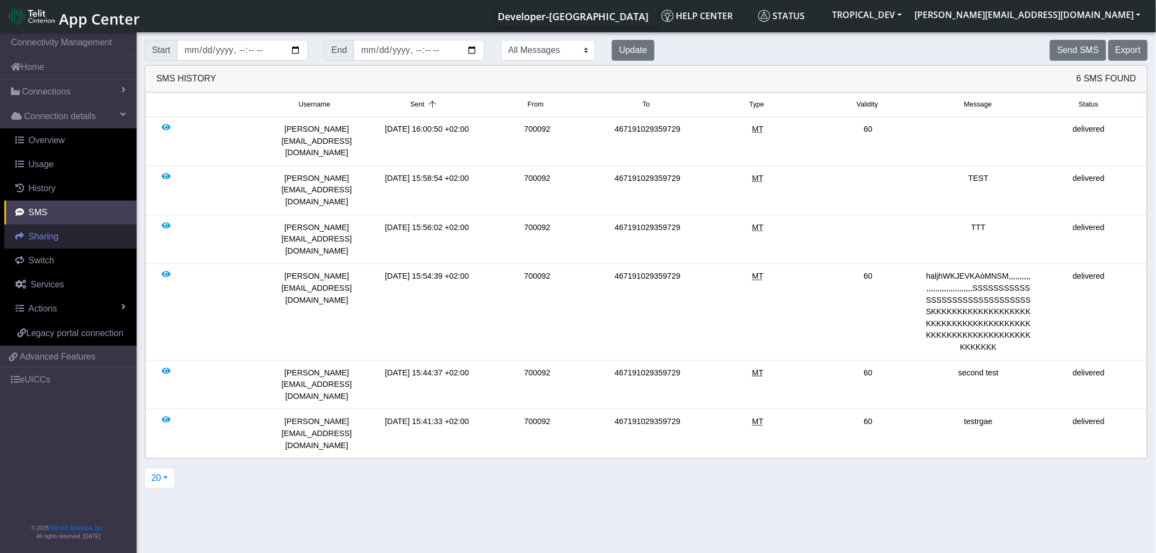
click at [26, 235] on link "Sharing" at bounding box center [70, 237] width 132 height 24
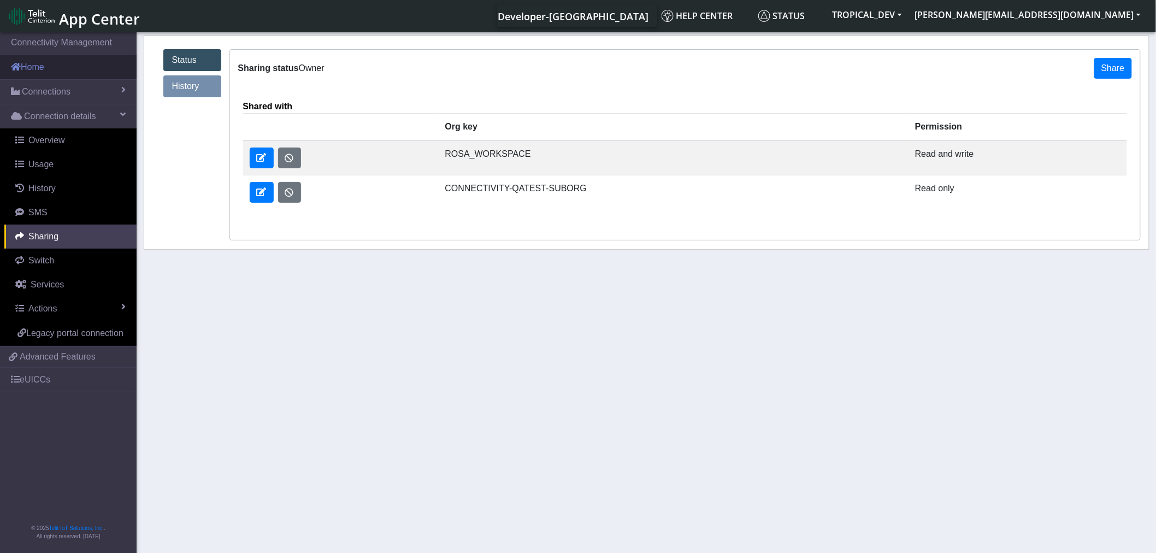
click at [44, 73] on link "Home" at bounding box center [68, 67] width 137 height 24
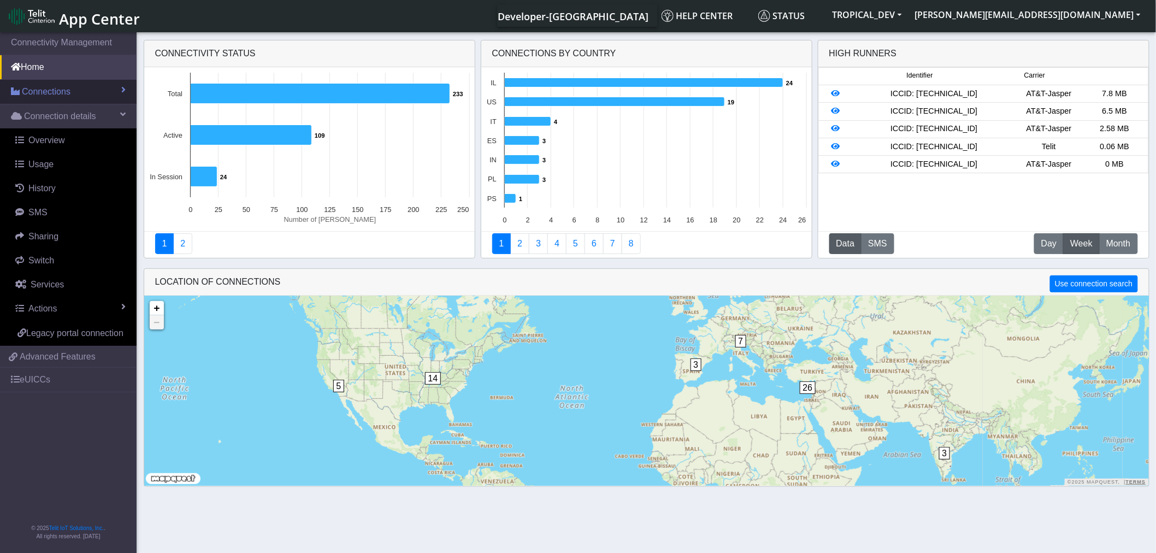
click at [31, 97] on span "Connections" at bounding box center [46, 91] width 49 height 13
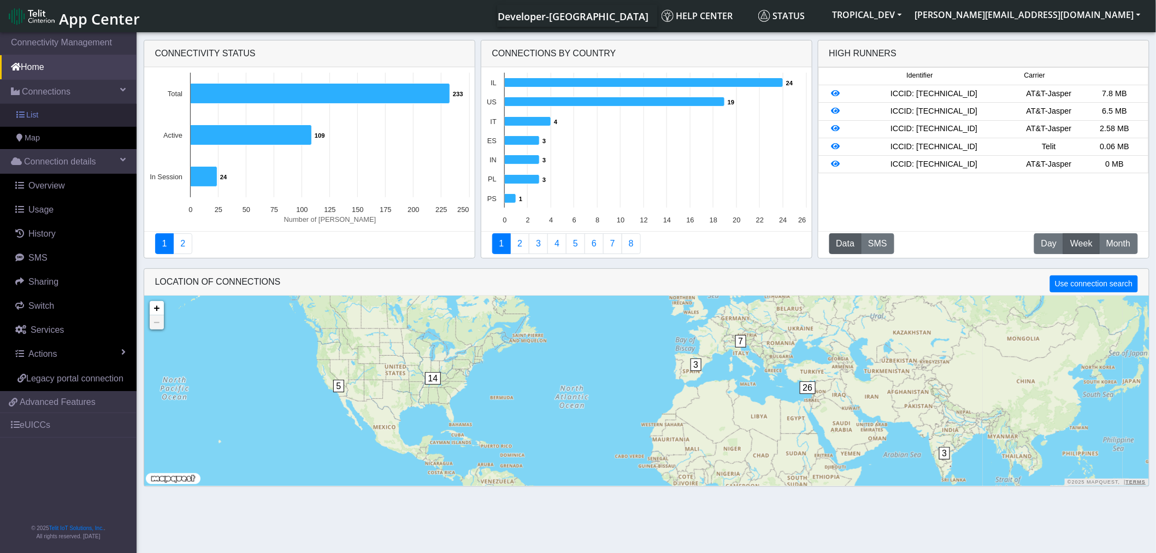
click at [34, 121] on link "List" at bounding box center [68, 115] width 137 height 23
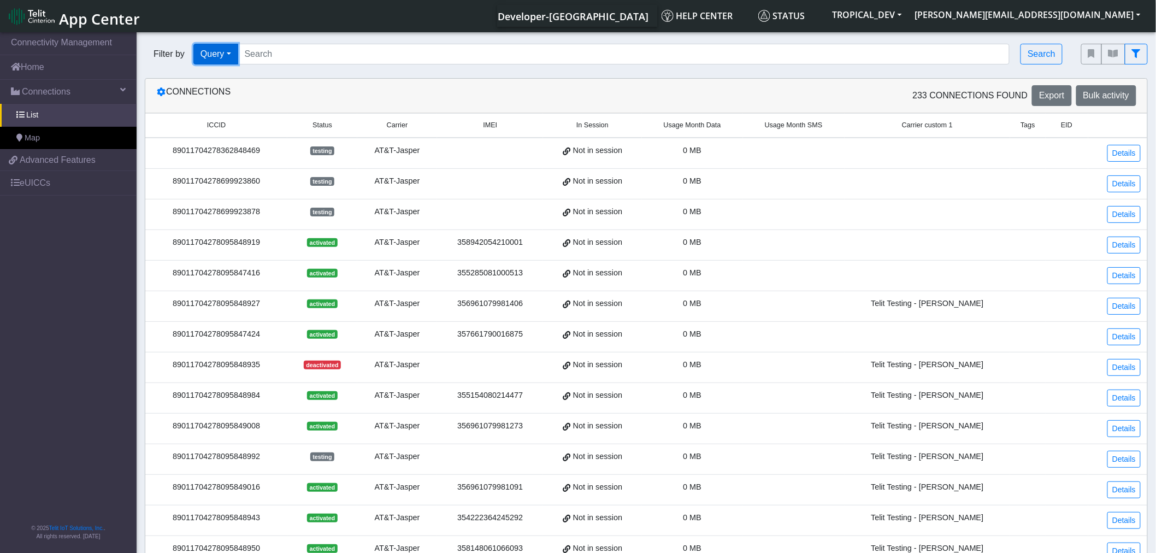
click at [221, 51] on button "Query" at bounding box center [215, 54] width 45 height 21
click at [221, 131] on button "Tags" at bounding box center [237, 131] width 86 height 17
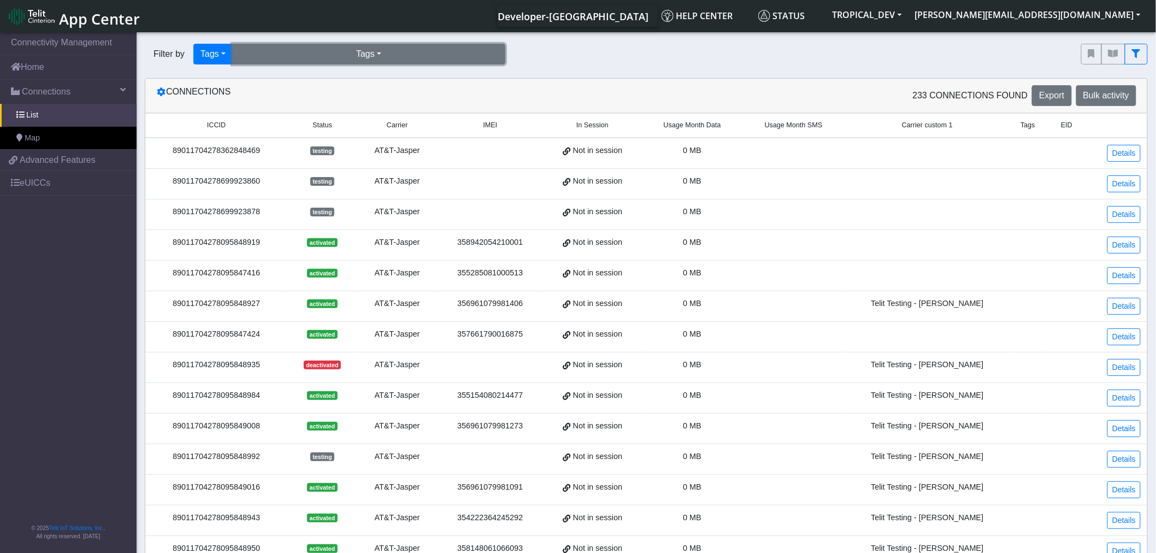
click at [372, 58] on button "Tags" at bounding box center [368, 54] width 273 height 21
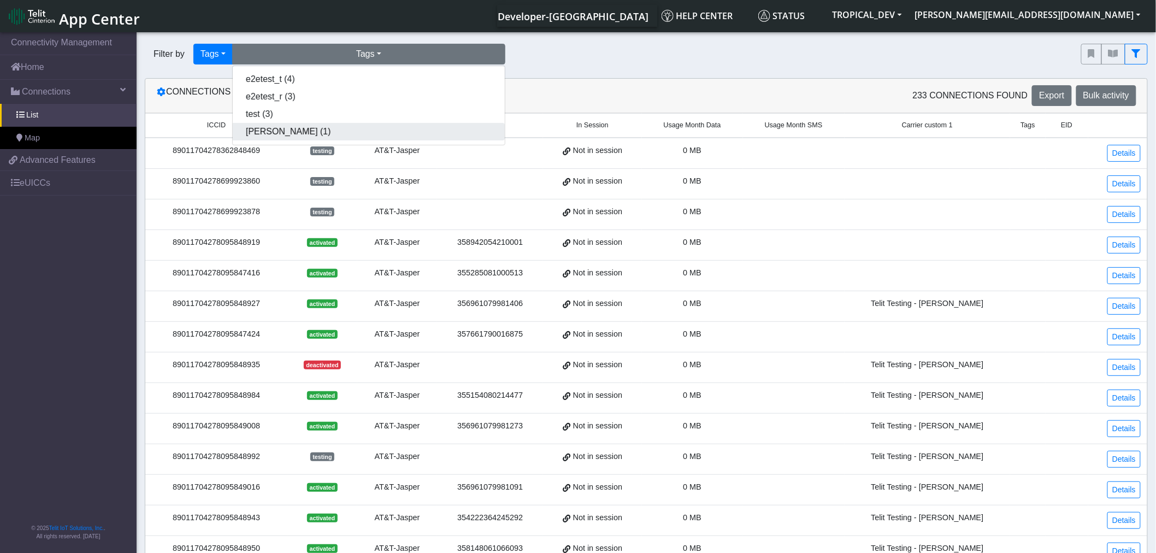
click at [352, 136] on button "rosa (1)" at bounding box center [369, 131] width 272 height 17
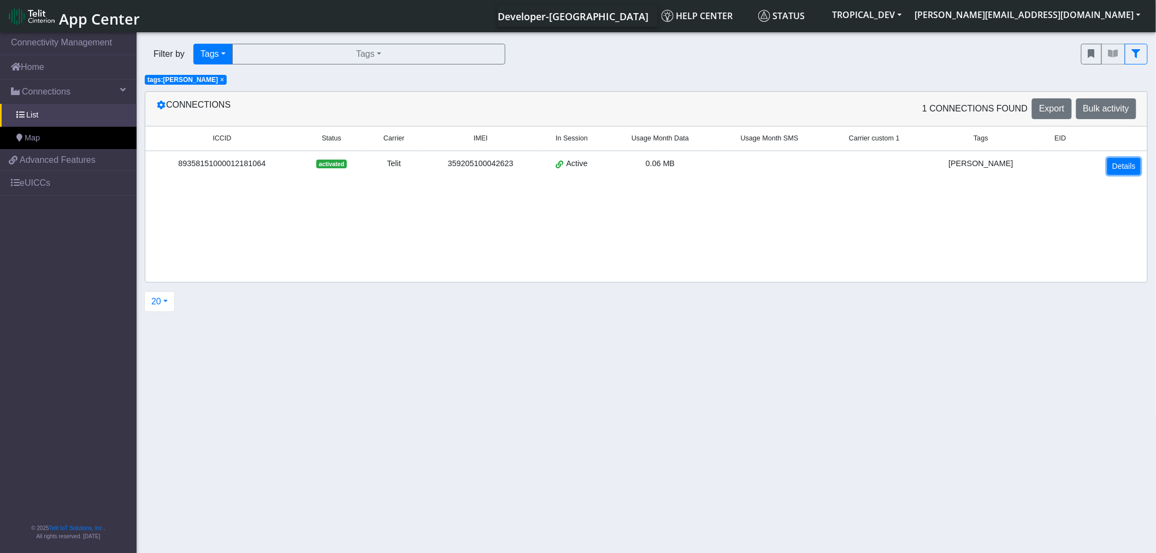
click at [1116, 172] on link "Details" at bounding box center [1124, 166] width 33 height 17
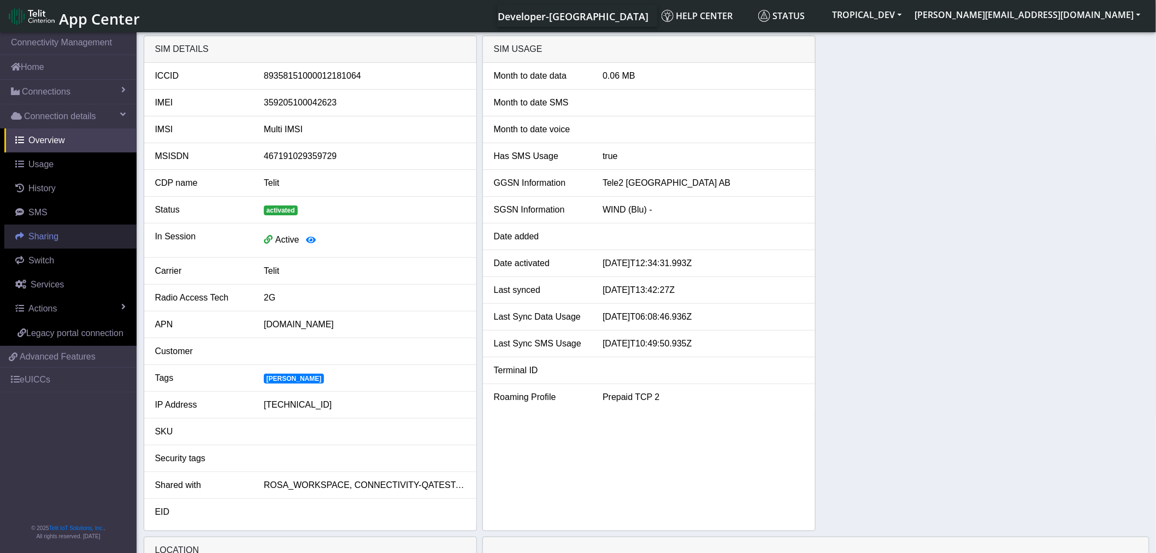
click at [45, 235] on span "Sharing" at bounding box center [43, 236] width 30 height 9
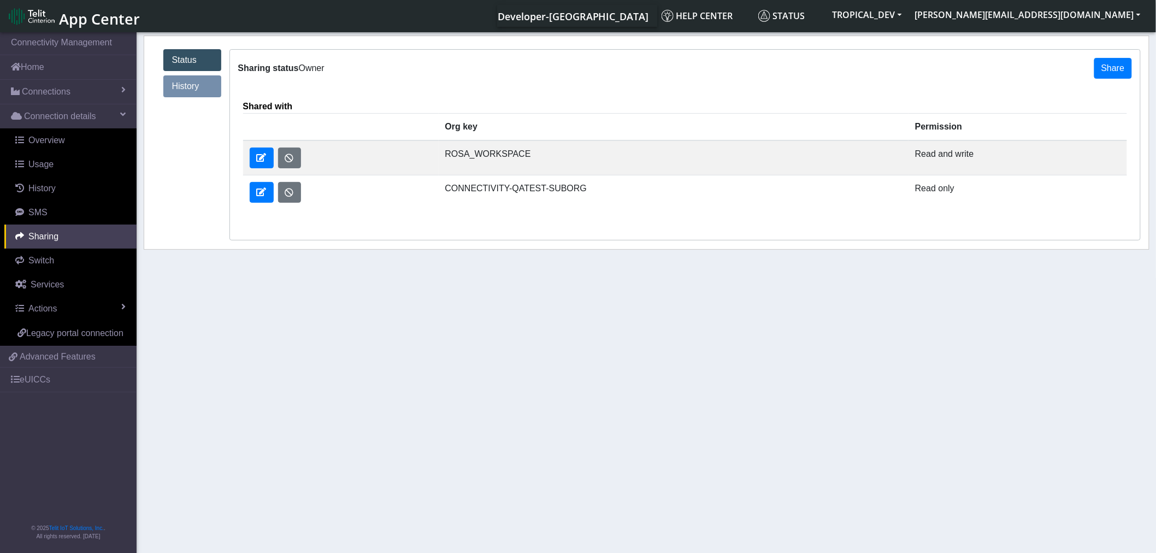
click at [78, 25] on span "App Center" at bounding box center [99, 19] width 81 height 20
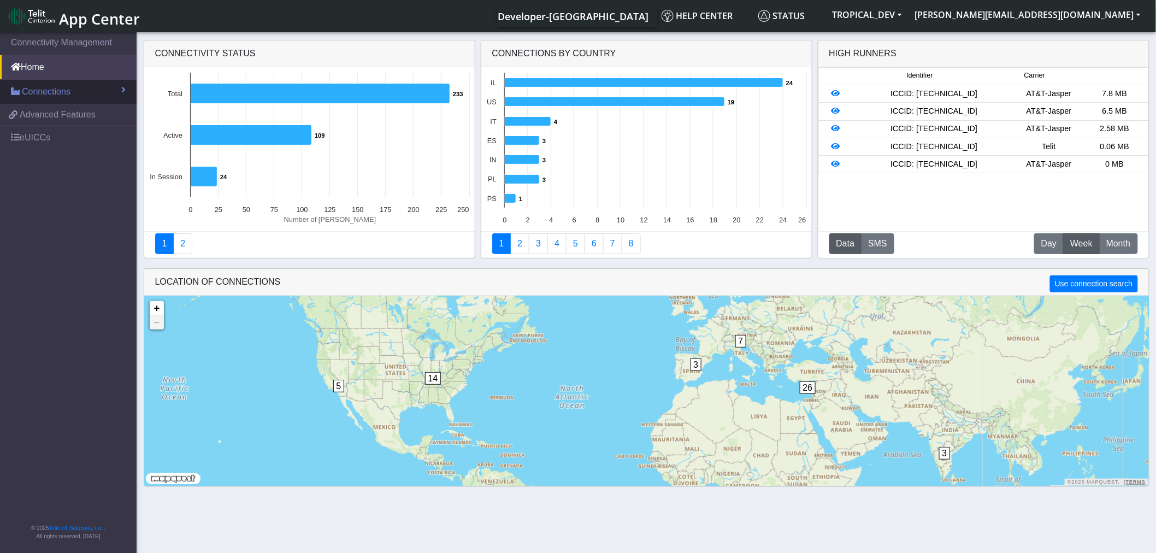
click at [64, 93] on span "Connections" at bounding box center [46, 91] width 49 height 13
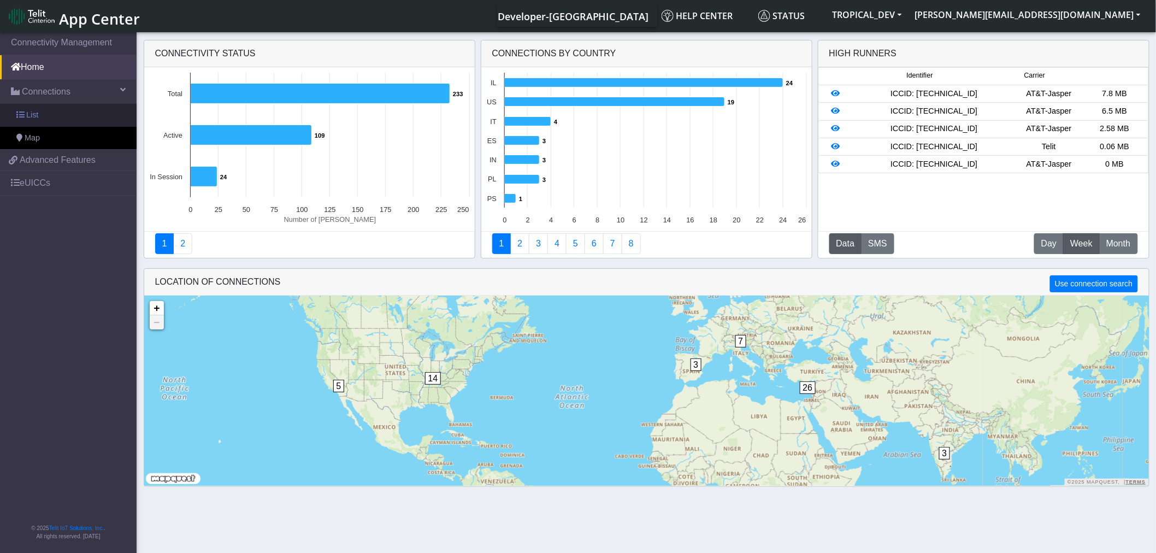
click at [50, 116] on link "List" at bounding box center [68, 115] width 137 height 23
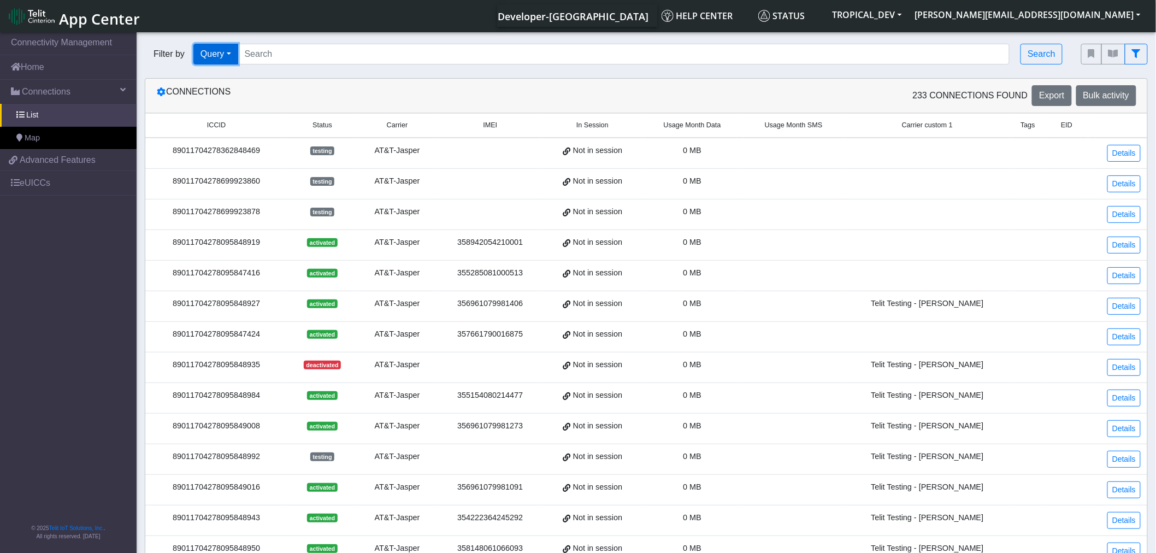
click at [233, 55] on button "Query" at bounding box center [215, 54] width 45 height 21
click at [219, 138] on button "Tags" at bounding box center [237, 131] width 86 height 17
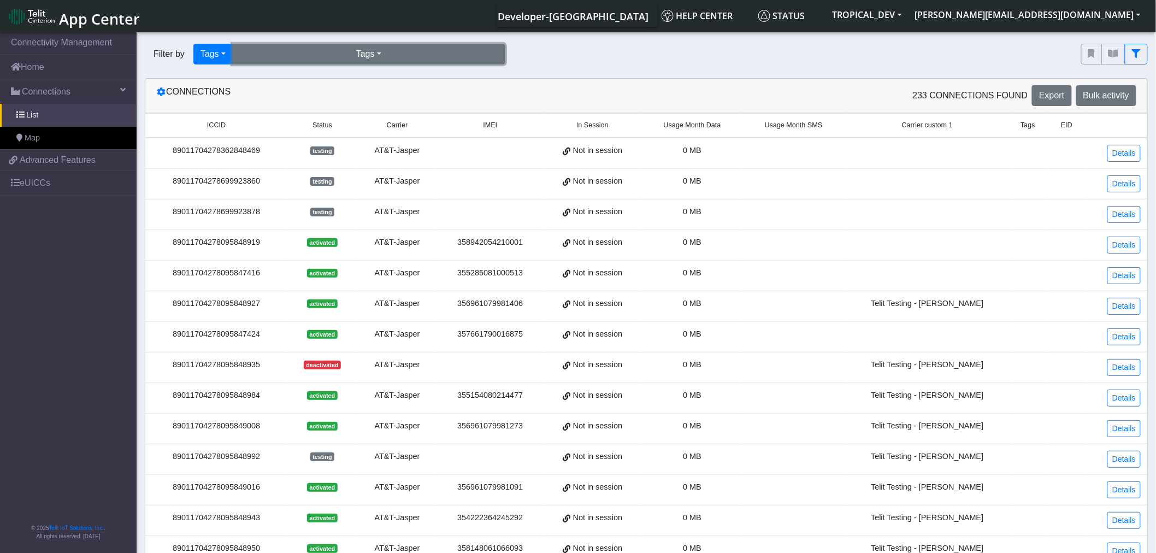
click at [352, 55] on button "Tags" at bounding box center [368, 54] width 273 height 21
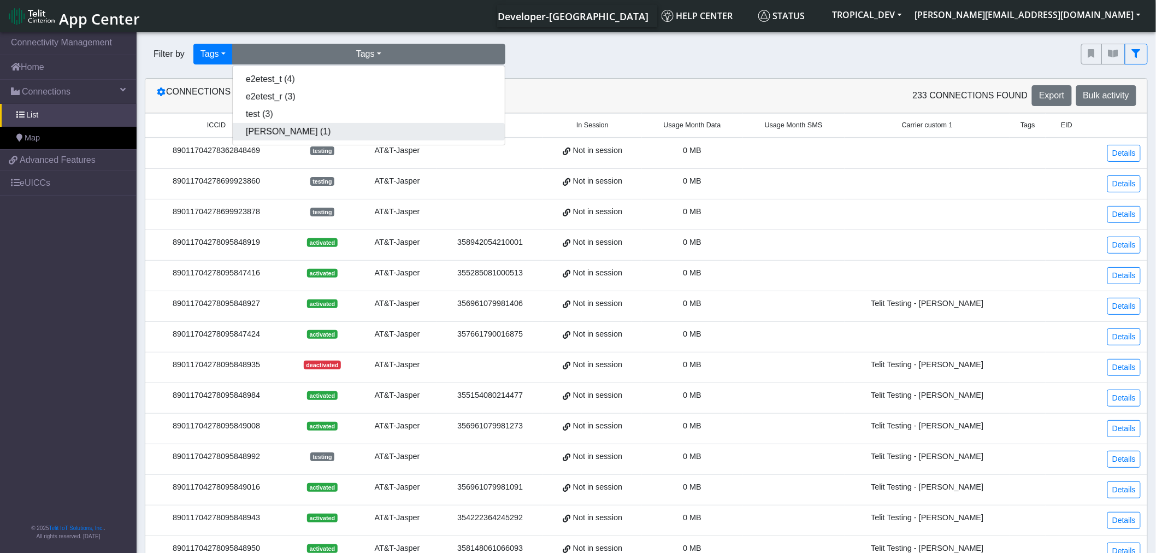
click at [268, 132] on button "[PERSON_NAME] (1)" at bounding box center [369, 131] width 272 height 17
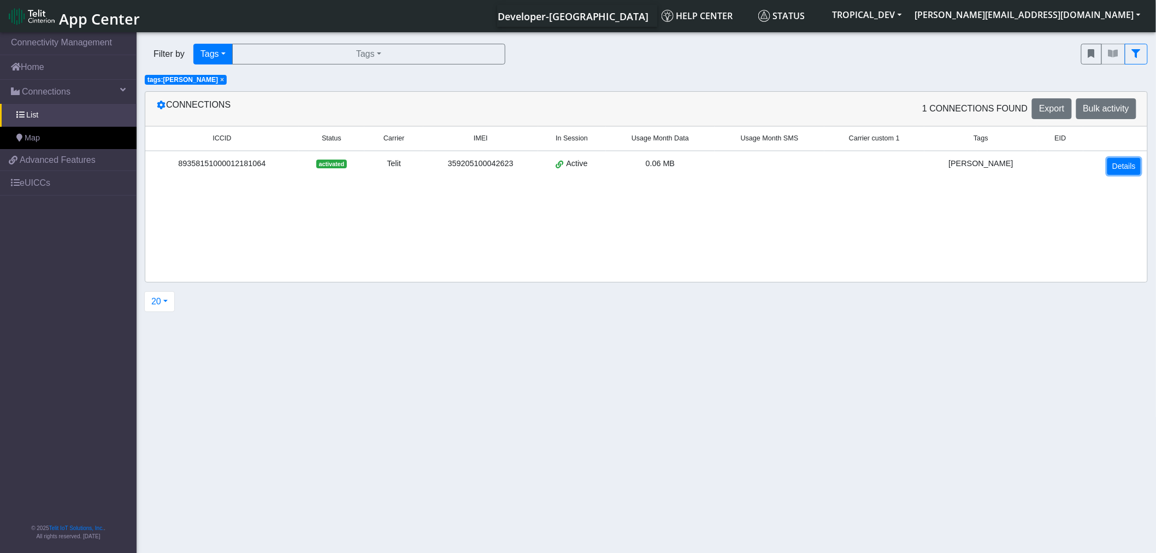
click at [1133, 166] on link "Details" at bounding box center [1124, 166] width 33 height 17
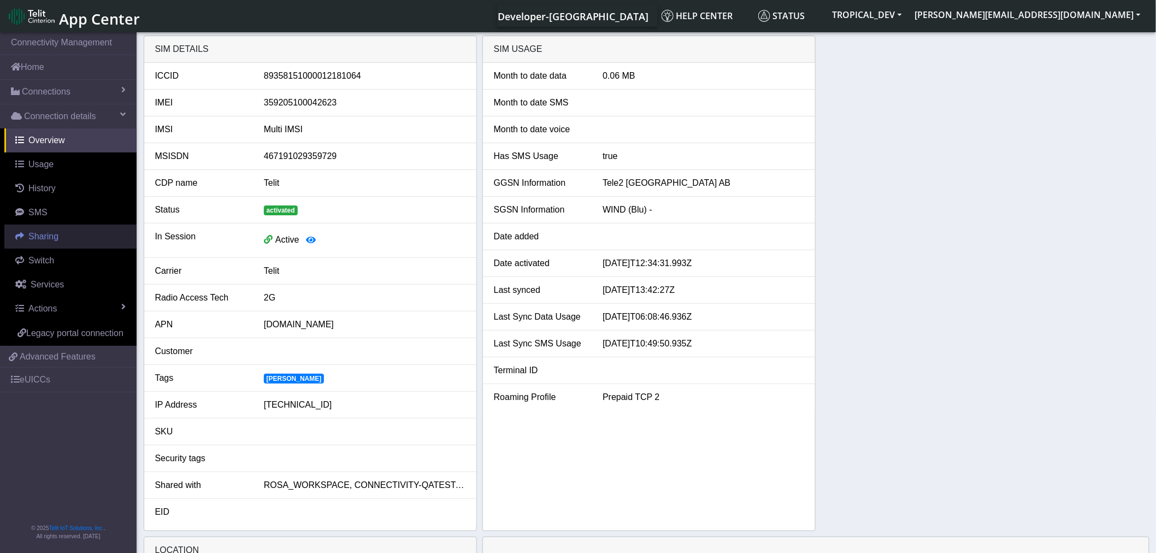
click at [40, 239] on span "Sharing" at bounding box center [43, 236] width 30 height 9
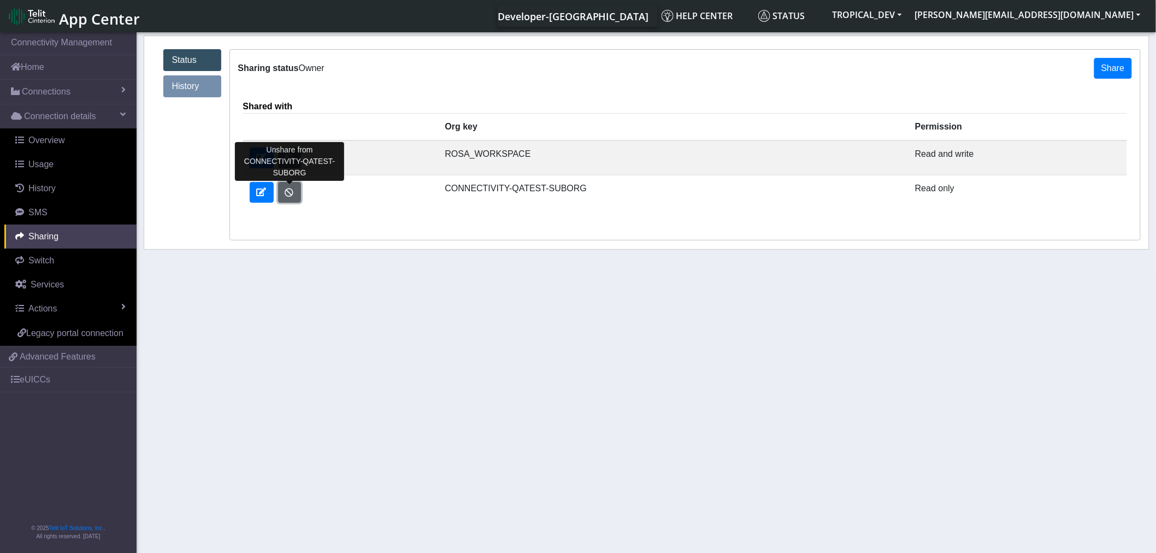
click at [287, 195] on button "button" at bounding box center [289, 192] width 23 height 21
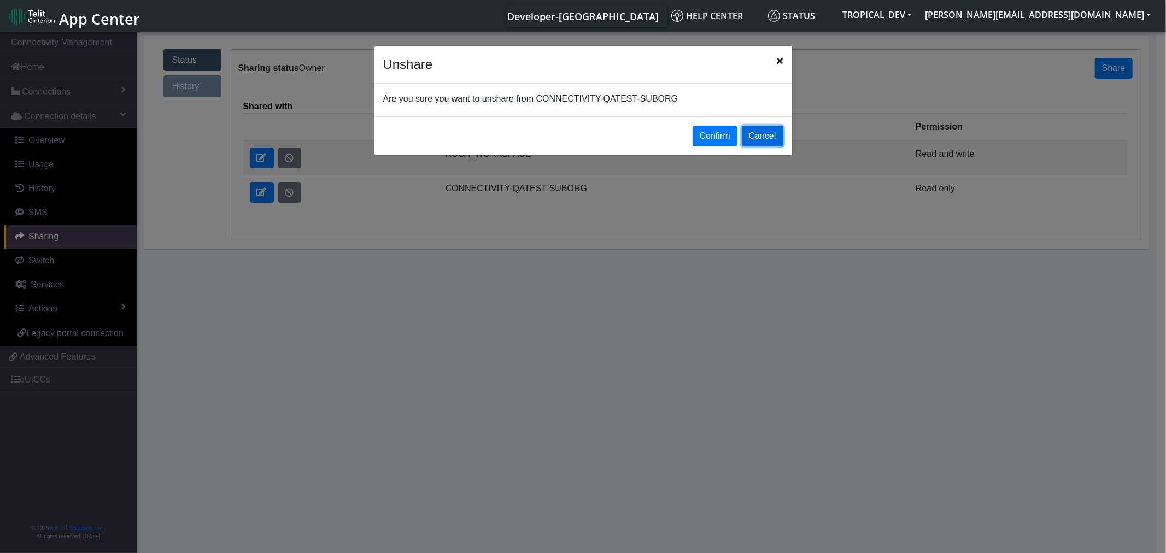
click at [768, 137] on button "Cancel" at bounding box center [763, 136] width 42 height 21
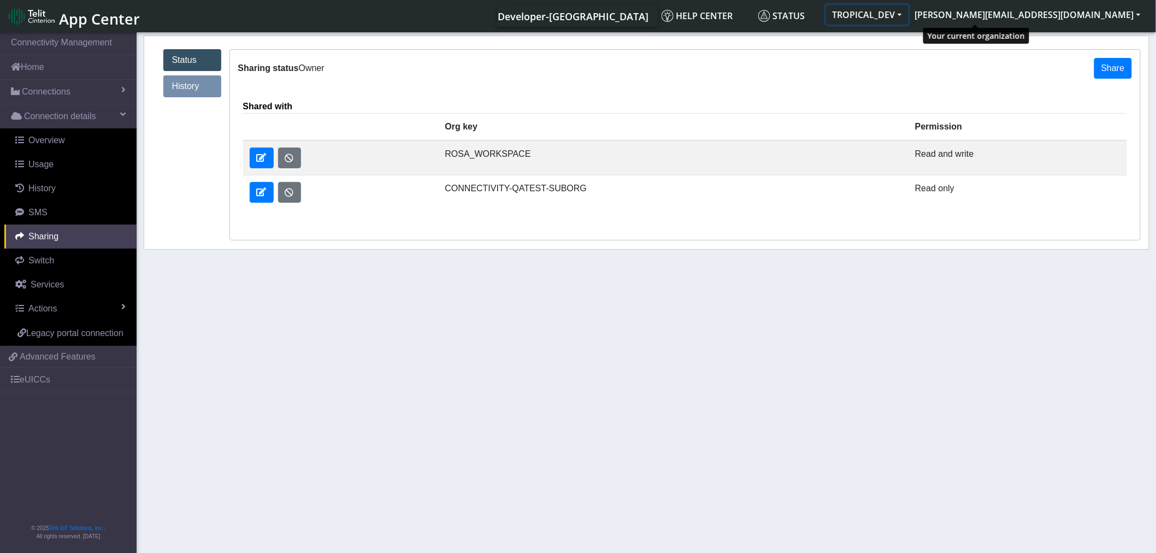
click at [909, 17] on button "TROPICAL_DEV" at bounding box center [867, 15] width 83 height 20
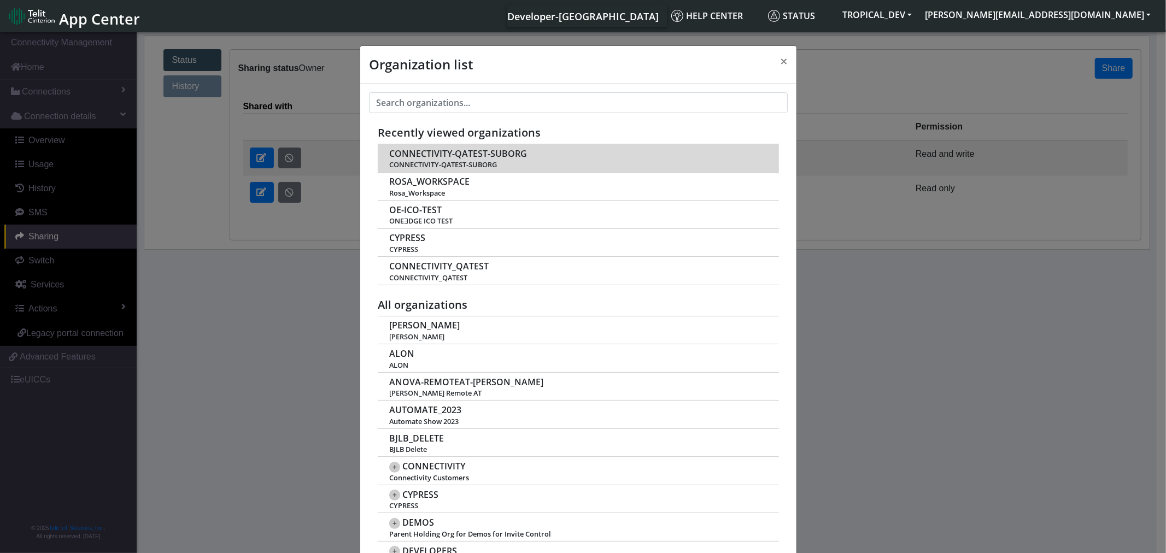
click at [455, 154] on span "CONNECTIVITY-QATEST-SUBORG" at bounding box center [458, 154] width 138 height 10
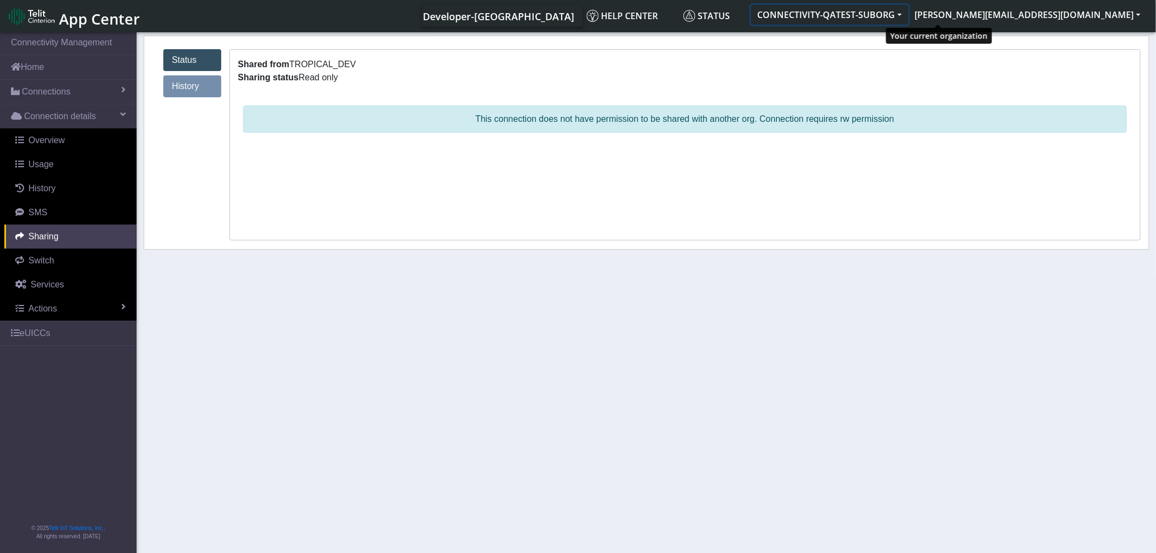
click at [909, 15] on button "CONNECTIVITY-QATEST-SUBORG" at bounding box center [829, 15] width 157 height 20
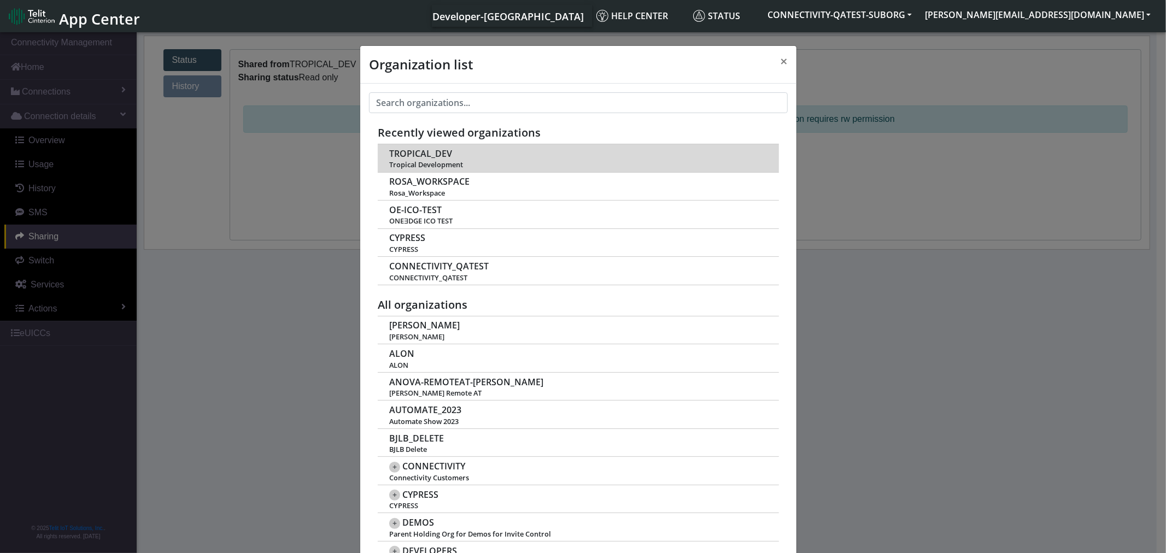
click at [411, 153] on span "TROPICAL_DEV" at bounding box center [420, 154] width 63 height 10
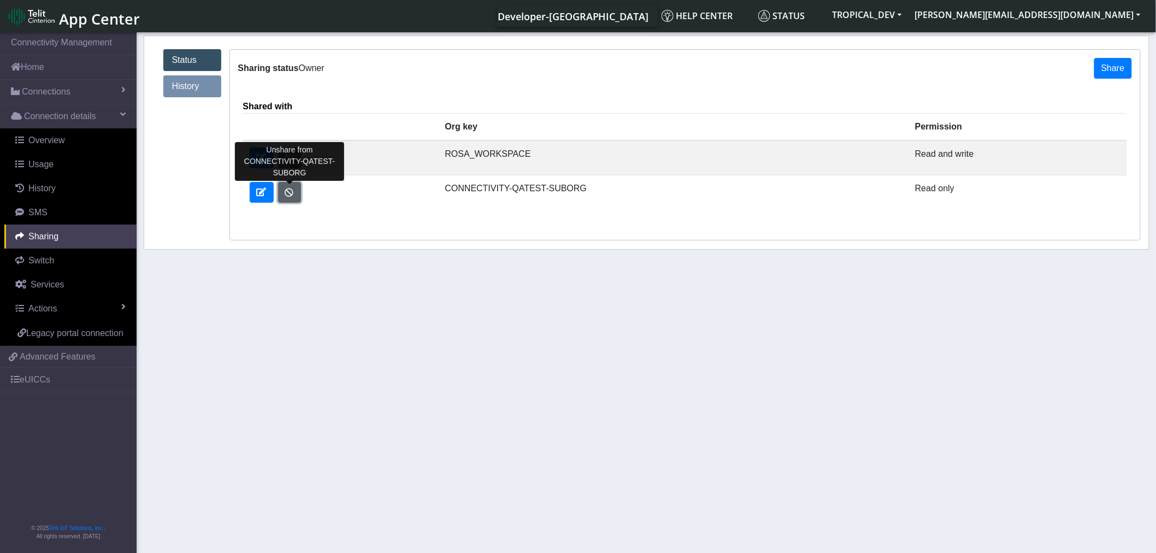
click at [297, 197] on button "button" at bounding box center [289, 192] width 23 height 21
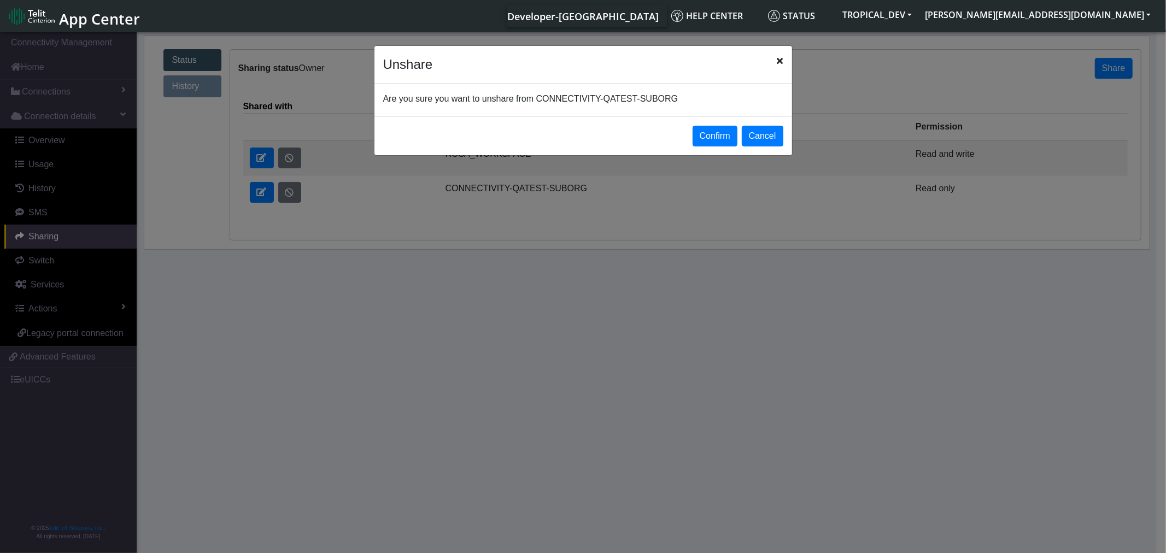
drag, startPoint x: 722, startPoint y: 133, endPoint x: 680, endPoint y: 154, distance: 46.9
click at [722, 133] on button "Confirm" at bounding box center [714, 136] width 45 height 21
